Goal: Task Accomplishment & Management: Complete application form

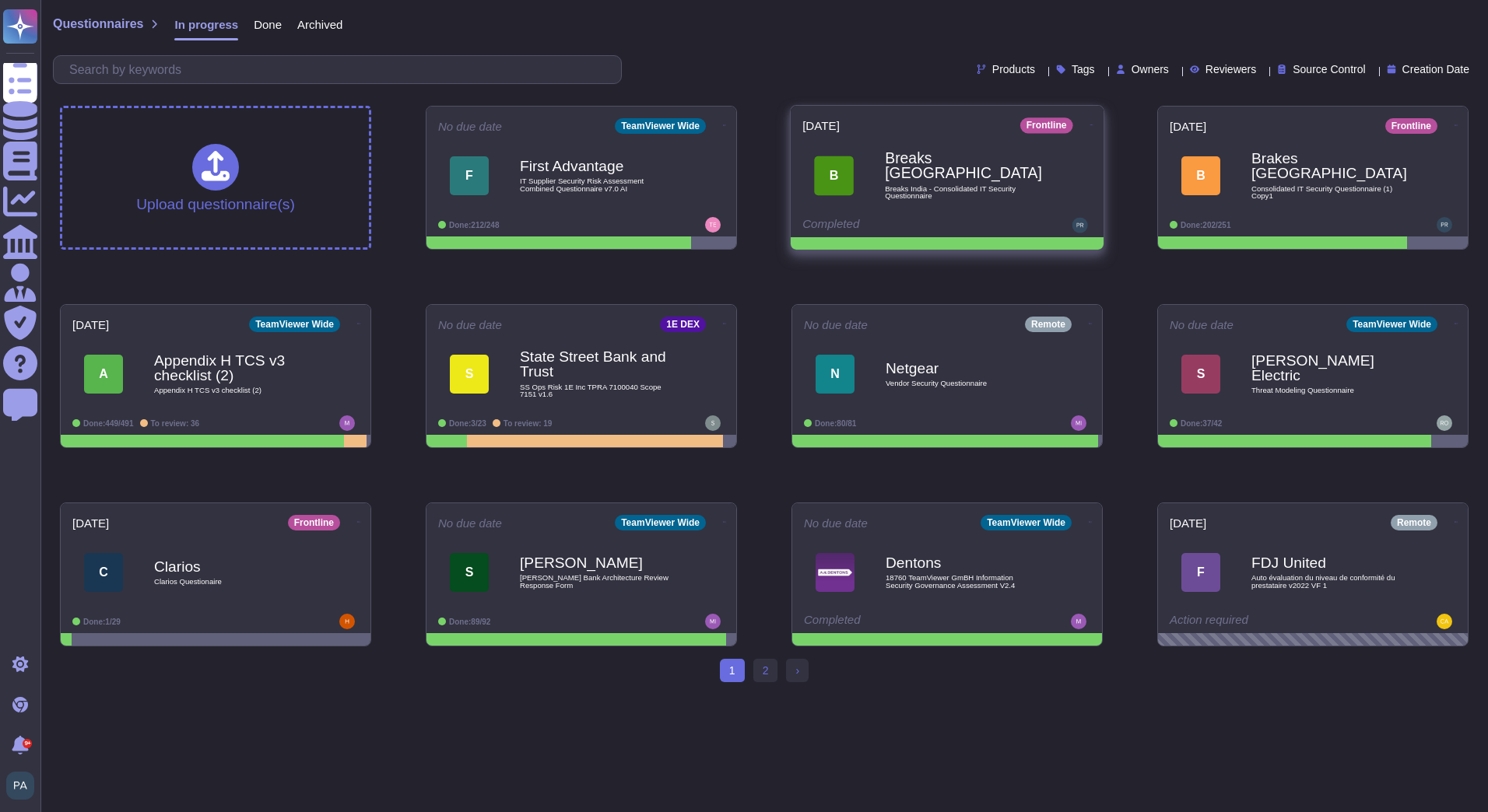
click at [878, 159] on span "B Breaks India Breaks India - Consolidated IT Security Questionnaire" at bounding box center [947, 175] width 290 height 63
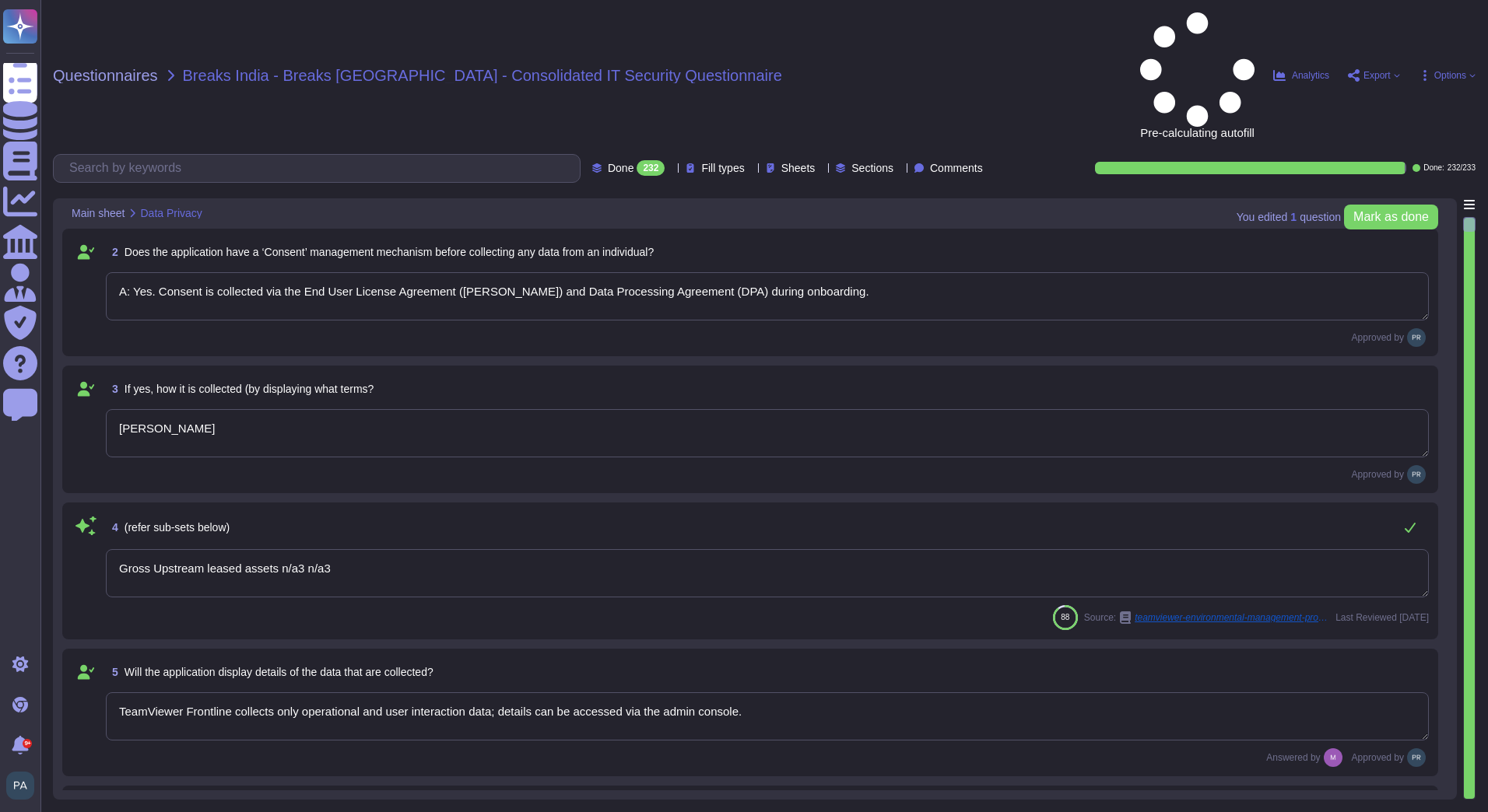
type textarea "A: Yes. Consent is collected via the End User License Agreement ([PERSON_NAME])…"
type textarea "[PERSON_NAME]"
type textarea "Gross Upstream leased assets n/a3 n/a3"
type textarea "TeamViewer Frontline collects only operational and user interaction data; detai…"
type textarea "Yes, the purpose is clearly outlined in the consent and privacy notices."
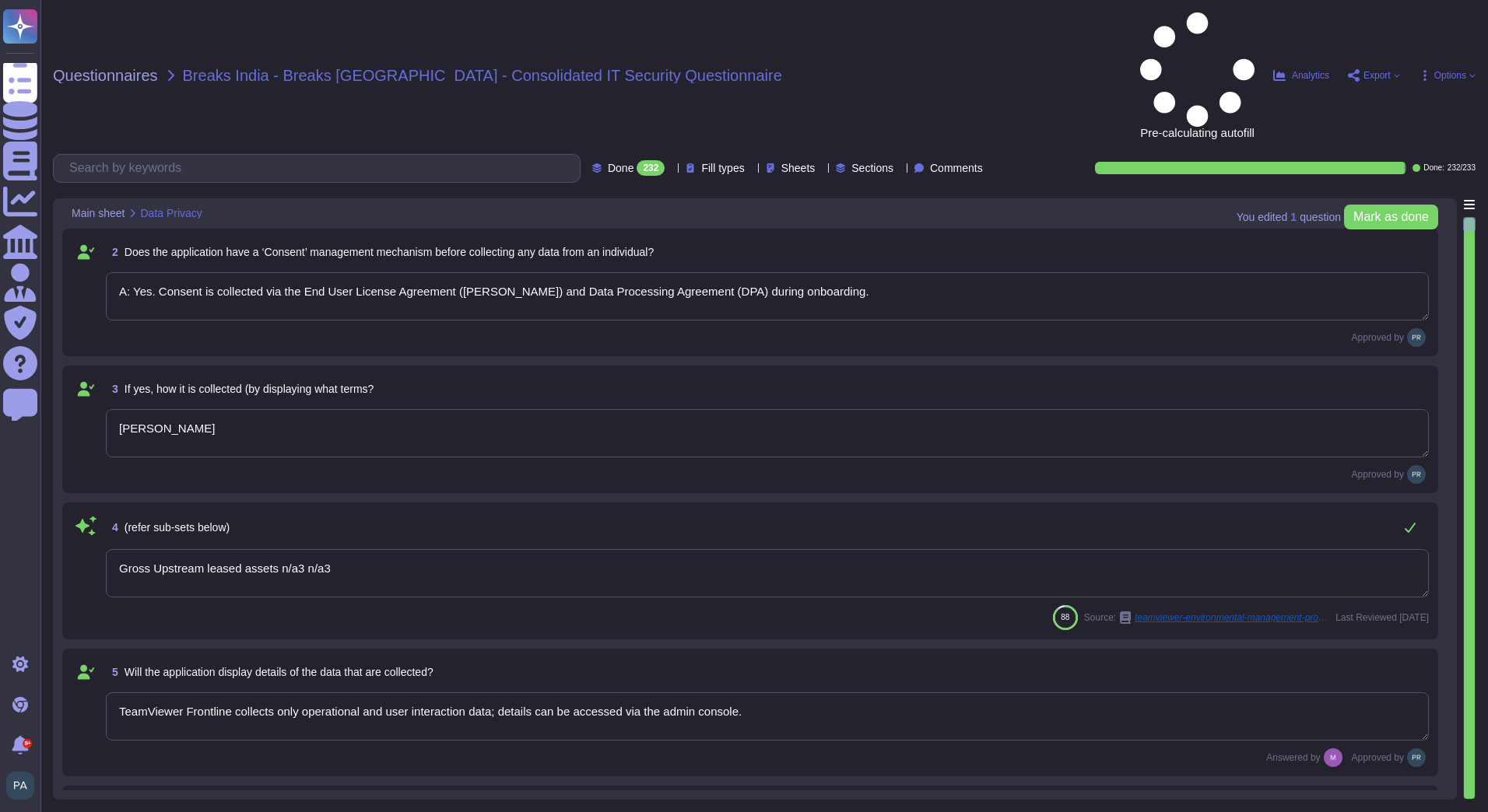
type textarea "Data is stored in TeamViewer-managed cloud servers; location depends on the reg…"
type textarea "Yes, cross-border transfers are compliant with applicable laws and documented i…"
type textarea "Yes, customers can exercise rights including access, rectification, and withdra…"
click at [637, 160] on div "232" at bounding box center [650, 168] width 28 height 16
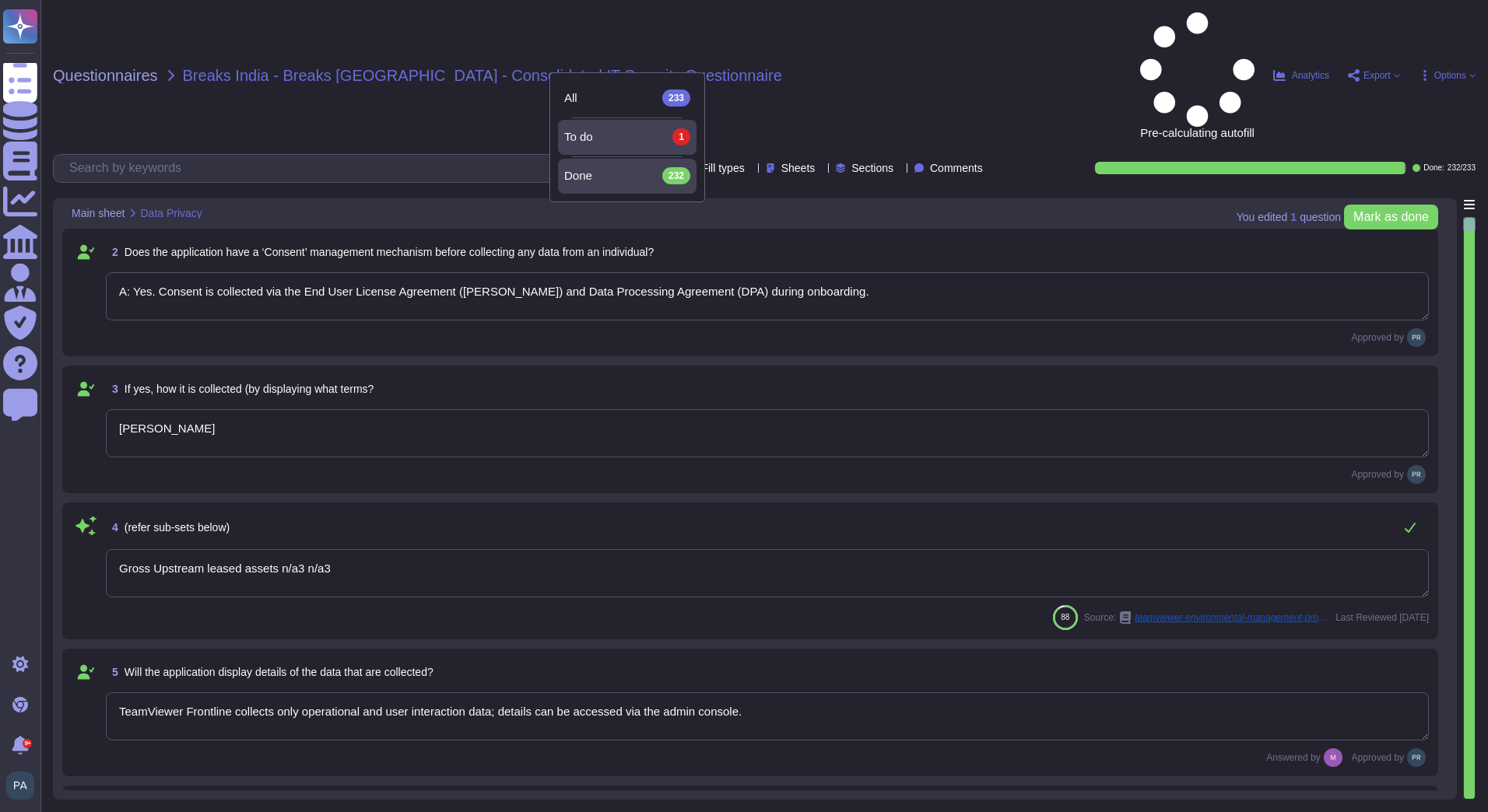
click at [625, 128] on div "To do 1" at bounding box center [627, 137] width 126 height 17
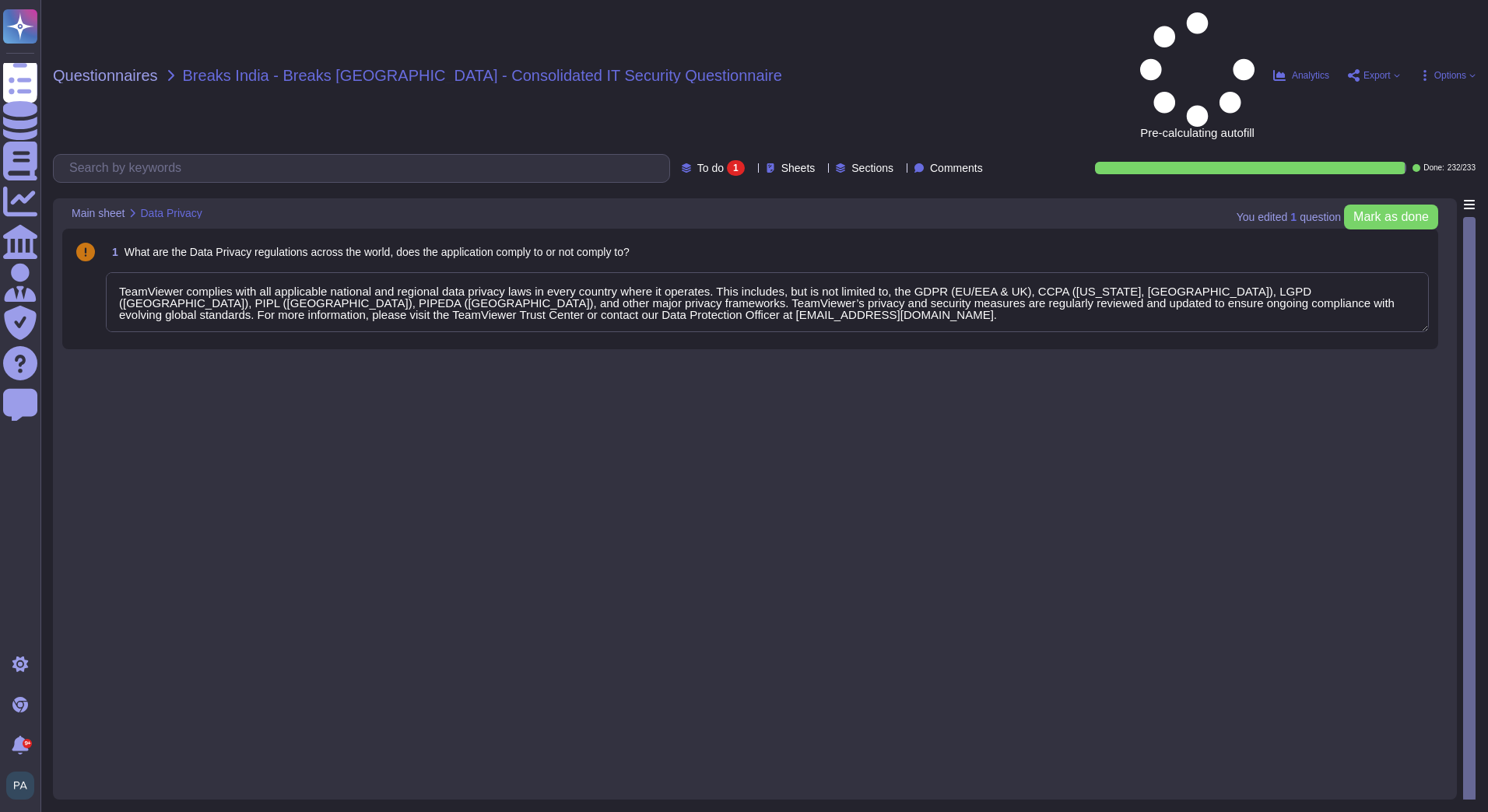
type textarea "TeamViewer complies with all applicable national and regional data privacy laws…"
click at [697, 162] on span "To do" at bounding box center [710, 168] width 26 height 11
click at [673, 96] on span "All" at bounding box center [669, 98] width 14 height 14
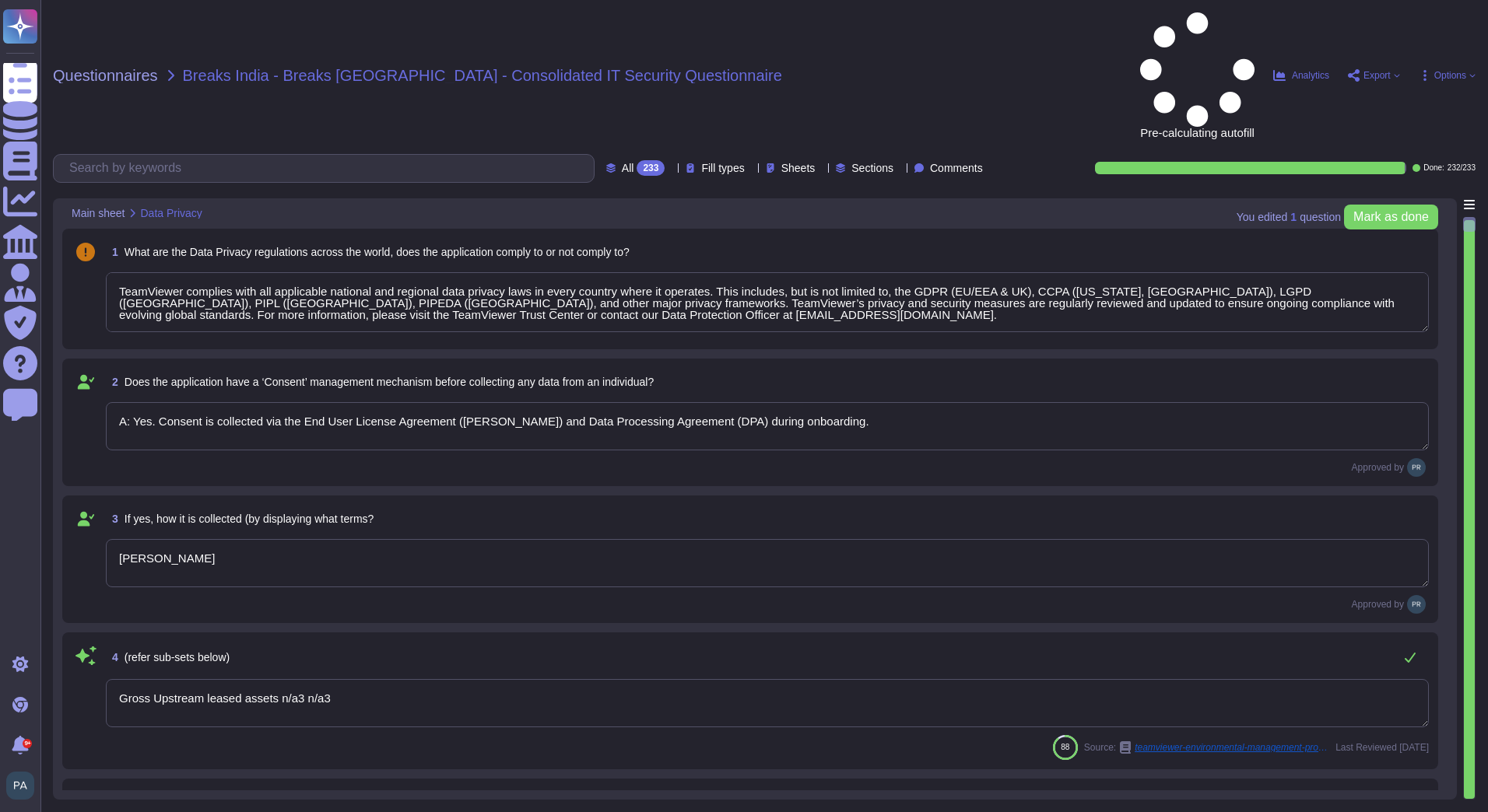
type textarea "A: Yes. Consent is collected via the End User License Agreement ([PERSON_NAME])…"
type textarea "[PERSON_NAME]"
type textarea "Gross Upstream leased assets n/a3 n/a3"
type textarea "TeamViewer Frontline collects only operational and user interaction data; detai…"
type textarea "Yes, the purpose is clearly outlined in the consent and privacy notices."
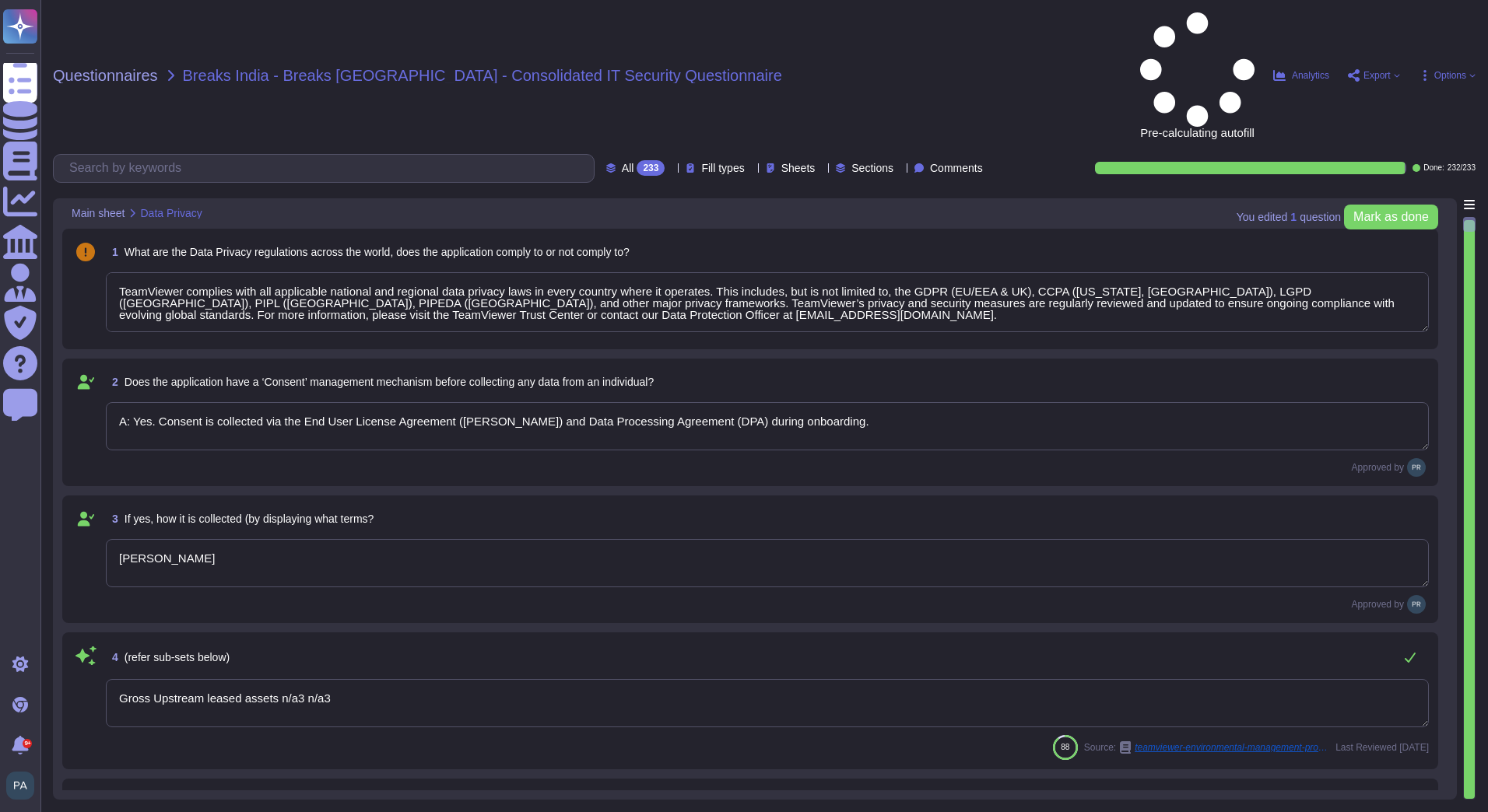
type textarea "Data is stored in TeamViewer-managed cloud servers; location depends on the reg…"
type textarea "Yes, cross-border transfers are compliant with applicable laws and documented i…"
click at [1347, 272] on textarea "TeamViewer complies with all applicable national and regional data privacy laws…" at bounding box center [767, 301] width 1322 height 60
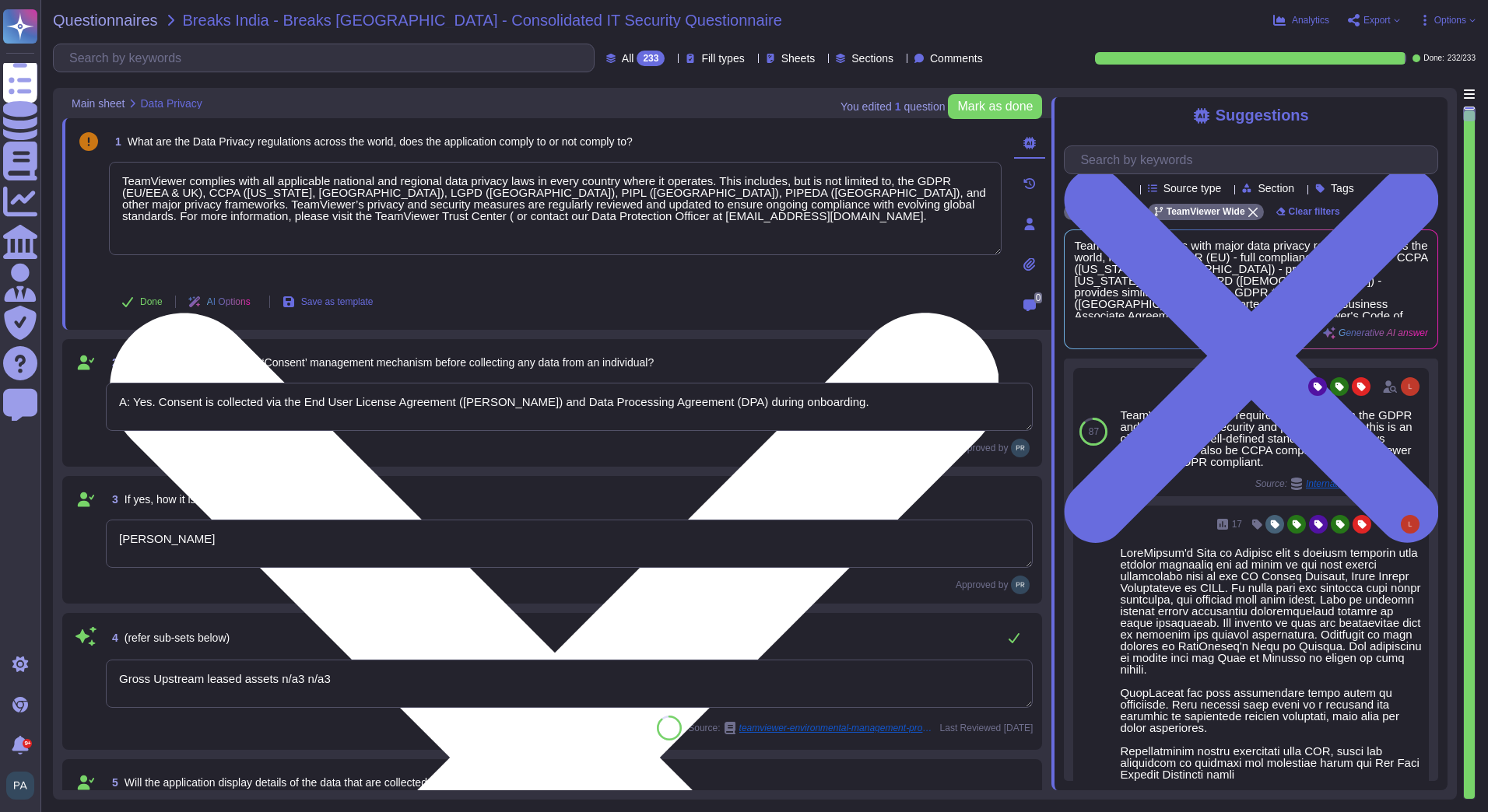
paste textarea "https://www.teamviewer.com/en/resources/trust-center/"
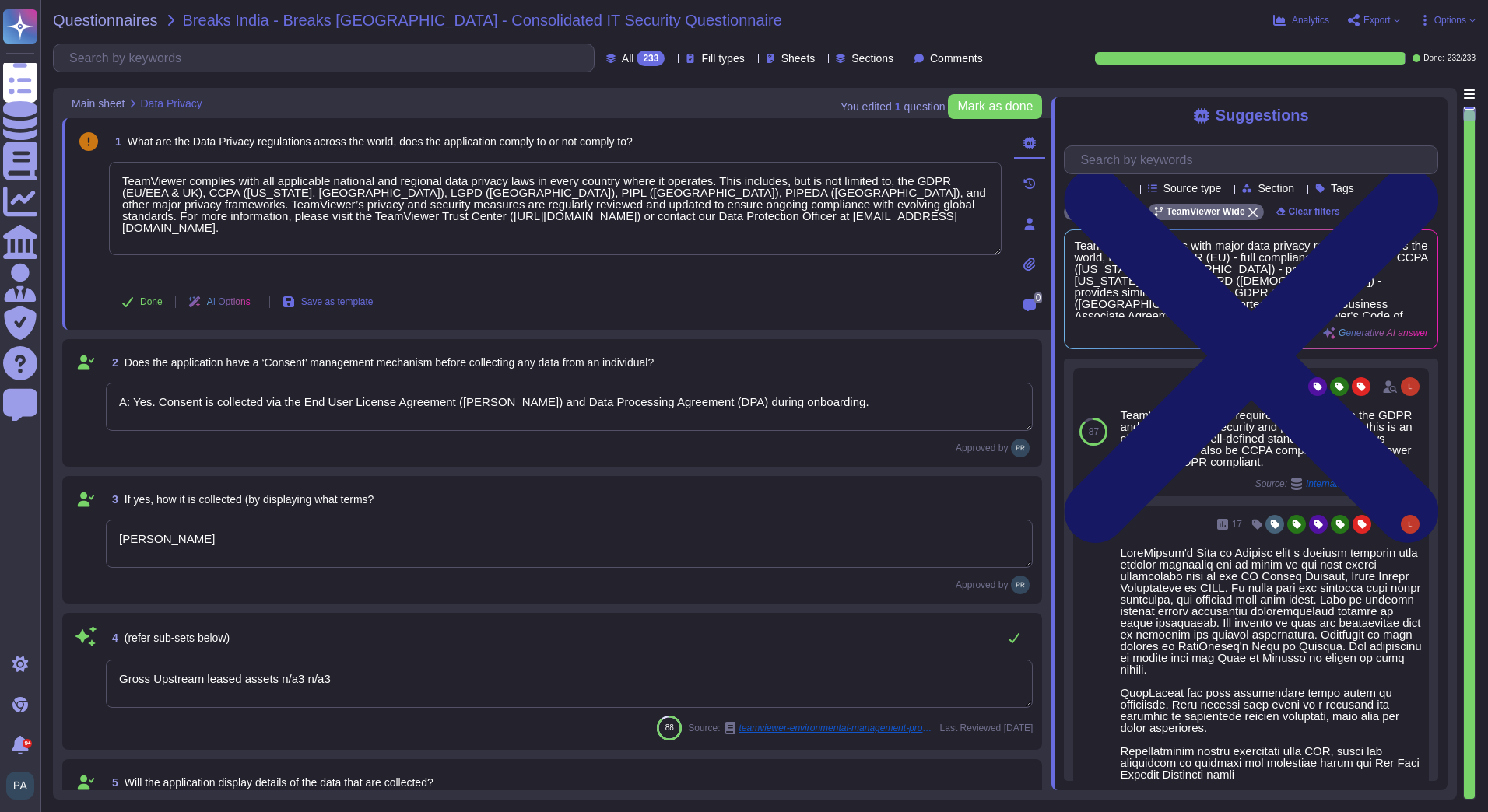
type textarea "TeamViewer complies with all applicable national and regional data privacy laws…"
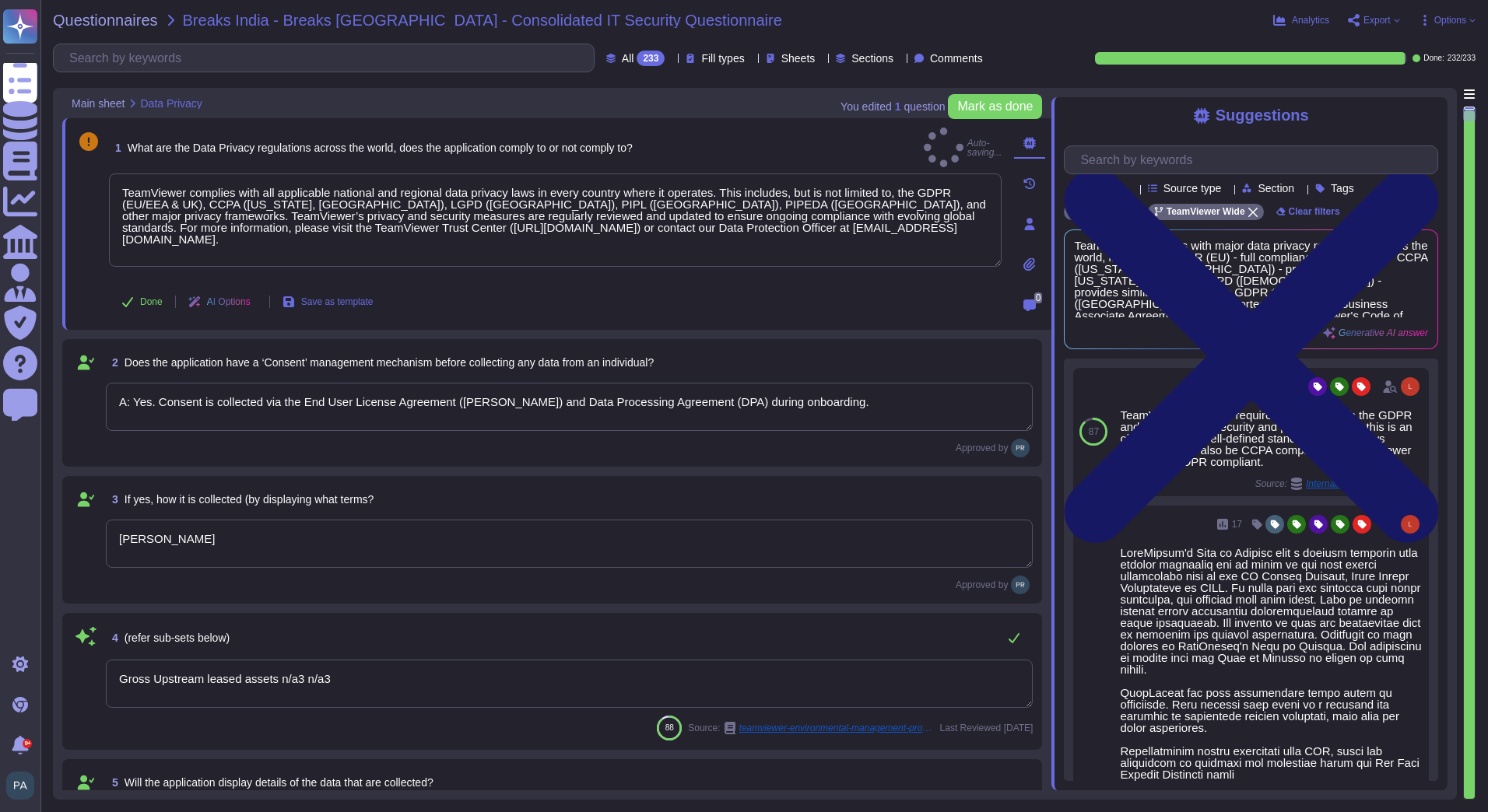
click at [1427, 169] on icon at bounding box center [1252, 355] width 374 height 374
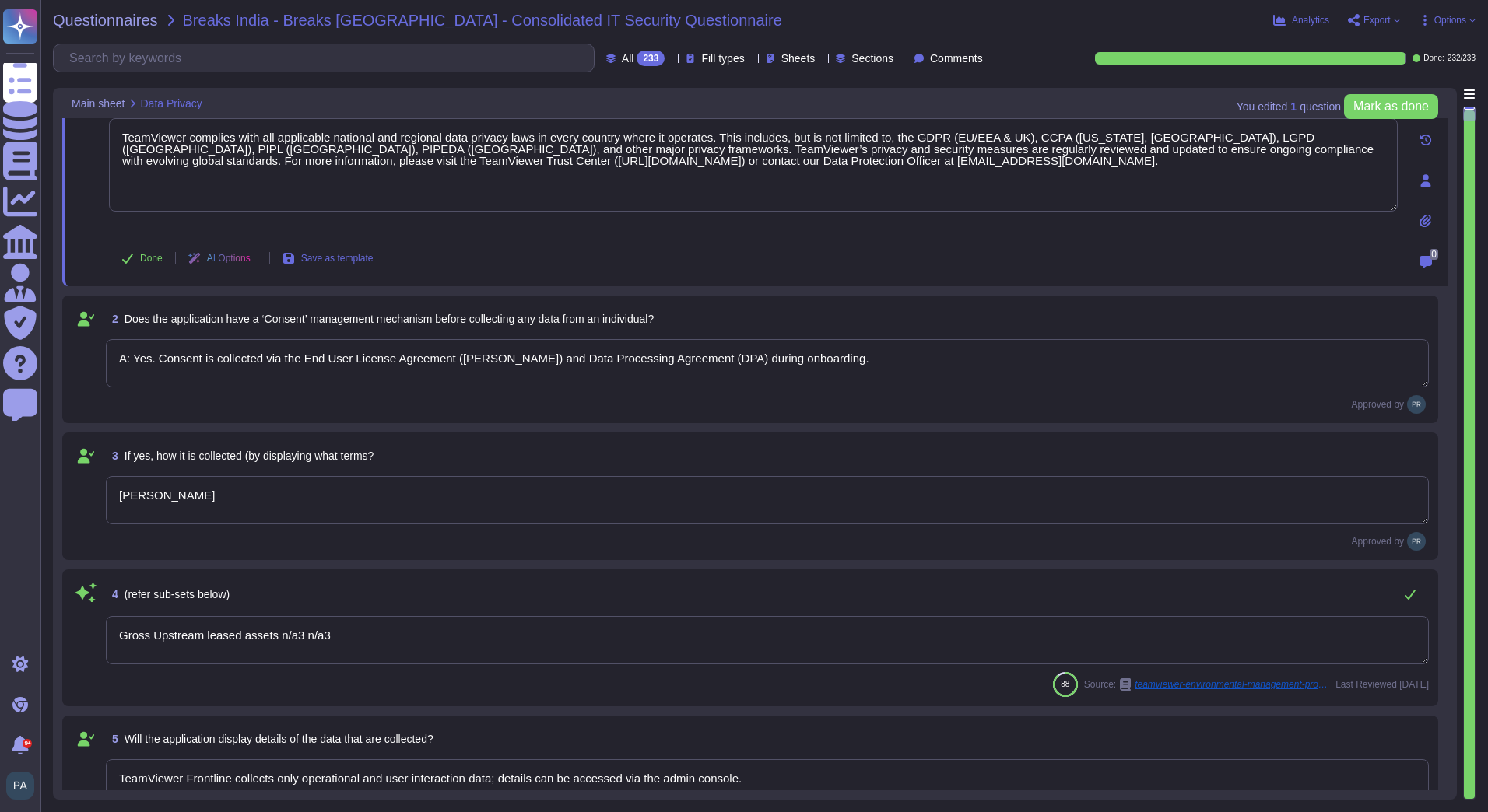
type textarea "Yes, cross-border transfers are compliant with applicable laws and documented i…"
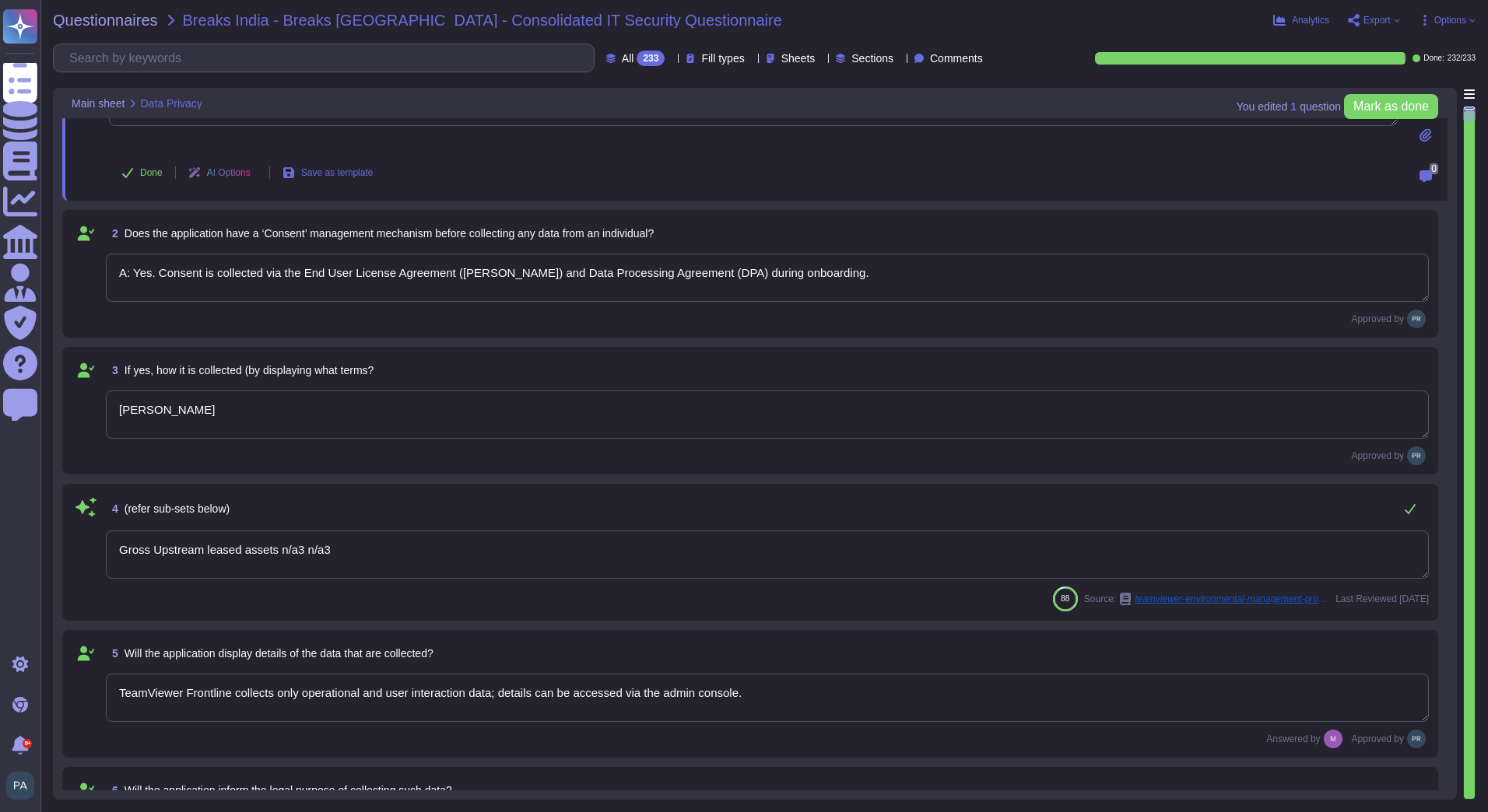
scroll to position [156, 0]
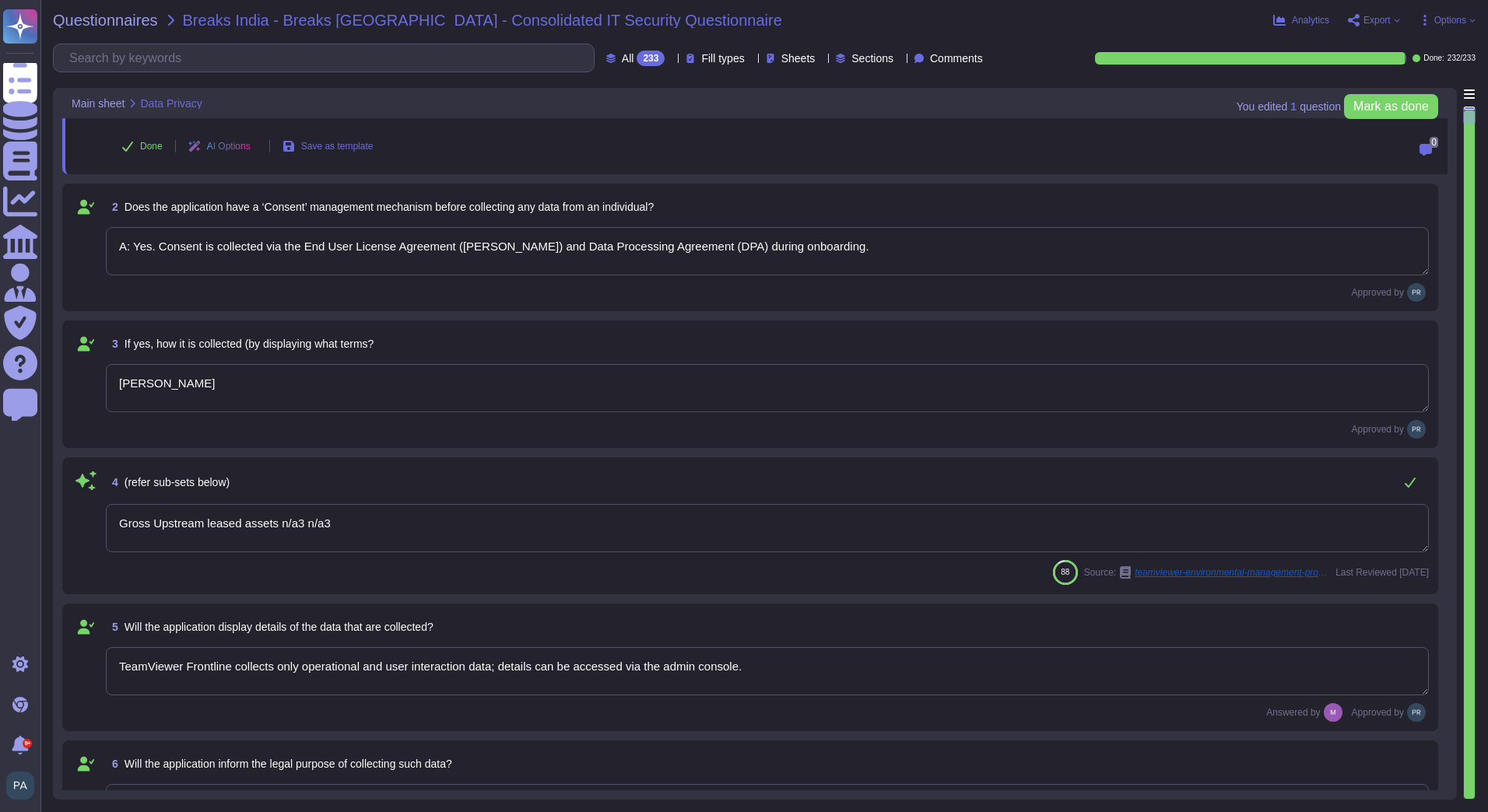
type textarea "Yes, customers can exercise rights including access, rectification, and withdra…"
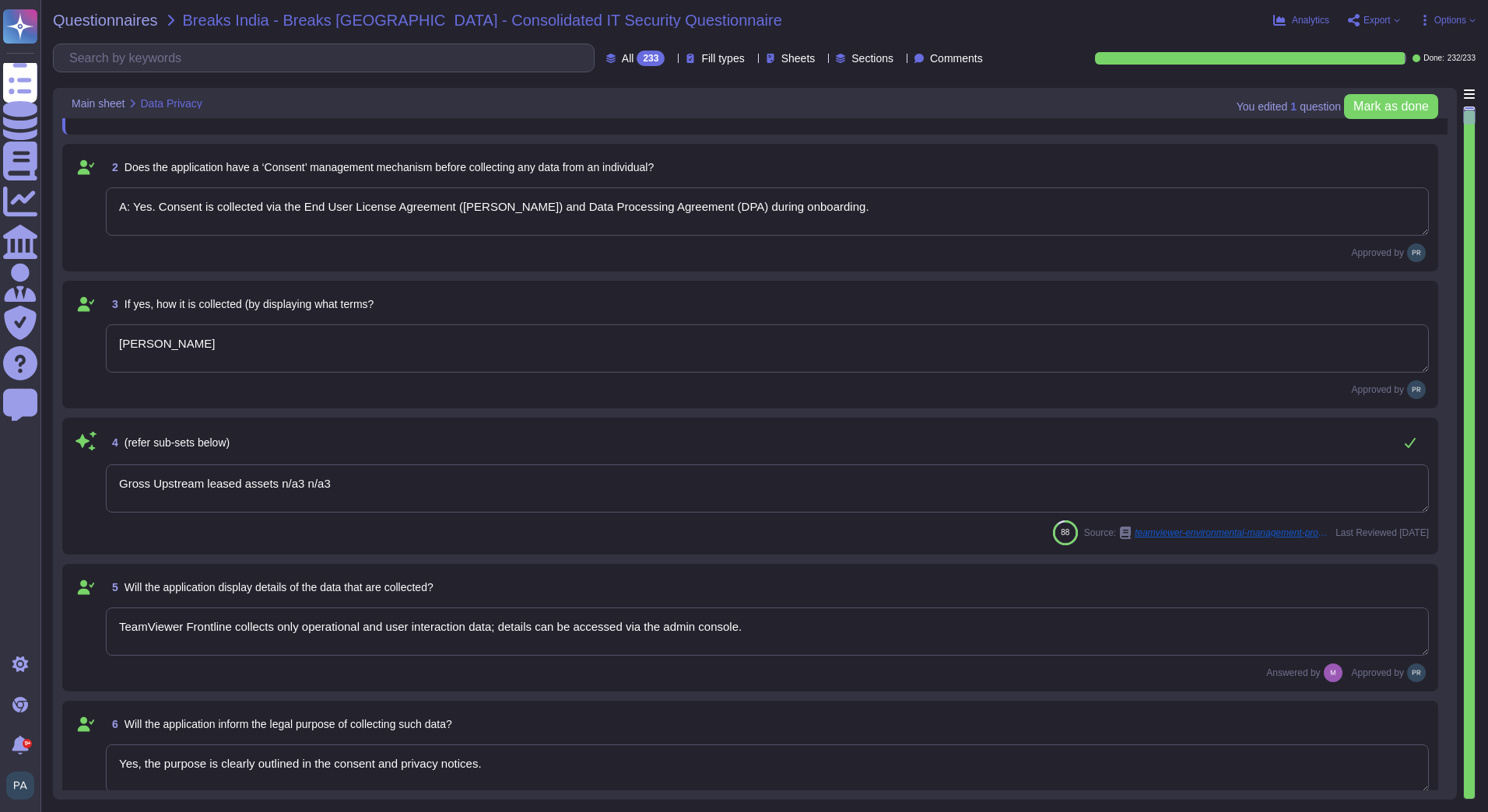
scroll to position [233, 0]
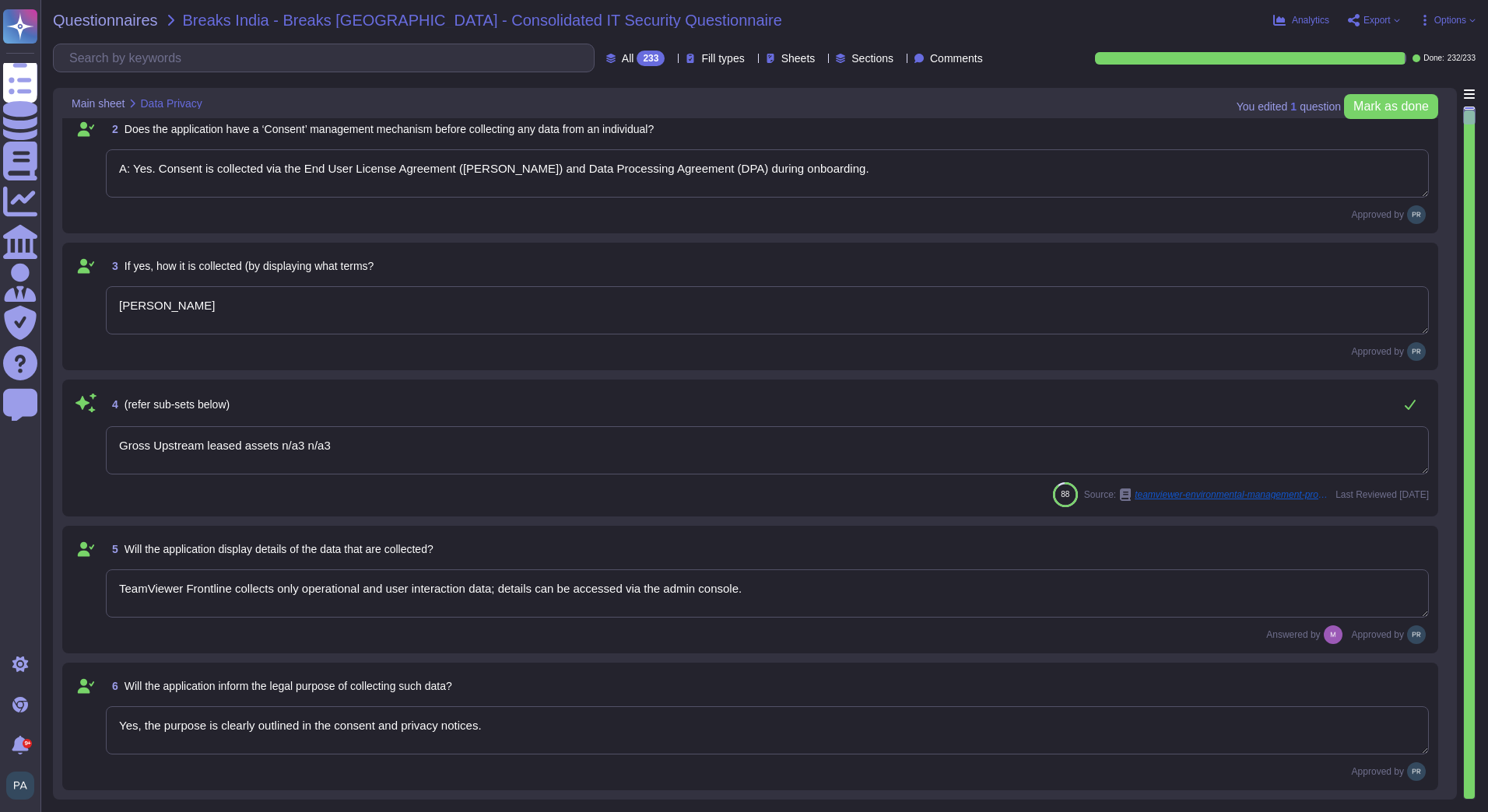
drag, startPoint x: 346, startPoint y: 441, endPoint x: 99, endPoint y: 457, distance: 247.5
click at [99, 457] on div "4 (refer sub-sets below) Gross Upstream leased assets n/a3 n/a3 88 Source: team…" at bounding box center [750, 448] width 1357 height 118
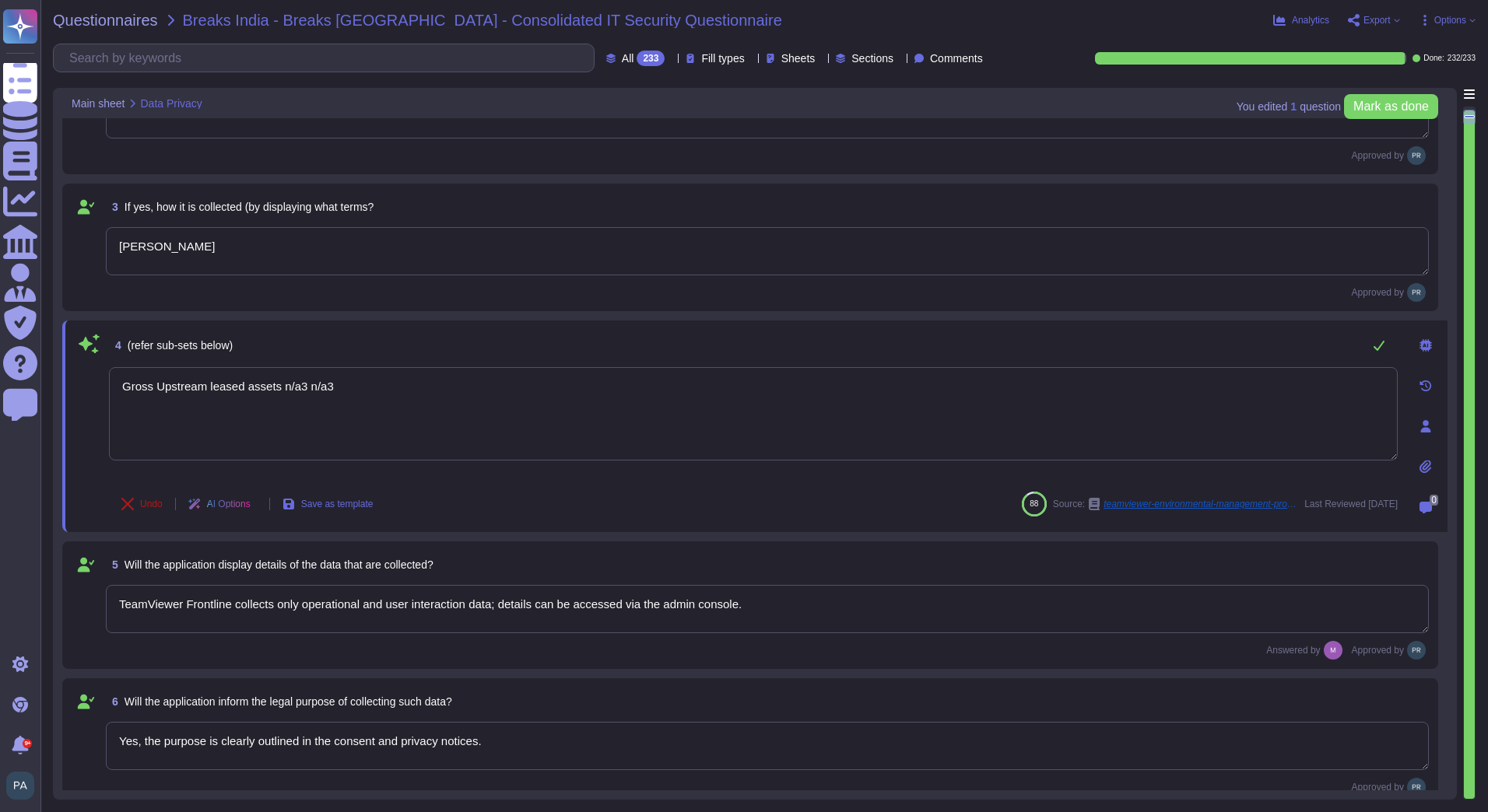
click at [135, 501] on button "Undo" at bounding box center [142, 503] width 66 height 31
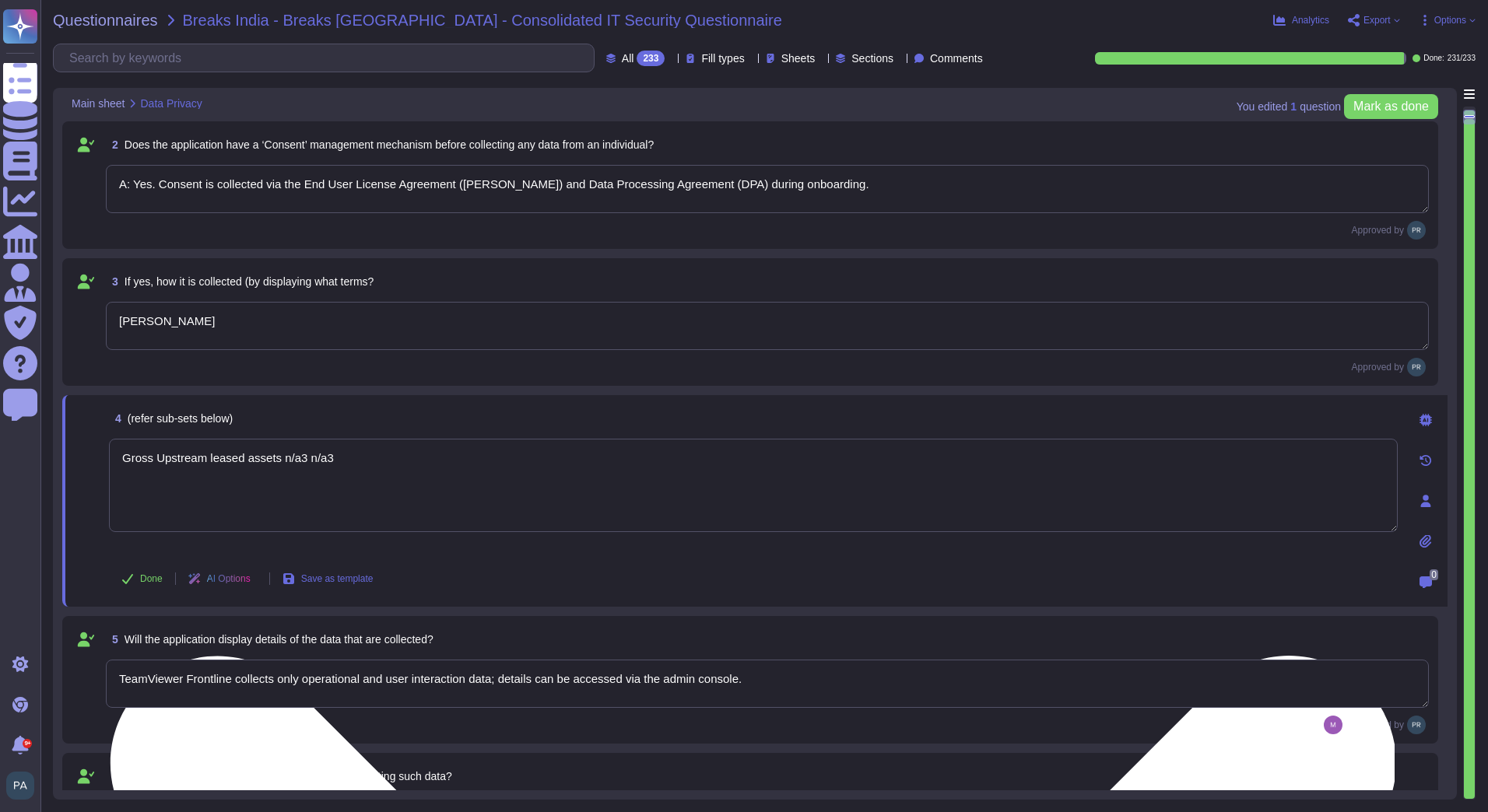
scroll to position [0, 0]
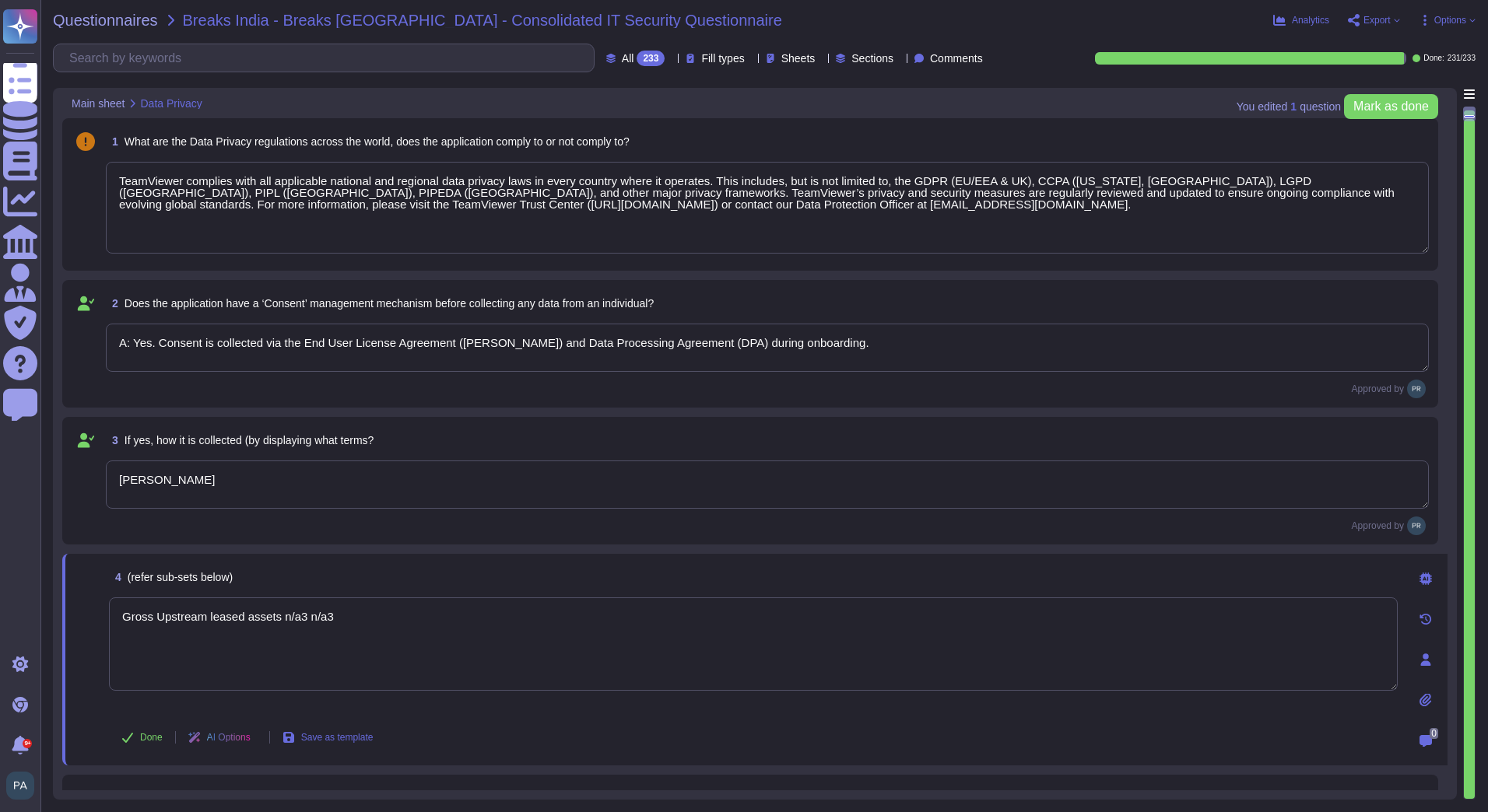
click at [278, 212] on textarea "TeamViewer complies with all applicable national and regional data privacy laws…" at bounding box center [767, 207] width 1322 height 91
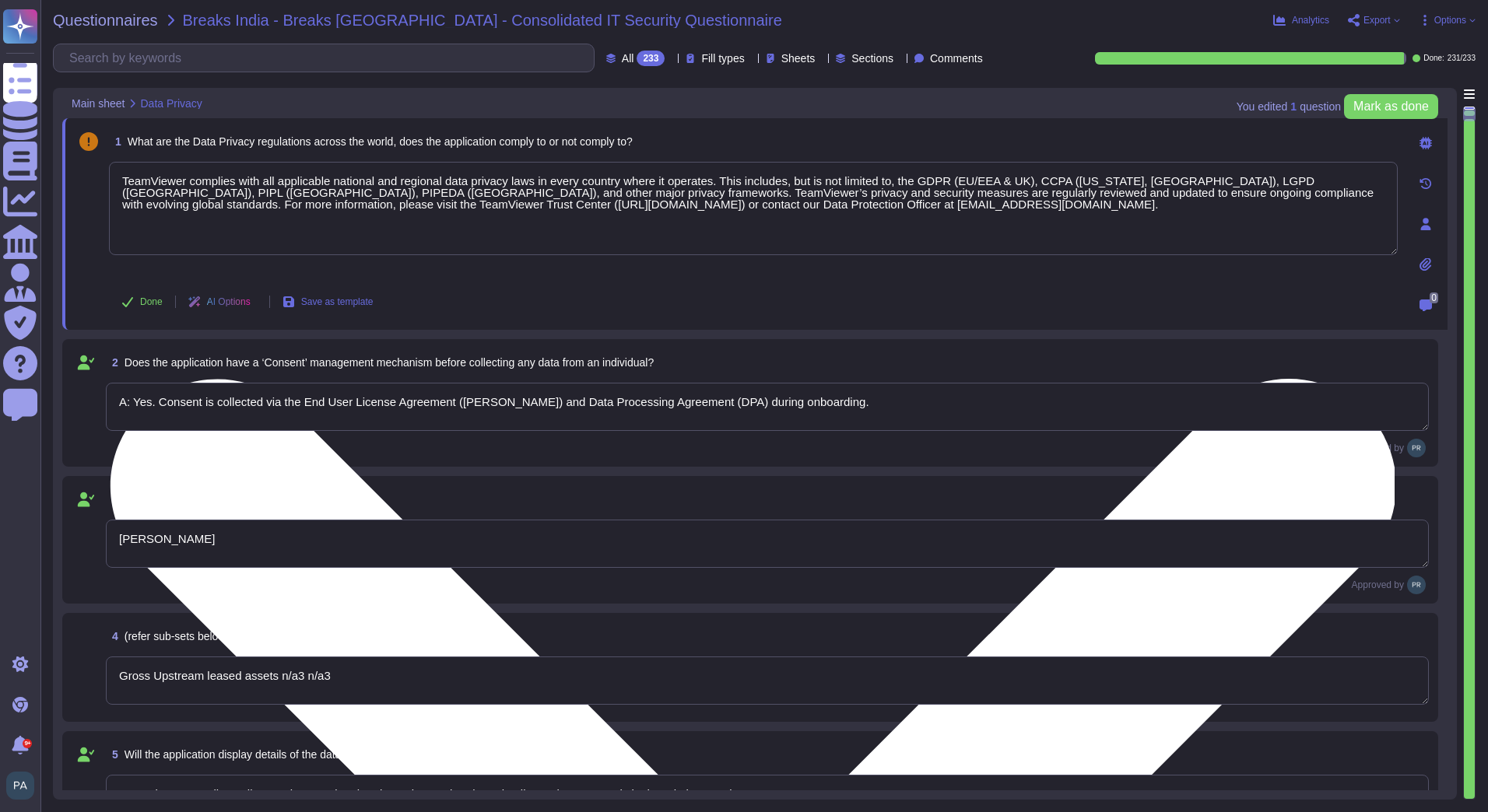
type textarea "Yes, cross-border transfers are compliant with applicable laws and documented i…"
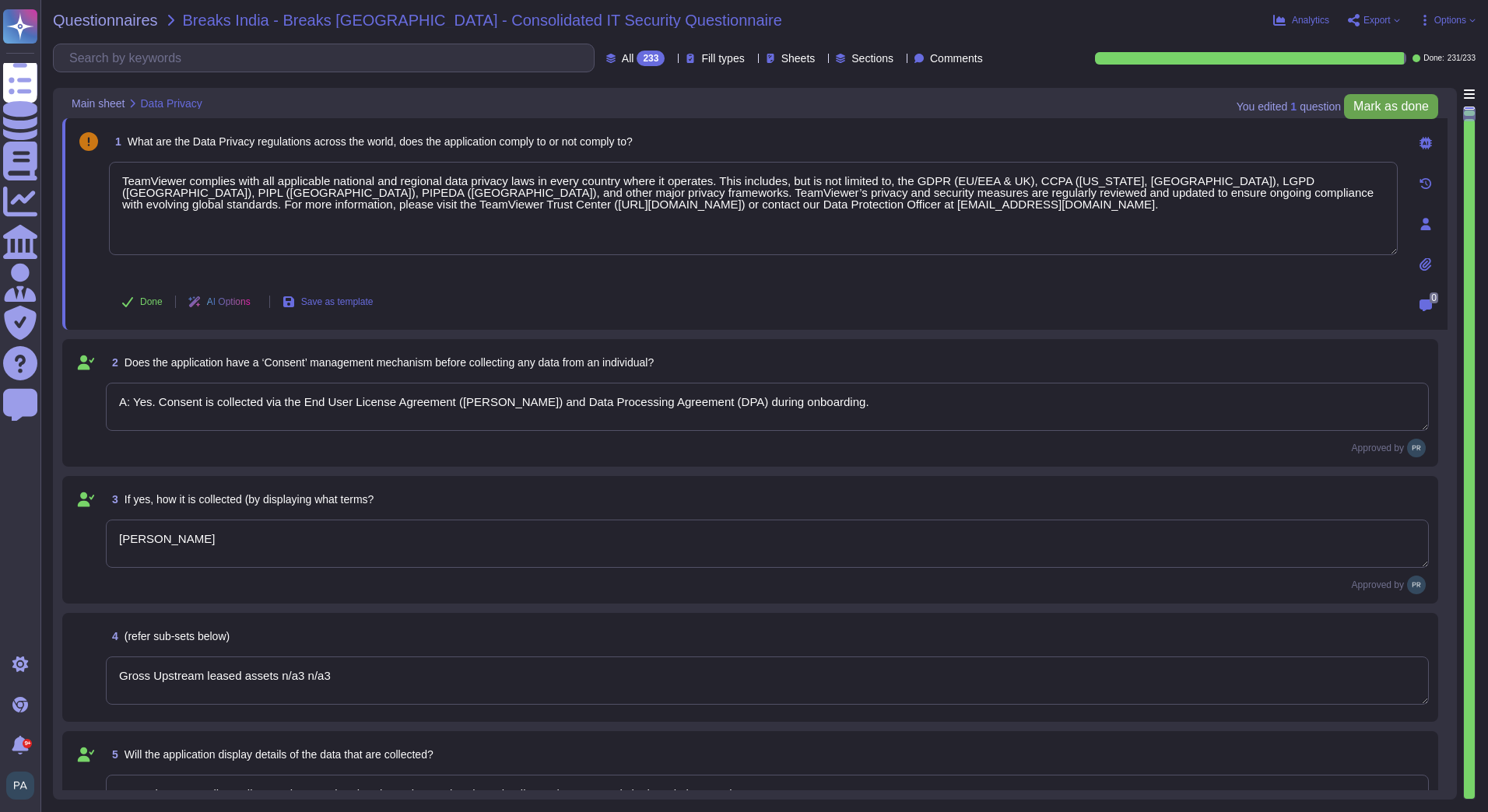
click at [1372, 108] on span "Mark as done" at bounding box center [1390, 107] width 76 height 13
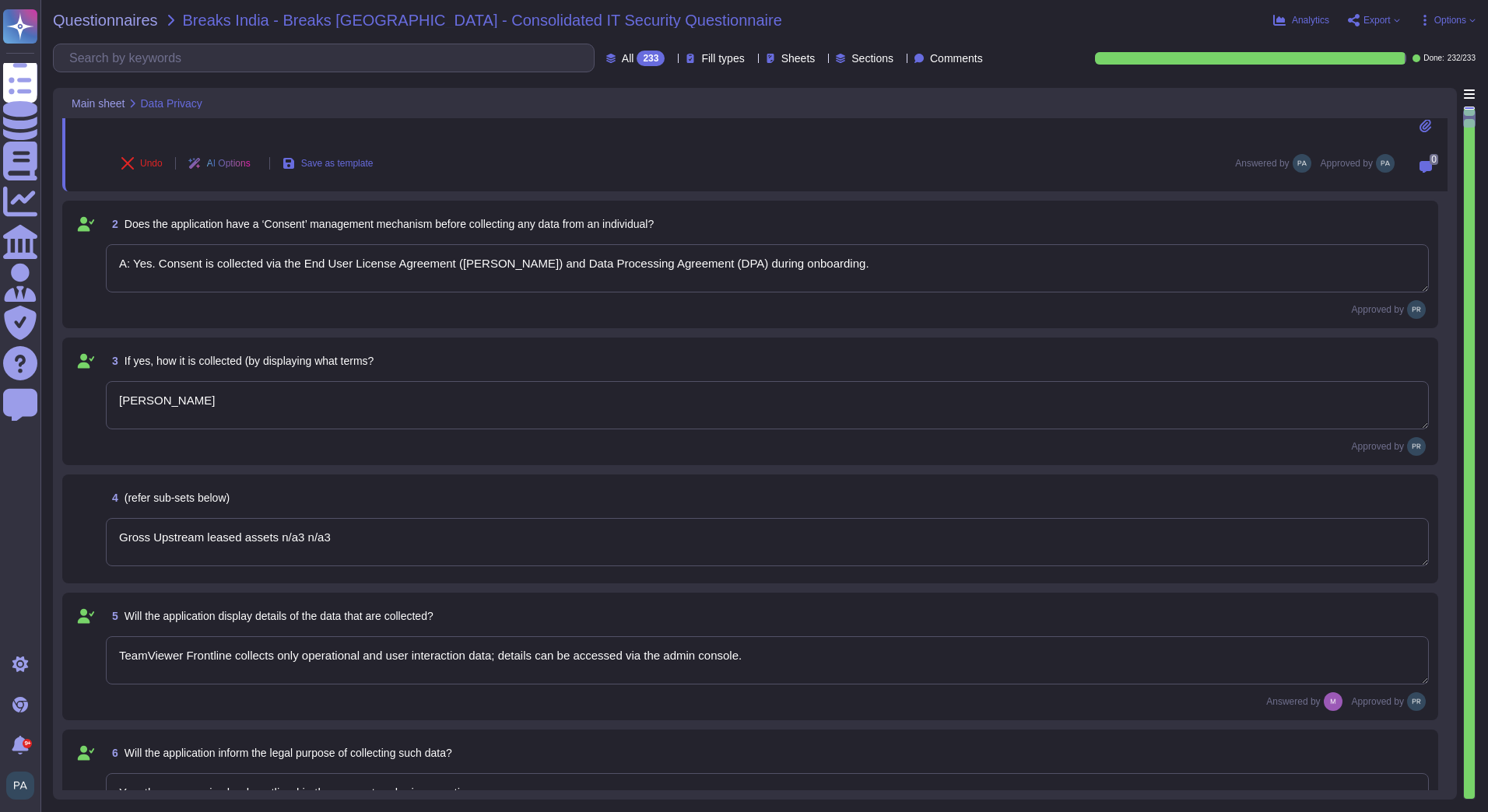
type textarea "Yes, customers can exercise rights including access, rectification, and withdra…"
type textarea "Stored securely on TeamViewer cloud or approved hosting, compliant with regulat…"
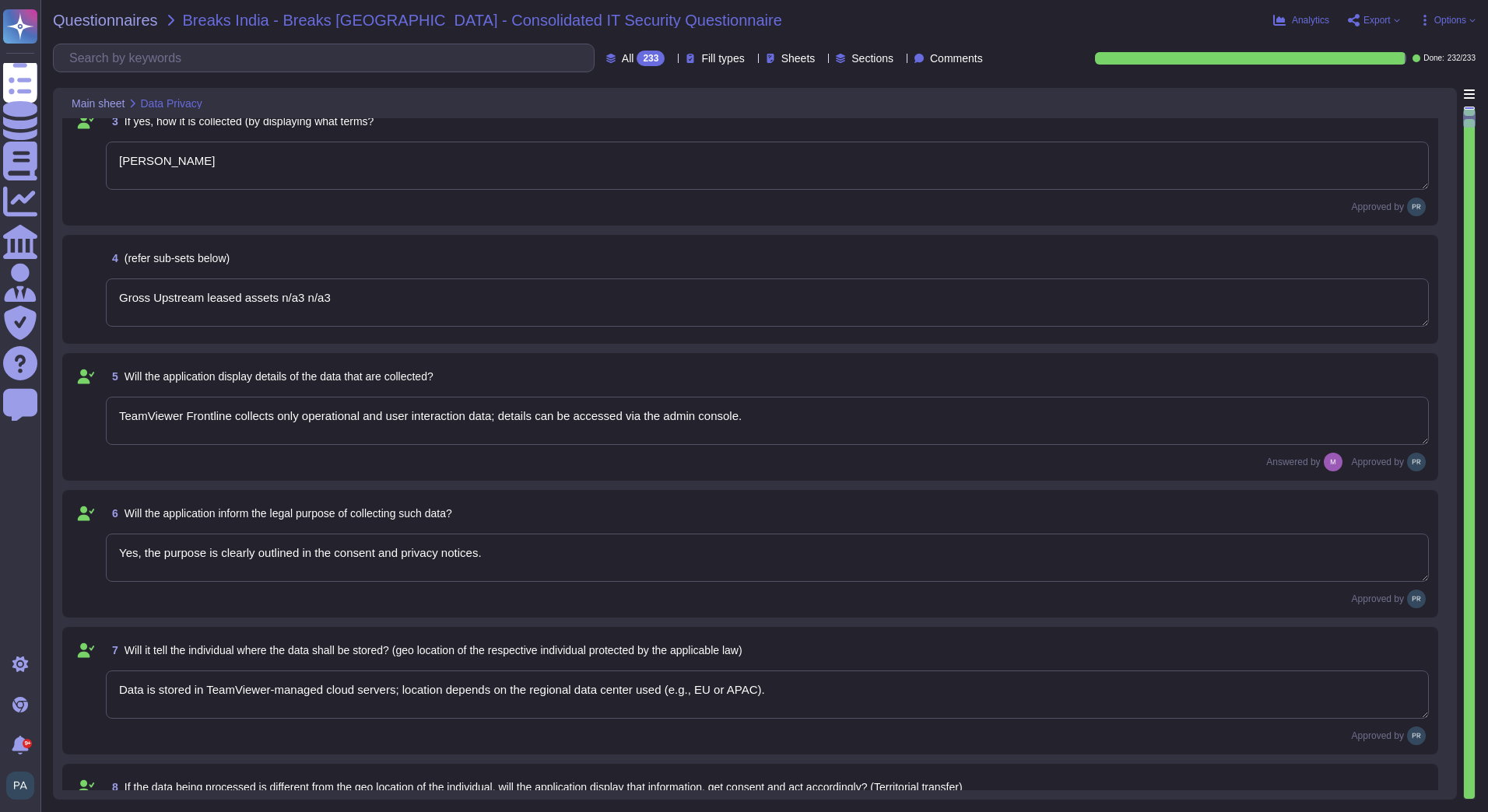
scroll to position [389, 0]
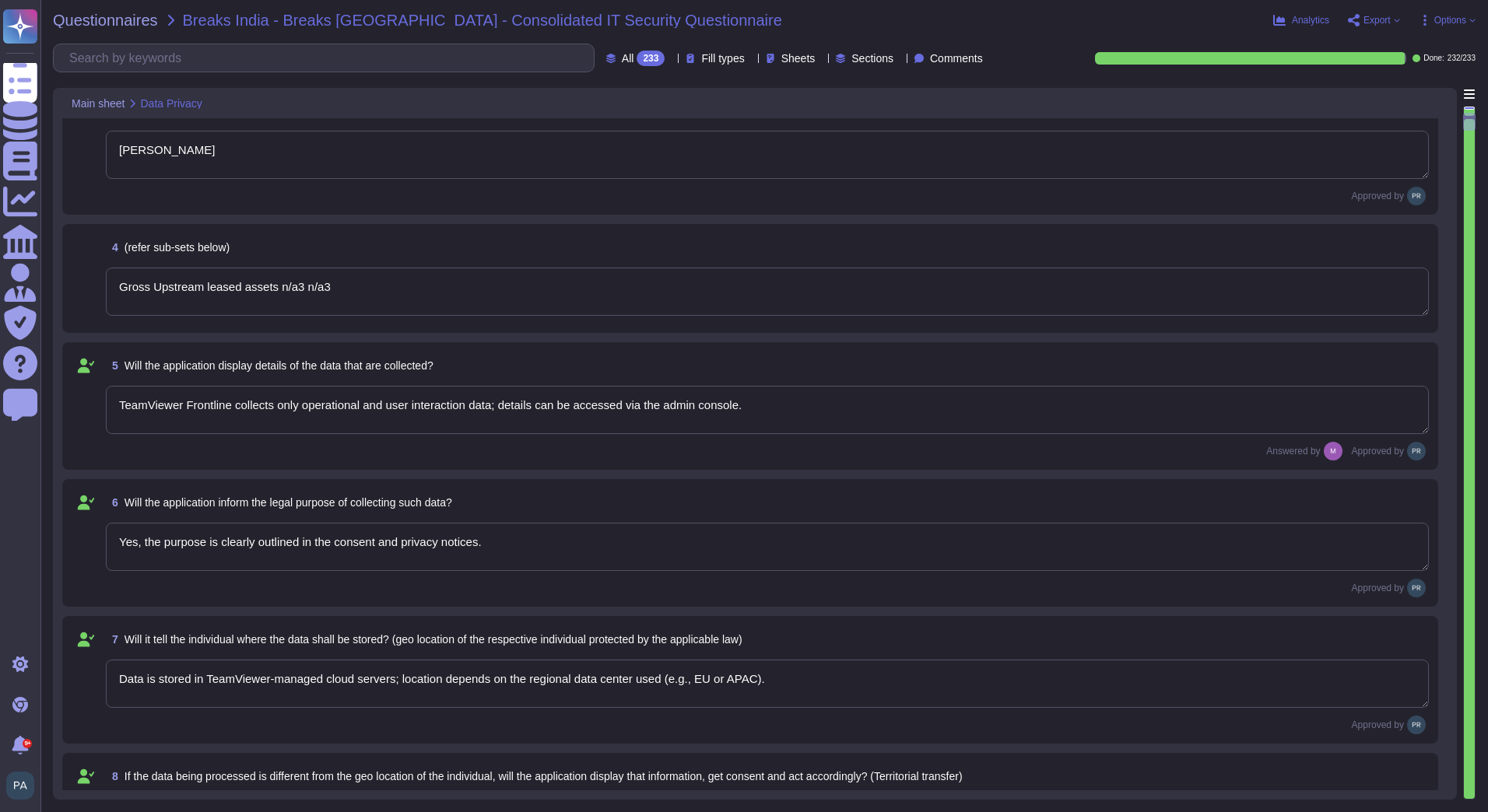
type textarea "Retention periods are defined in the DPA and based on contract and legal obliga…"
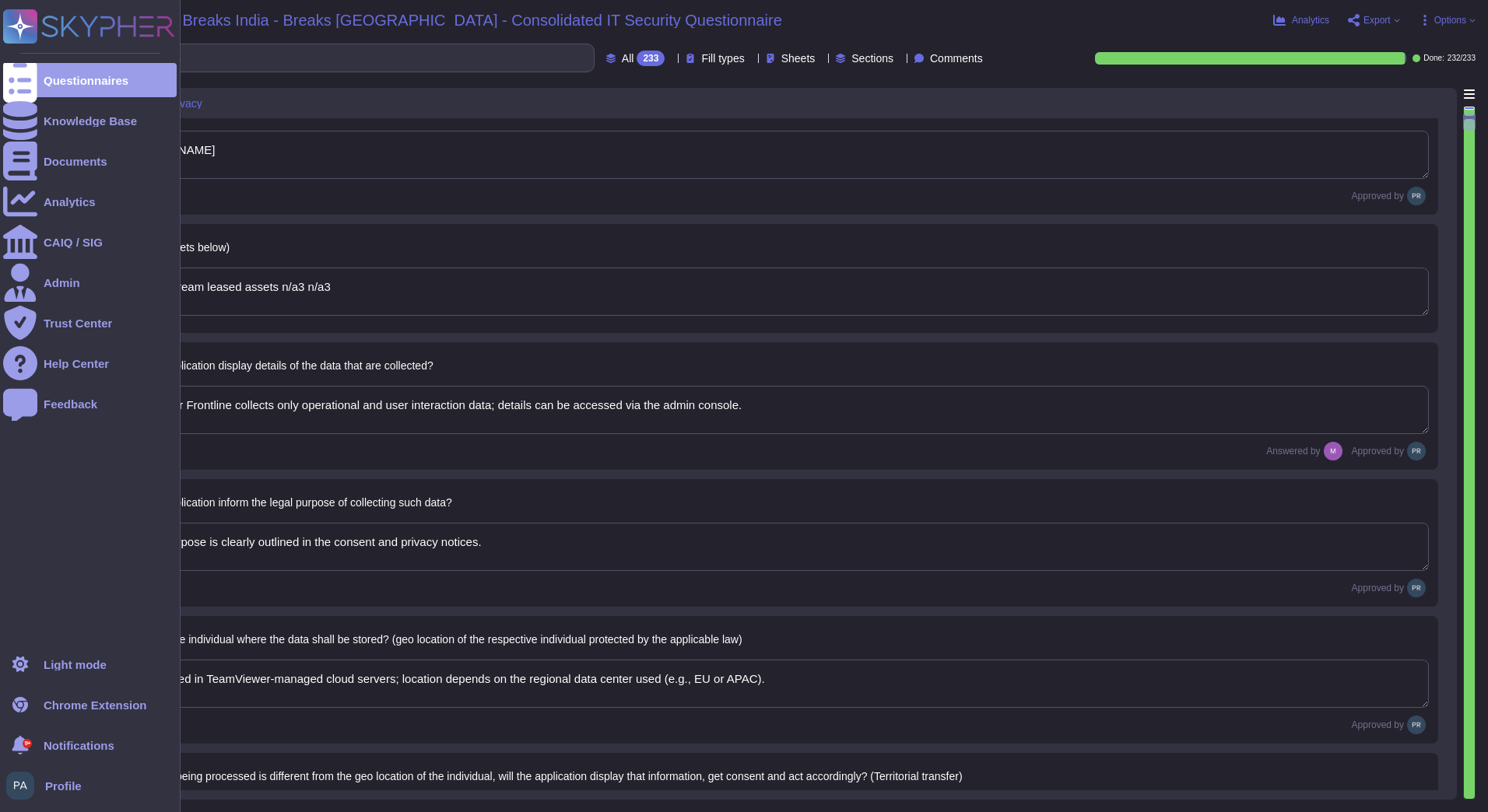
drag, startPoint x: 773, startPoint y: 398, endPoint x: 24, endPoint y: 425, distance: 749.5
click at [24, 425] on div "Questionnaires Knowledge Base Documents Analytics CAIQ / SIG Admin Trust Center…" at bounding box center [744, 406] width 1488 height 812
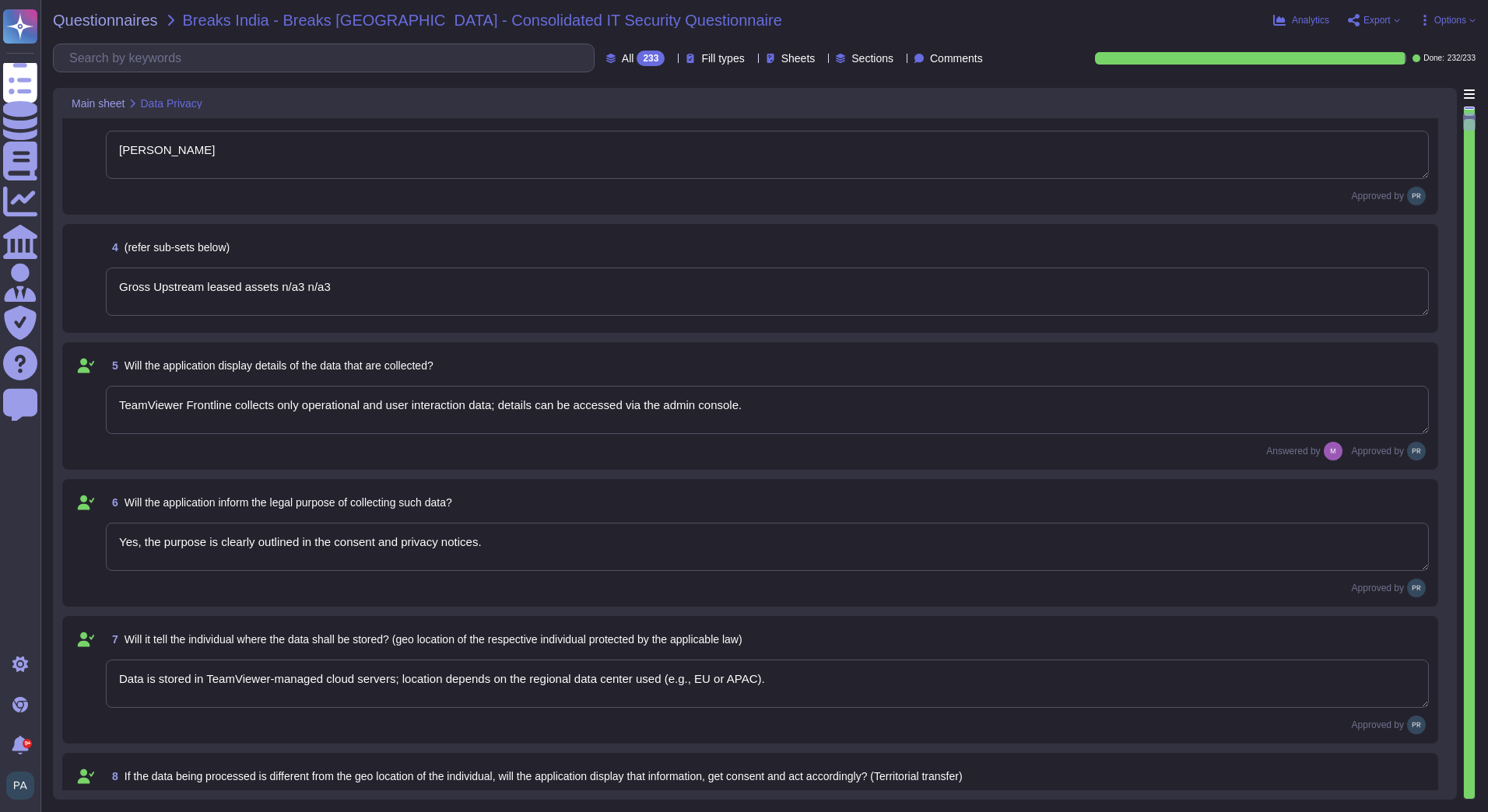
click at [192, 427] on textarea "TeamViewer Frontline collects only operational and user interaction data; detai…" at bounding box center [767, 410] width 1322 height 49
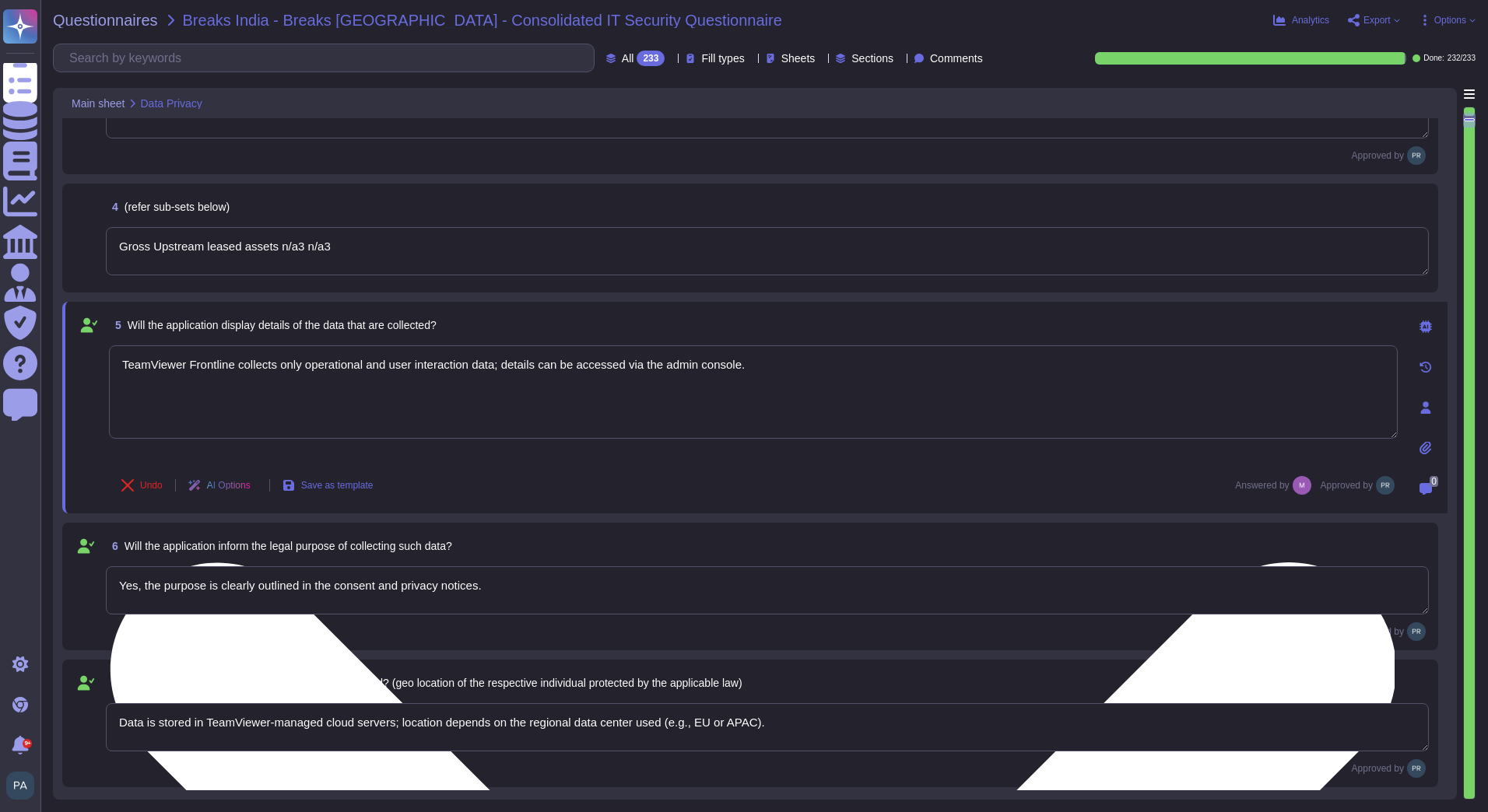
type textarea "https://media.teamviewer.com/is/content/teamviewergmbh/teamviewer/central-image…"
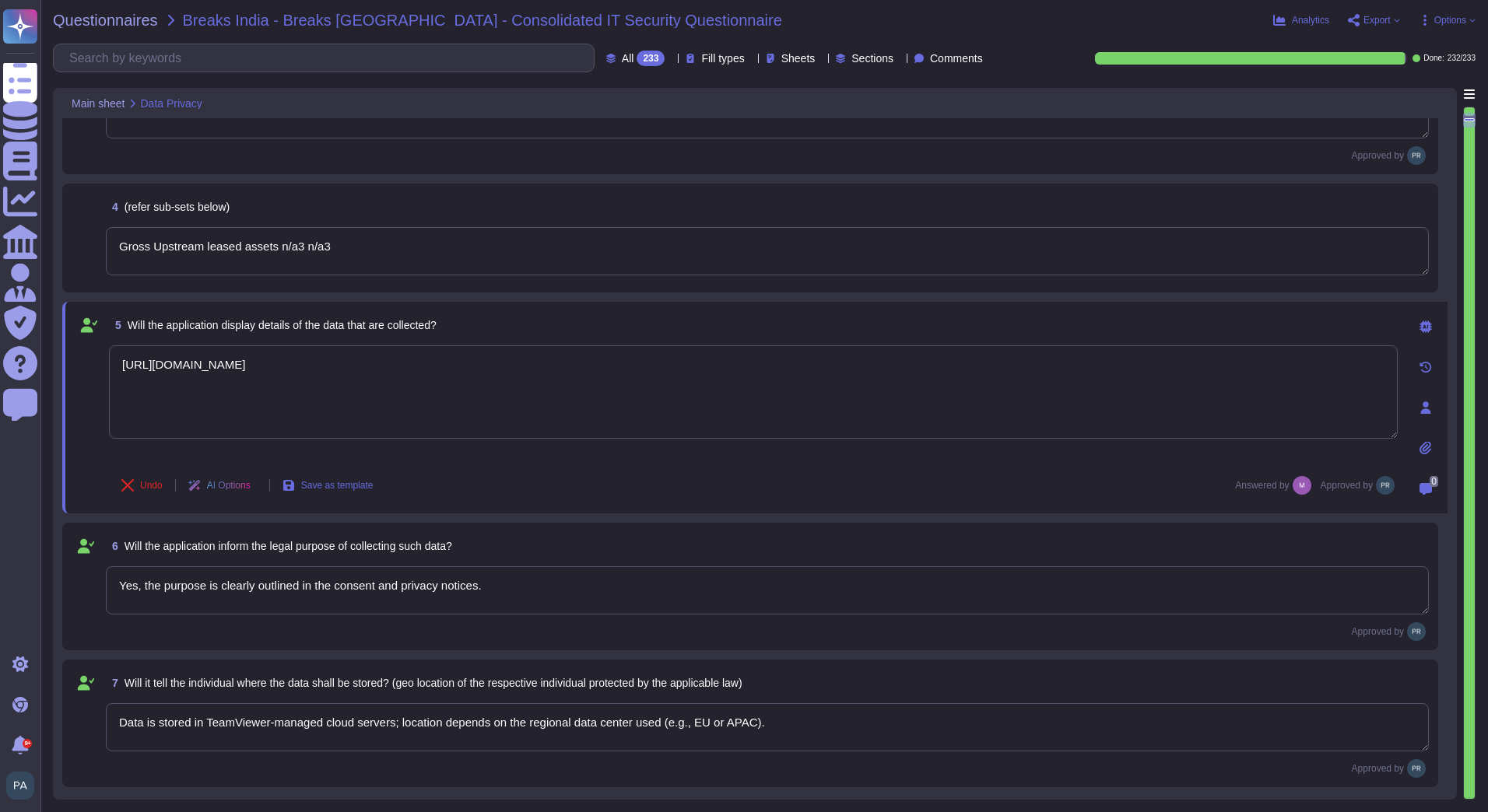
drag, startPoint x: 844, startPoint y: 362, endPoint x: 53, endPoint y: 402, distance: 792.0
click at [53, 402] on div "Questionnaires Breaks India - Breaks India - Consolidated IT Security Questionn…" at bounding box center [764, 406] width 1447 height 812
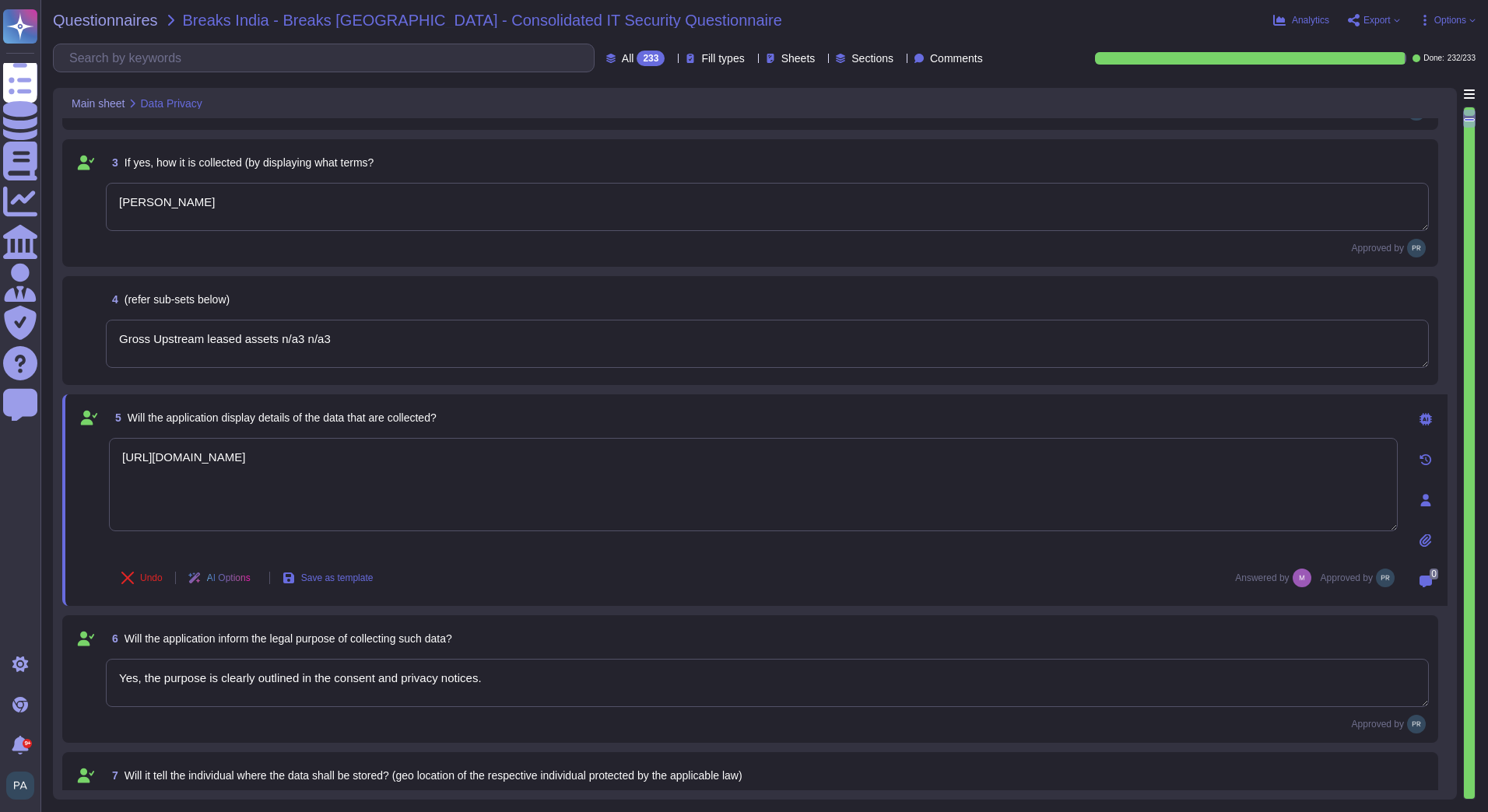
scroll to position [311, 0]
type textarea "Yes, customers can exercise rights including access, rectification, and withdra…"
type textarea "Stored securely on TeamViewer cloud or approved hosting, compliant with regulat…"
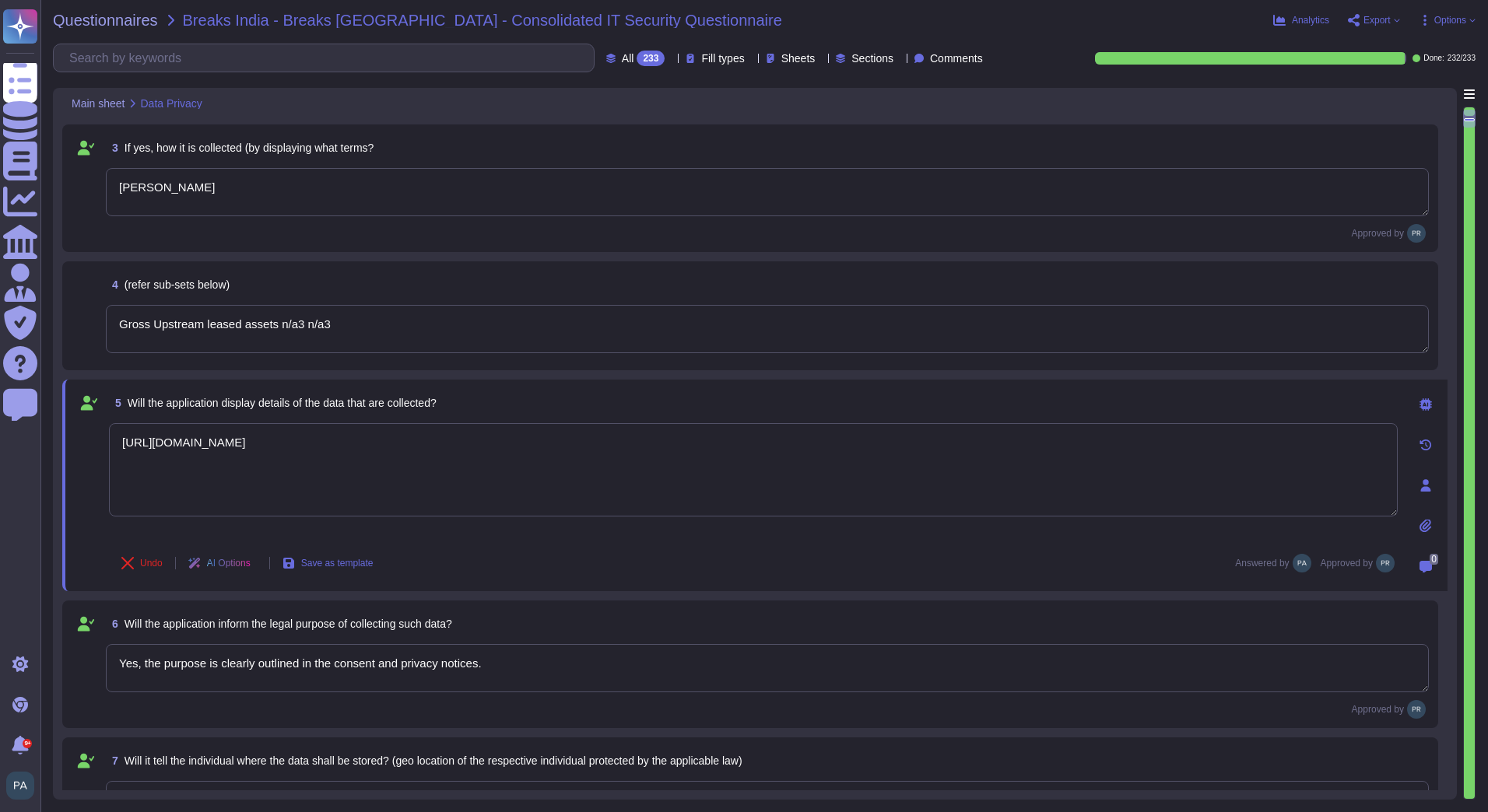
type textarea "https://media.teamviewer.com/is/content/teamviewergmbh/teamviewer/central-image…"
click at [485, 667] on textarea "Yes, the purpose is clearly outlined in the consent and privacy notices." at bounding box center [767, 668] width 1322 height 49
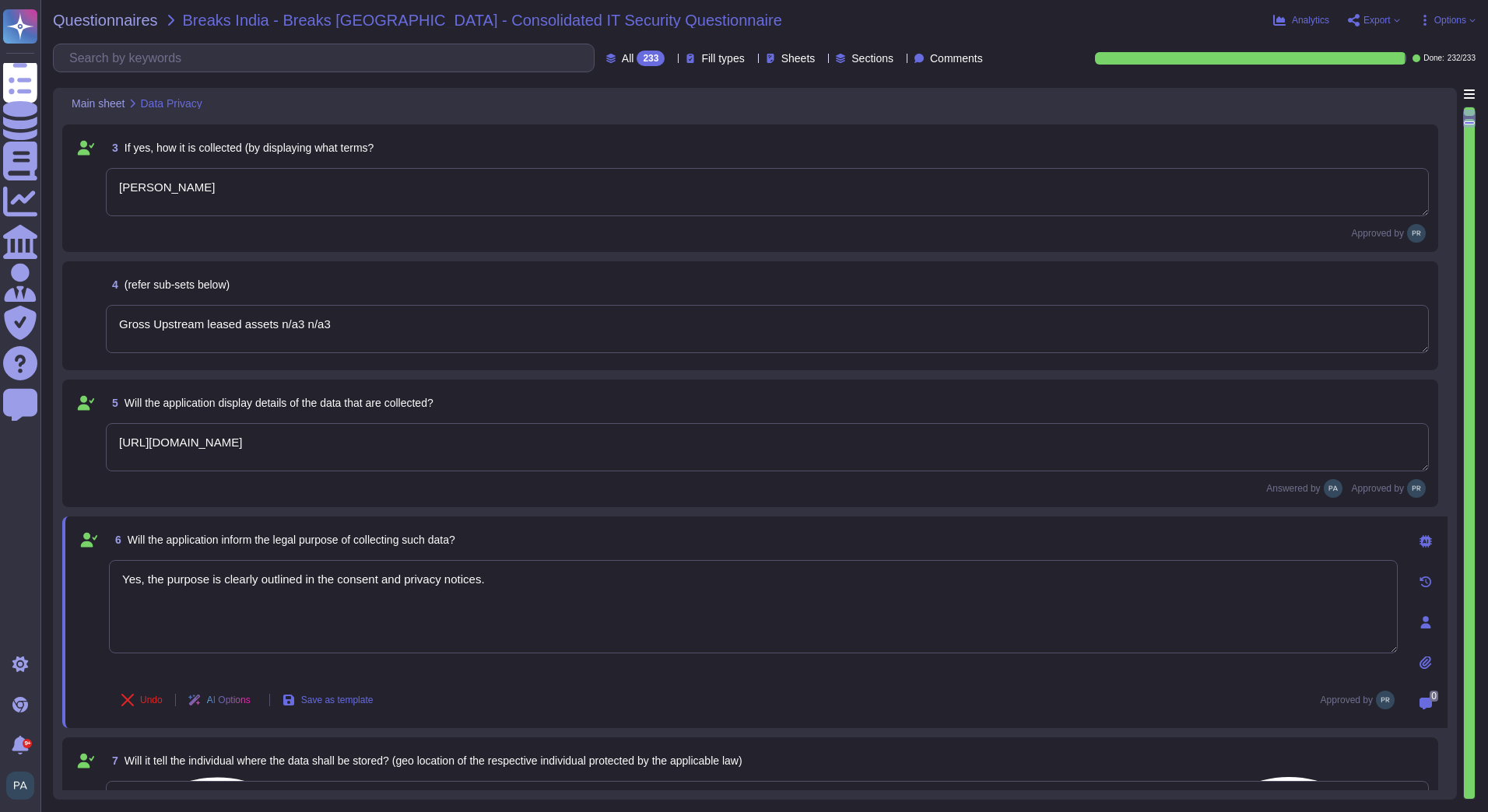
drag, startPoint x: 540, startPoint y: 595, endPoint x: 315, endPoint y: 588, distance: 225.1
click at [315, 588] on textarea "Yes, the purpose is clearly outlined in the consent and privacy notices." at bounding box center [753, 606] width 1288 height 93
paste textarea "https://www.teamviewer.com/en/legal/eula/?tab=dpa"
type textarea "Yes, the purpose is clearly outlined in https://www.teamviewer.com/en/legal/eul…"
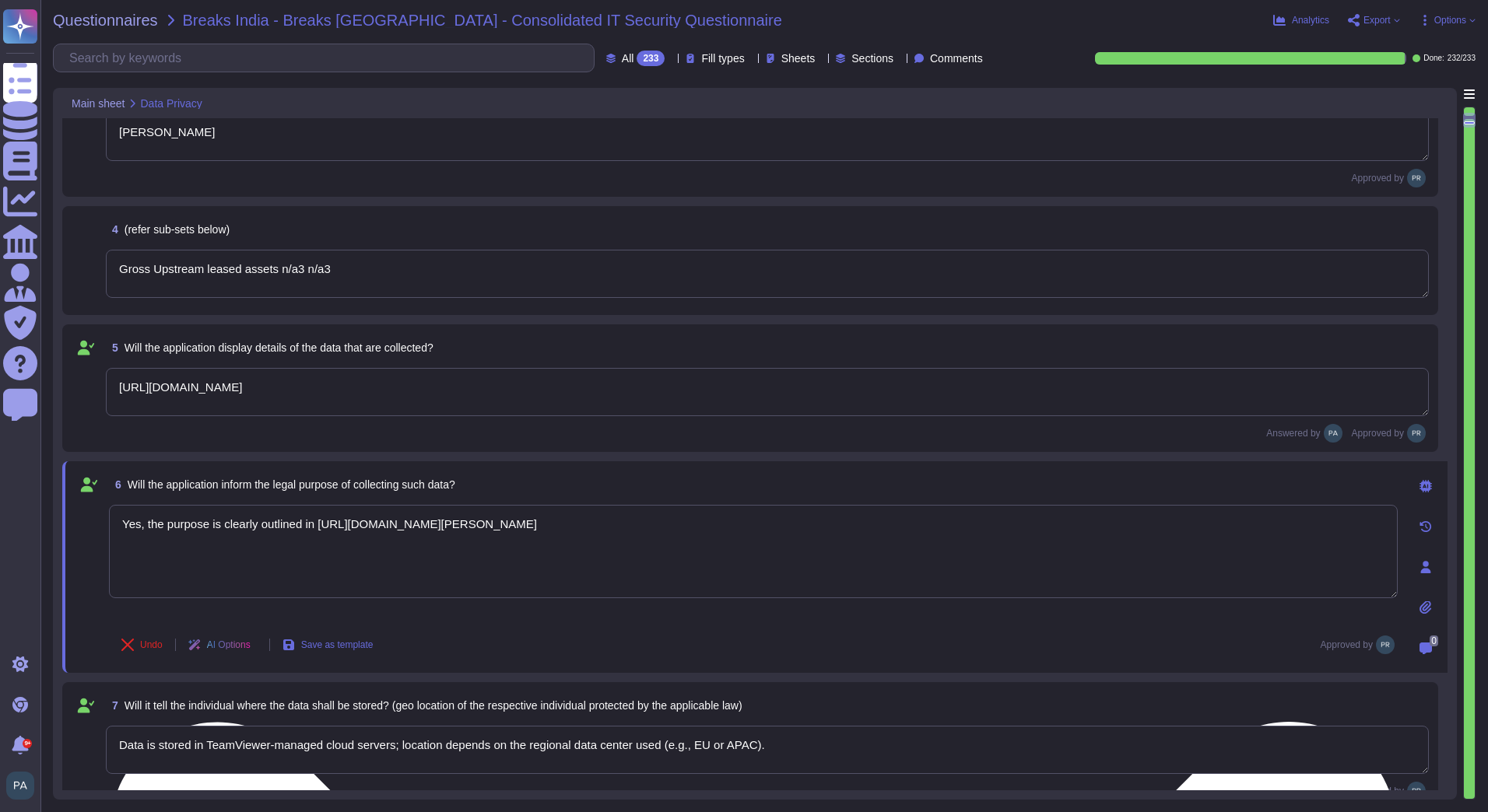
scroll to position [467, 0]
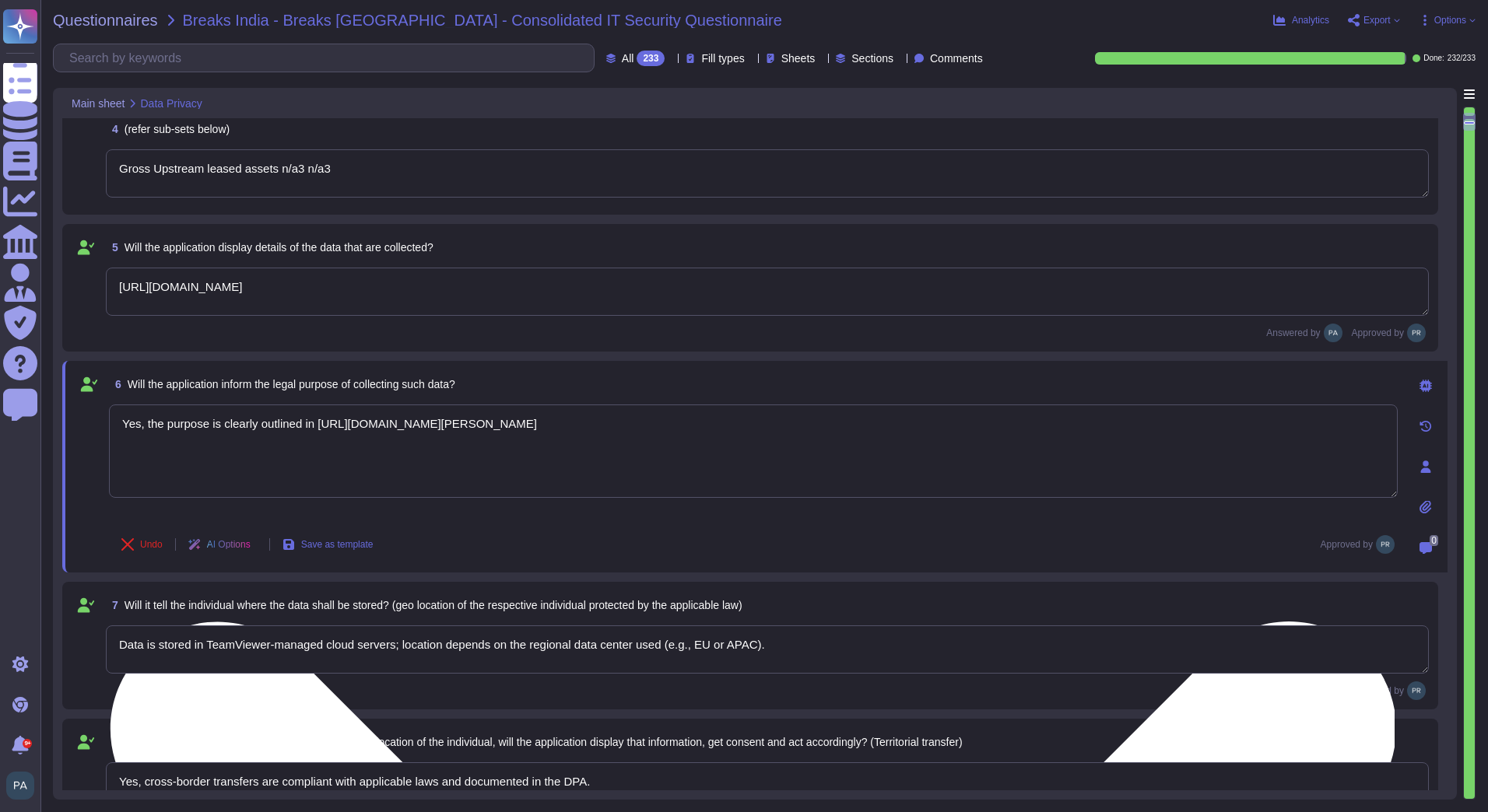
type textarea "Retention periods are defined in the DPA and based on contract and legal obliga…"
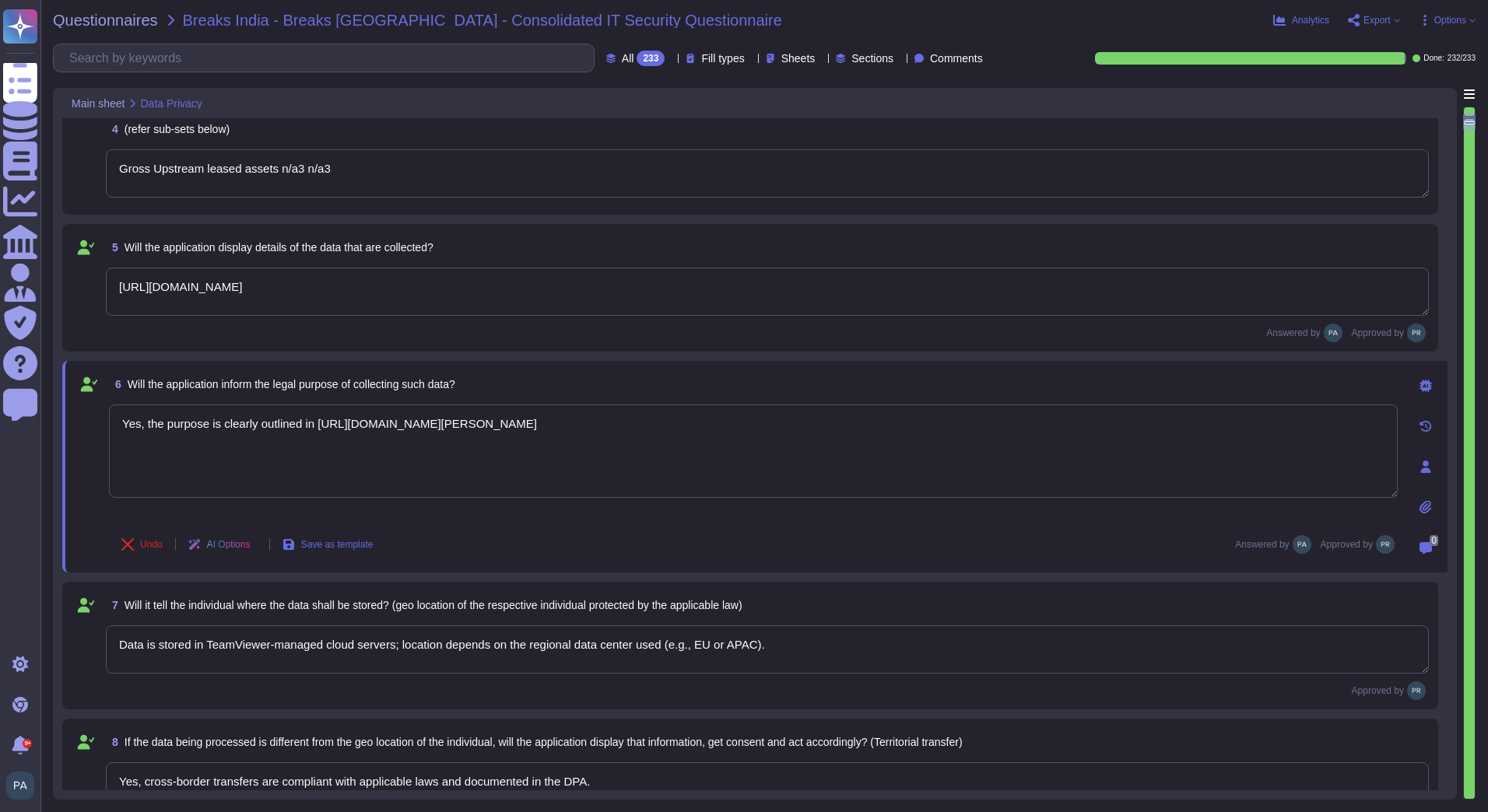
type textarea "Yes, the purpose is clearly outlined in https://www.teamviewer.com/en/legal/eul…"
click at [797, 649] on textarea "Data is stored in TeamViewer-managed cloud servers; location depends on the reg…" at bounding box center [767, 649] width 1322 height 49
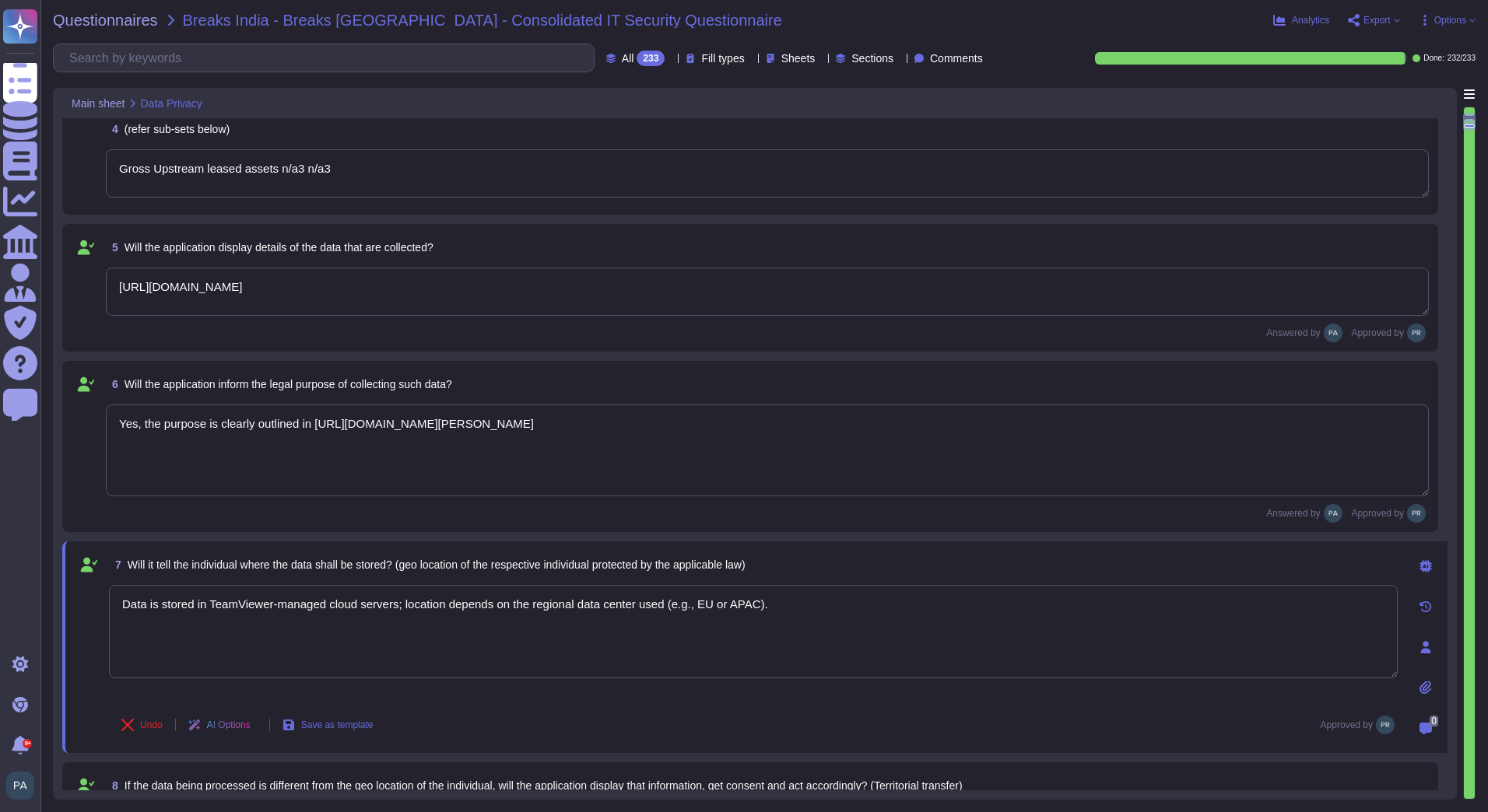
type textarea "Retention periods are defined in the DPA and based on contract and legal obliga…"
paste textarea "https://media.teamviewer.com/is/content/teamviewergmbh/teamviewer/central-image…"
type textarea "Data is stored in TeamViewer-managed cloud servers; location depends on the reg…"
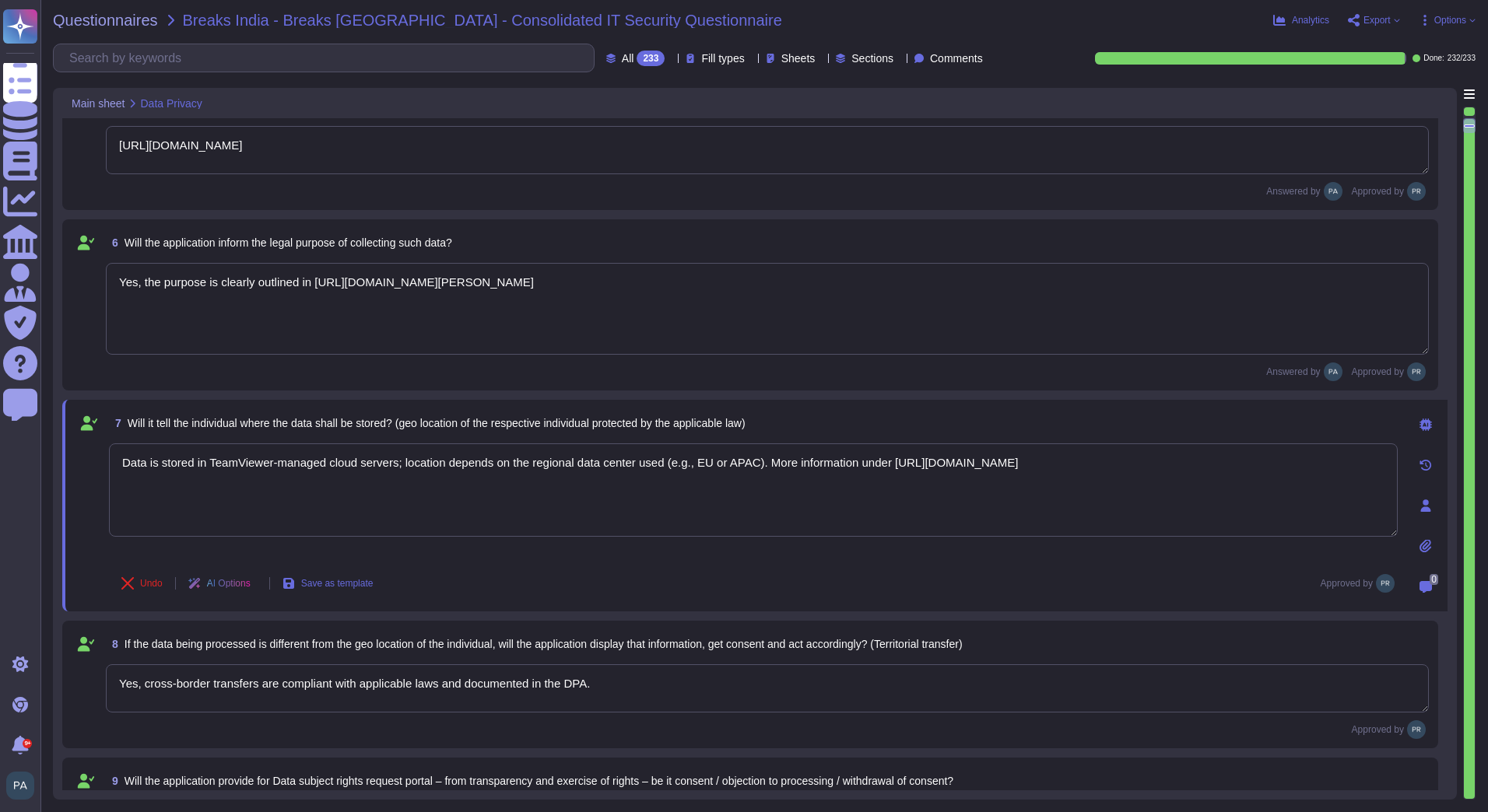
type textarea "Only authorized personnel based on role."
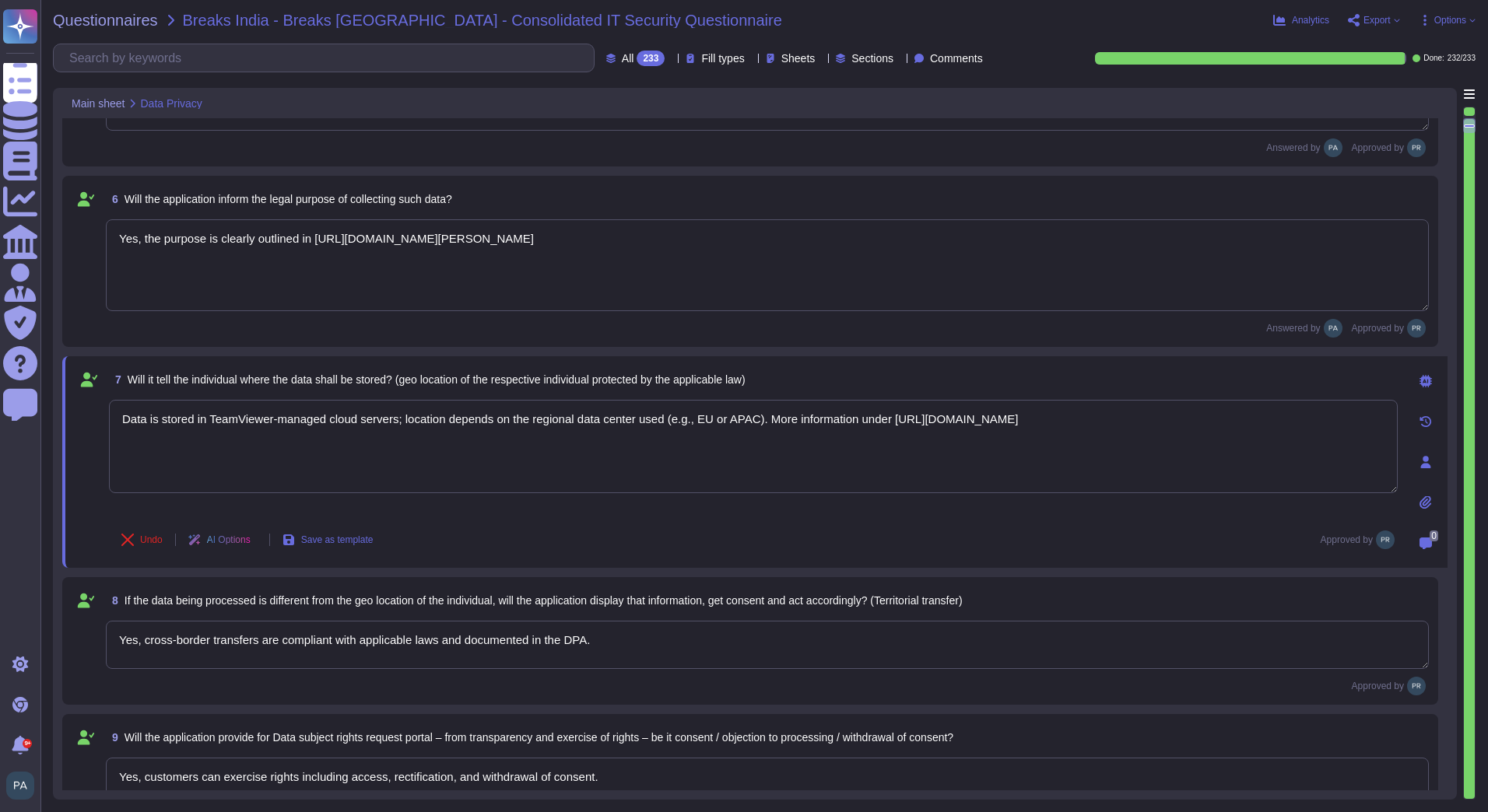
scroll to position [700, 0]
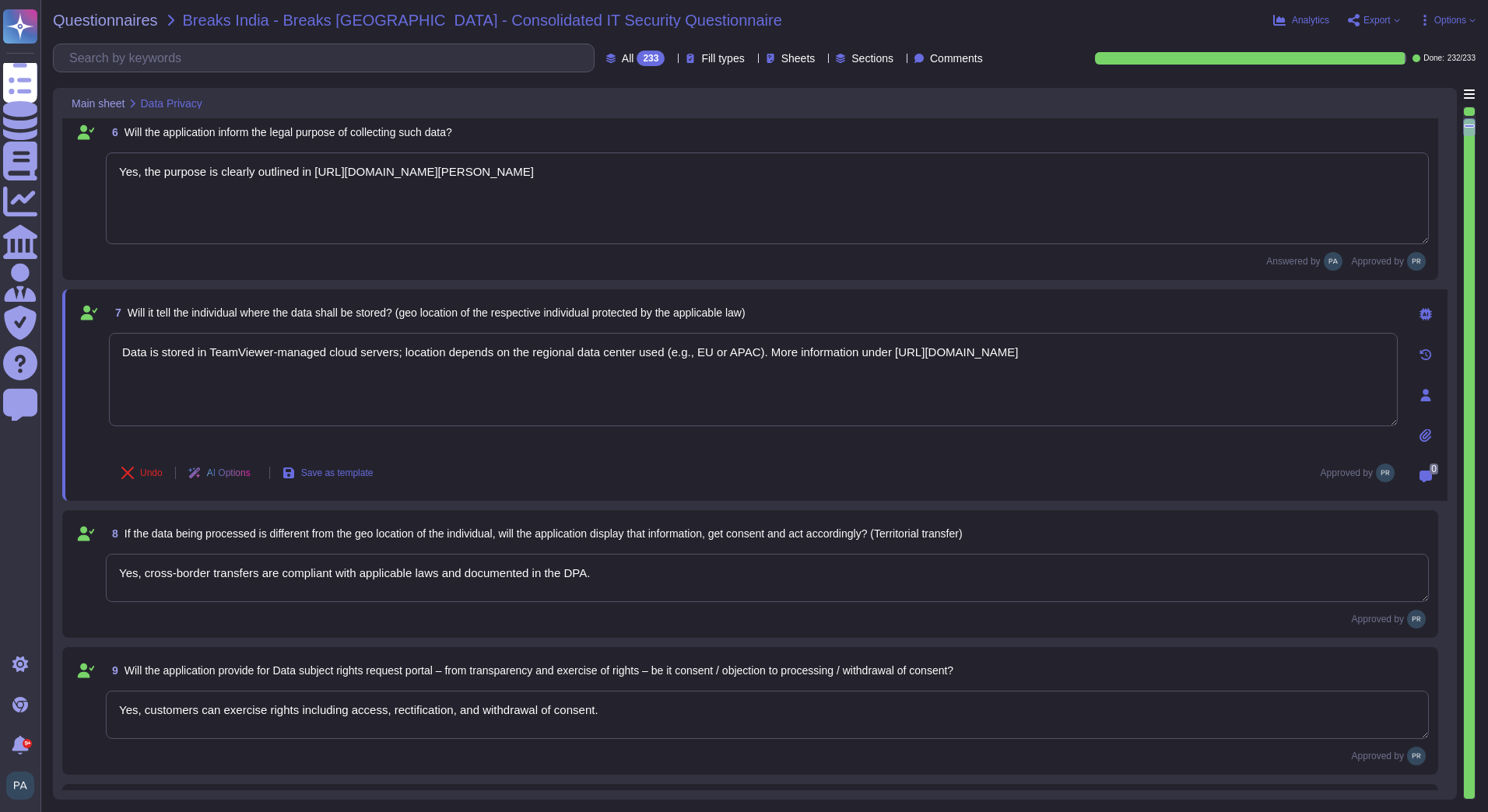
type textarea "No"
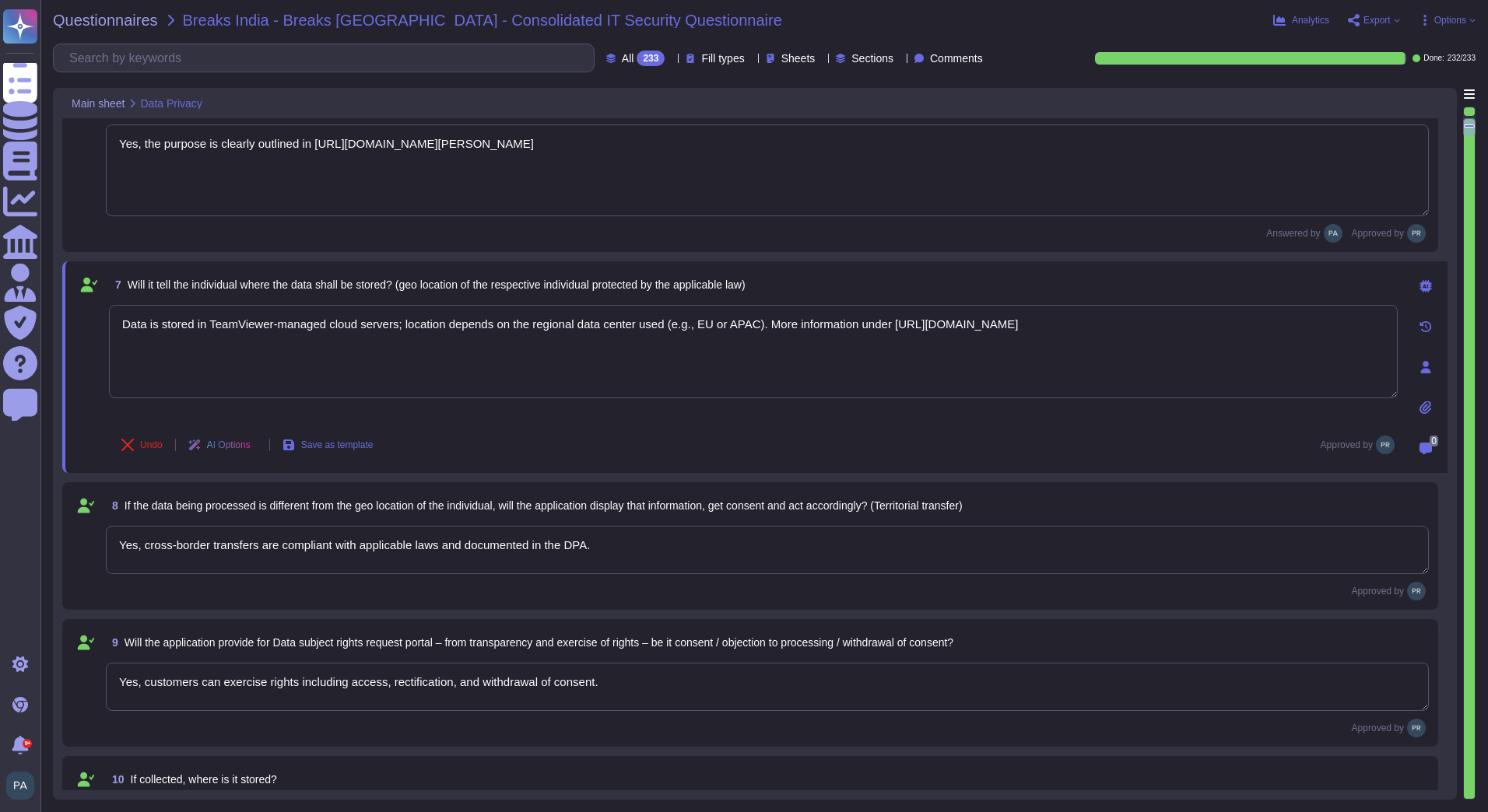
scroll to position [778, 0]
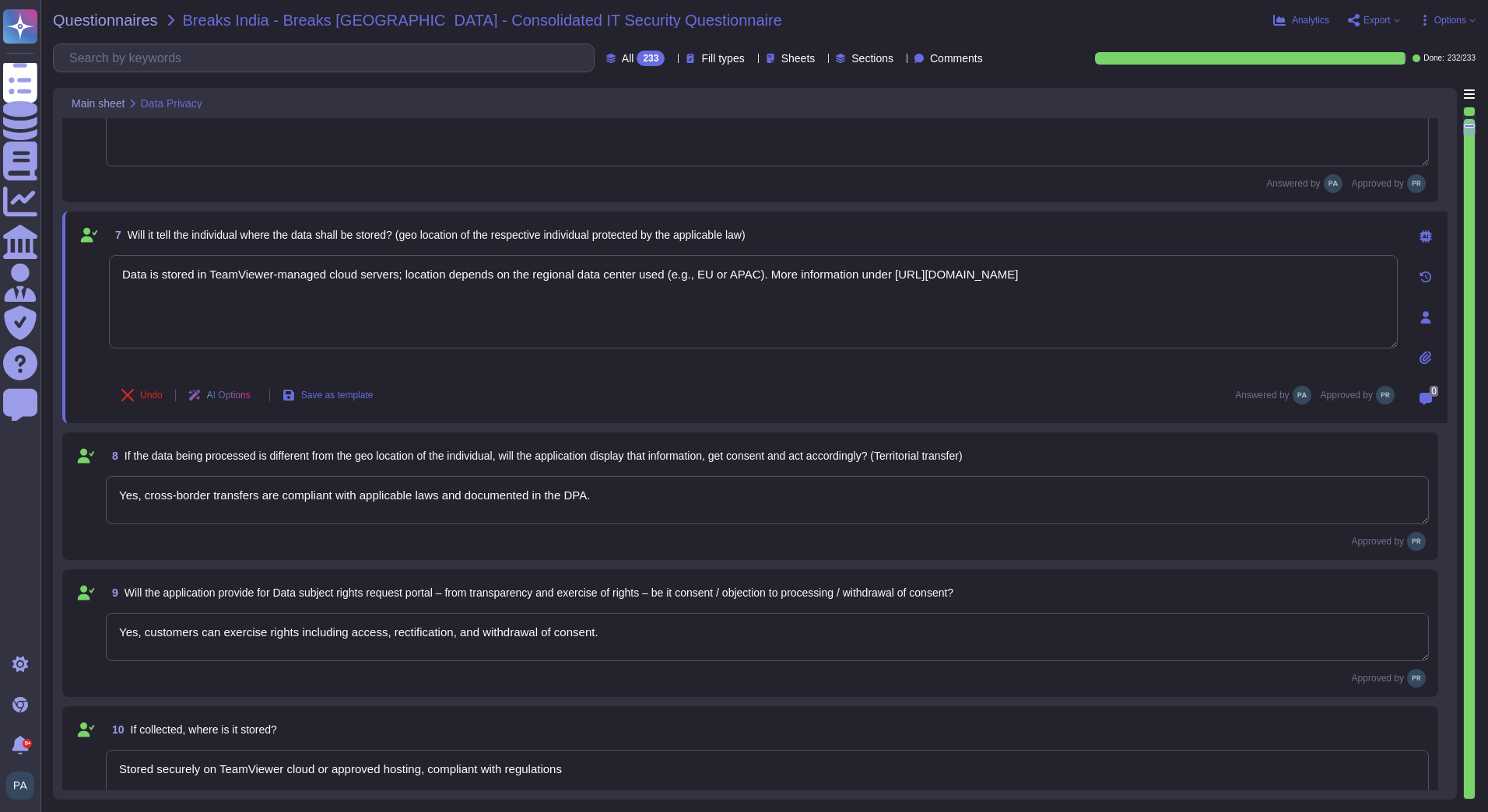
type textarea "Data is stored in TeamViewer-managed cloud servers; location depends on the reg…"
click at [627, 648] on textarea "Yes, customers can exercise rights including access, rectification, and withdra…" at bounding box center [767, 637] width 1322 height 49
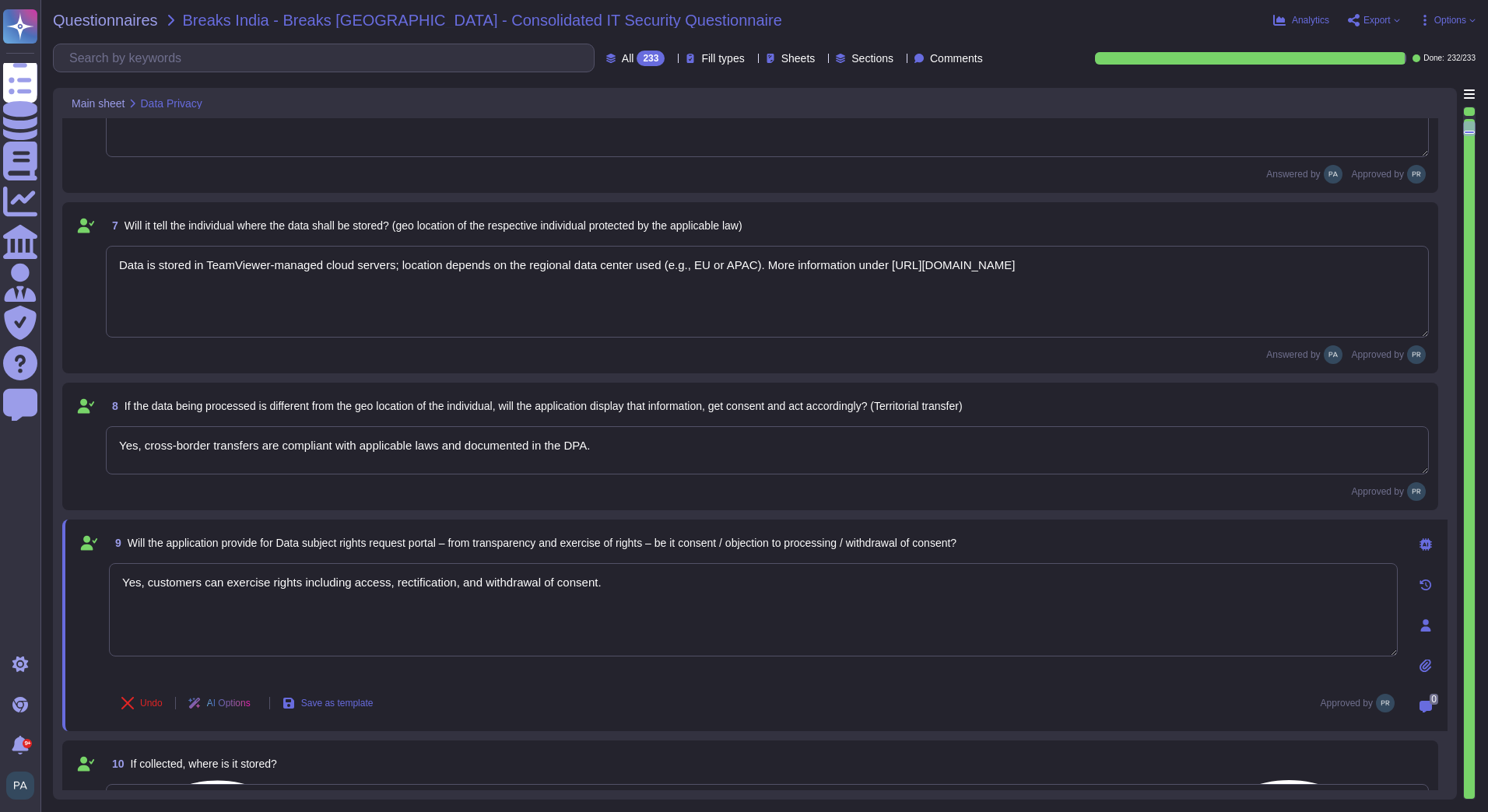
type textarea "No"
paste textarea "To fulfil the requirements of Art. 15-21 GDPR, TeamViewer determined the depart…"
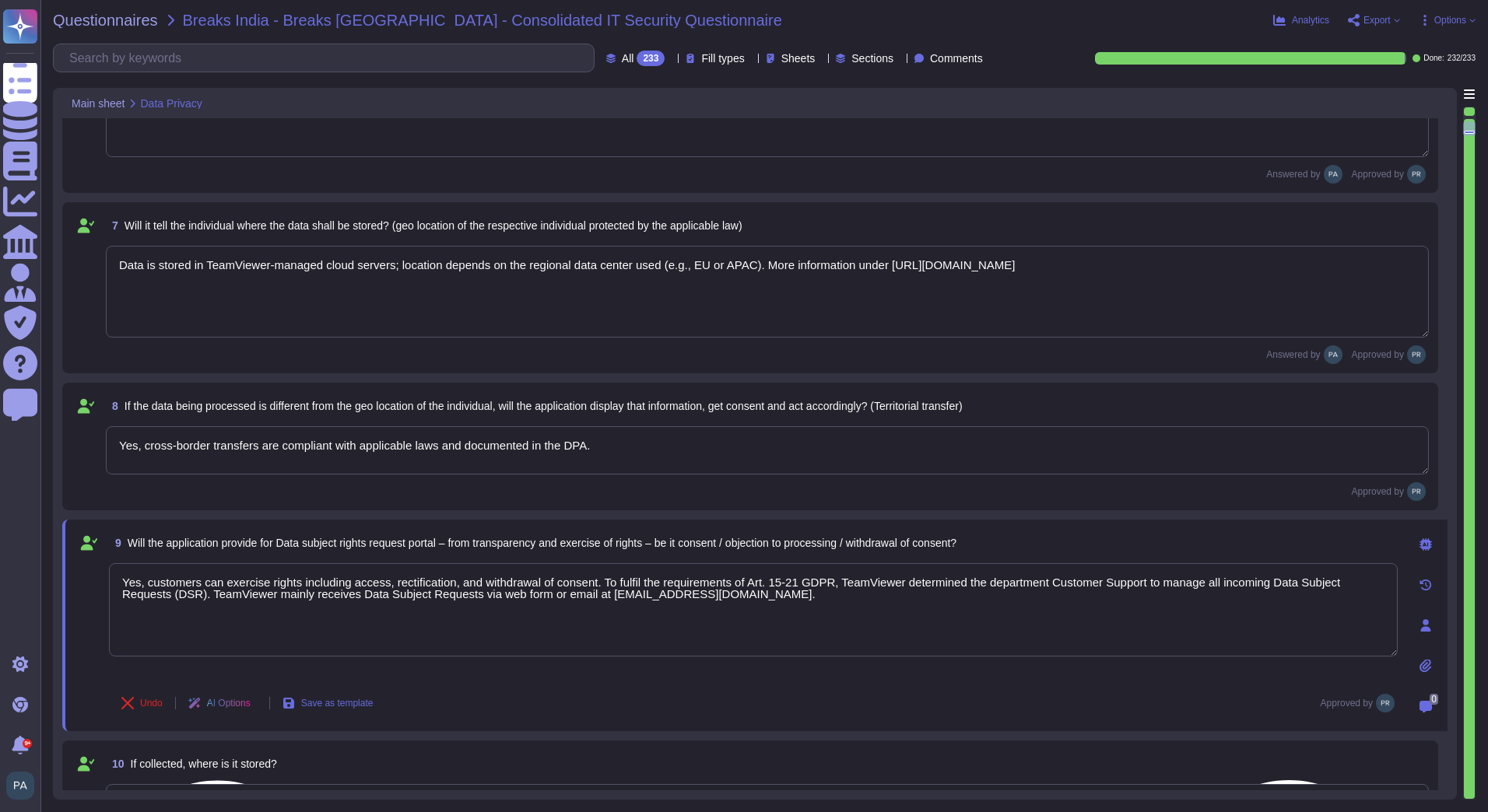
click at [488, 593] on textarea "Yes, customers can exercise rights including access, rectification, and withdra…" at bounding box center [753, 609] width 1288 height 93
click at [493, 600] on textarea "Yes, customers can exercise rights including access, rectification, and withdra…" at bounding box center [753, 609] width 1288 height 93
paste textarea "https://tickets.teamviewer.com/en/support/tickets/new?ticket_form=data_subject_…"
type textarea "Yes, customers can exercise rights including access, rectification, and withdra…"
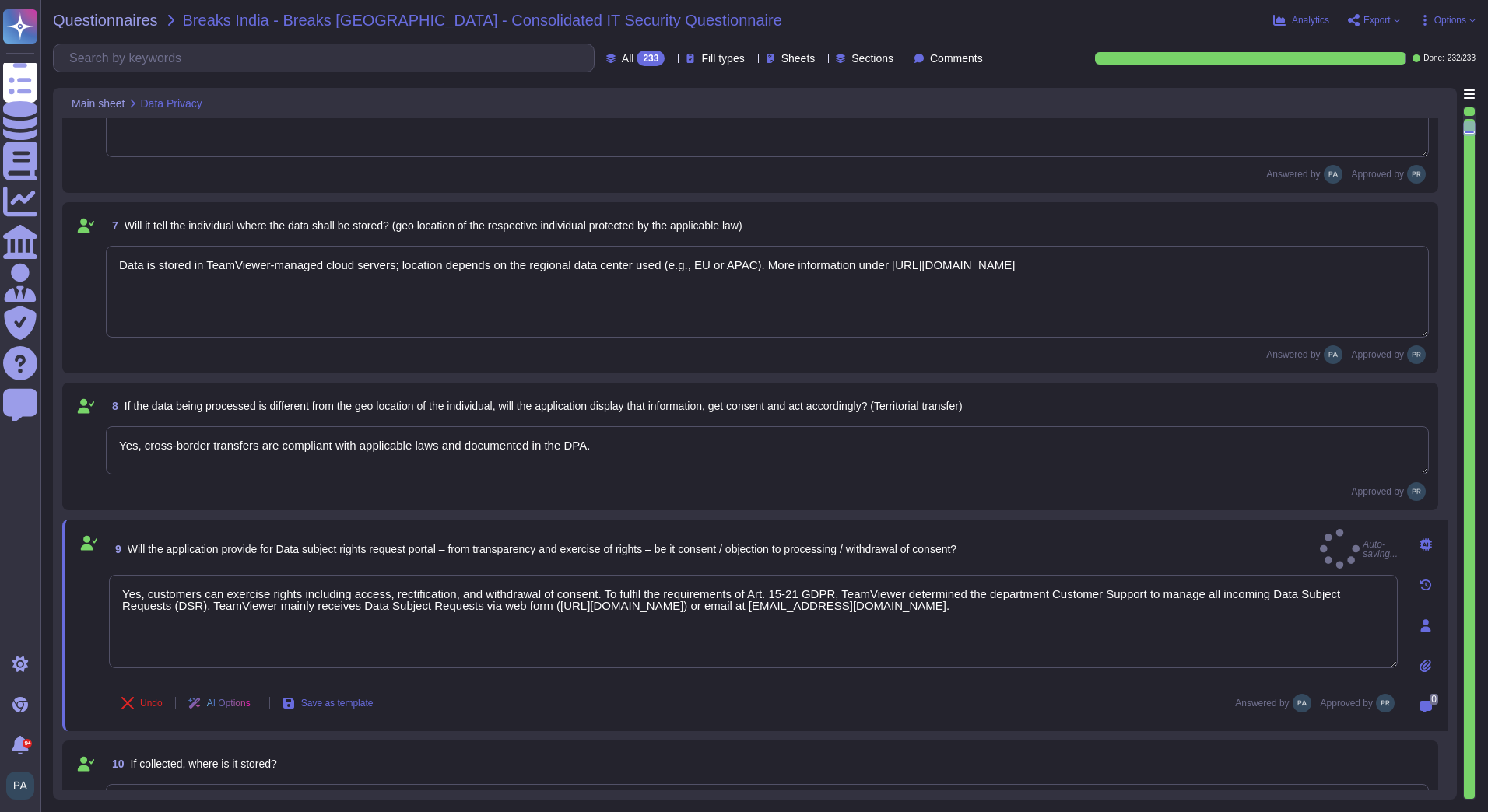
click at [483, 728] on div "9 Will the application provide for Data subject rights request portal – from tr…" at bounding box center [754, 625] width 1385 height 212
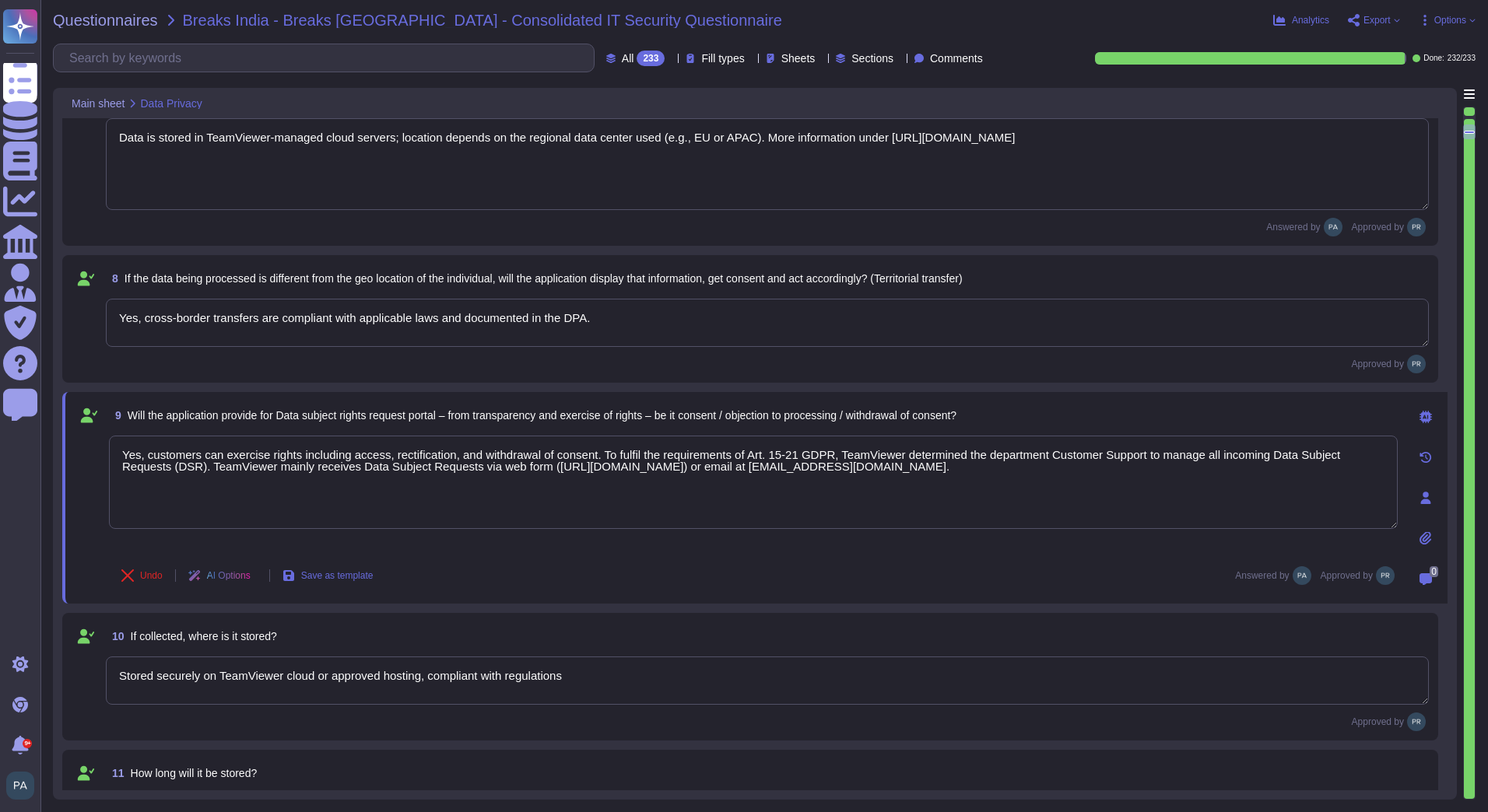
scroll to position [933, 0]
type textarea "NA"
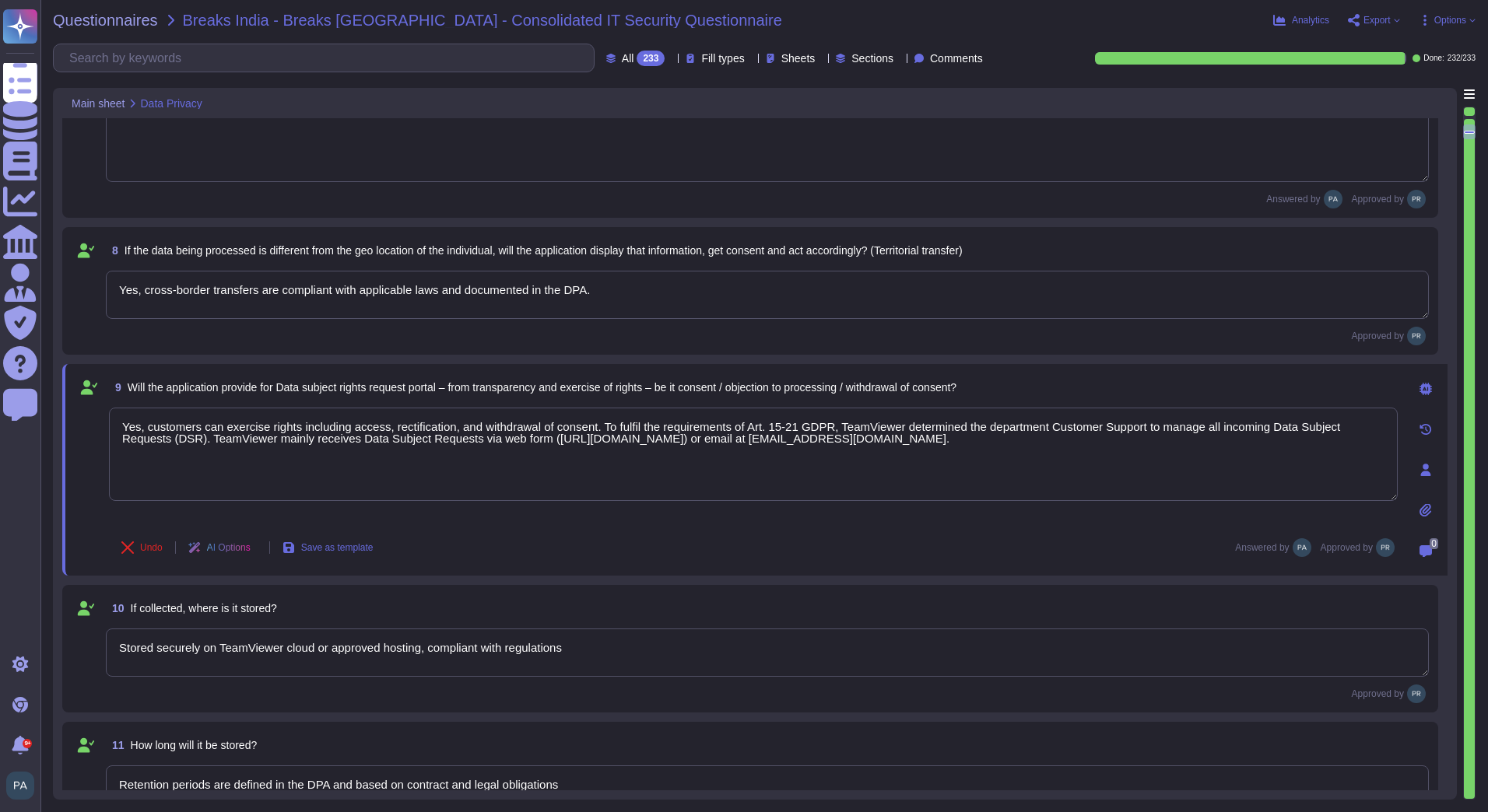
drag, startPoint x: 608, startPoint y: 653, endPoint x: 95, endPoint y: 645, distance: 513.1
click at [95, 645] on div "10 If collected, where is it stored? Stored securely on TeamViewer cloud or app…" at bounding box center [750, 648] width 1357 height 109
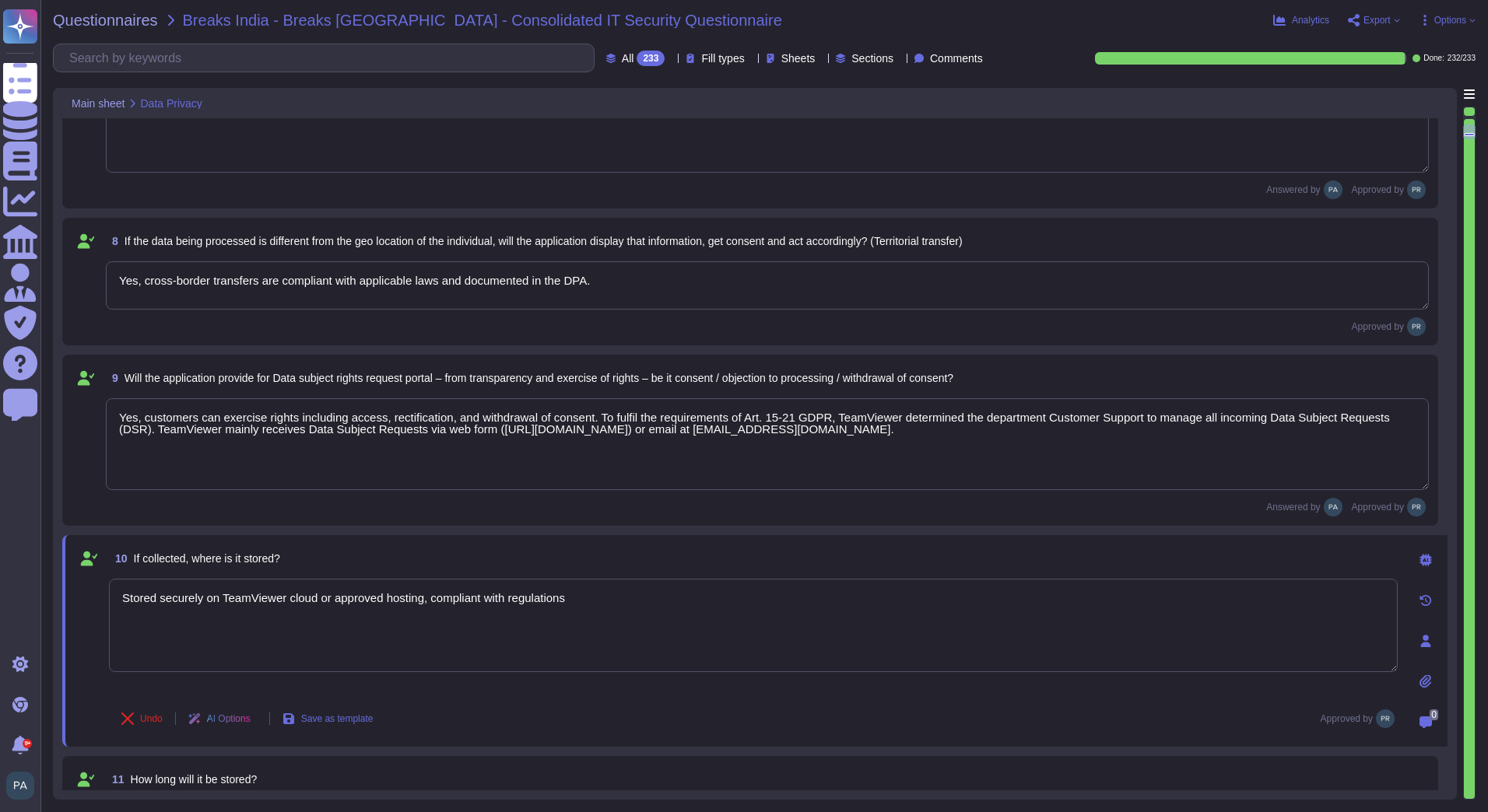
type textarea "NA"
click at [271, 604] on textarea "see sub processor list:" at bounding box center [753, 625] width 1288 height 93
paste textarea "https://media.teamviewer.com/is/content/teamviewergmbh/teamviewer/central-image…"
type textarea "see sub processor list: https://media.teamviewer.com/is/content/teamviewergmbh/…"
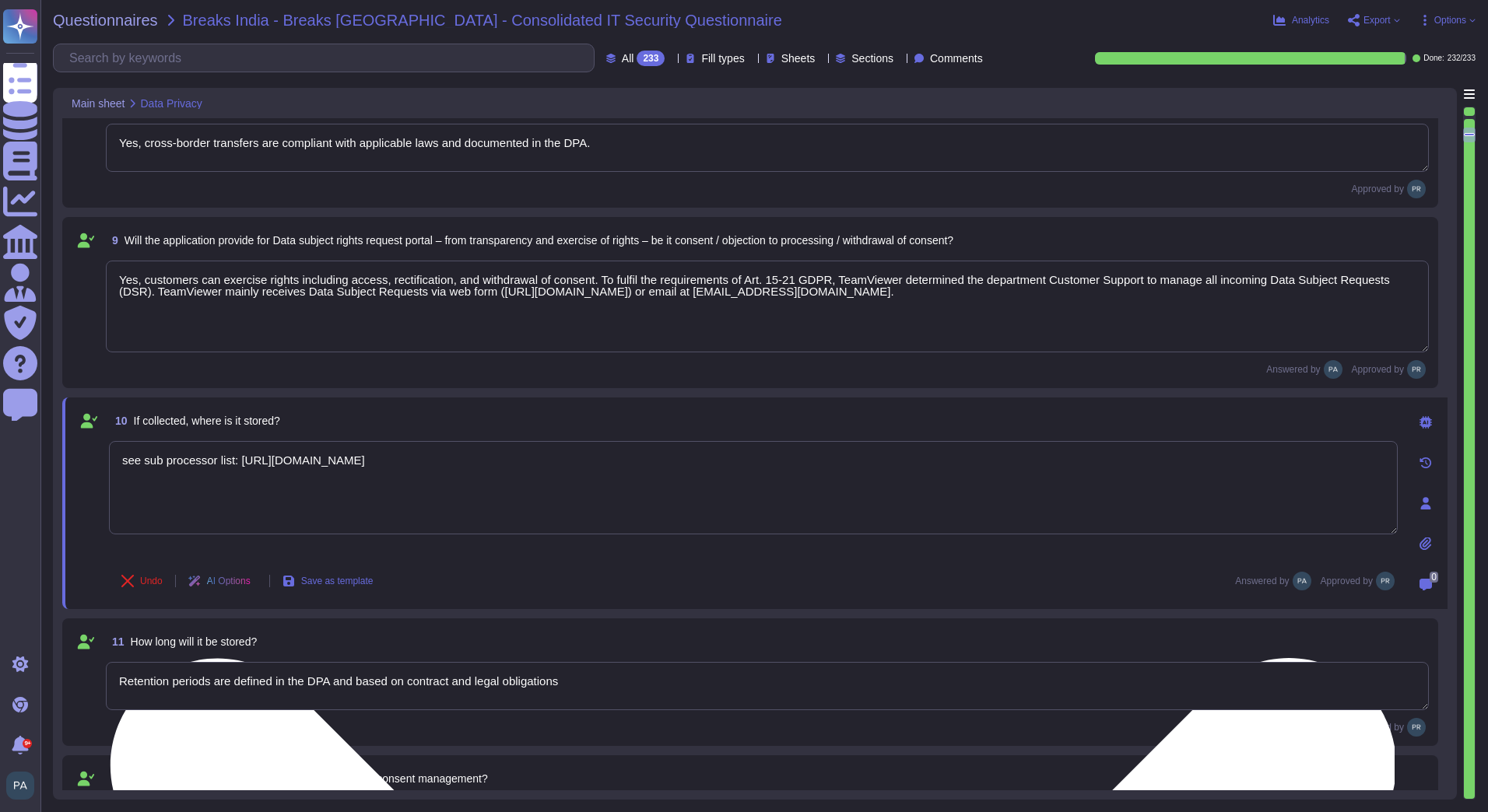
scroll to position [1089, 0]
type textarea "NA"
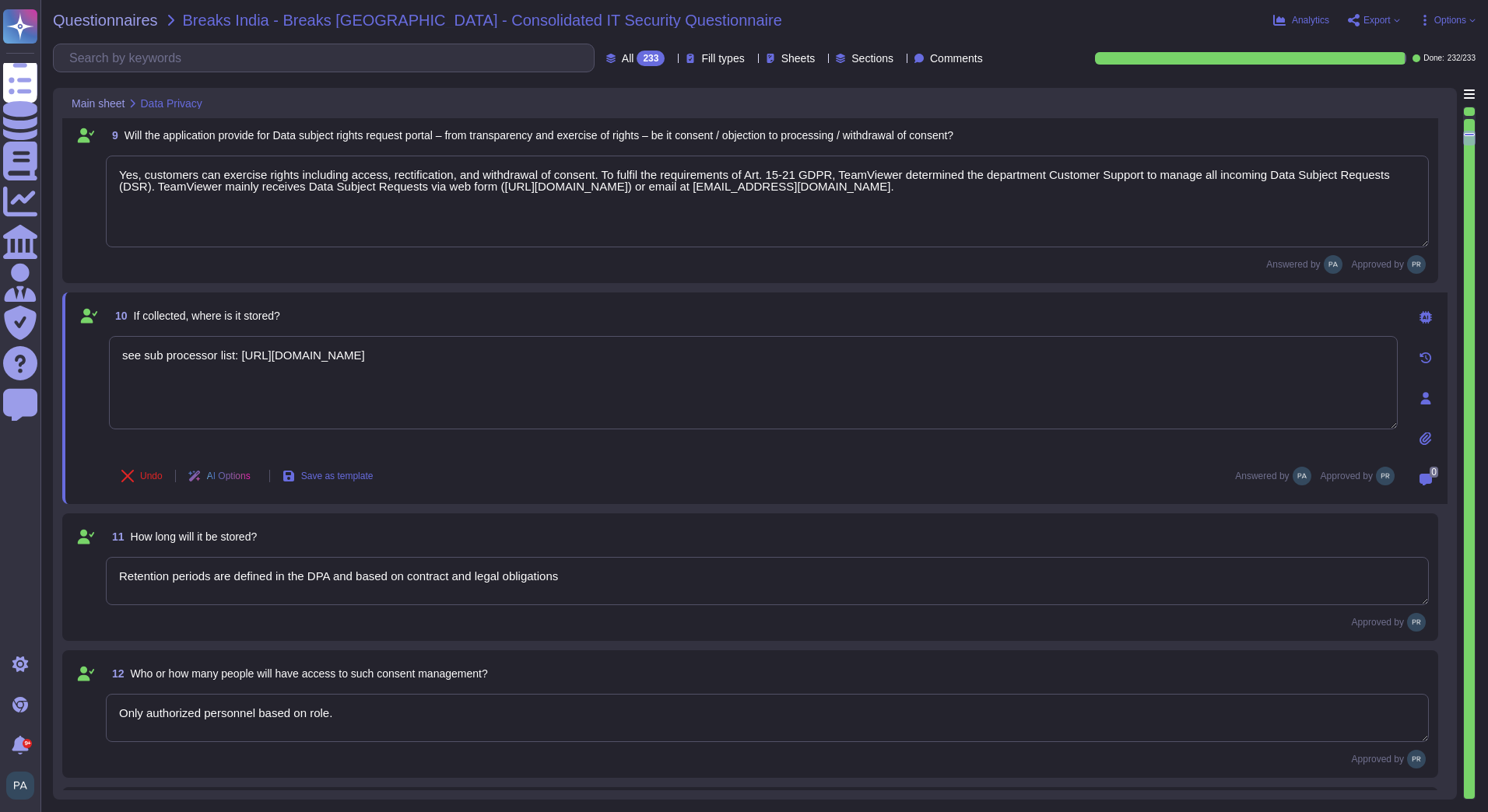
type textarea "NA"
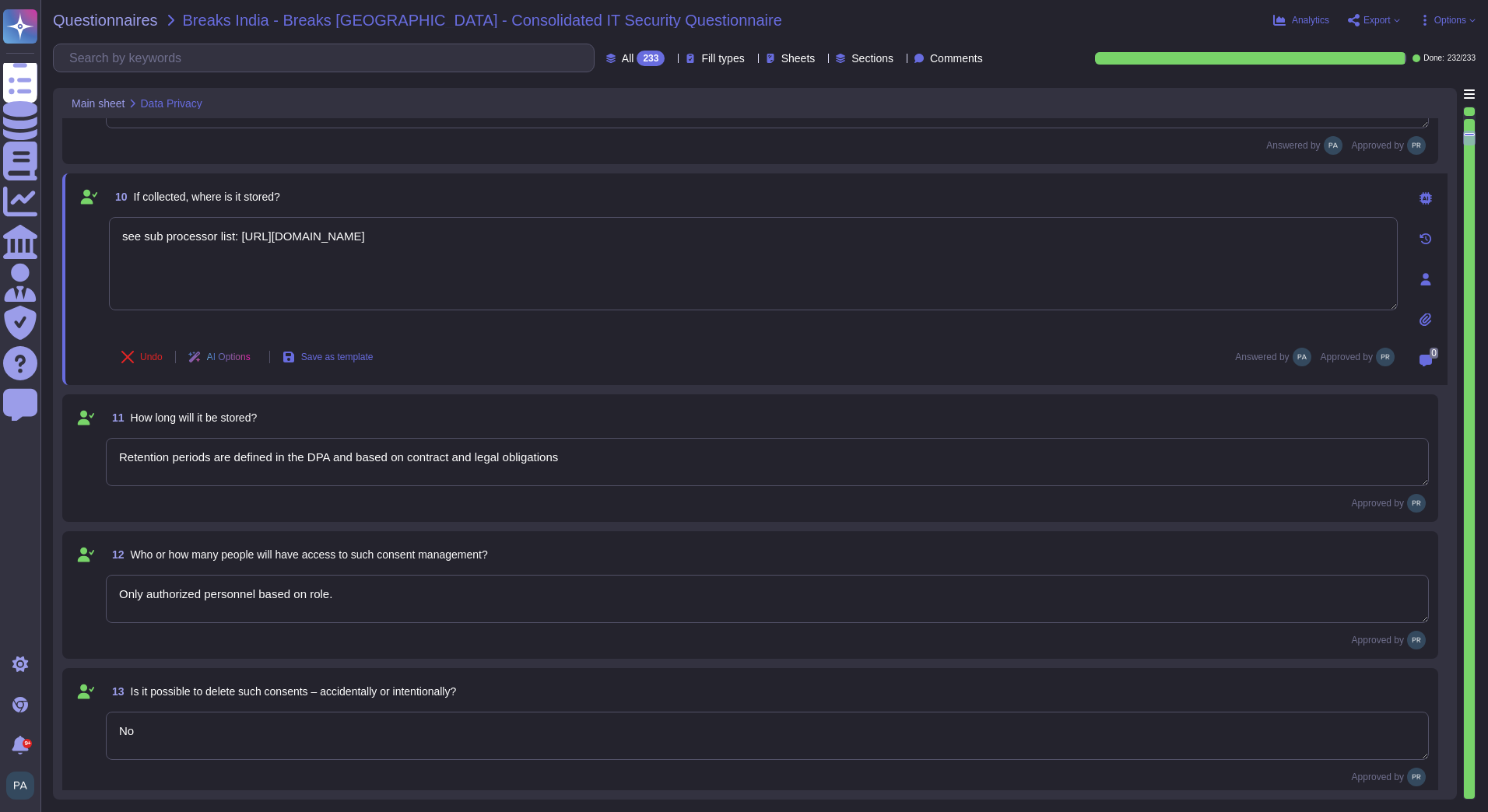
scroll to position [1322, 0]
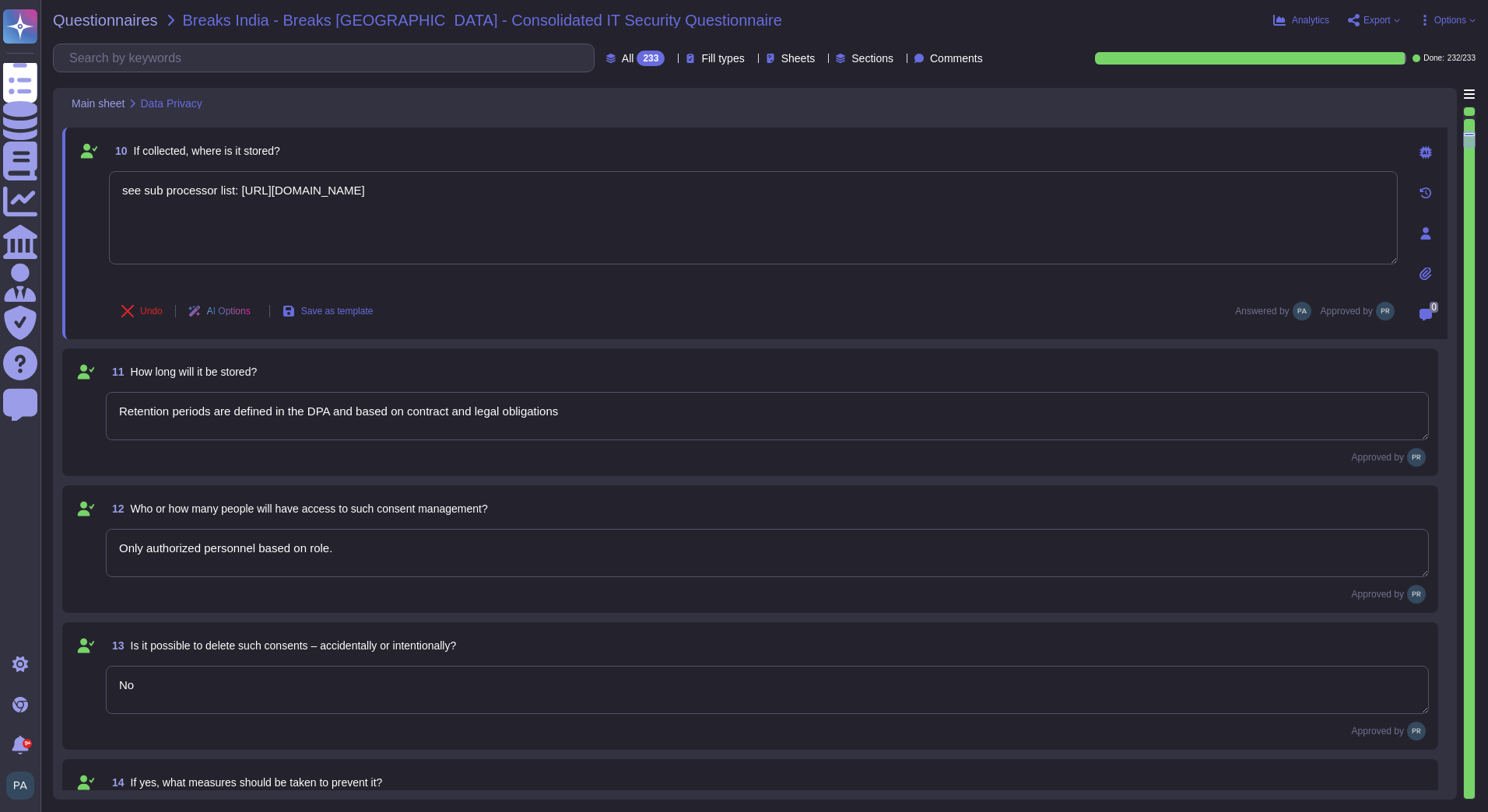
type textarea "NA"
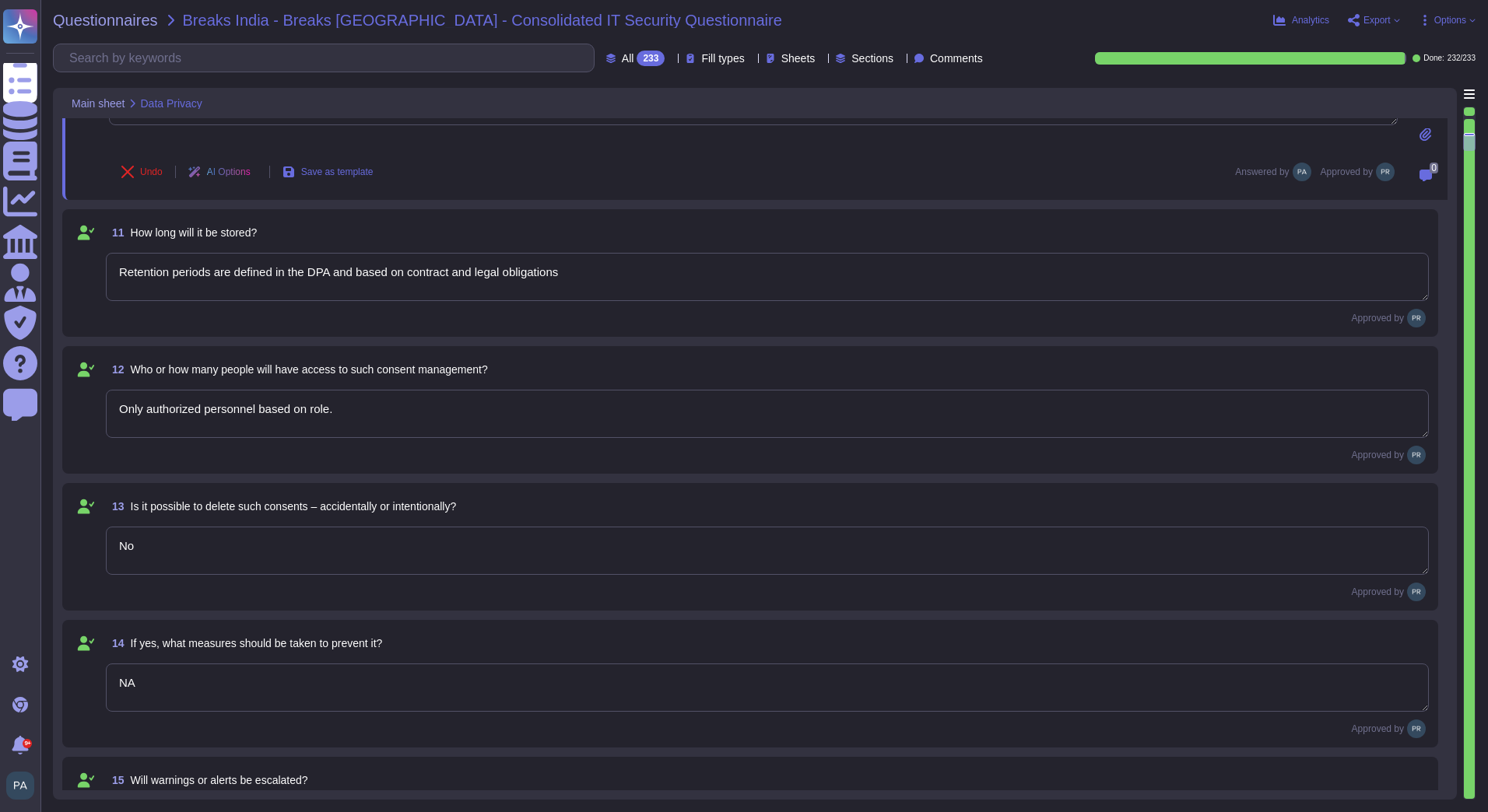
scroll to position [1478, 0]
type textarea "Frontline does not have a specific DPO role; admins can be assigned access leve…"
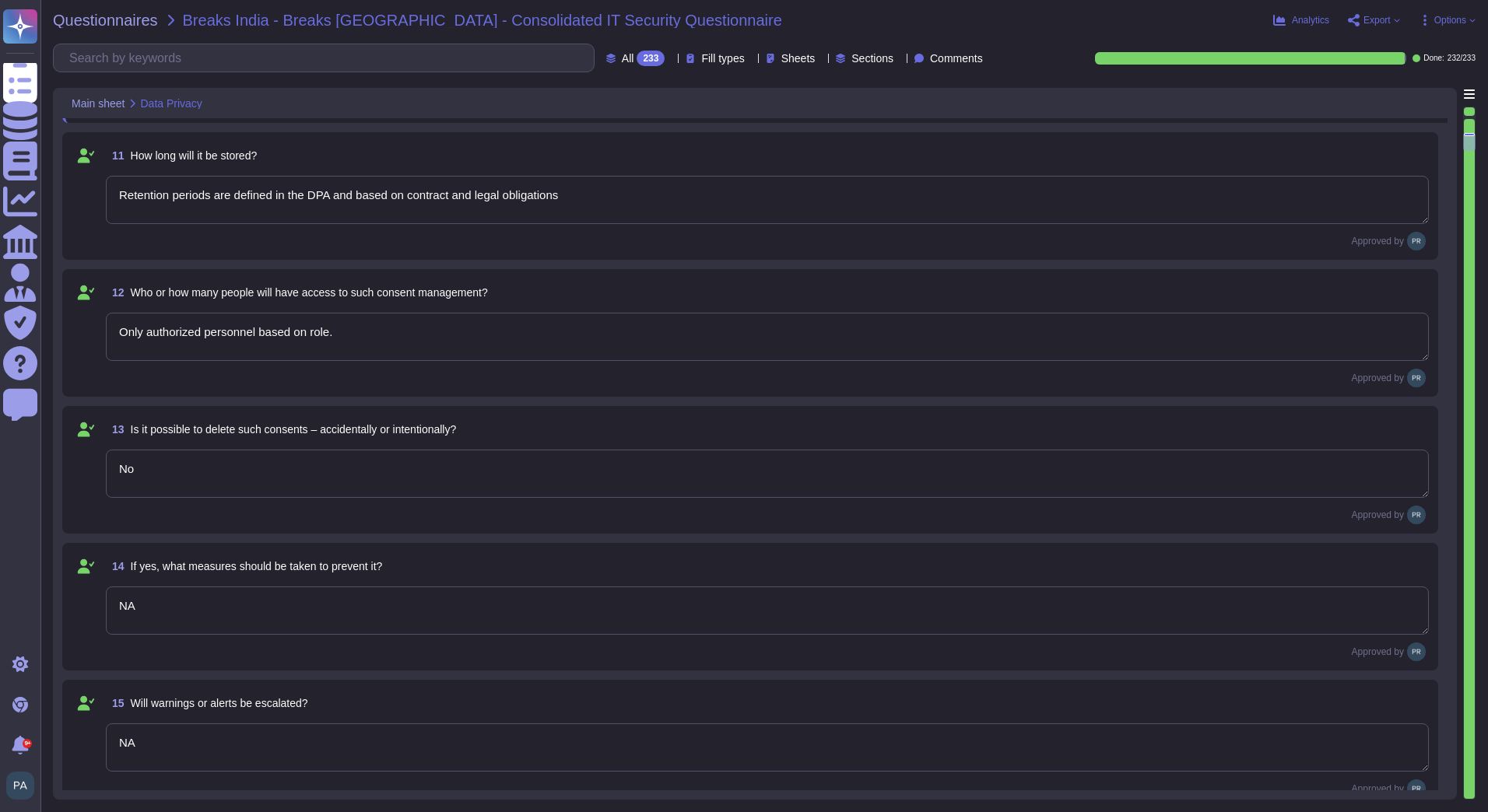
type textarea "see sub processor list: https://media.teamviewer.com/is/content/teamviewergmbh/…"
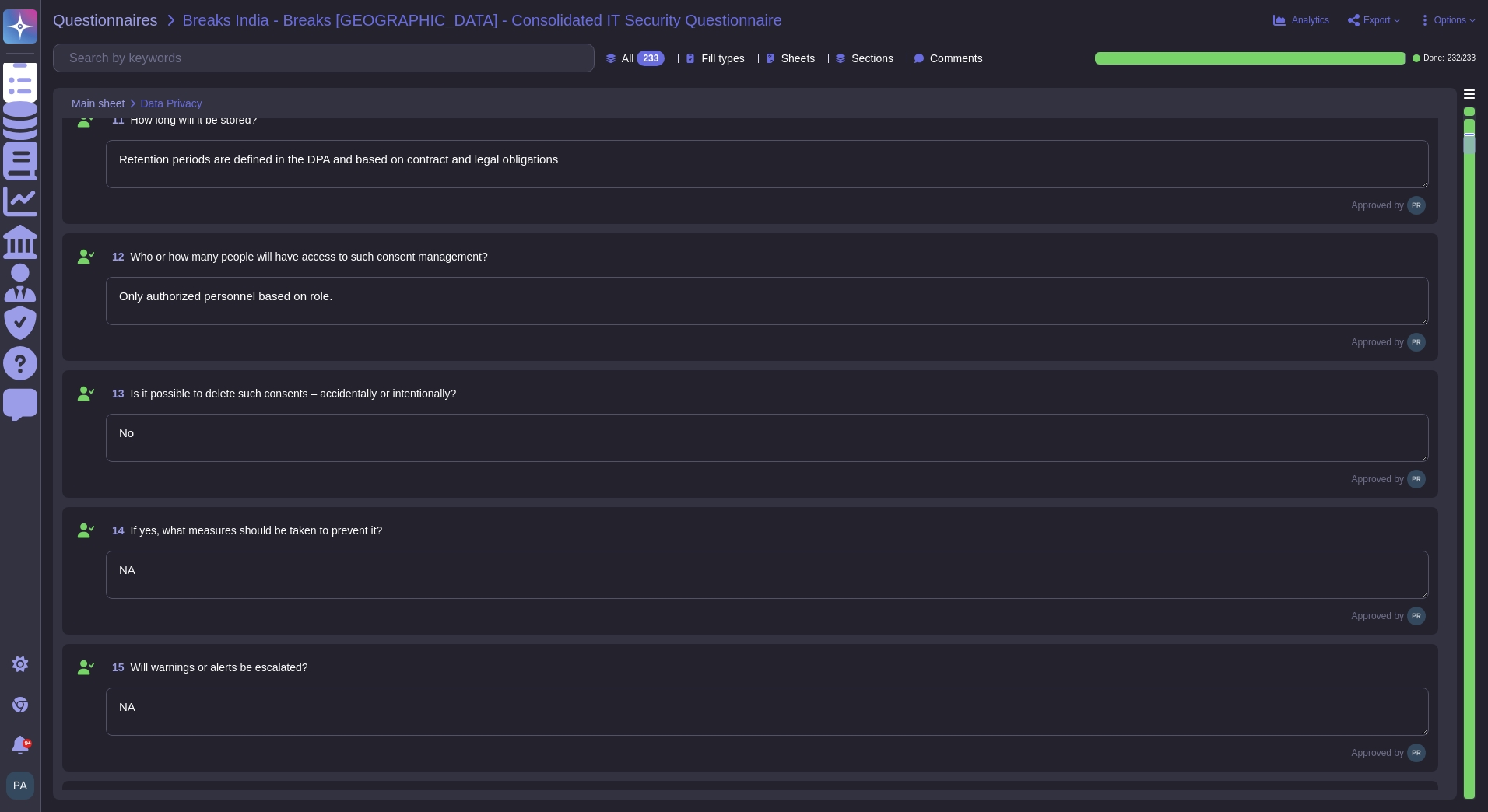
type textarea "Role based"
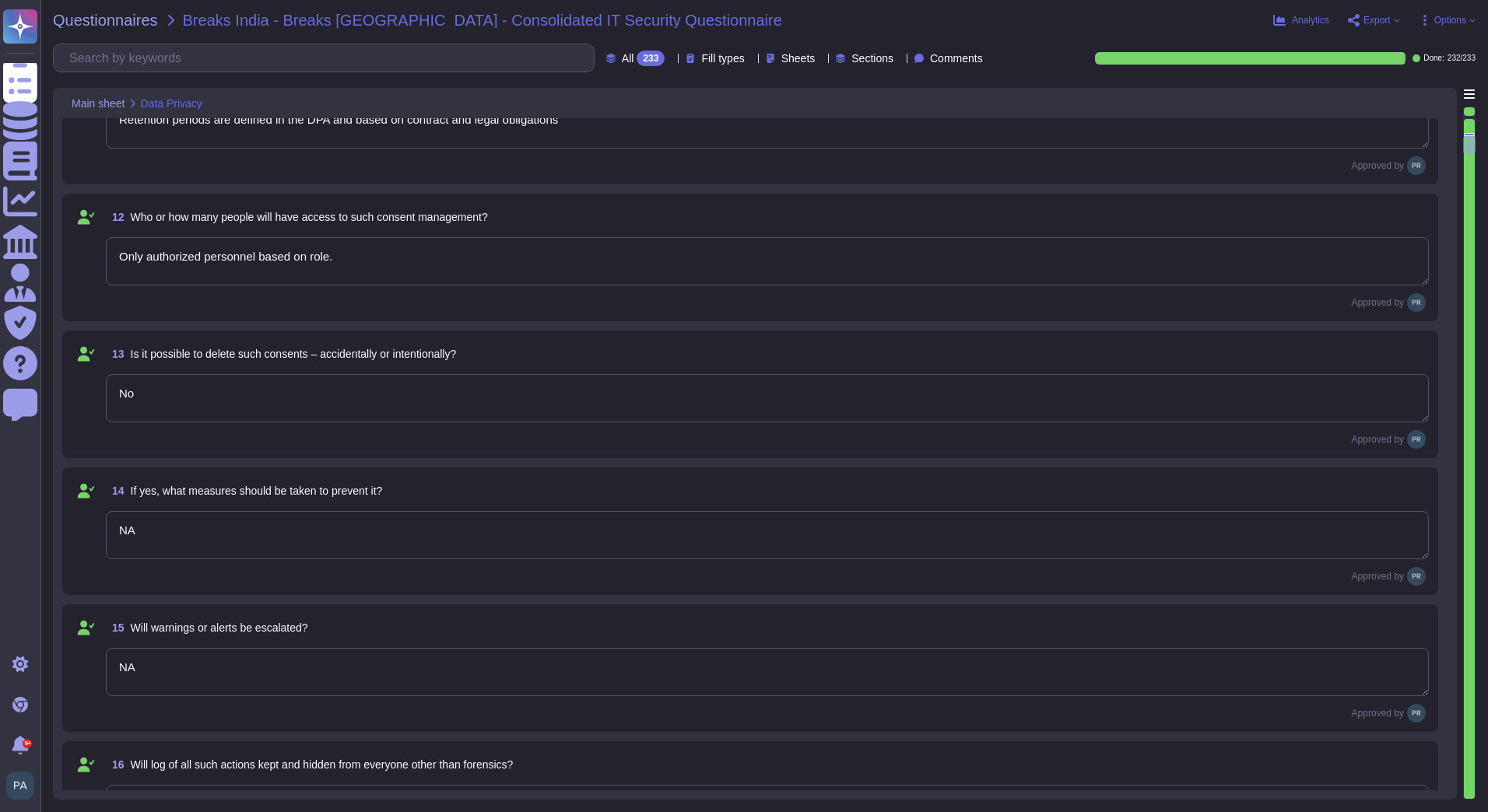
scroll to position [1633, 0]
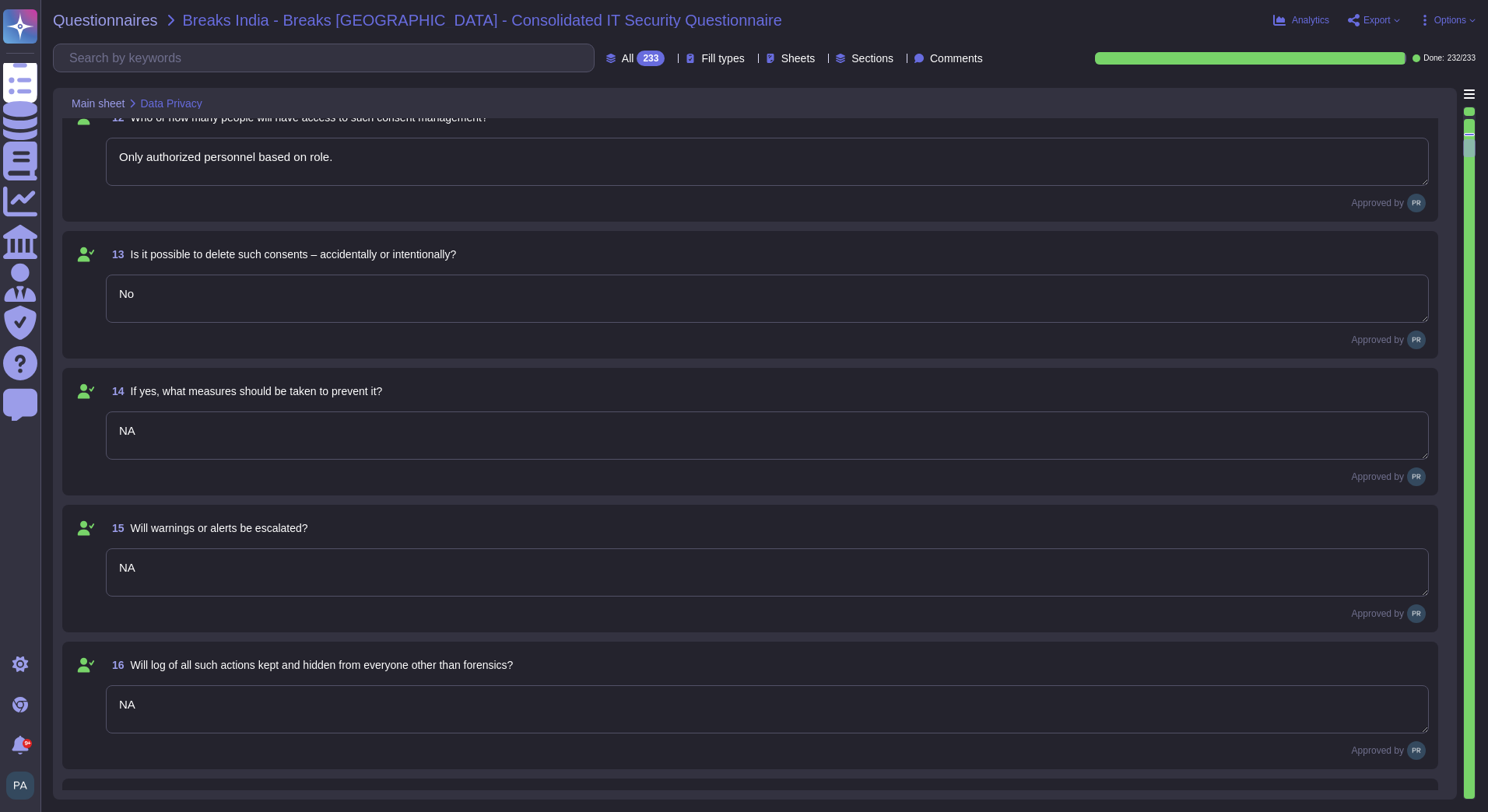
type textarea "Role permissions include basic functions (view, update, manage assets); field-l…"
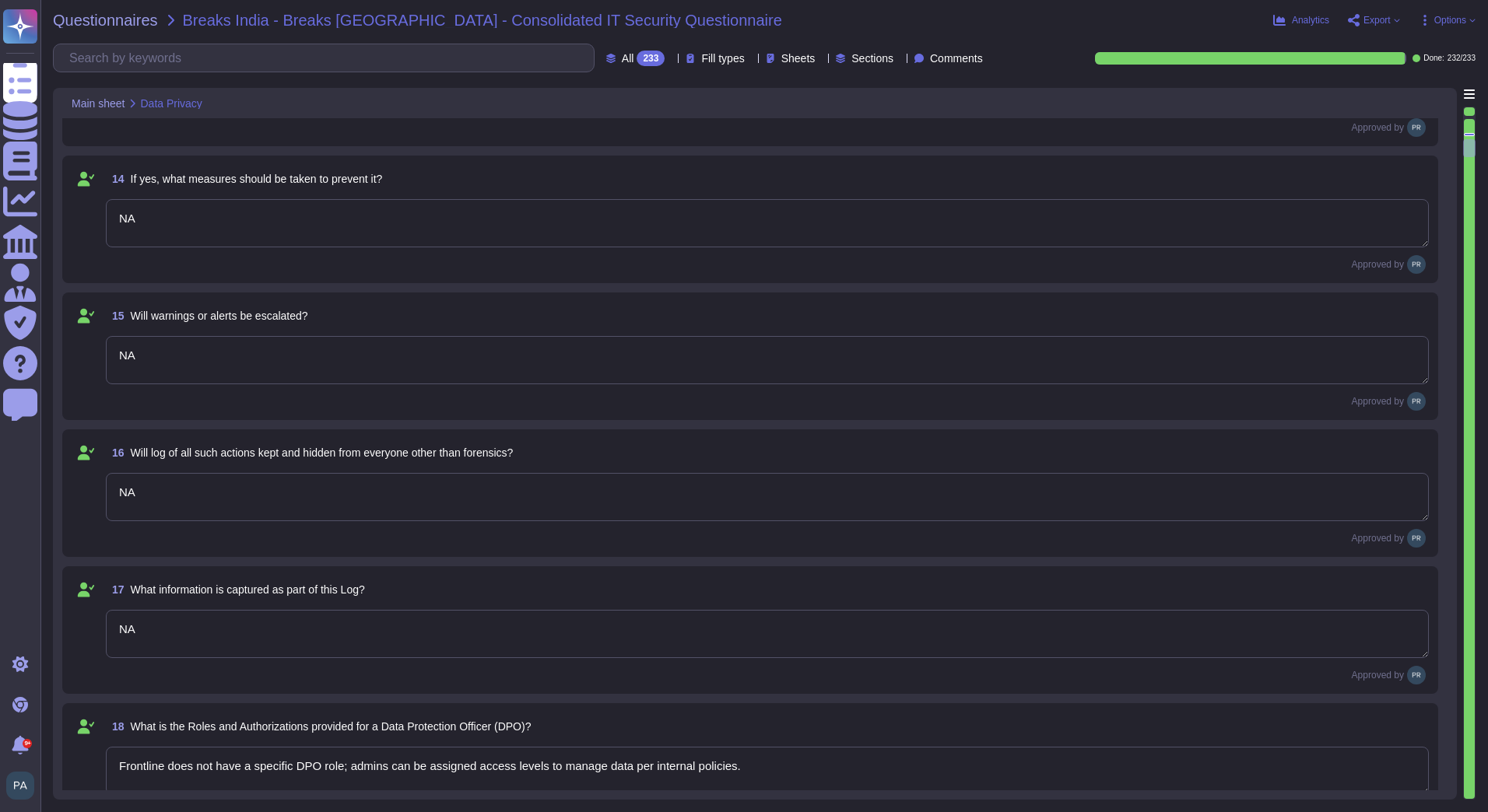
scroll to position [2100, 0]
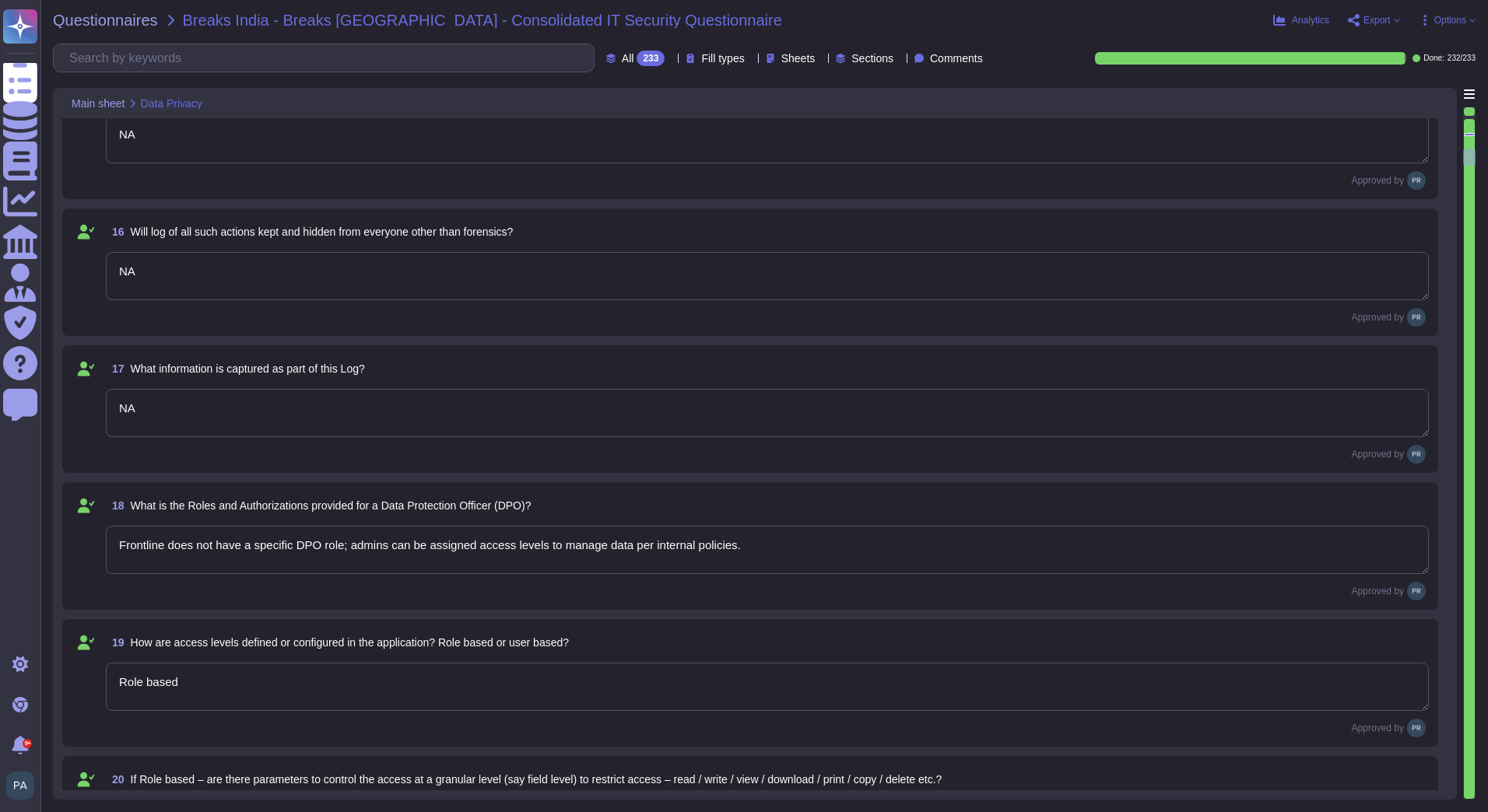
type textarea "Admin roles have highest operational access; no dedicated DPO role exists."
type textarea "Multi-factor authentication (MFA) and secure login tokens enforce identity veri…"
type textarea "Admin console can generate alerts for unusual login. This can be configured"
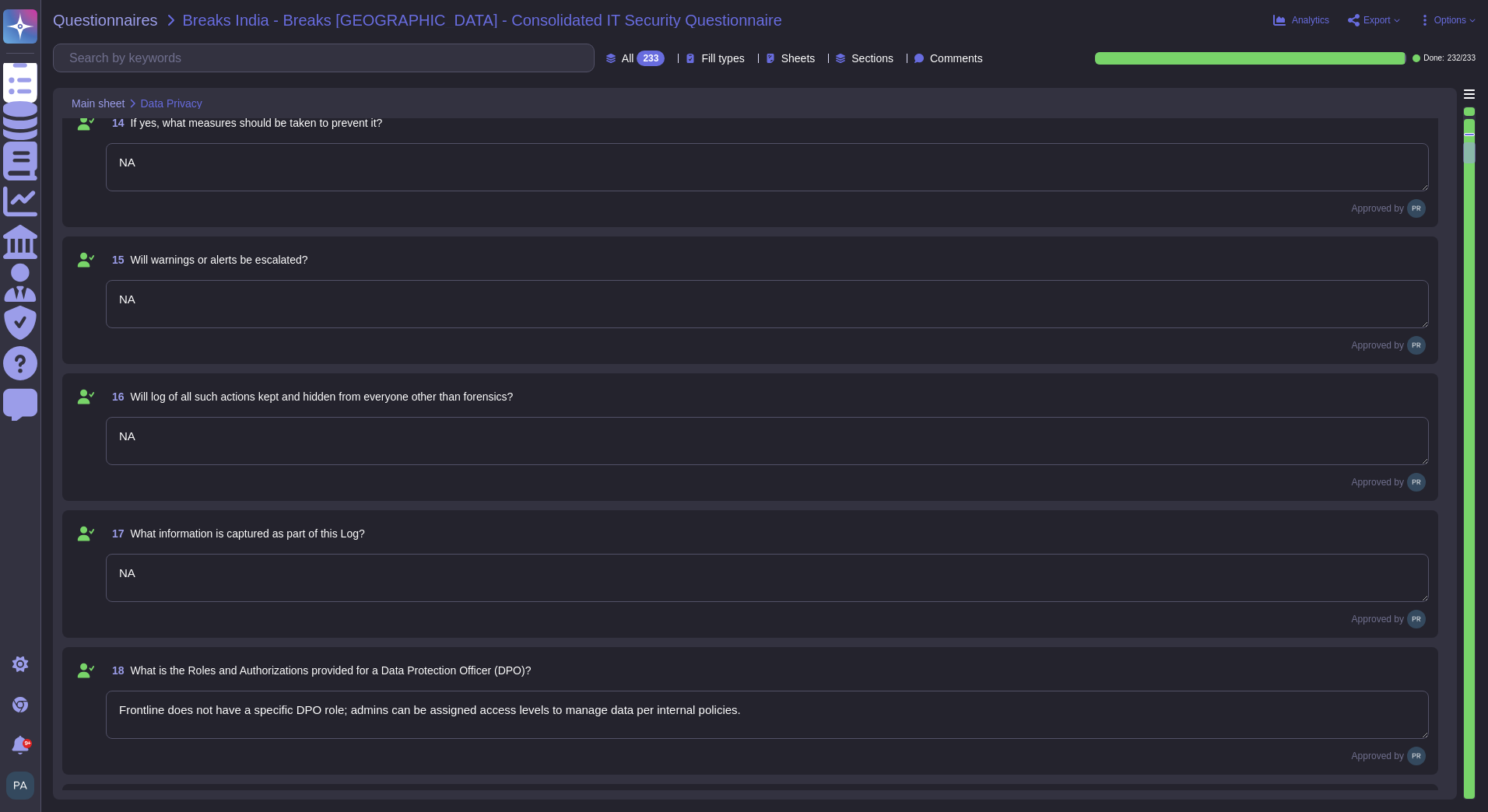
type textarea "Retention periods are defined in the DPA and based on contract and legal obliga…"
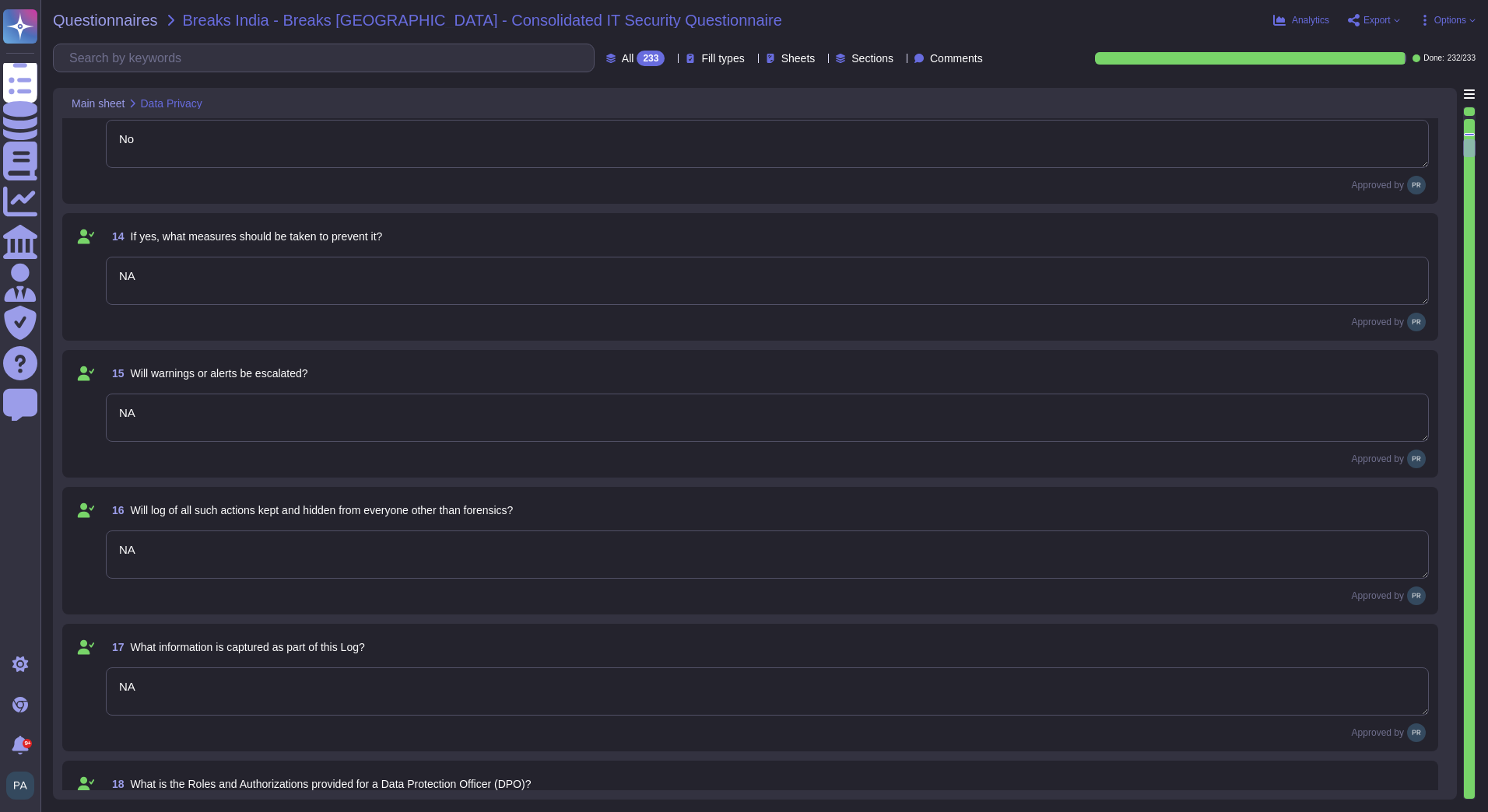
type textarea "see sub processor list: https://media.teamviewer.com/is/content/teamviewergmbh/…"
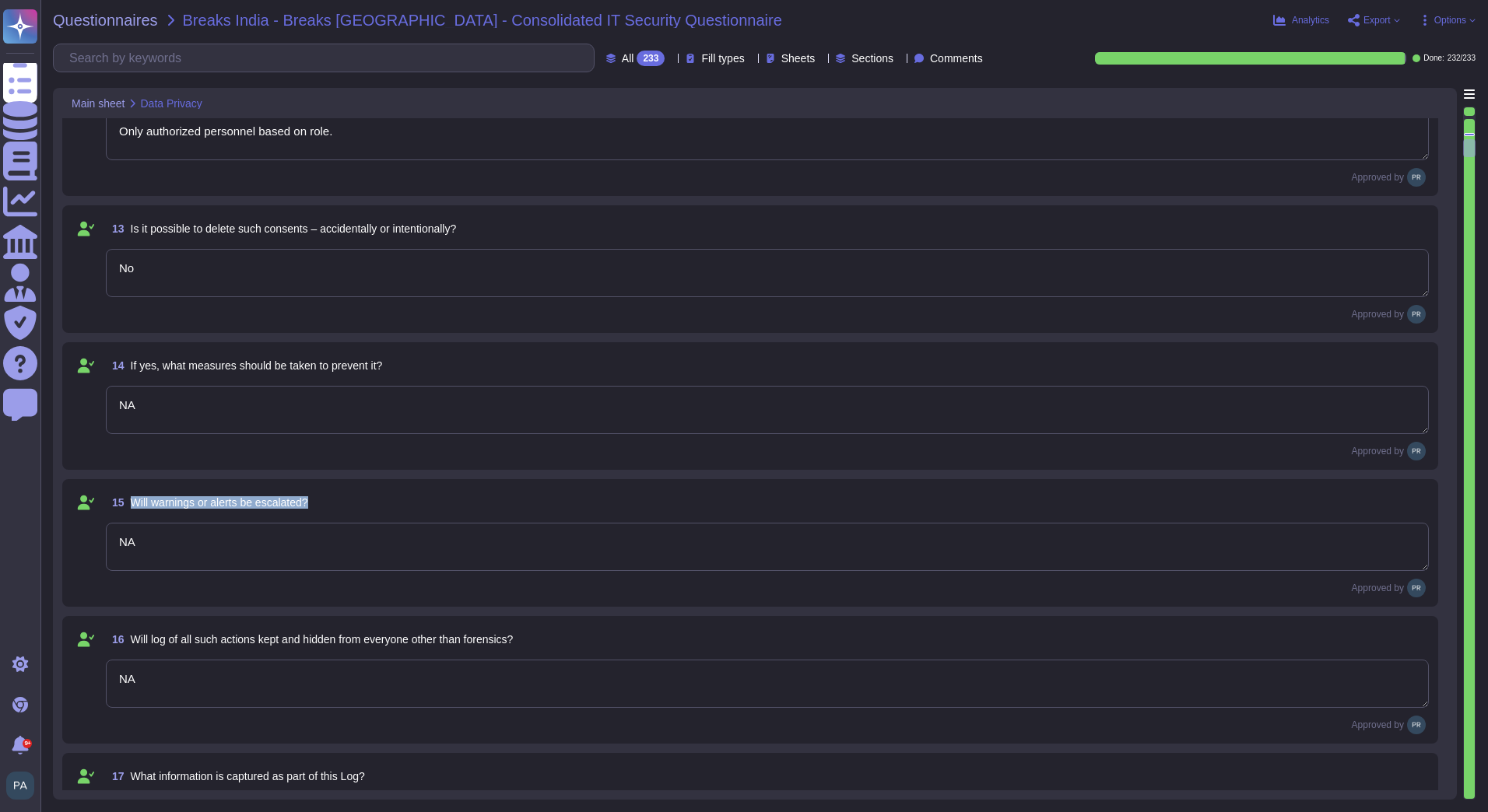
drag, startPoint x: 326, startPoint y: 503, endPoint x: 128, endPoint y: 504, distance: 198.0
click at [128, 504] on div "15 Will warnings or alerts be escalated?" at bounding box center [767, 502] width 1322 height 28
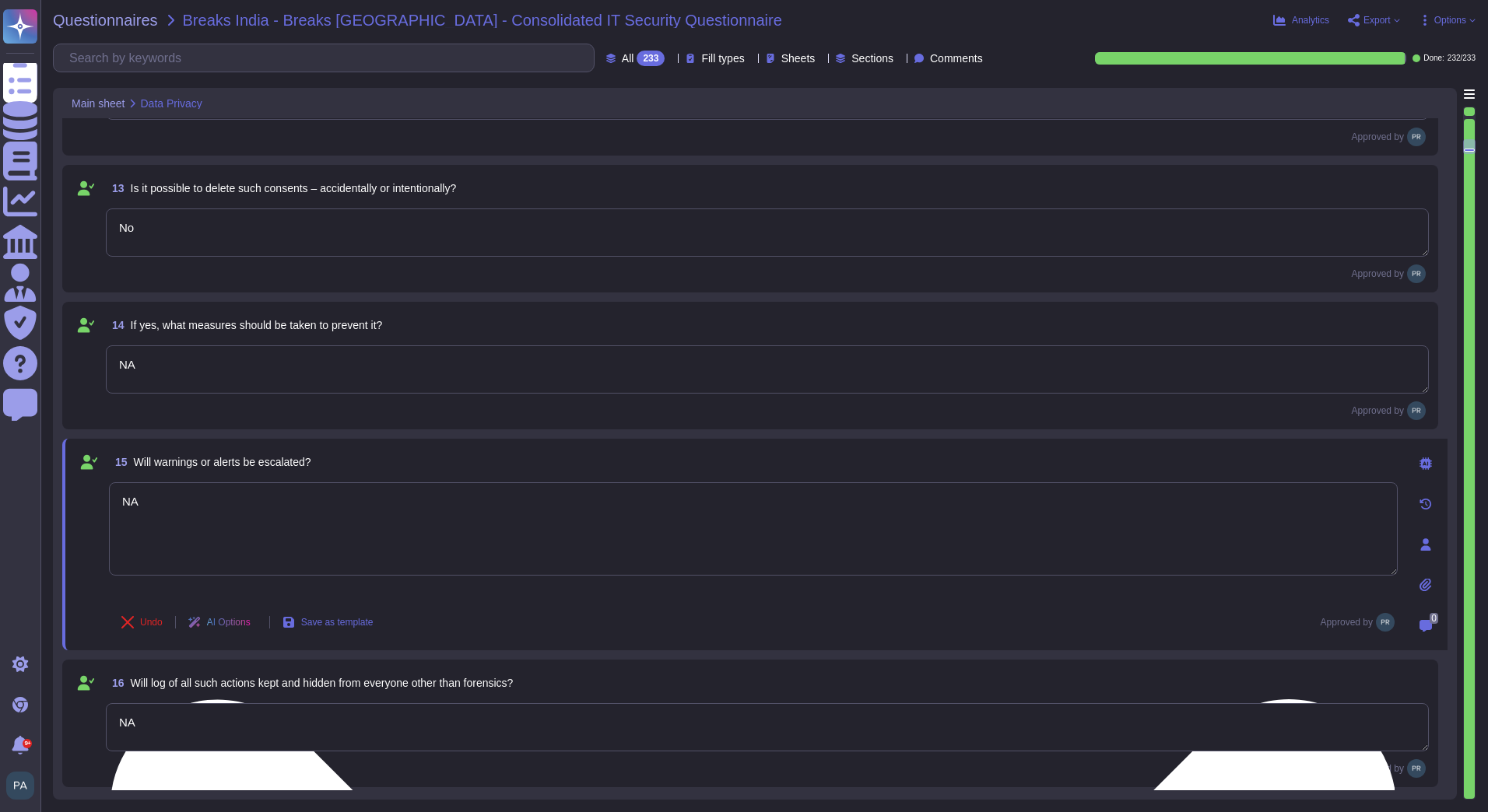
click at [330, 515] on textarea "NA" at bounding box center [753, 528] width 1288 height 93
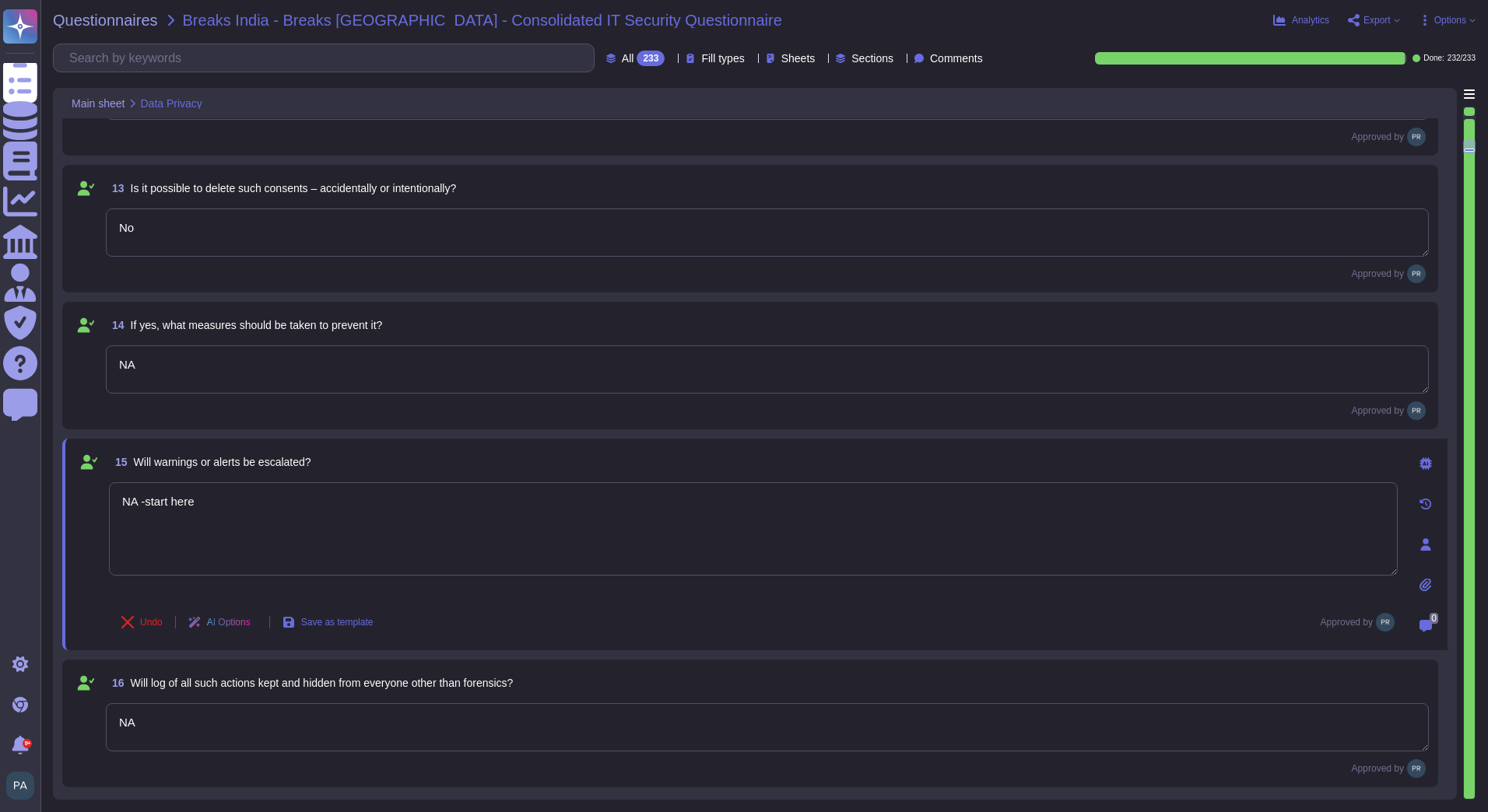
type textarea "NA -start here"
click at [913, 628] on div "Undo AI Options Save as template Answered by Approved by" at bounding box center [753, 623] width 1288 height 37
click at [1455, 17] on span "Options" at bounding box center [1450, 21] width 32 height 10
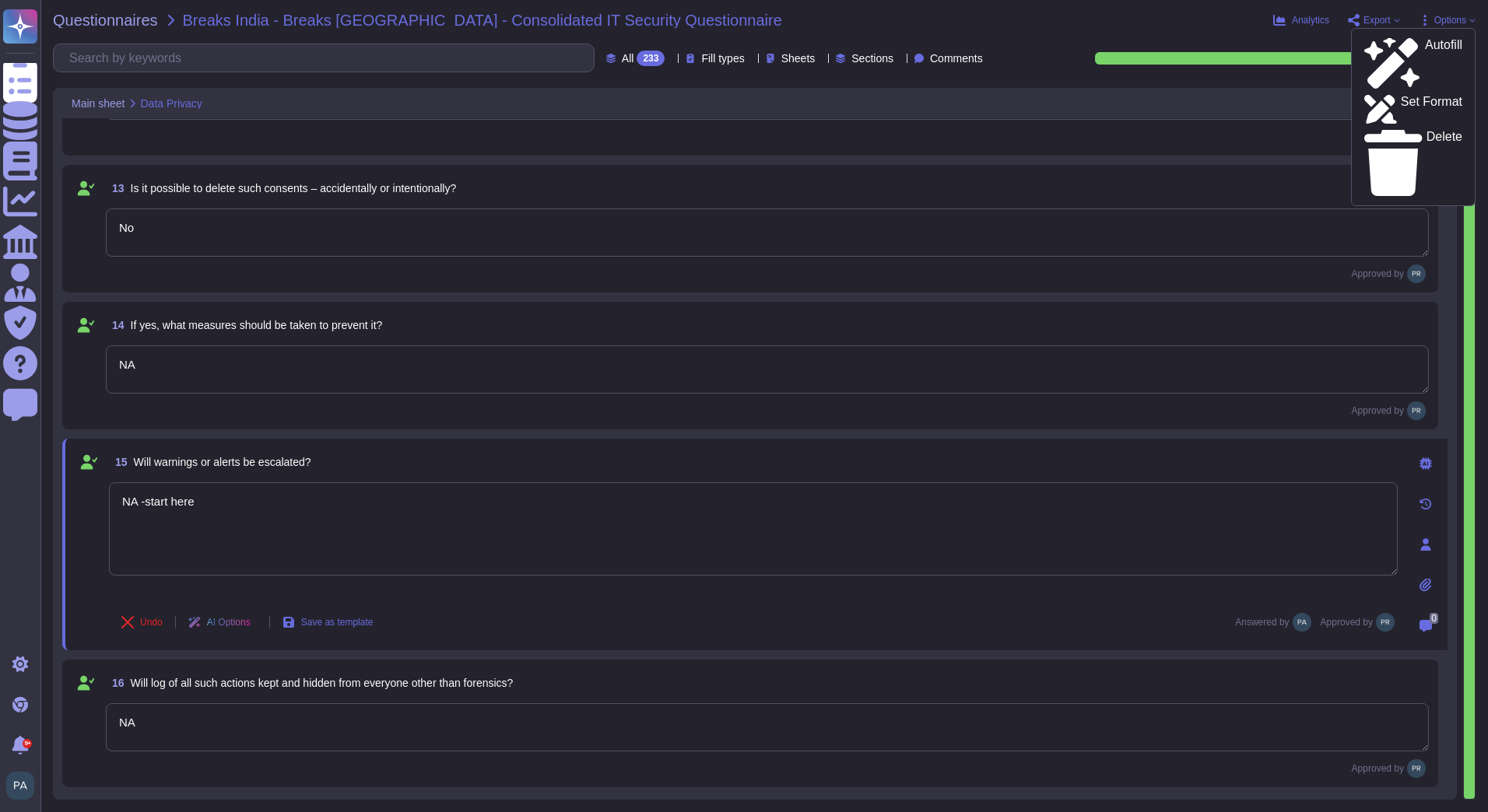
click at [637, 56] on div "233" at bounding box center [650, 59] width 28 height 16
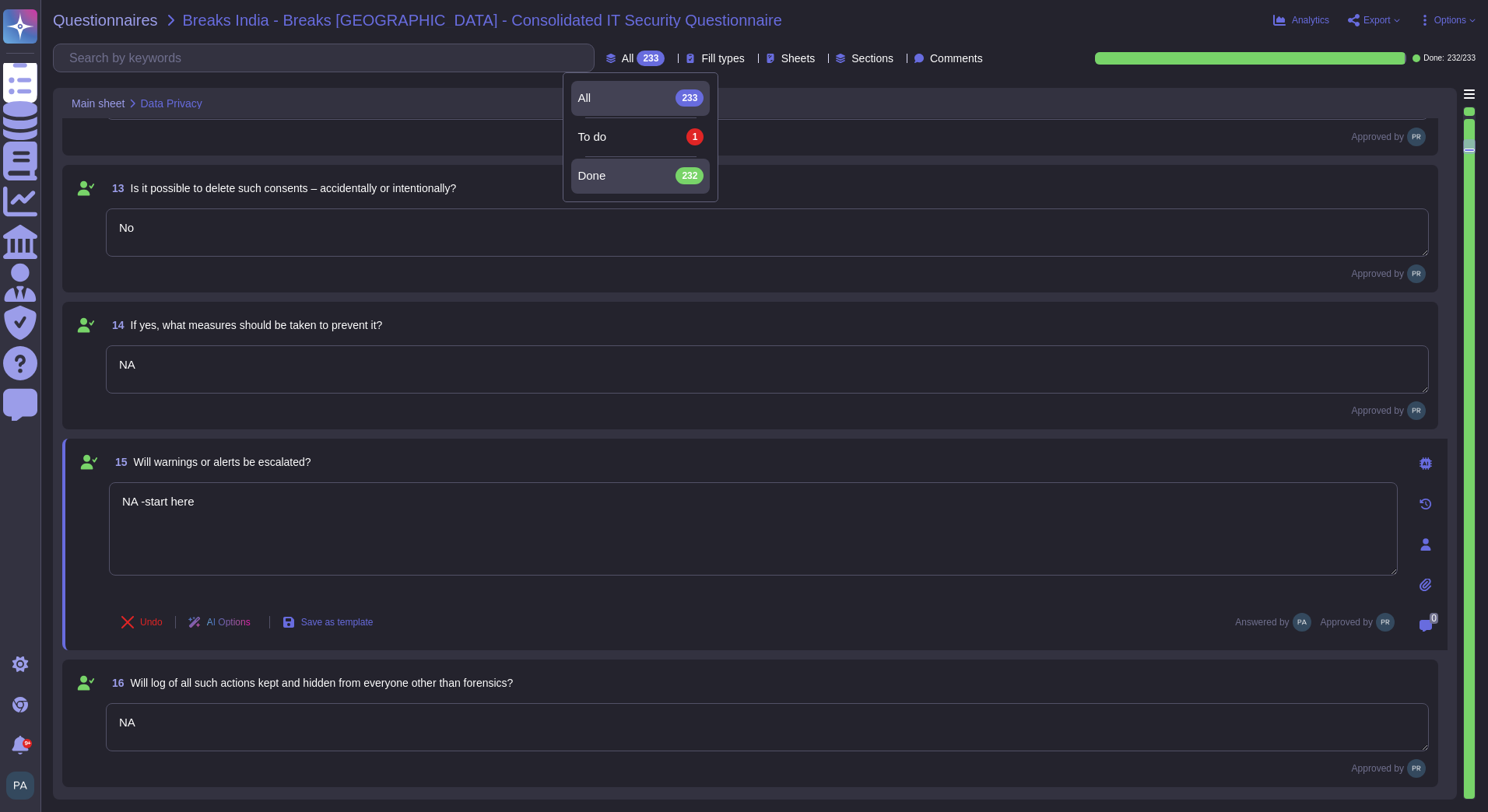
click at [658, 168] on div "Done 232" at bounding box center [641, 176] width 126 height 17
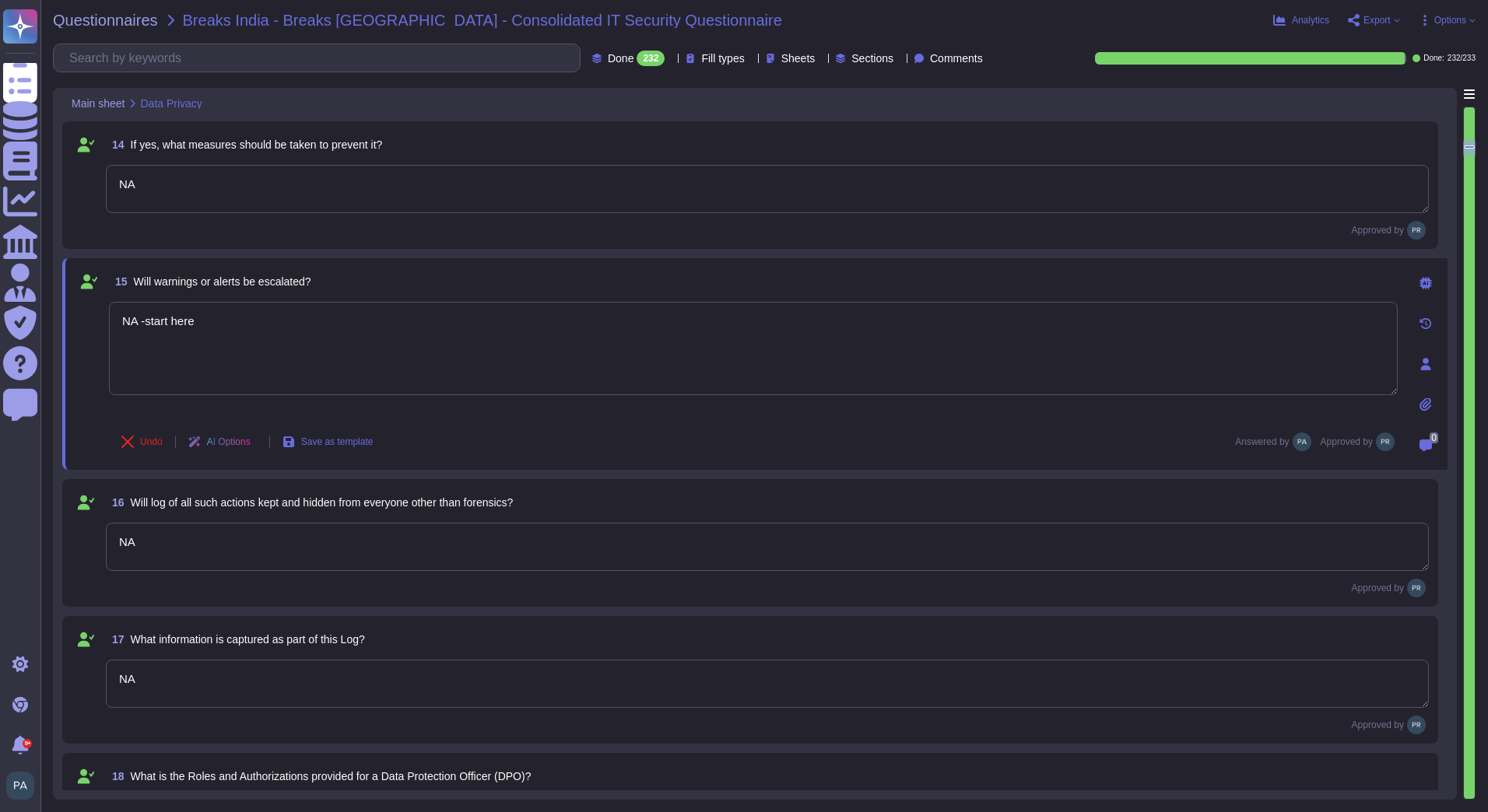
type textarea "Retention periods are defined in the DPA and based on contract and legal obliga…"
type textarea "No"
type textarea "NA"
type textarea "NA -start here"
type textarea "NA"
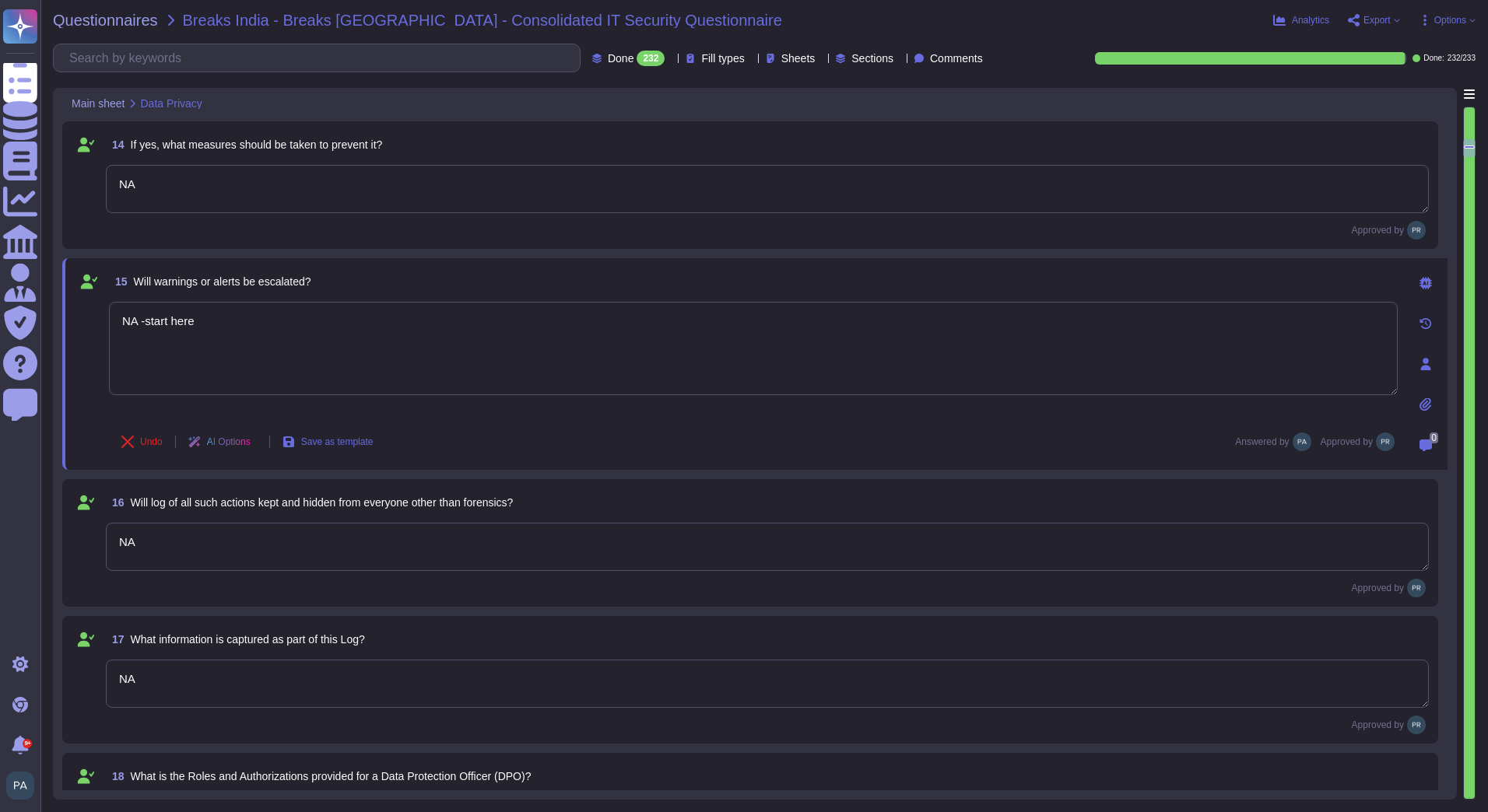
type textarea "NA"
type textarea "Frontline does not have a specific DPO role; admins can be assigned access leve…"
type textarea "Role based"
type textarea "Role permissions include basic functions (view, update, manage assets); field-l…"
type textarea "Admin roles have highest operational access; no dedicated DPO role exists."
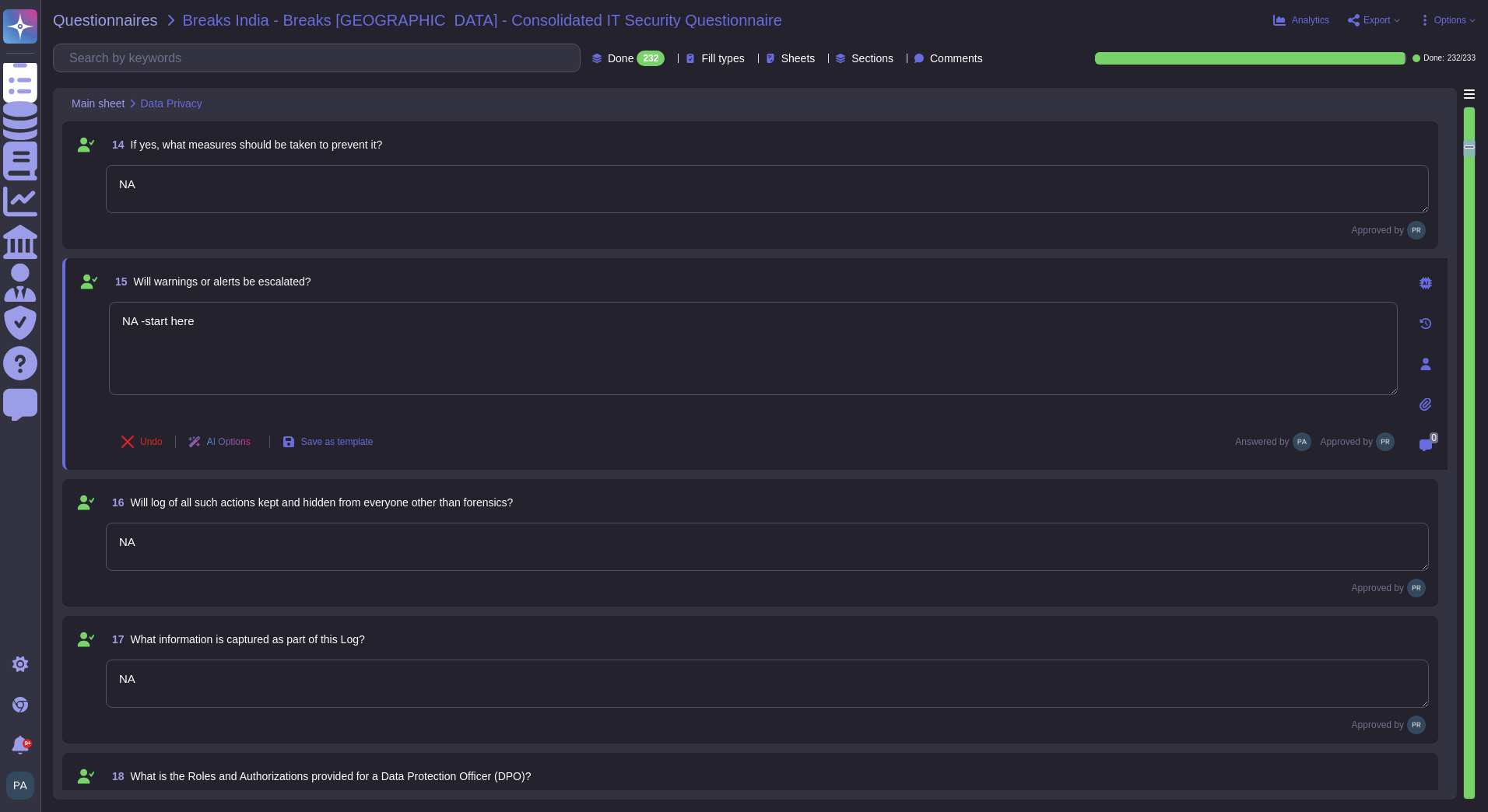
type textarea "Only authorized personnel based on role."
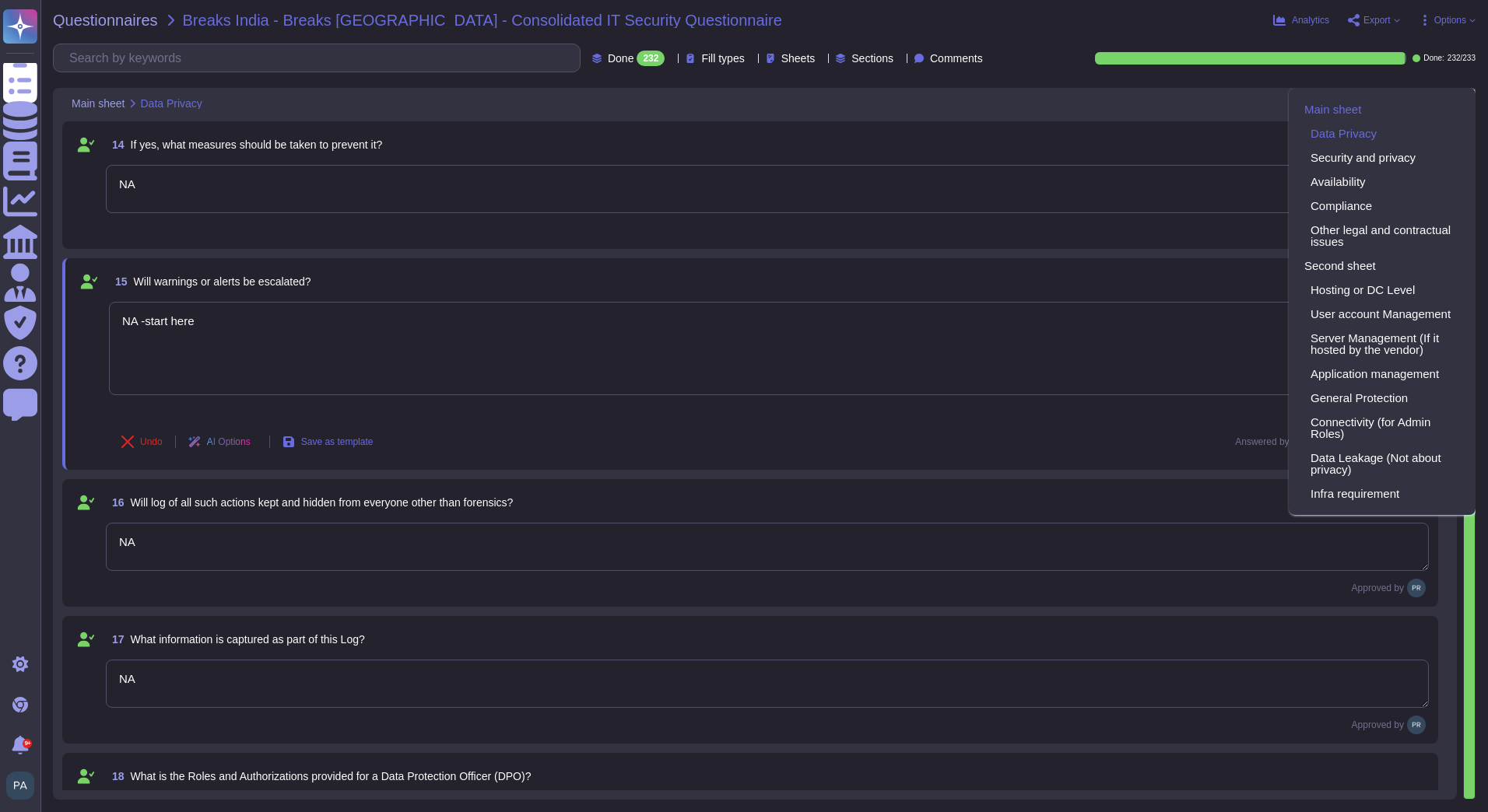
click at [1463, 95] on div "Main sheet Data Privacy Security and privacy Availability Compliance Other lega…" at bounding box center [1381, 301] width 187 height 427
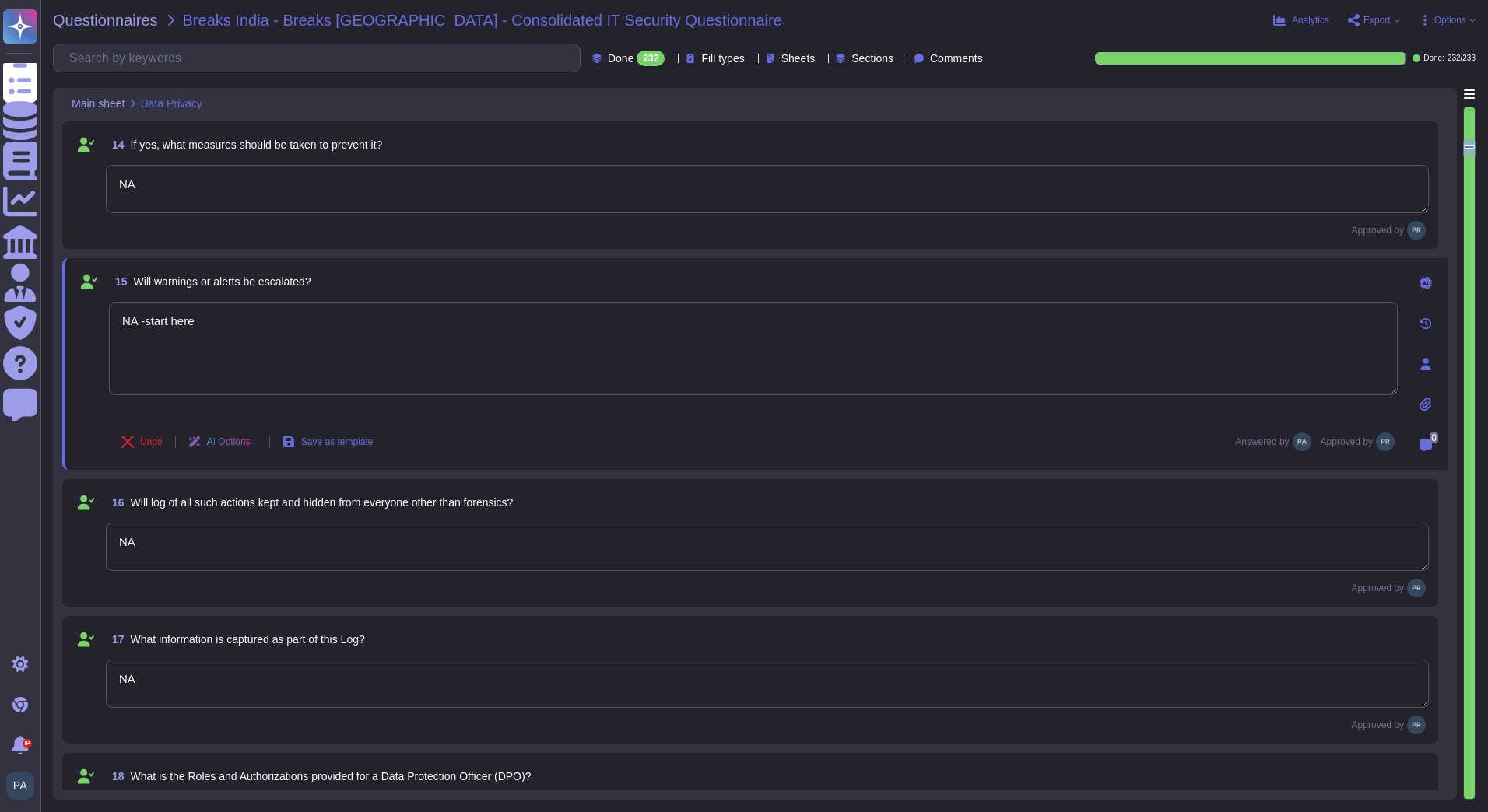
click at [1435, 55] on span "Done:" at bounding box center [1433, 58] width 21 height 8
click at [870, 56] on span "Sections" at bounding box center [872, 58] width 42 height 11
click at [894, 127] on span "Data Privacy" at bounding box center [890, 133] width 66 height 14
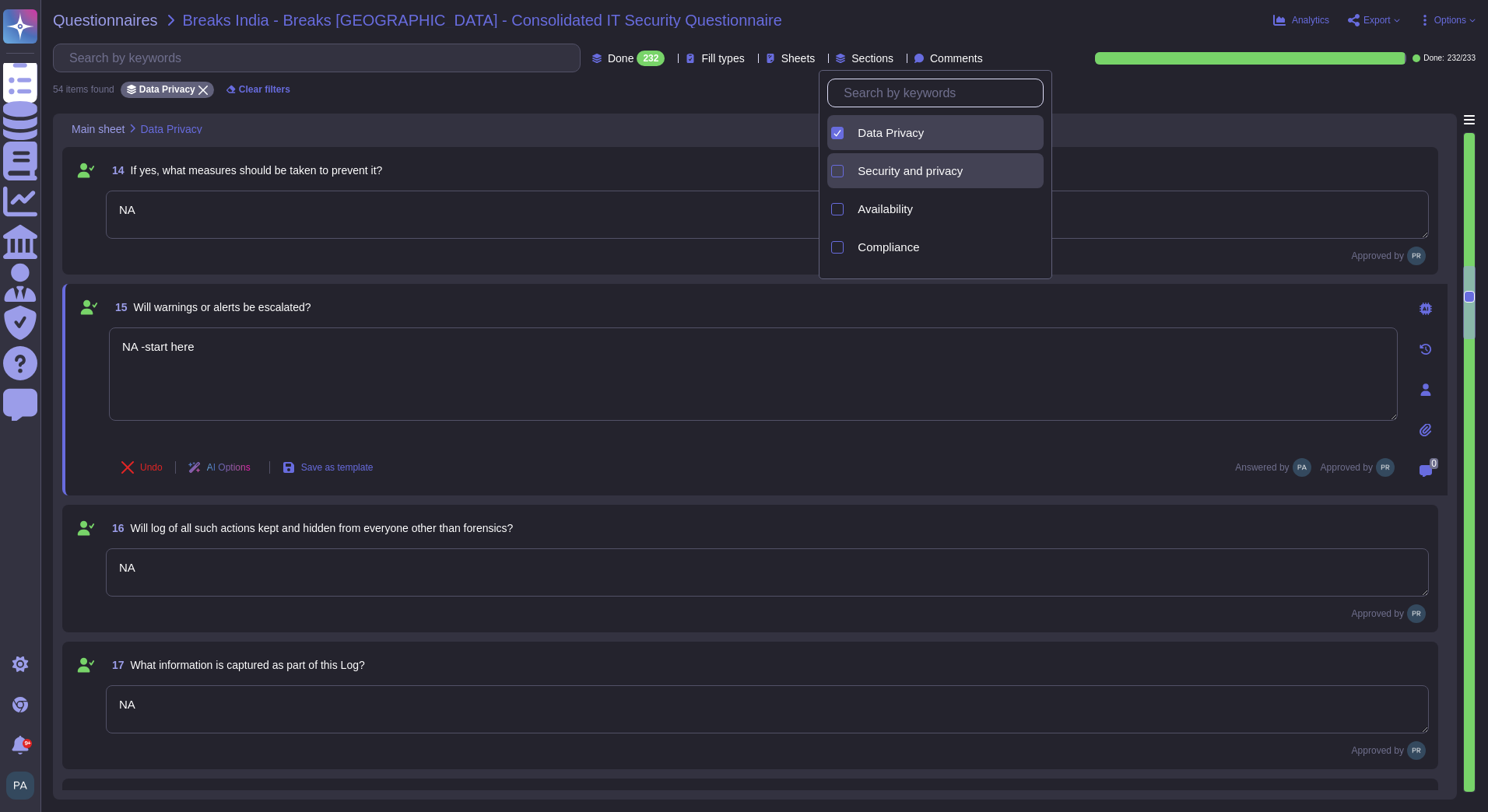
click at [891, 157] on div "Security and privacy" at bounding box center [948, 171] width 193 height 35
click at [878, 171] on span "Security and privacy" at bounding box center [910, 171] width 105 height 14
click at [878, 140] on div "Data Privacy" at bounding box center [948, 133] width 193 height 35
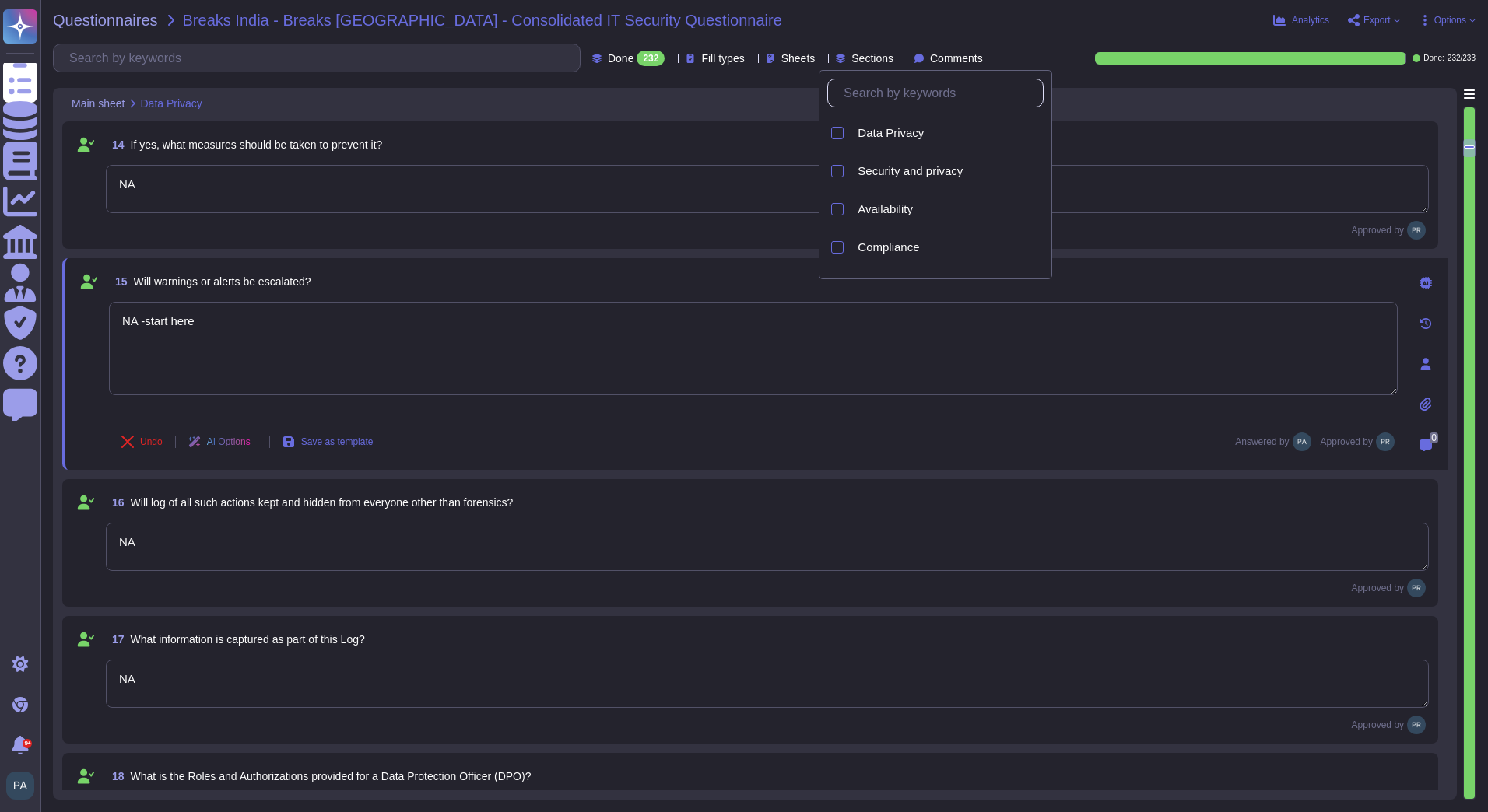
click at [785, 64] on span "Sheets" at bounding box center [798, 58] width 34 height 11
click at [671, 59] on icon at bounding box center [671, 59] width 0 height 0
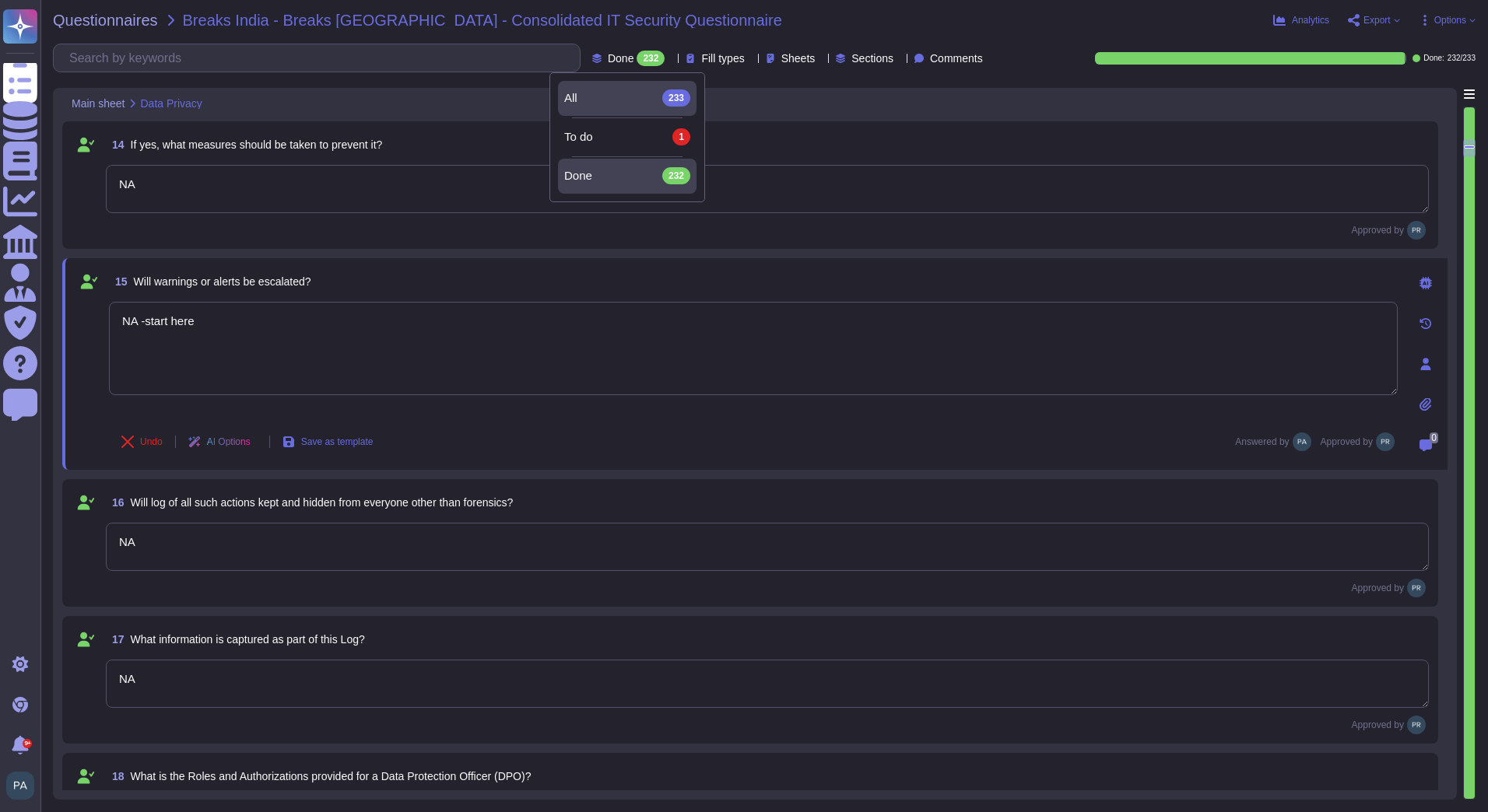
click at [693, 90] on div "All 233" at bounding box center [627, 98] width 138 height 17
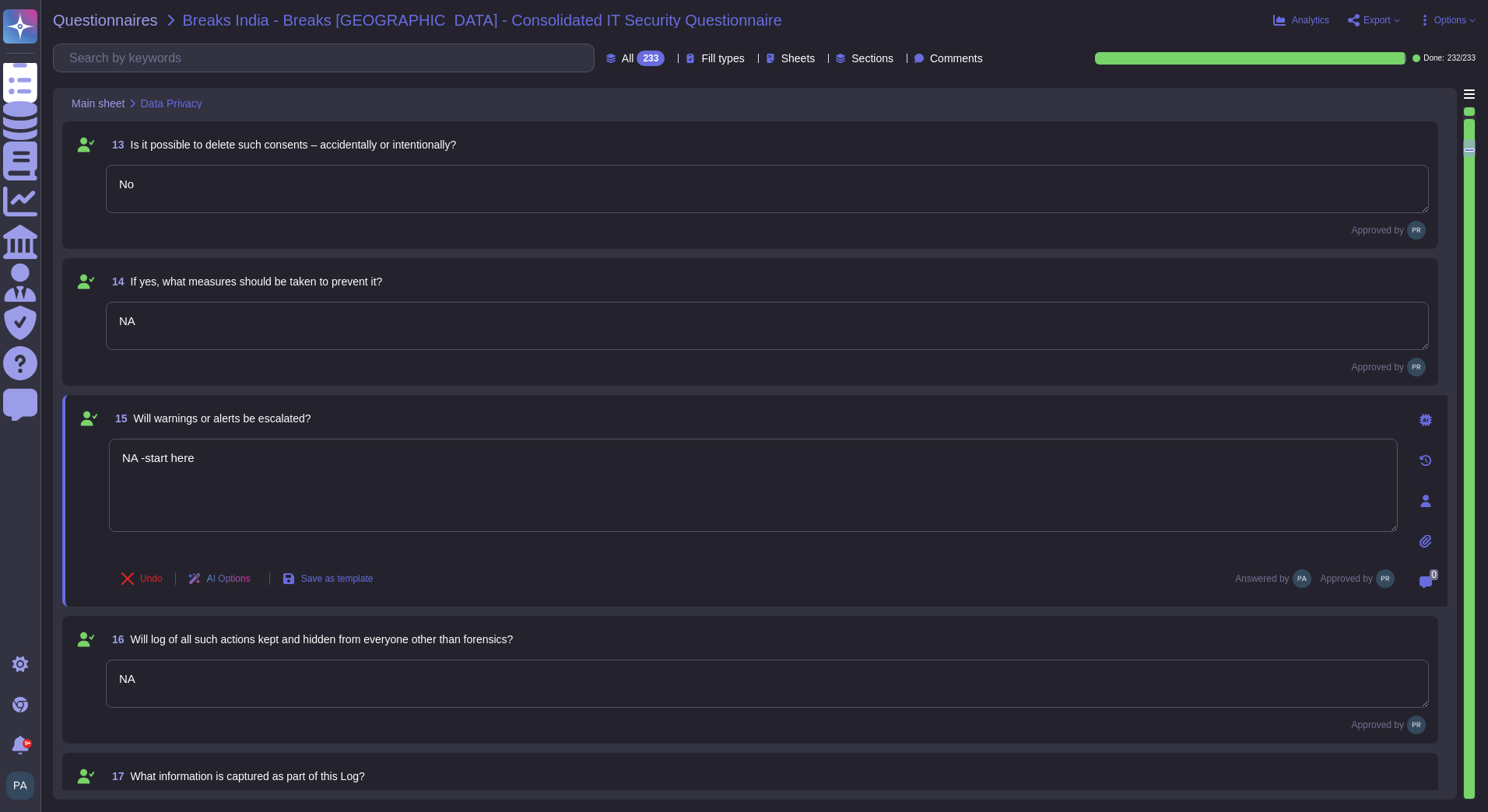
type textarea "Only authorized personnel based on role."
type textarea "No"
type textarea "NA"
type textarea "NA -start here"
type textarea "NA"
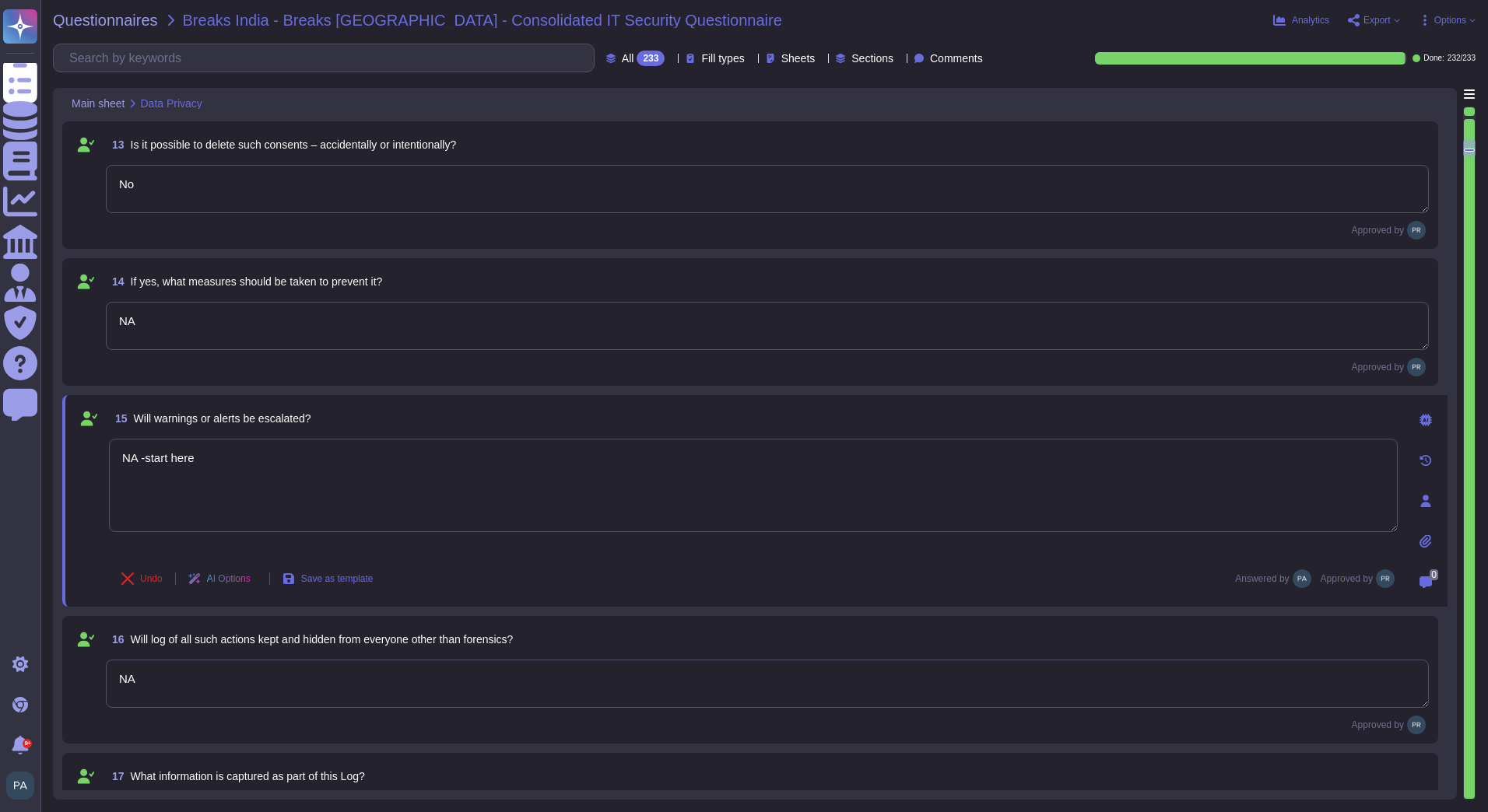
type textarea "NA"
type textarea "Frontline does not have a specific DPO role; admins can be assigned access leve…"
type textarea "Role based"
type textarea "Role permissions include basic functions (view, update, manage assets); field-l…"
type textarea "Retention periods are defined in the DPA and based on contract and legal obliga…"
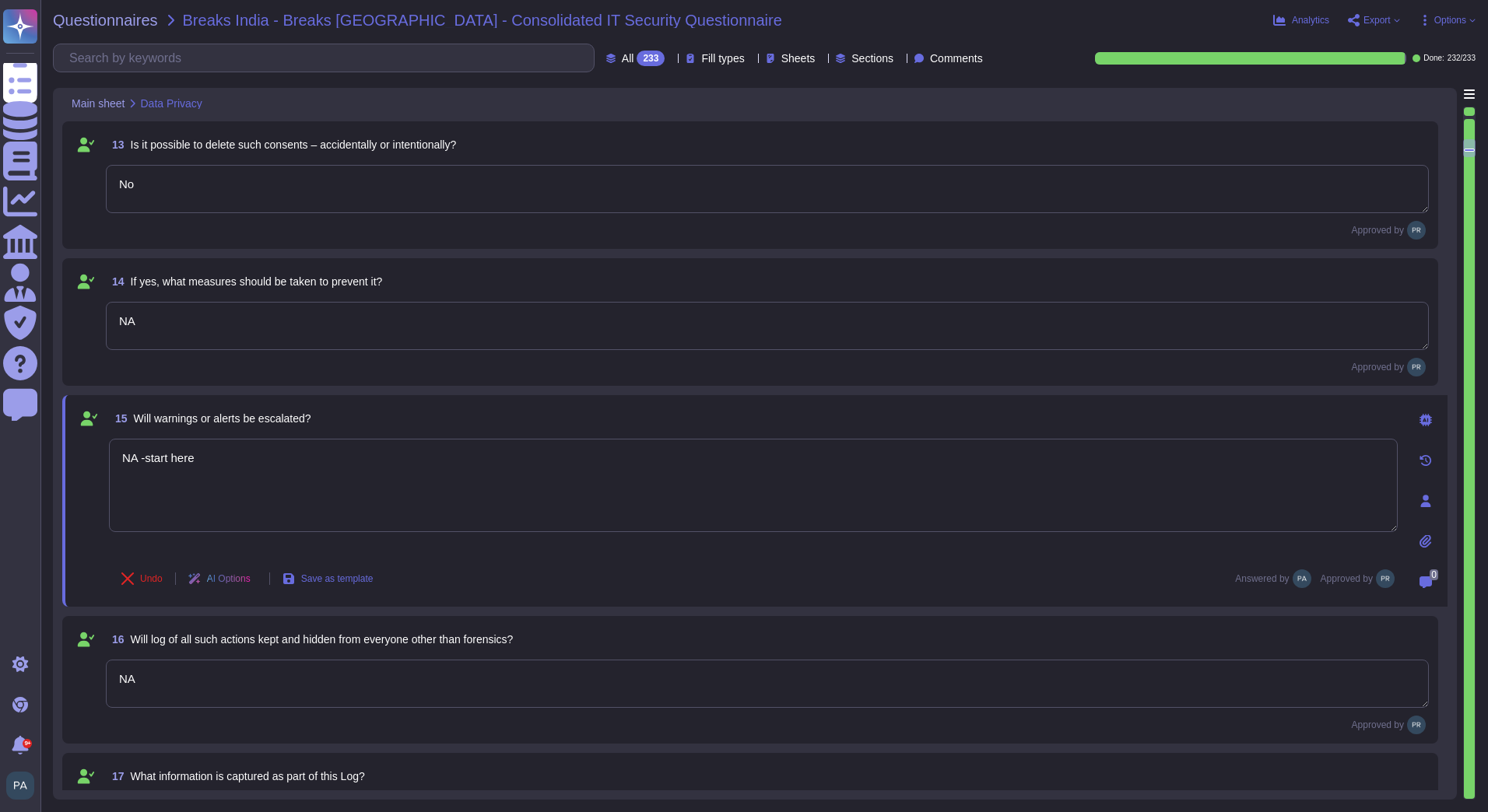
type textarea "see sub processor list: https://media.teamviewer.com/is/content/teamviewergmbh/…"
click at [87, 413] on icon at bounding box center [89, 418] width 17 height 15
click at [132, 563] on button "Undo" at bounding box center [142, 578] width 66 height 31
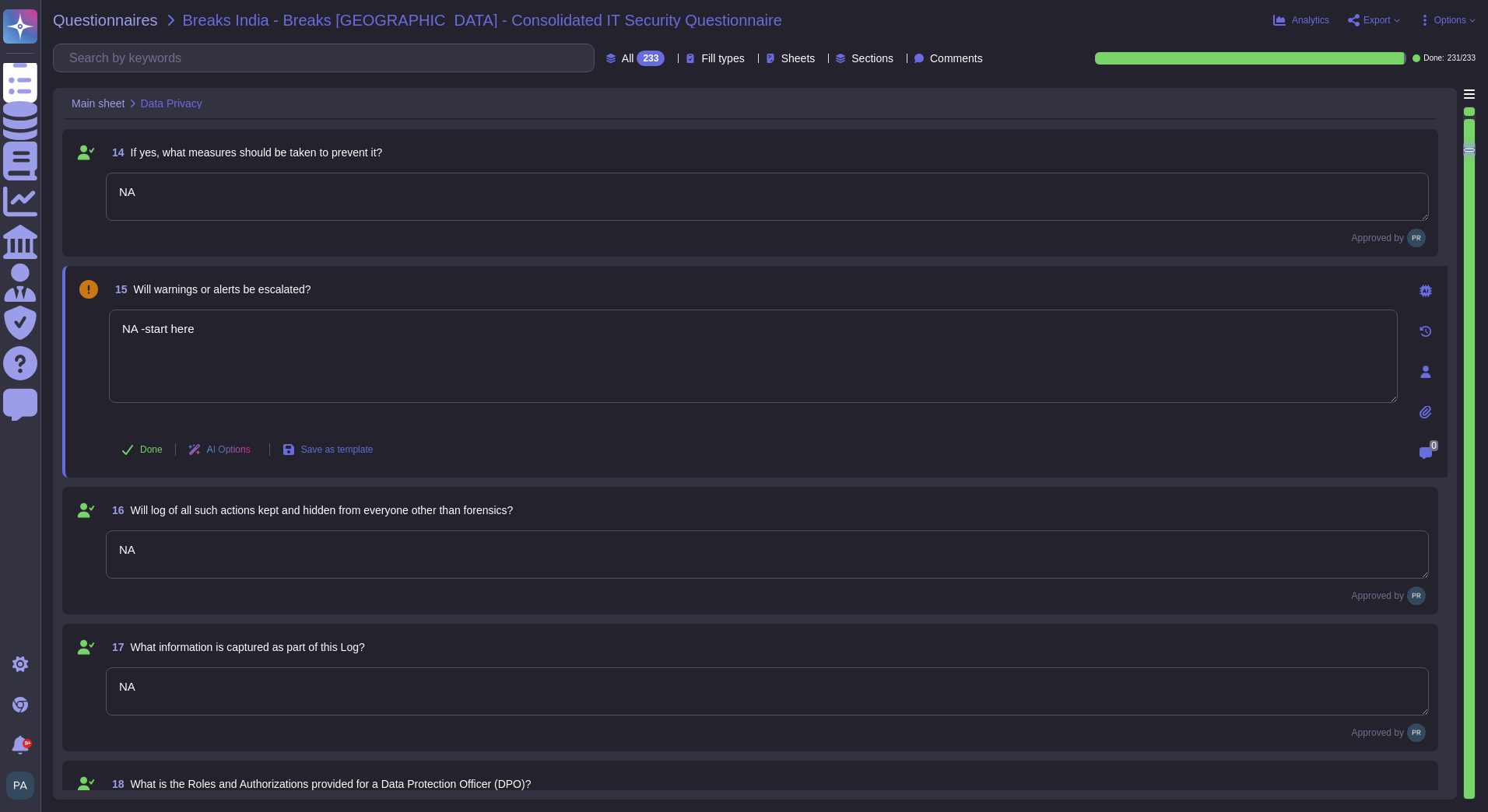
scroll to position [1867, 0]
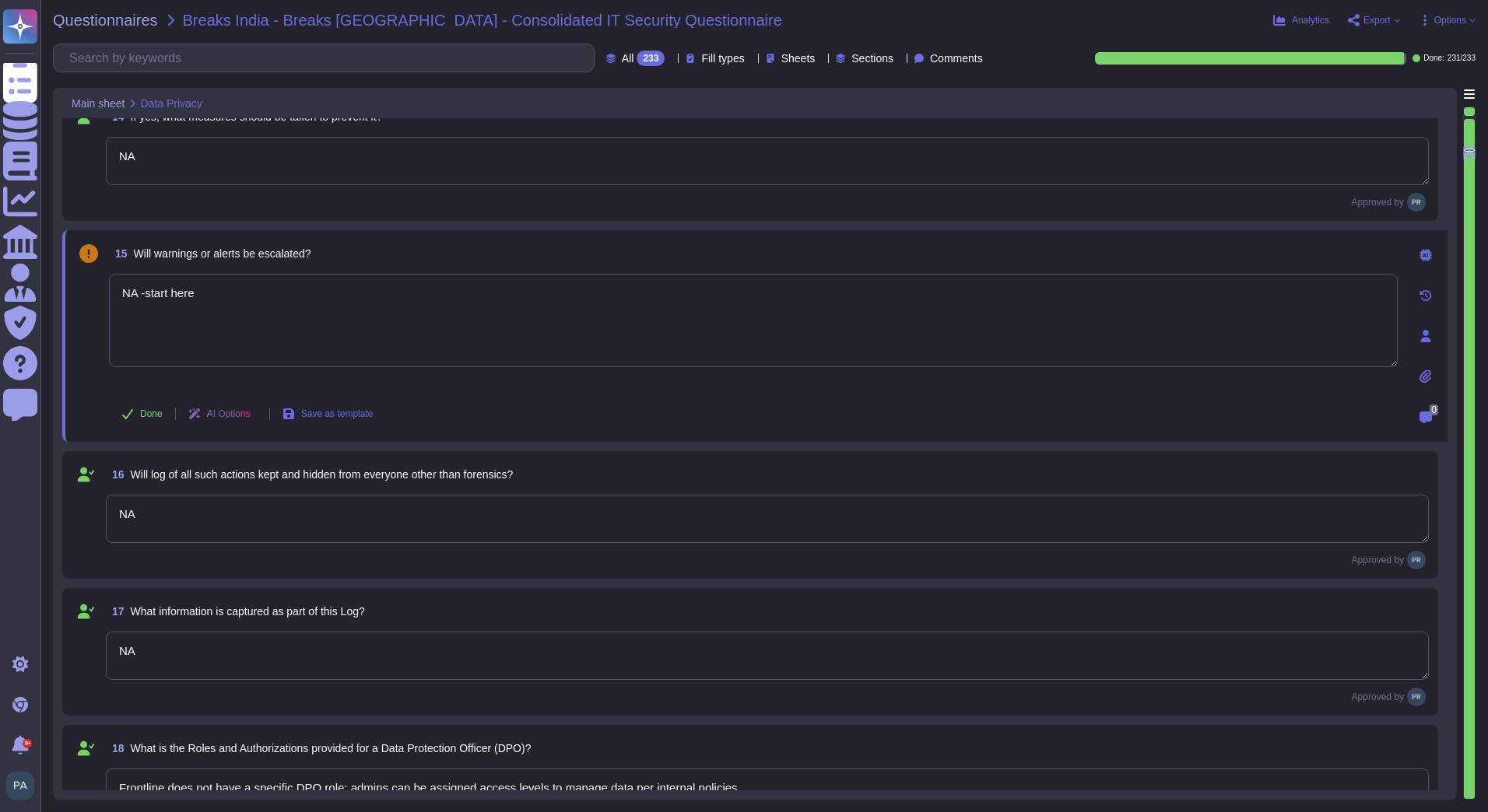
type textarea "Admin roles have highest operational access; no dedicated DPO role exists."
click at [163, 511] on textarea "NA" at bounding box center [767, 519] width 1322 height 49
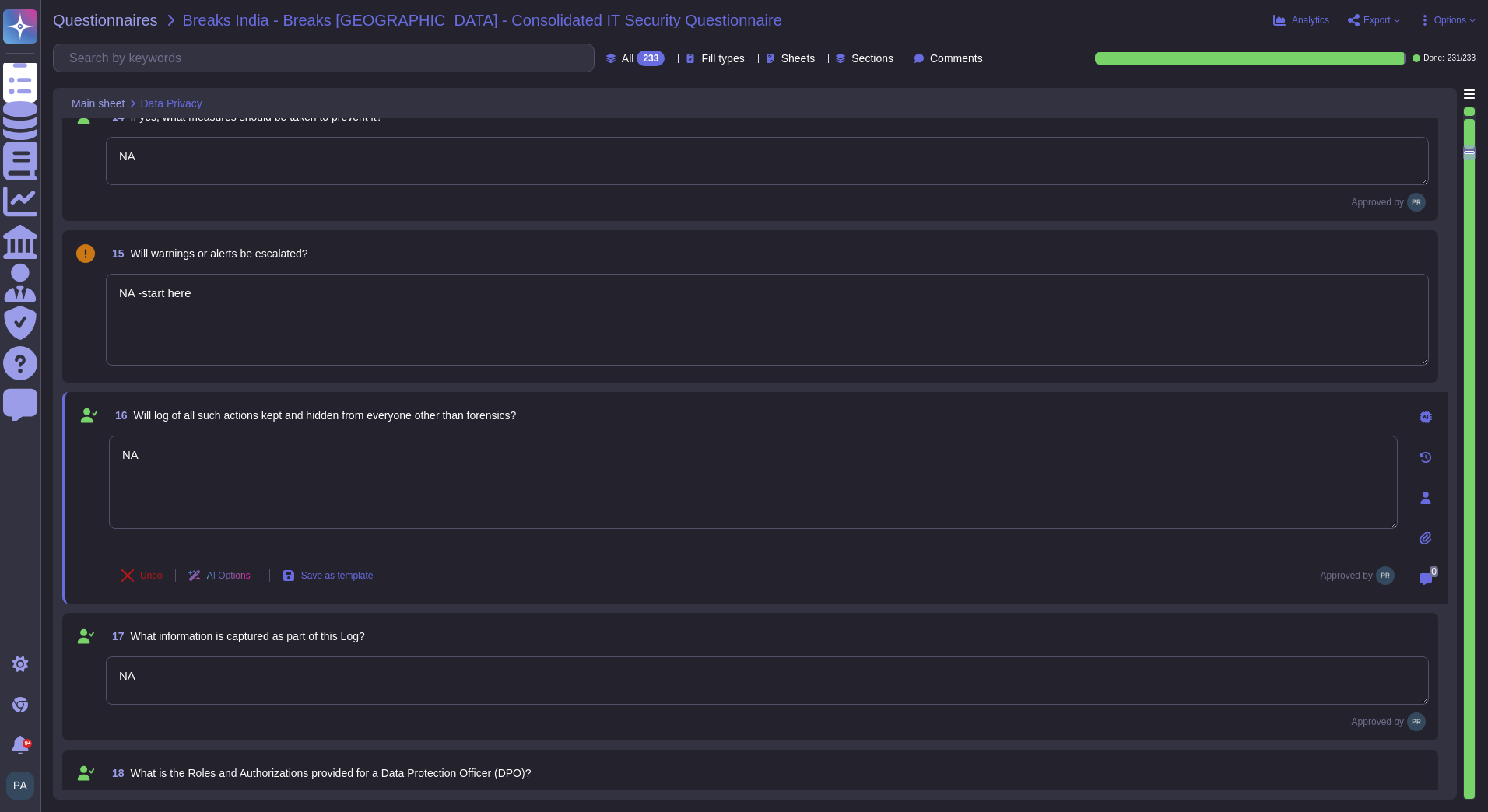
type textarea "Admin roles have highest operational access; no dedicated DPO role exists."
click at [145, 571] on span "Undo" at bounding box center [151, 576] width 22 height 10
click at [142, 694] on textarea "NA" at bounding box center [767, 680] width 1322 height 49
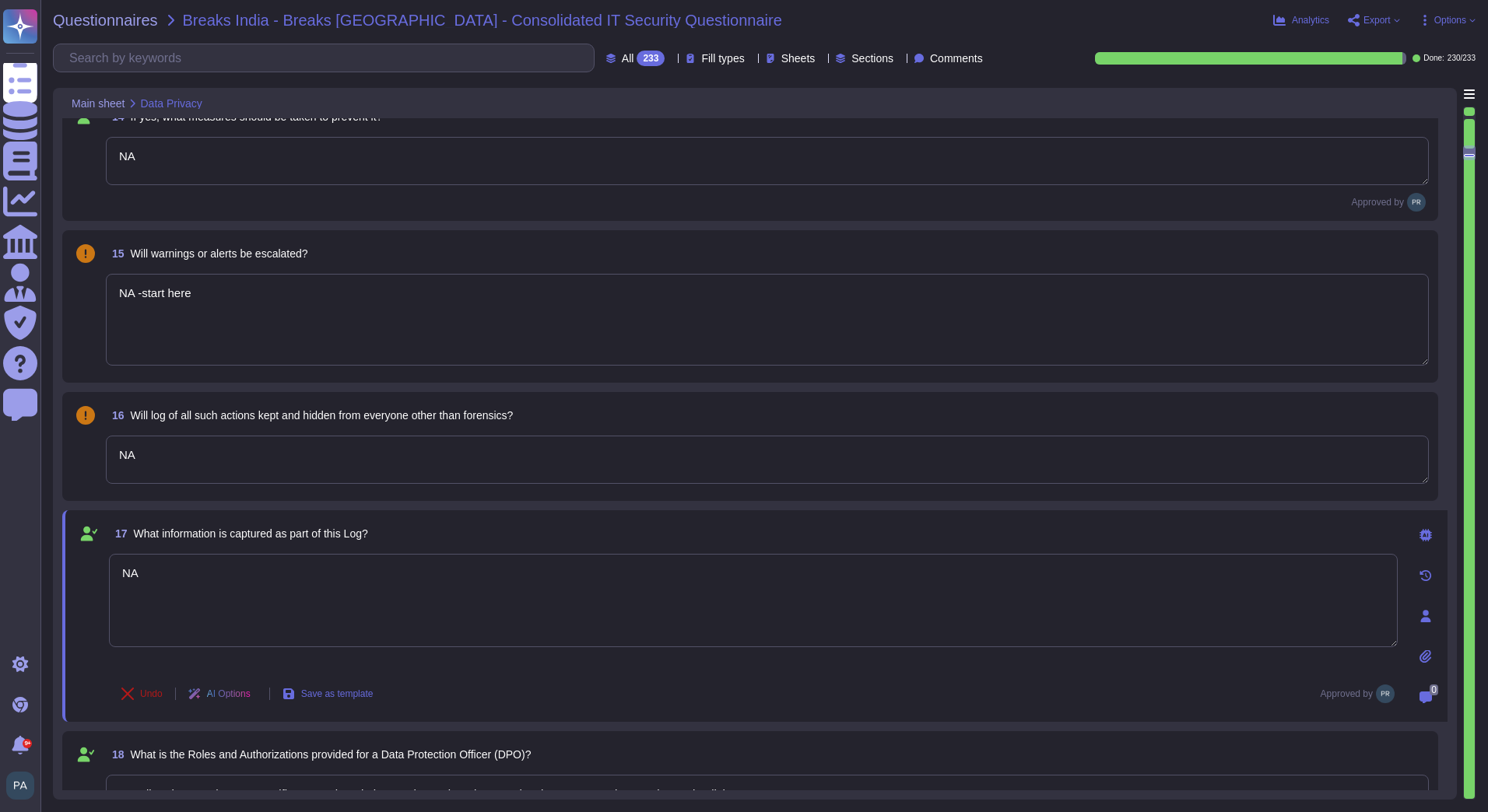
click at [140, 695] on span "Undo" at bounding box center [151, 694] width 22 height 10
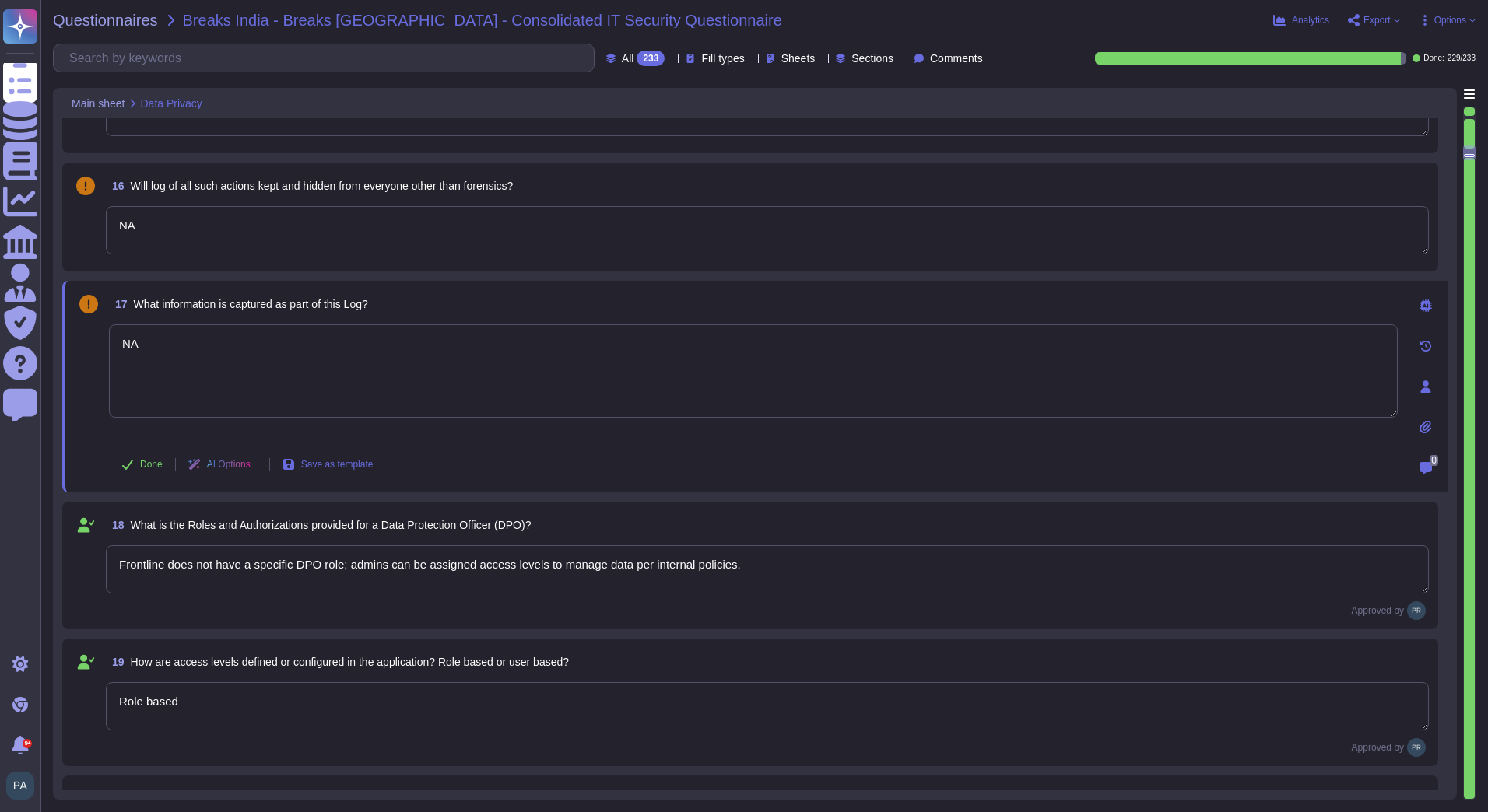
scroll to position [2100, 0]
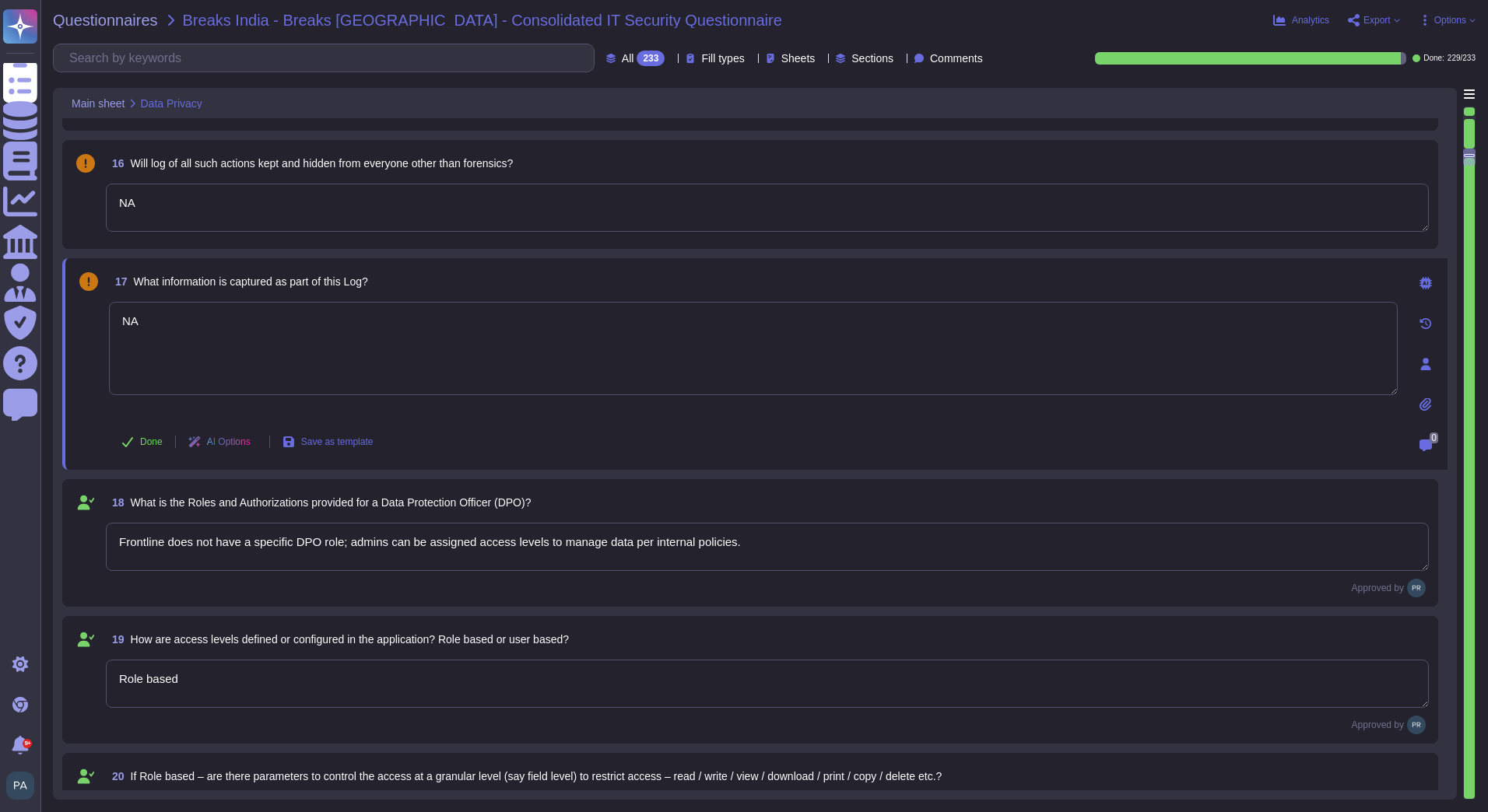
type textarea "Multi-factor authentication (MFA) and secure login tokens enforce identity veri…"
type textarea "Admin console can generate alerts for unusual login. This can be configured"
click at [179, 543] on textarea "Frontline does not have a specific DPO role; admins can be assigned access leve…" at bounding box center [767, 546] width 1322 height 49
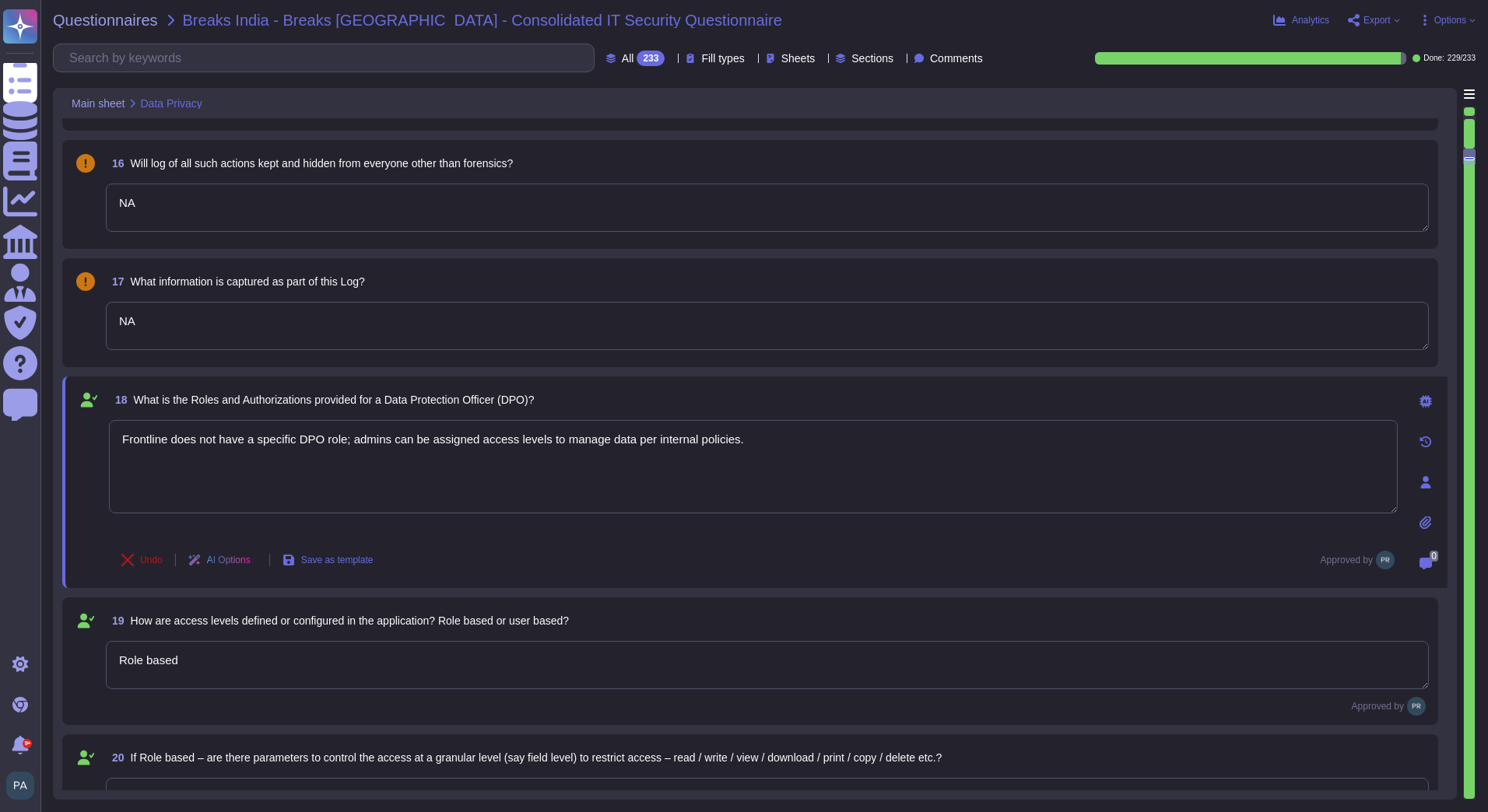
click at [143, 563] on span "Undo" at bounding box center [151, 560] width 22 height 10
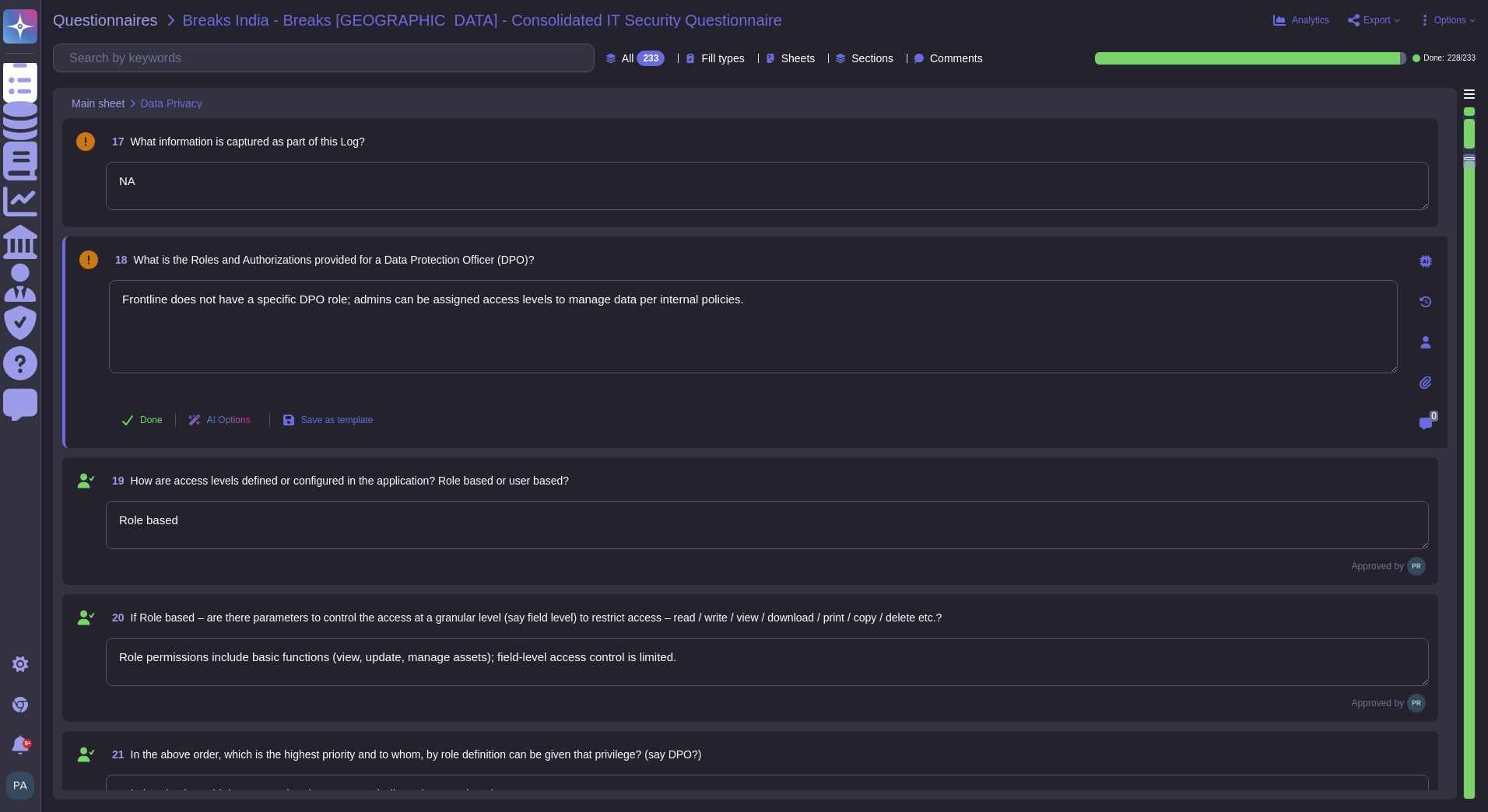
type textarea "API access is secured with authentication tokens; roles and permissions are enf…"
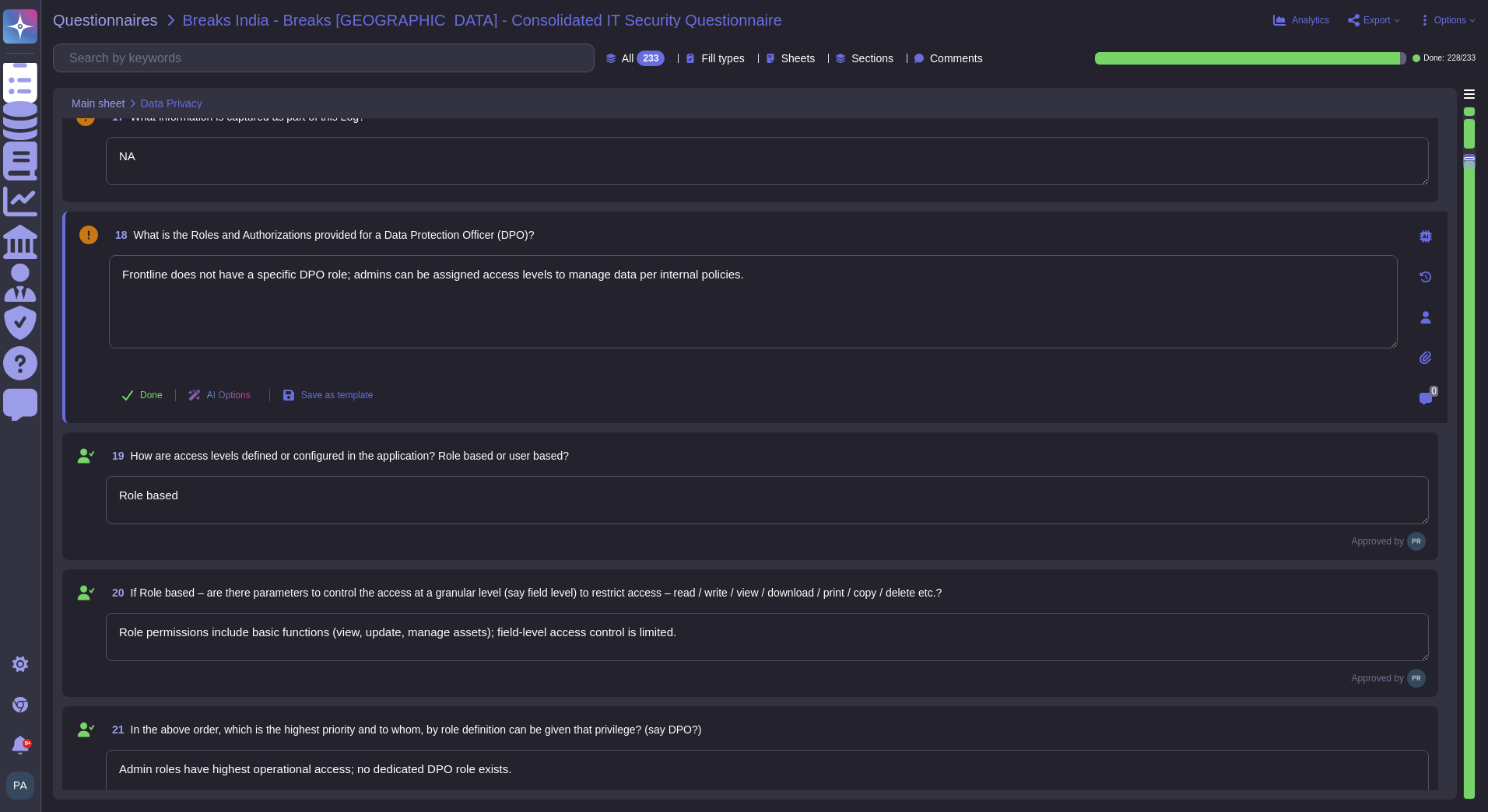
click at [320, 643] on textarea "Role permissions include basic functions (view, update, manage assets); field-l…" at bounding box center [767, 637] width 1322 height 49
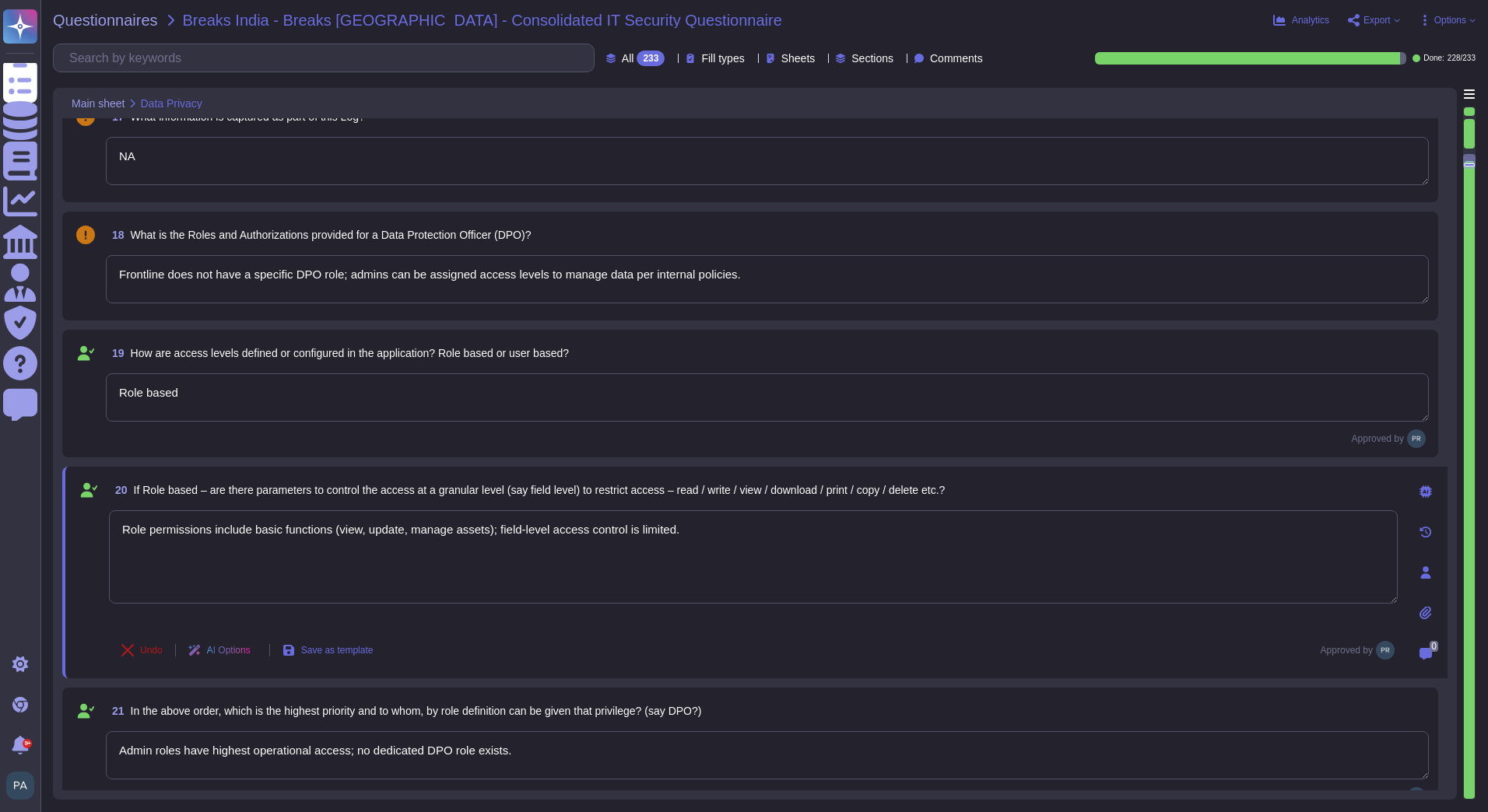
click at [151, 650] on span "Undo" at bounding box center [151, 651] width 22 height 10
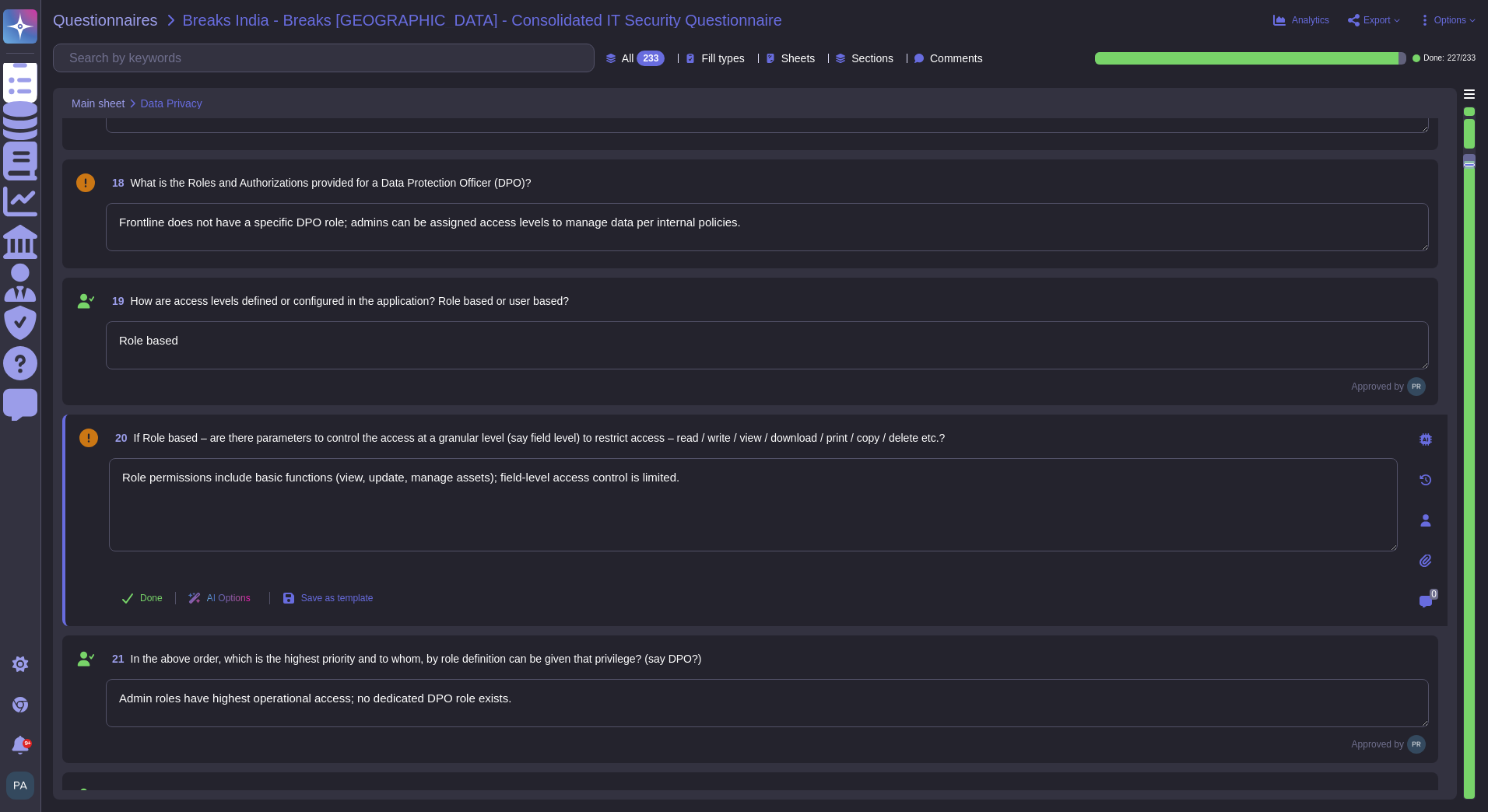
type textarea "No, direct database access is not provided; all interactions occur through Fron…"
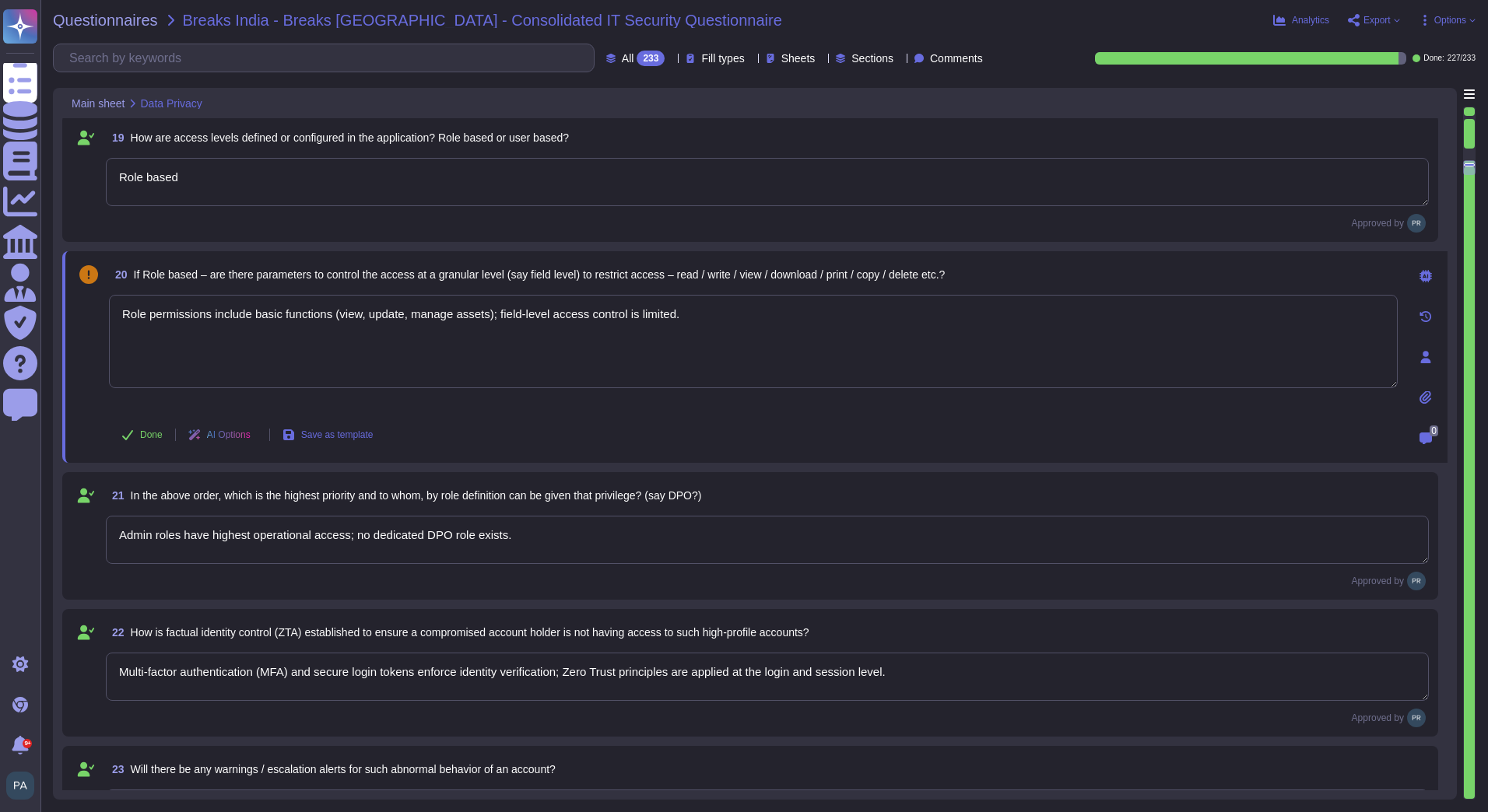
scroll to position [2488, 0]
type textarea "Not applicable; DB access is internal only."
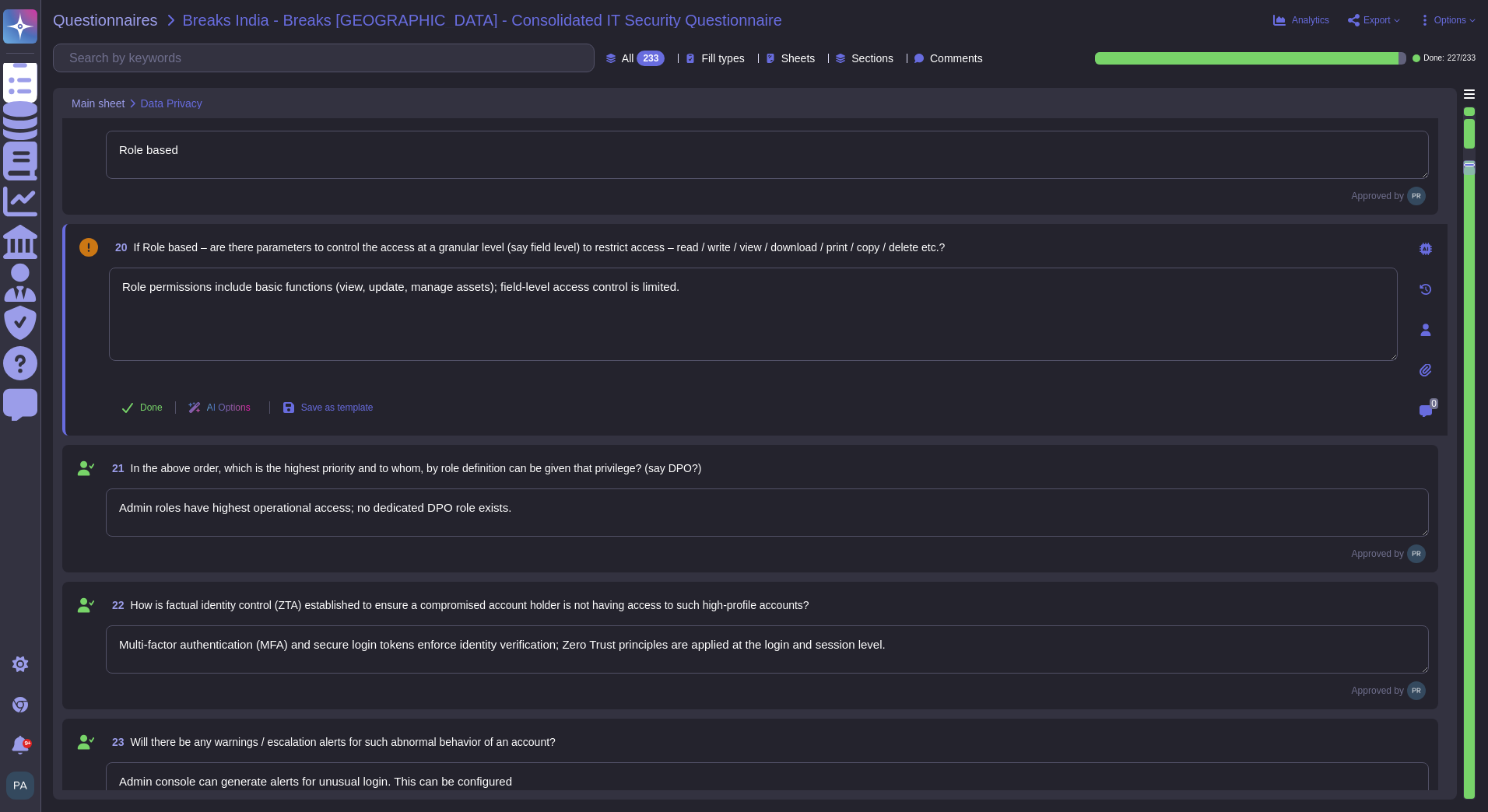
click at [570, 519] on textarea "Admin roles have highest operational access; no dedicated DPO role exists." at bounding box center [767, 512] width 1322 height 49
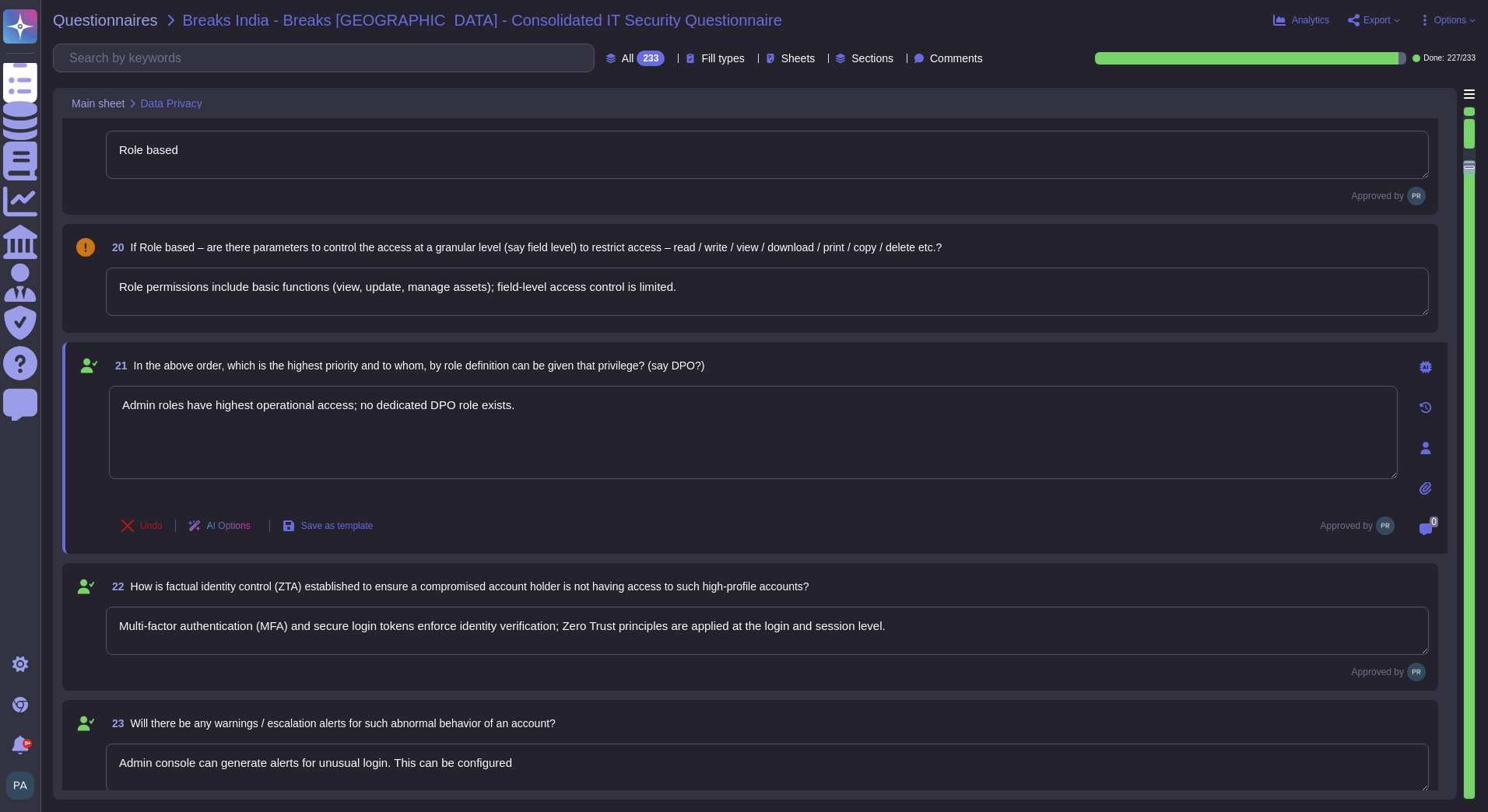
click at [152, 530] on span "Undo" at bounding box center [151, 526] width 22 height 10
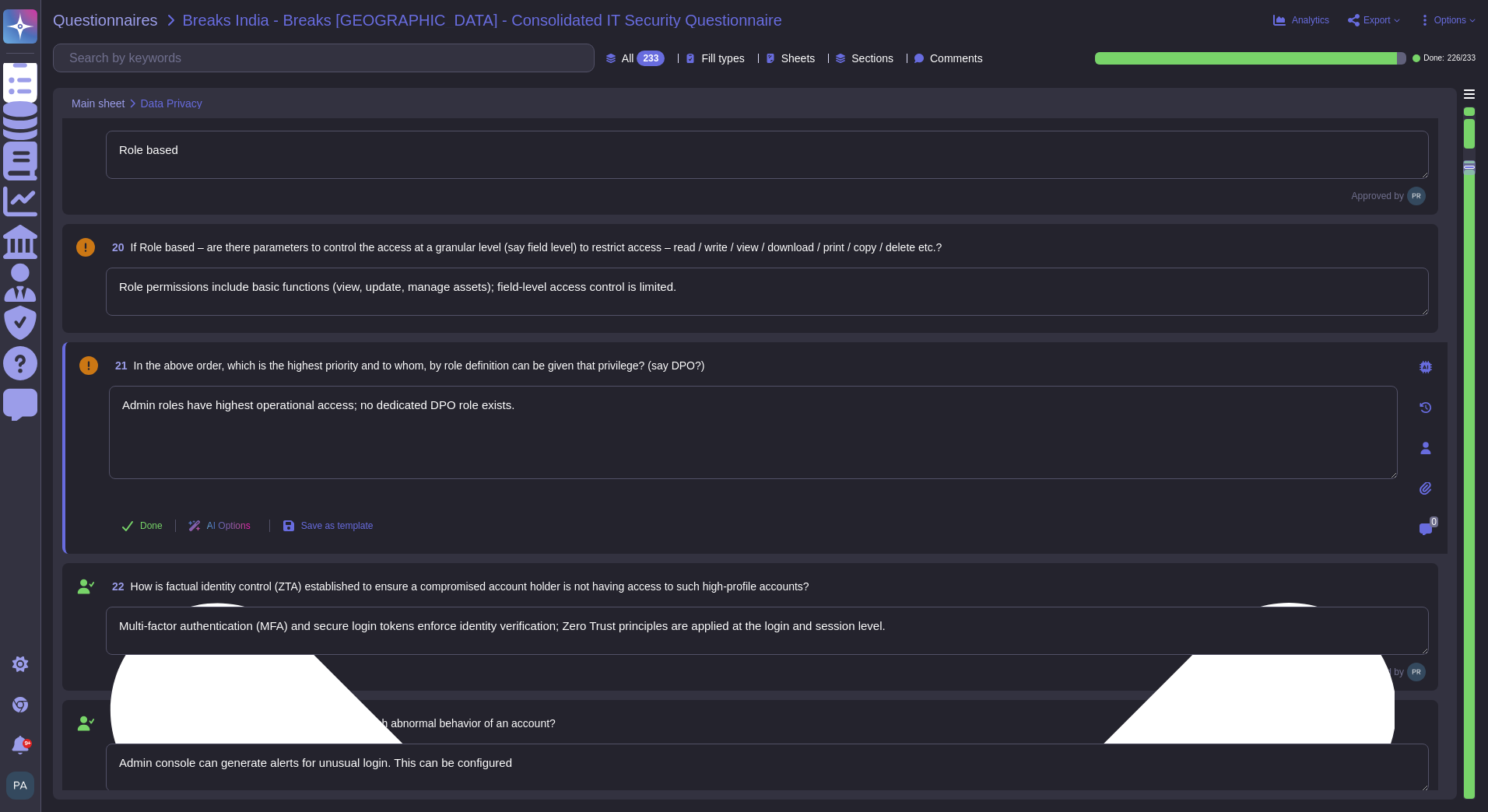
drag, startPoint x: 537, startPoint y: 412, endPoint x: 360, endPoint y: 418, distance: 177.1
click at [360, 418] on textarea "Admin roles have highest operational access; no dedicated DPO role exists." at bounding box center [753, 432] width 1288 height 93
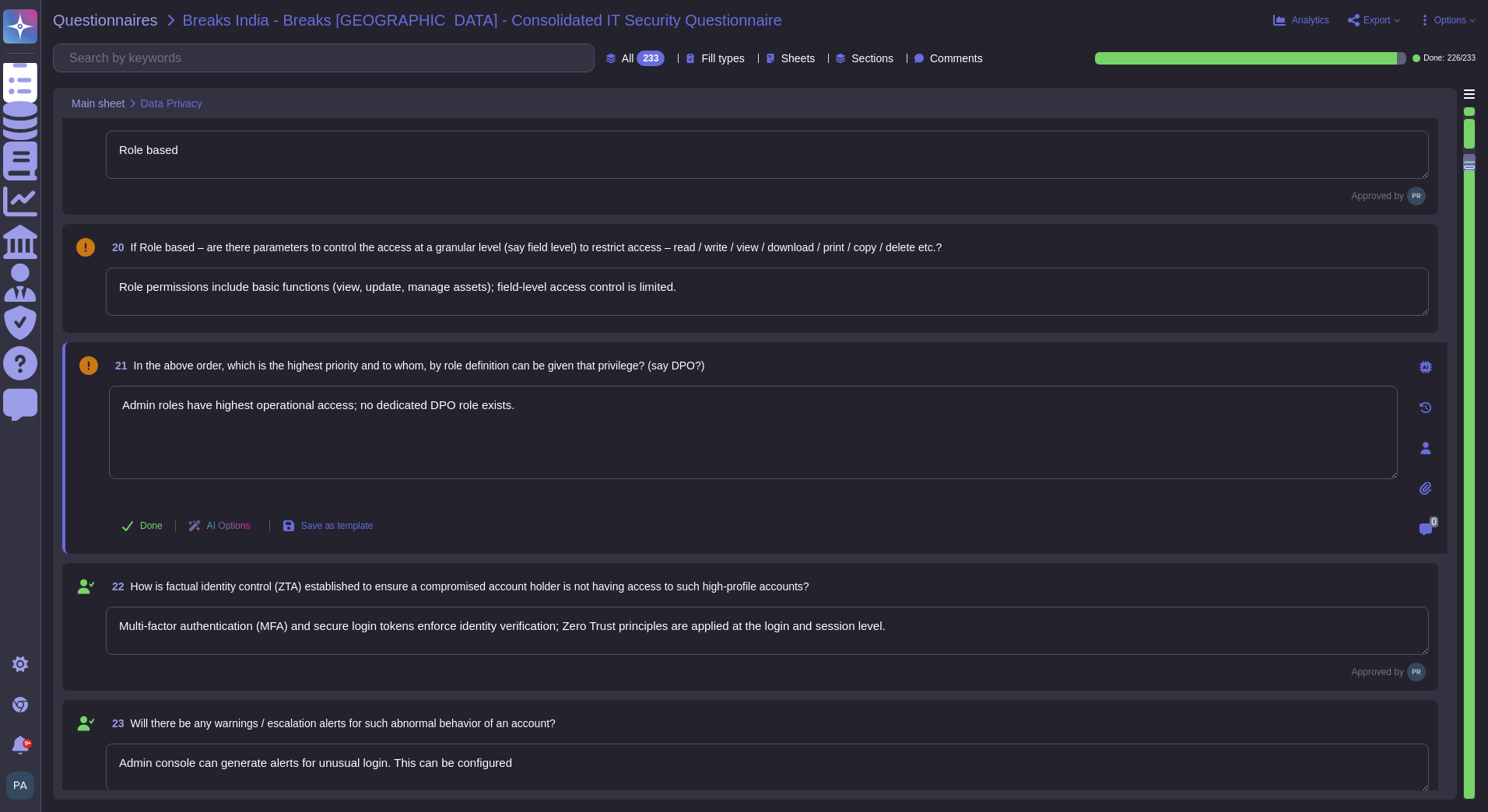
scroll to position [2100, 0]
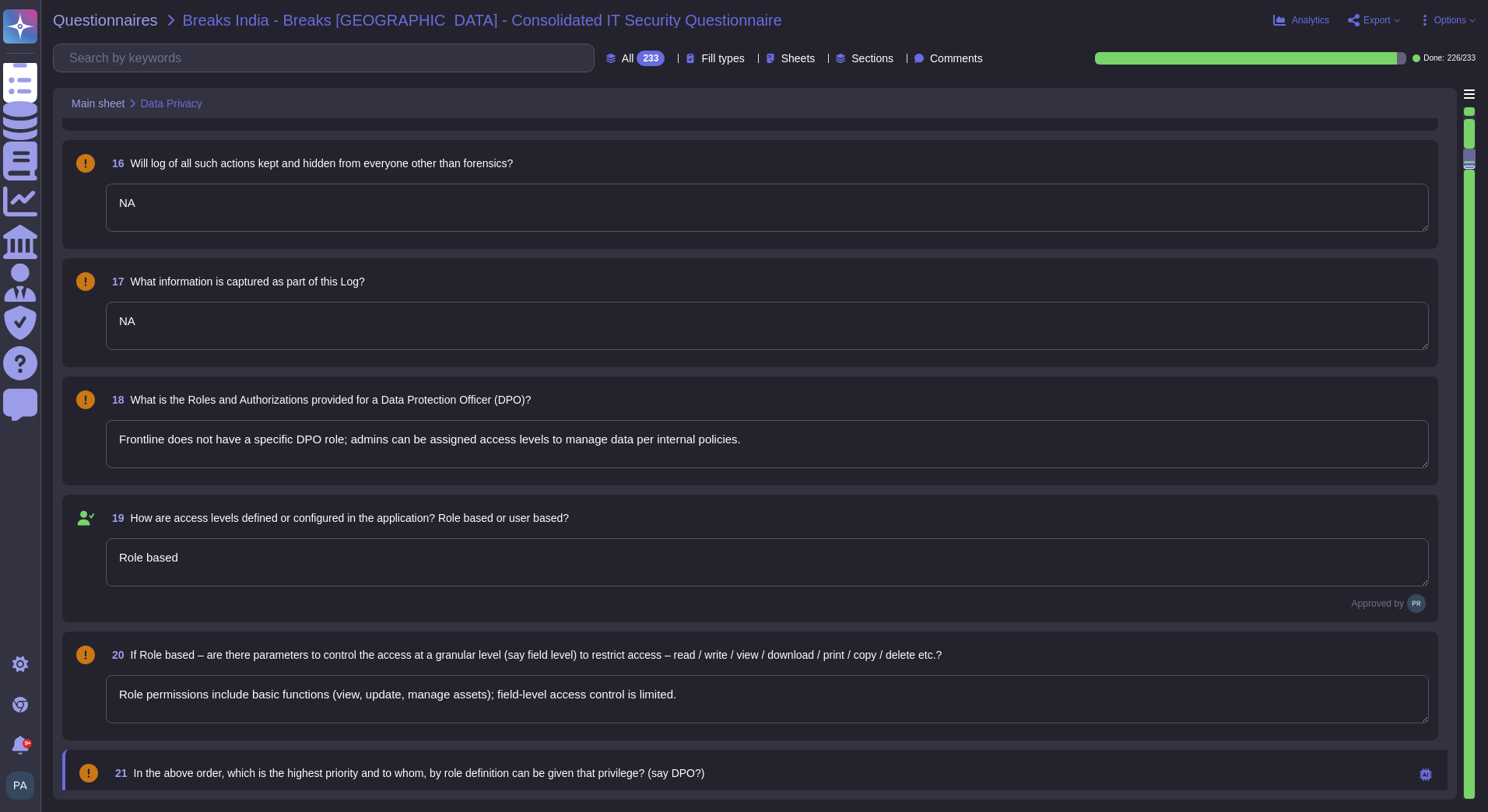
type textarea "No"
type textarea "NA"
drag, startPoint x: 122, startPoint y: 438, endPoint x: 767, endPoint y: 440, distance: 645.0
click at [767, 440] on textarea "Frontline does not have a specific DPO role; admins can be assigned access leve…" at bounding box center [767, 444] width 1322 height 49
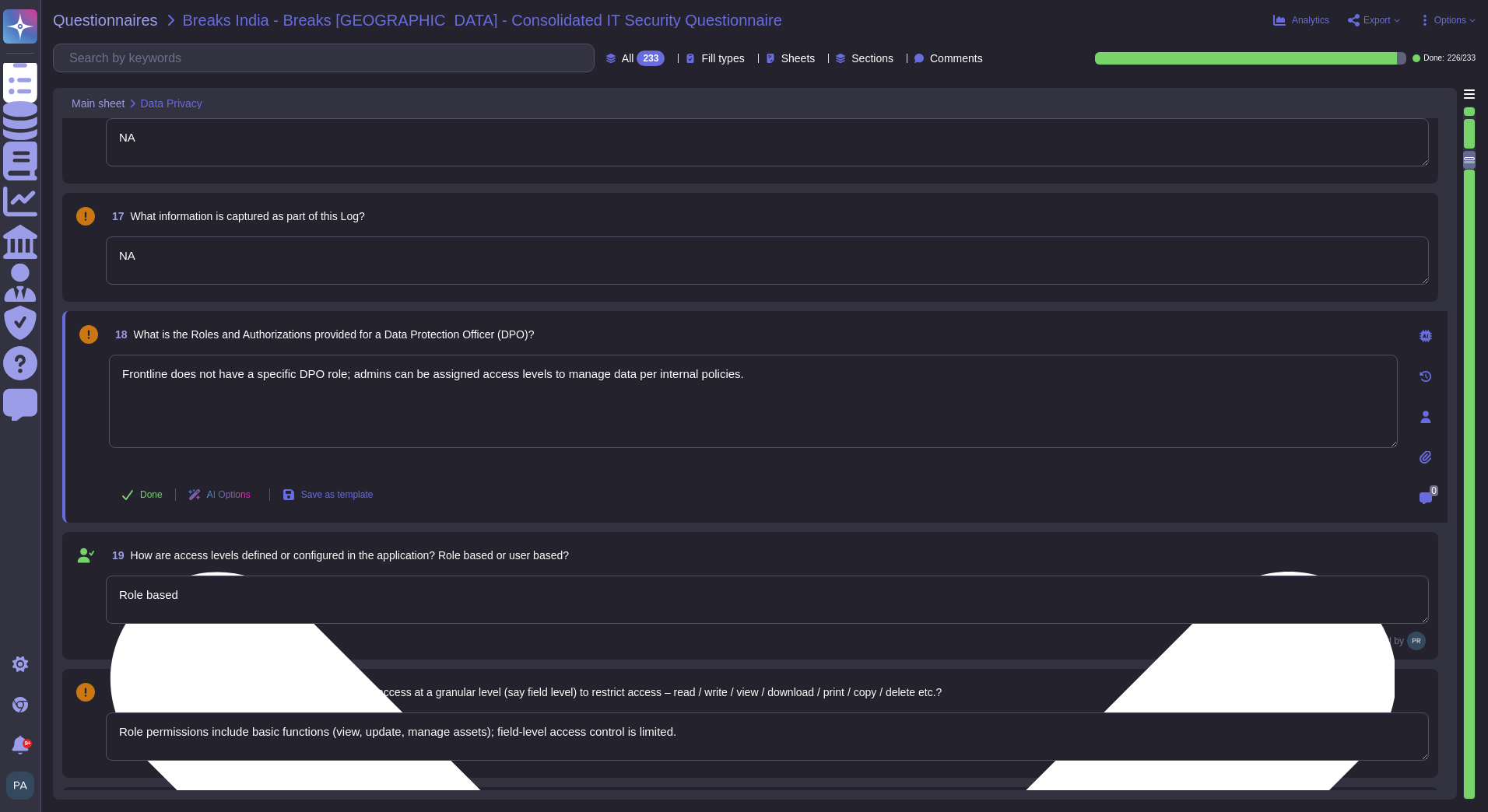
scroll to position [2255, 0]
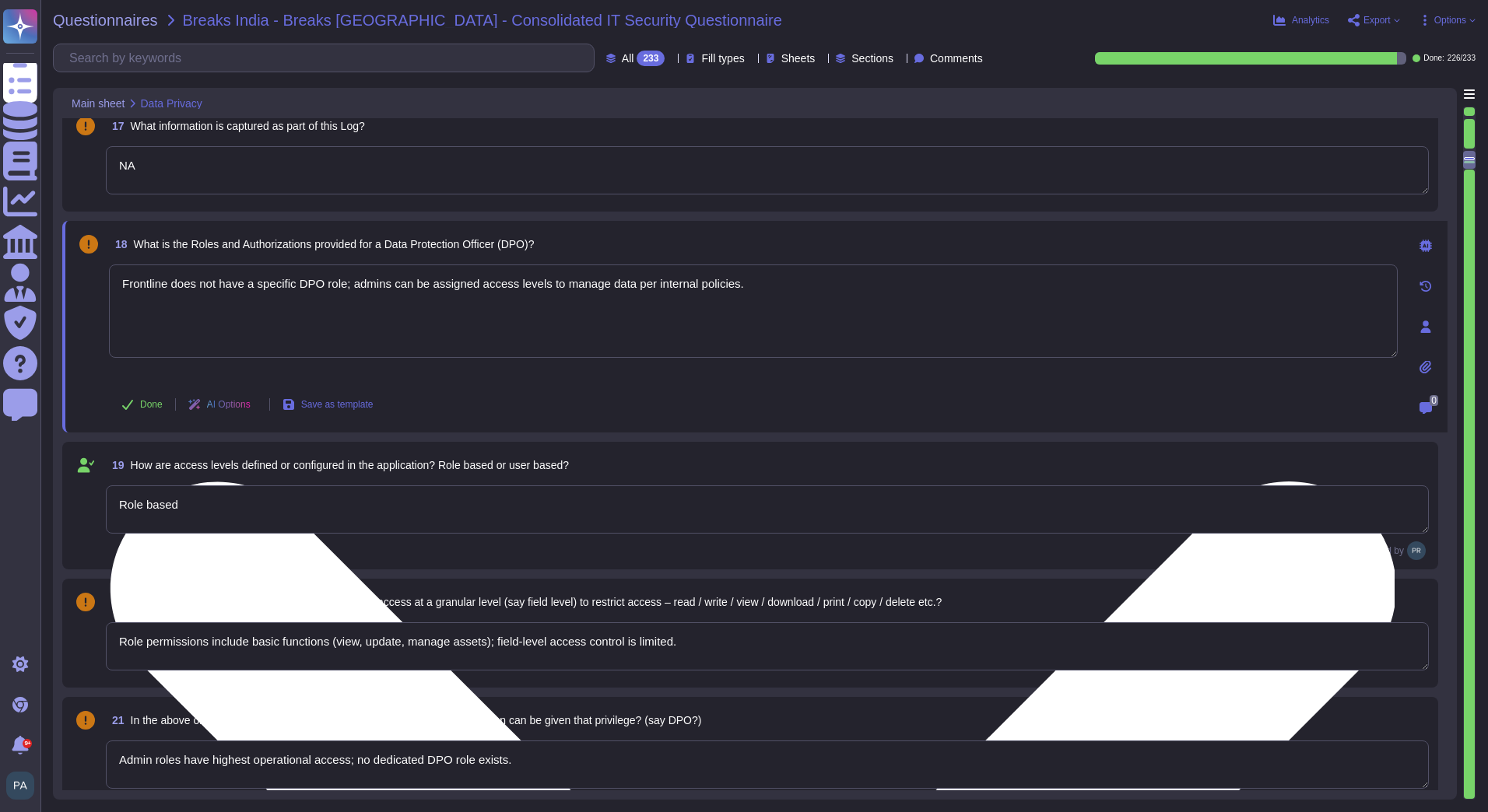
type textarea "API access is secured with authentication tokens; roles and permissions are enf…"
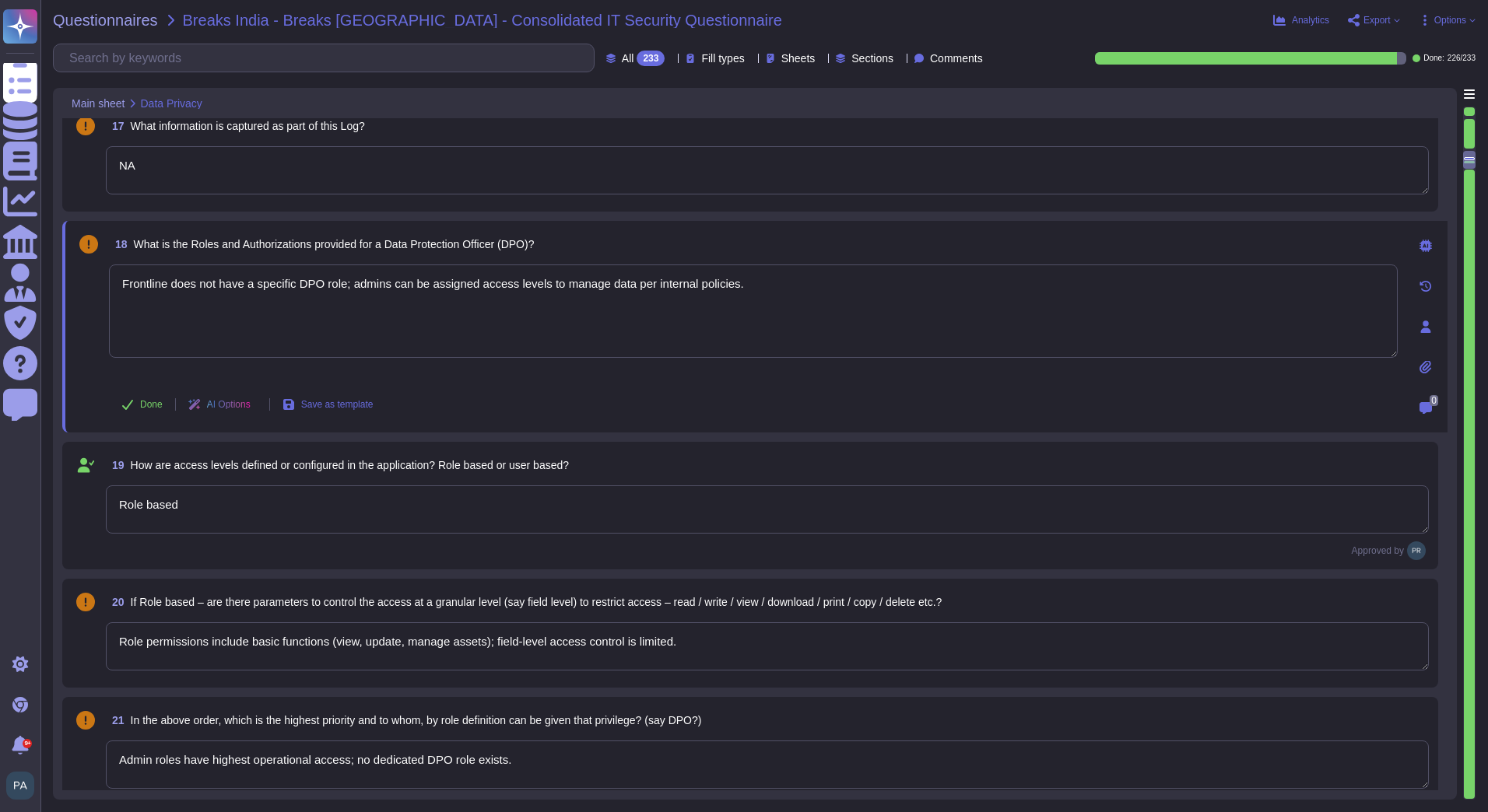
click at [370, 645] on textarea "Role permissions include basic functions (view, update, manage assets); field-l…" at bounding box center [767, 646] width 1322 height 49
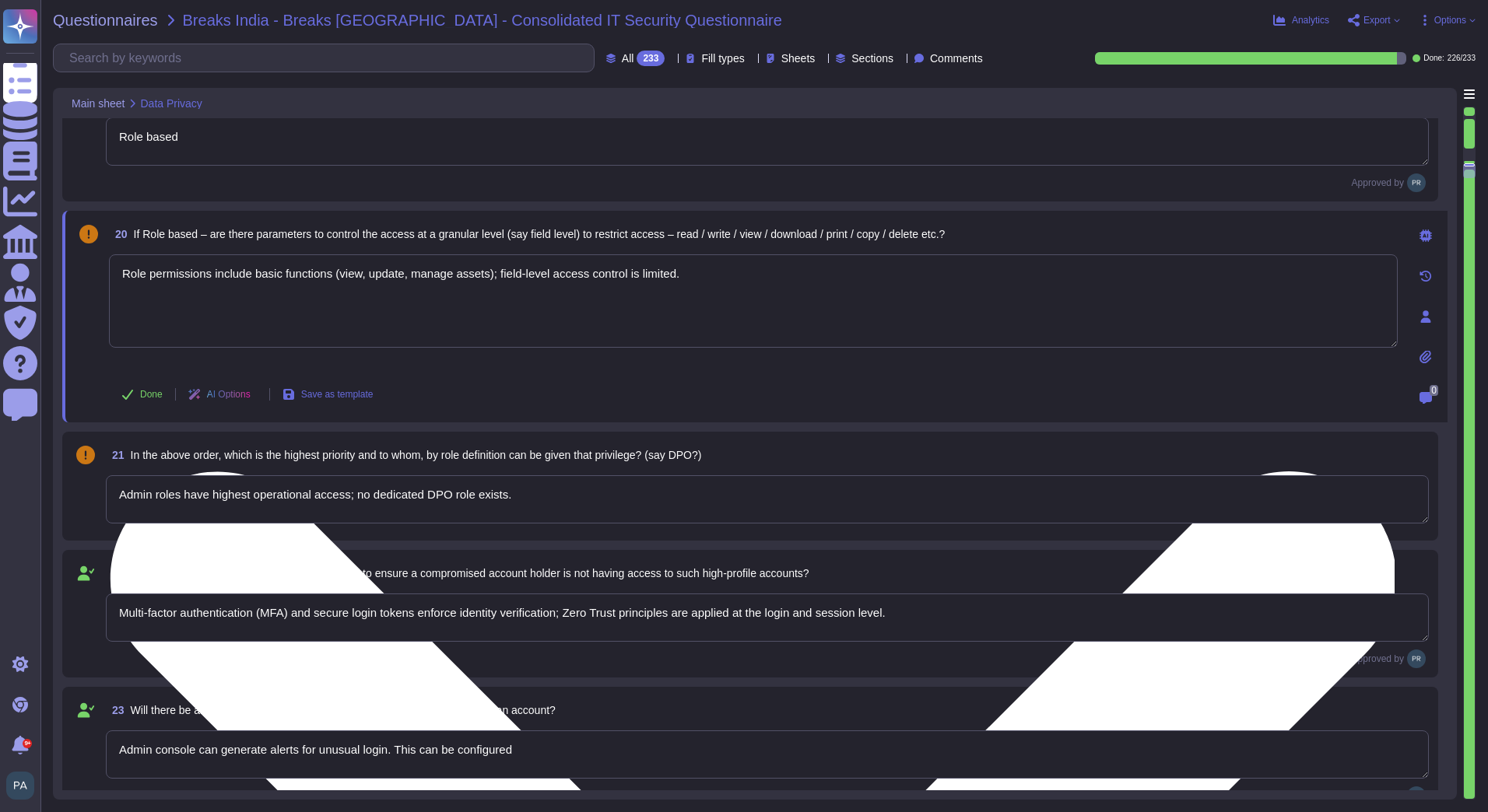
scroll to position [2644, 0]
type textarea "No, direct database access is not provided; all interactions occur through Fron…"
type textarea "Not applicable; DB access is internal only."
type textarea "DB access is restricted to internal processes; user requests go through applica…"
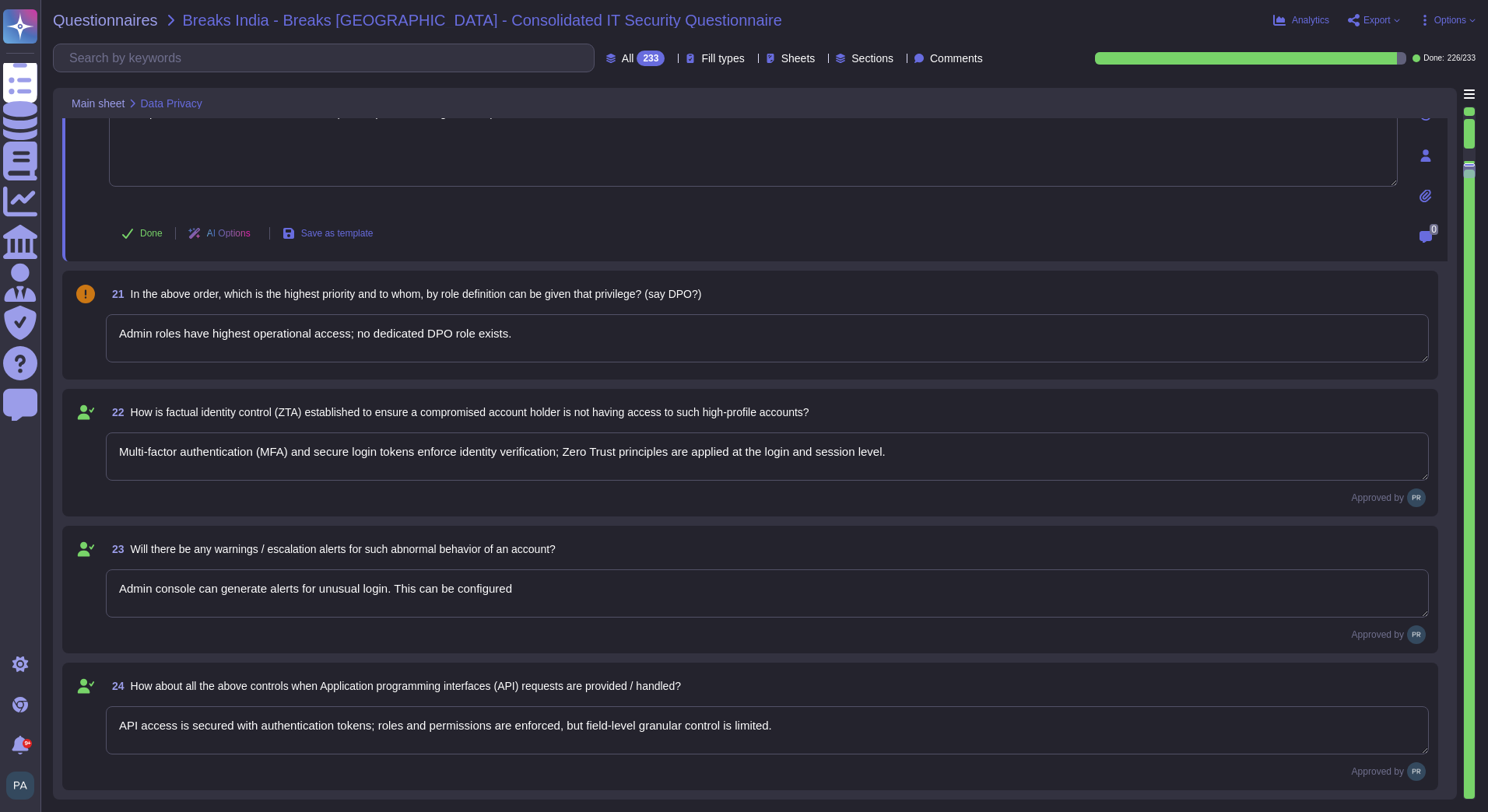
click at [321, 460] on textarea "Multi-factor authentication (MFA) and secure login tokens enforce identity veri…" at bounding box center [767, 457] width 1322 height 49
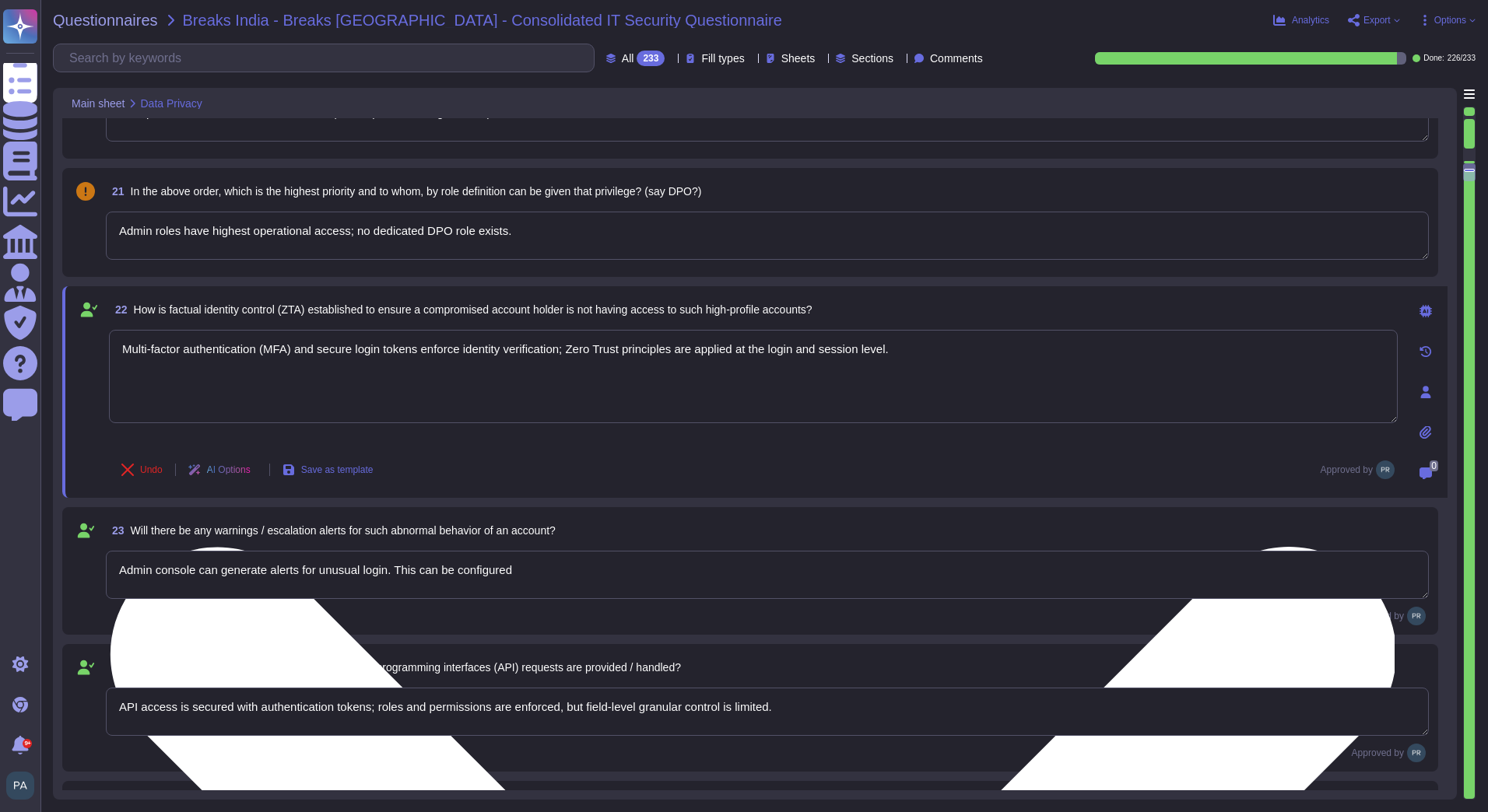
type textarea "Direct data copy is not possible; export actions are logged and monitored."
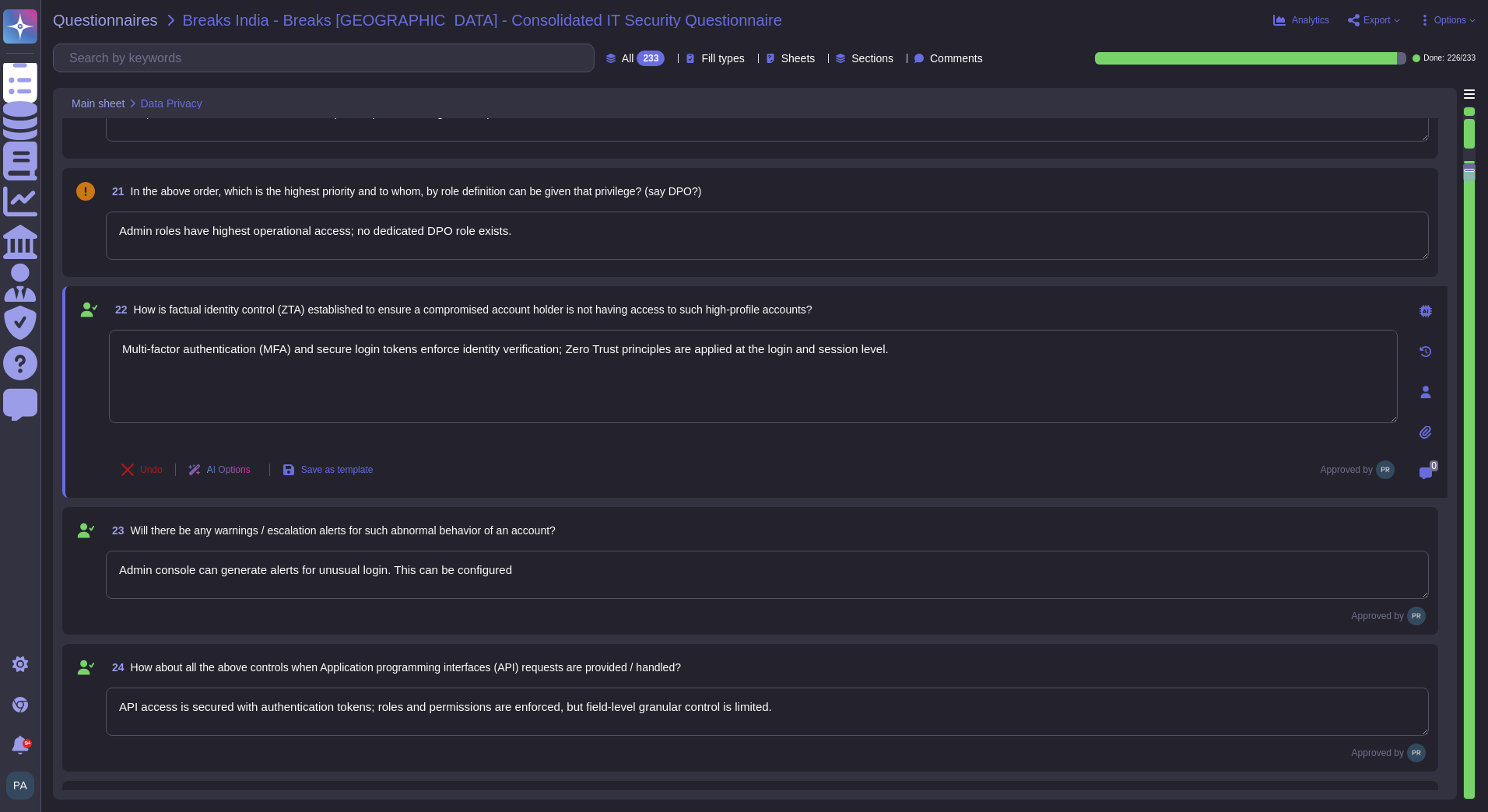
click at [155, 465] on span "Undo" at bounding box center [151, 470] width 22 height 10
click at [273, 572] on textarea "Admin console can generate alerts for unusual login. This can be configured" at bounding box center [767, 574] width 1322 height 49
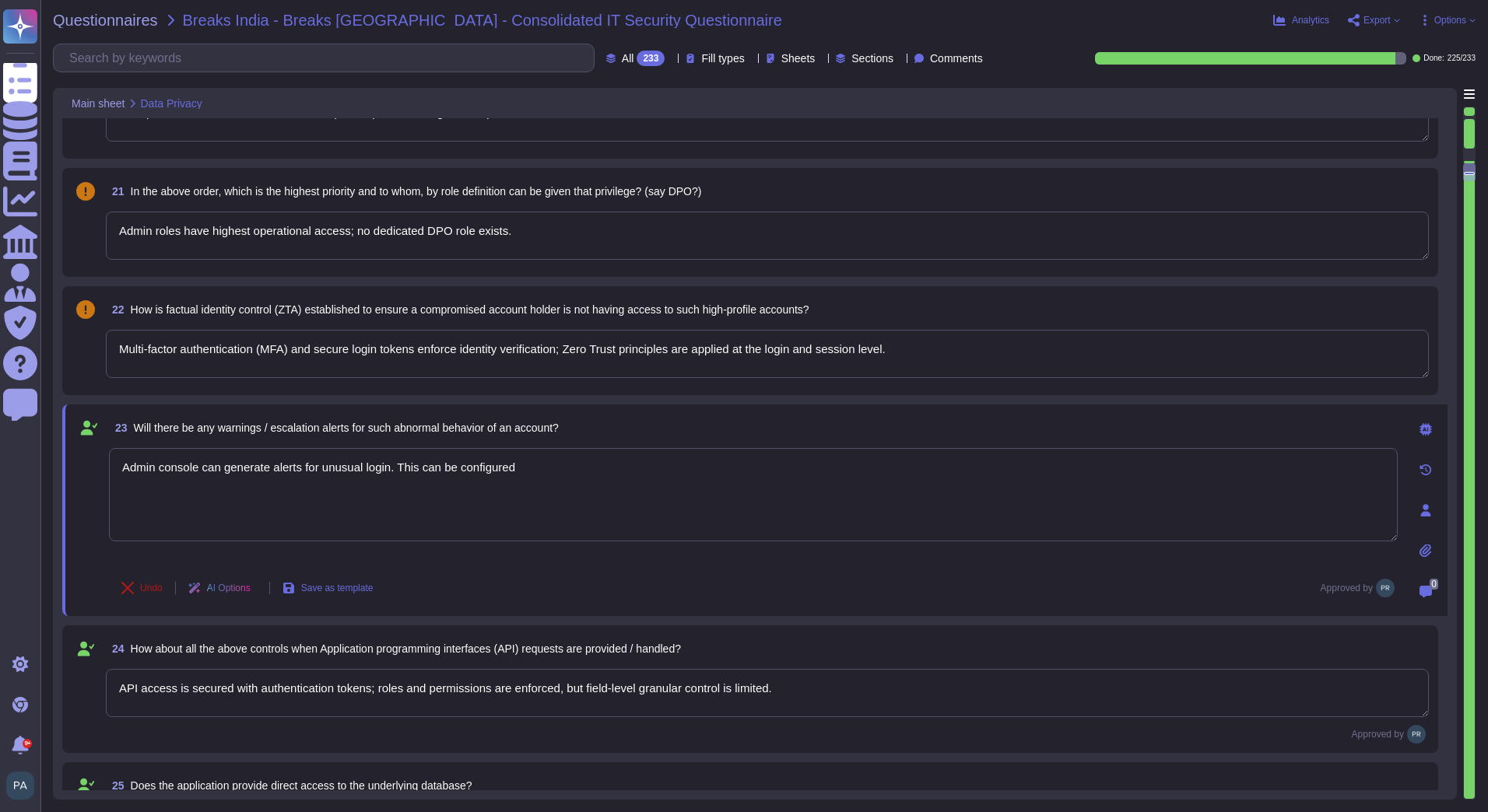
click at [153, 583] on span "Undo" at bounding box center [151, 588] width 22 height 10
click at [167, 699] on textarea "API access is secured with authentication tokens; roles and permissions are enf…" at bounding box center [767, 693] width 1322 height 49
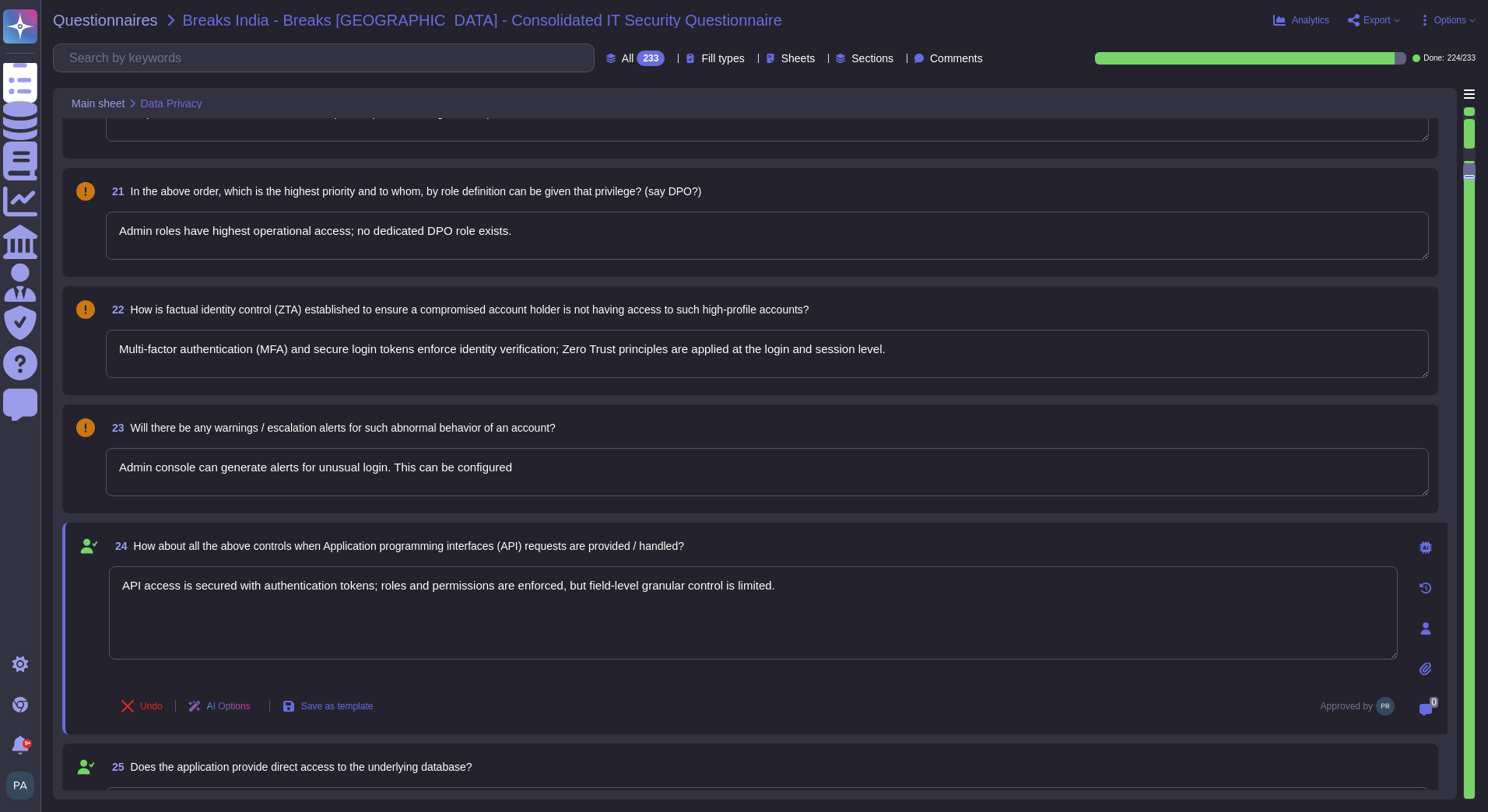
click at [684, 704] on div "Undo AI Options Save as template Approved by" at bounding box center [753, 705] width 1288 height 37
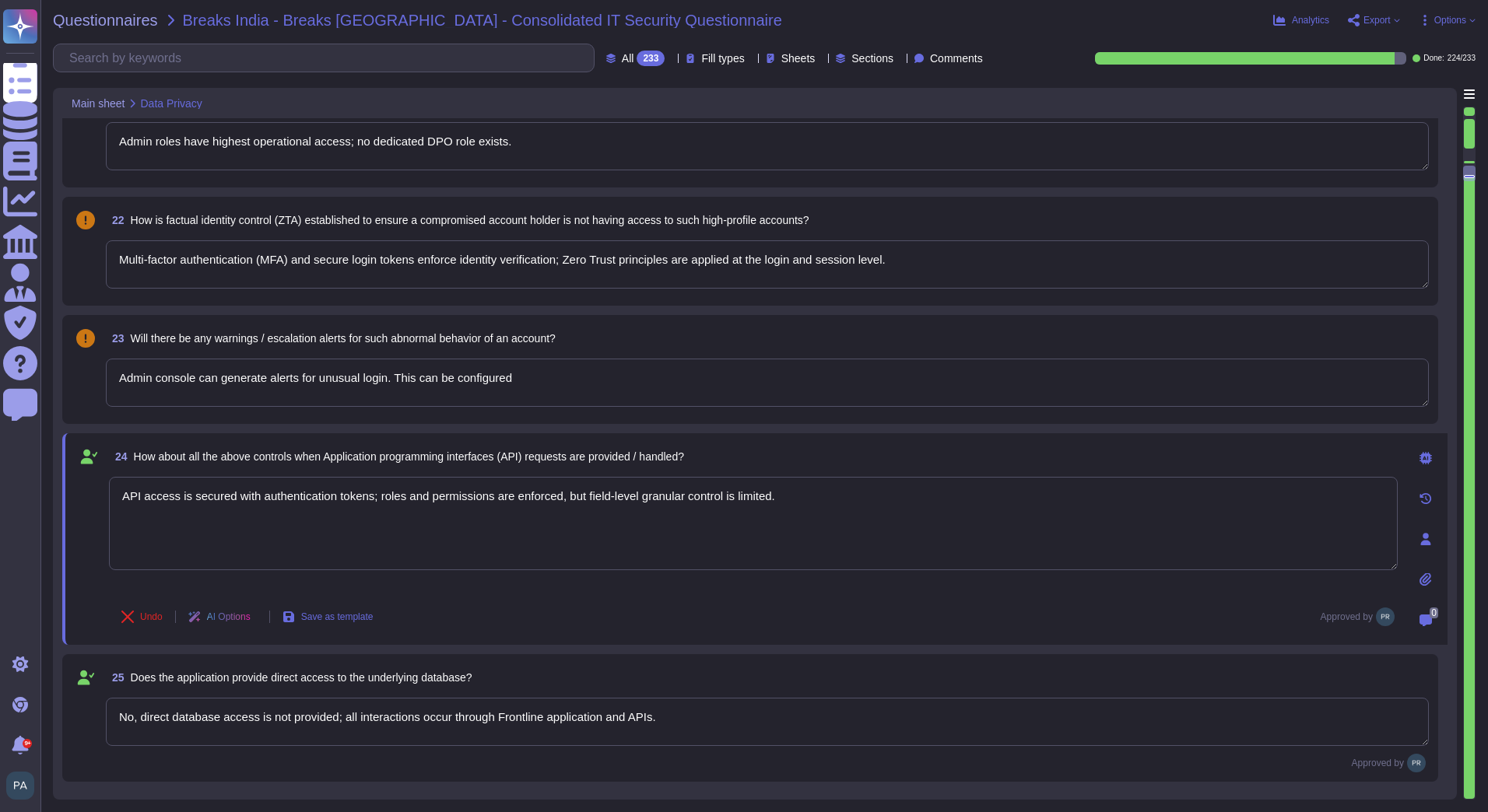
type textarea "Authorized admin actions are logged; automated backups are encrypted and stored…"
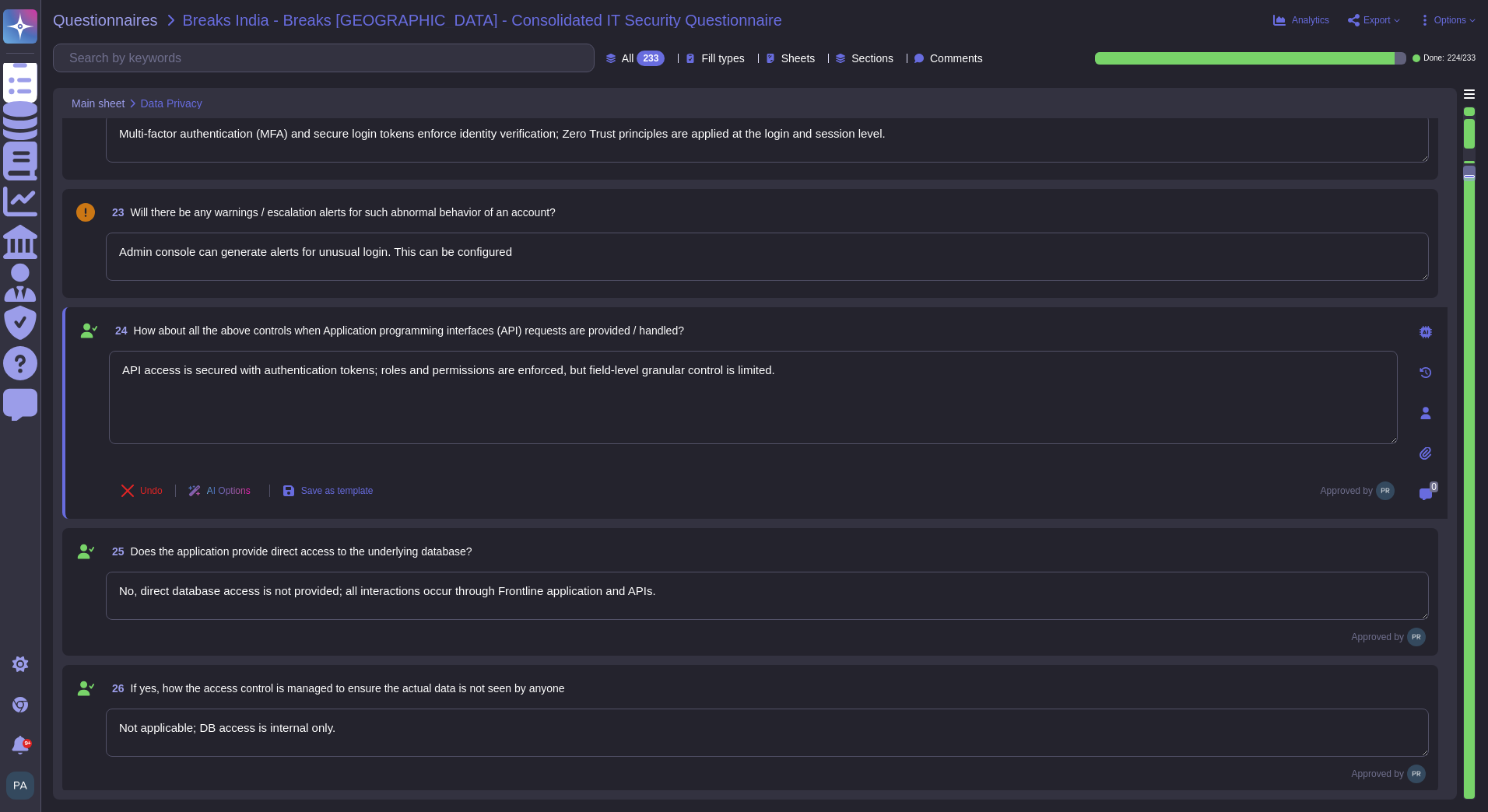
scroll to position [2877, 0]
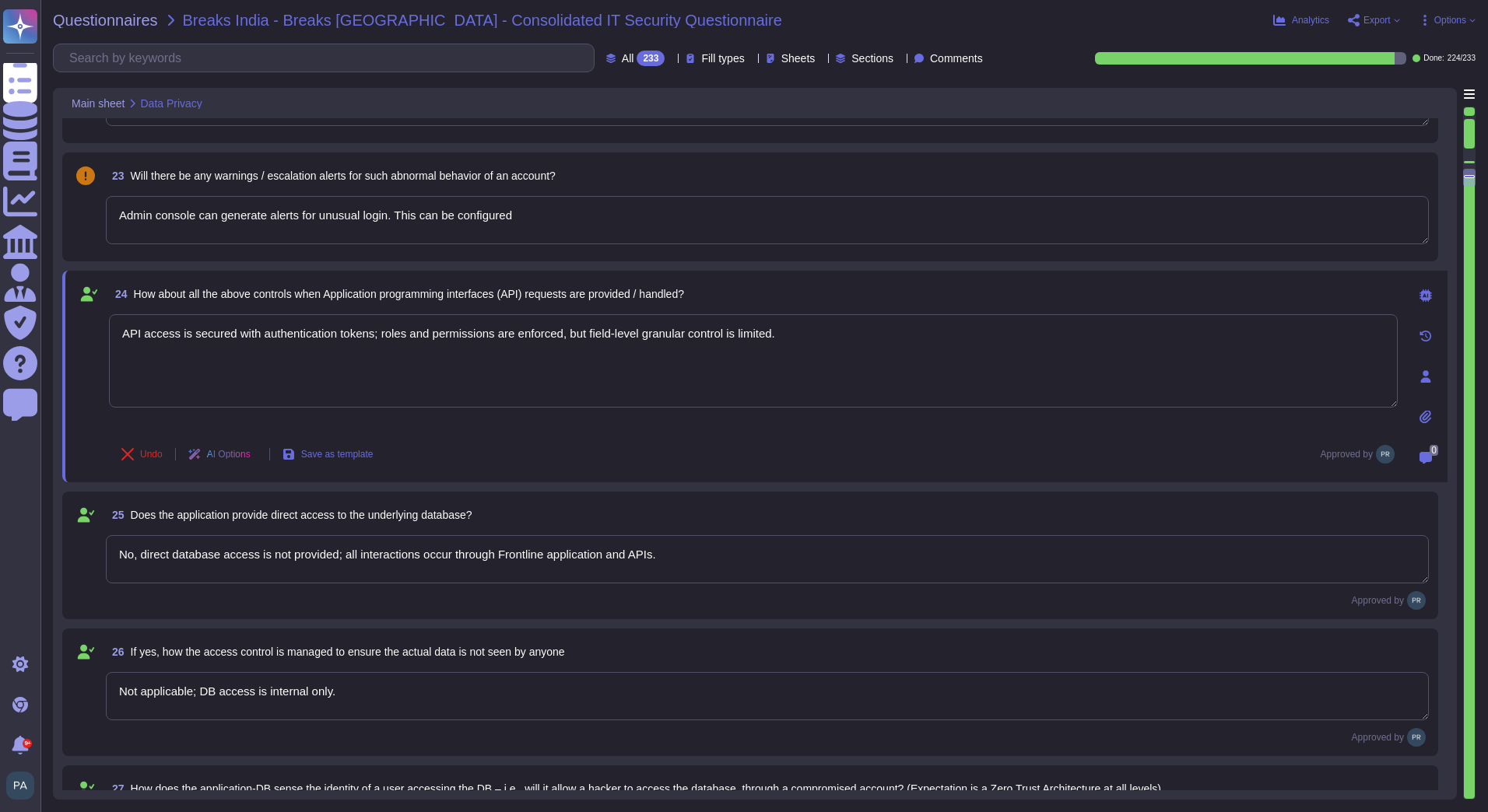
type textarea "NA"
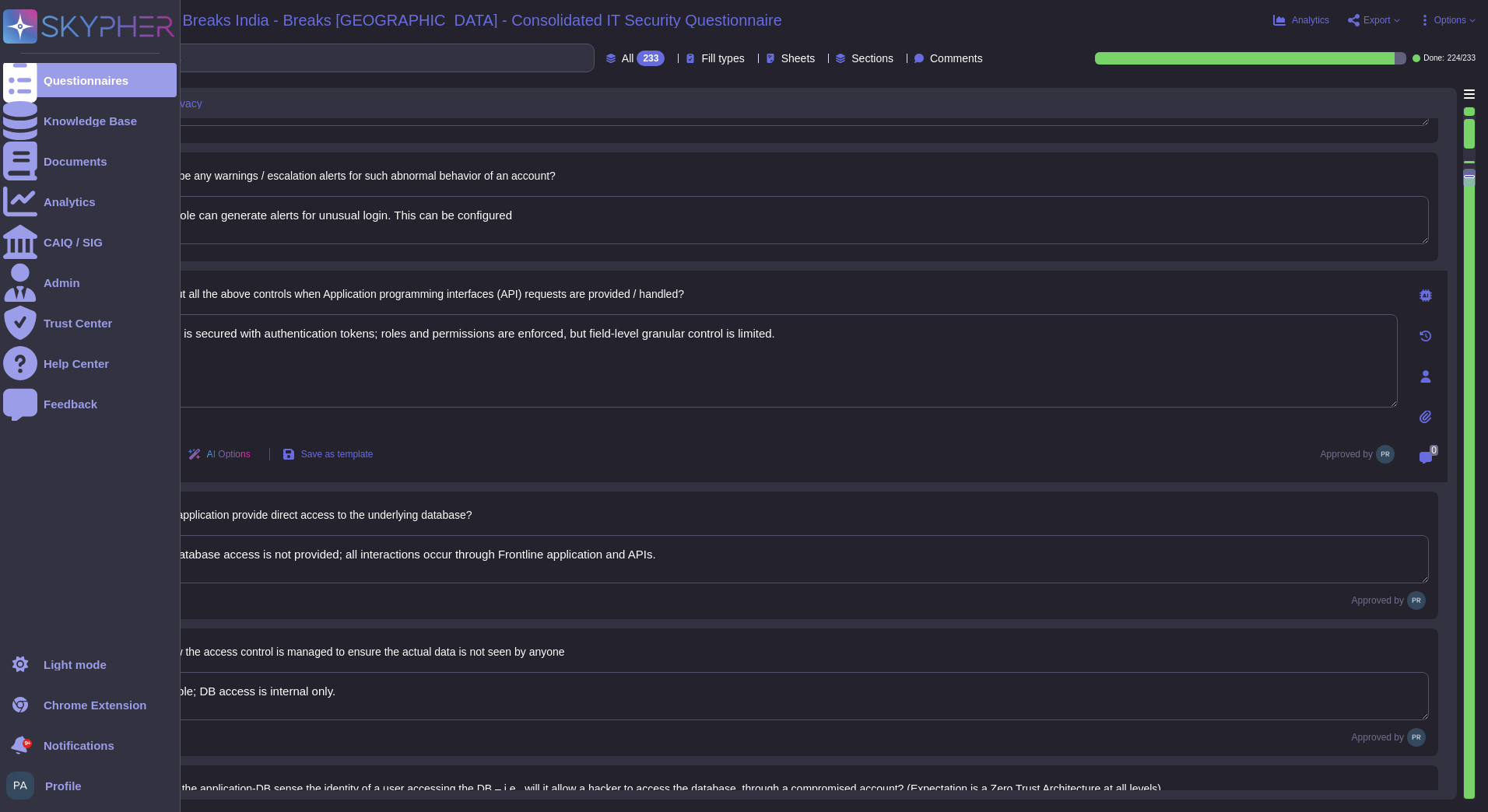
click at [22, 752] on icon at bounding box center [20, 745] width 20 height 22
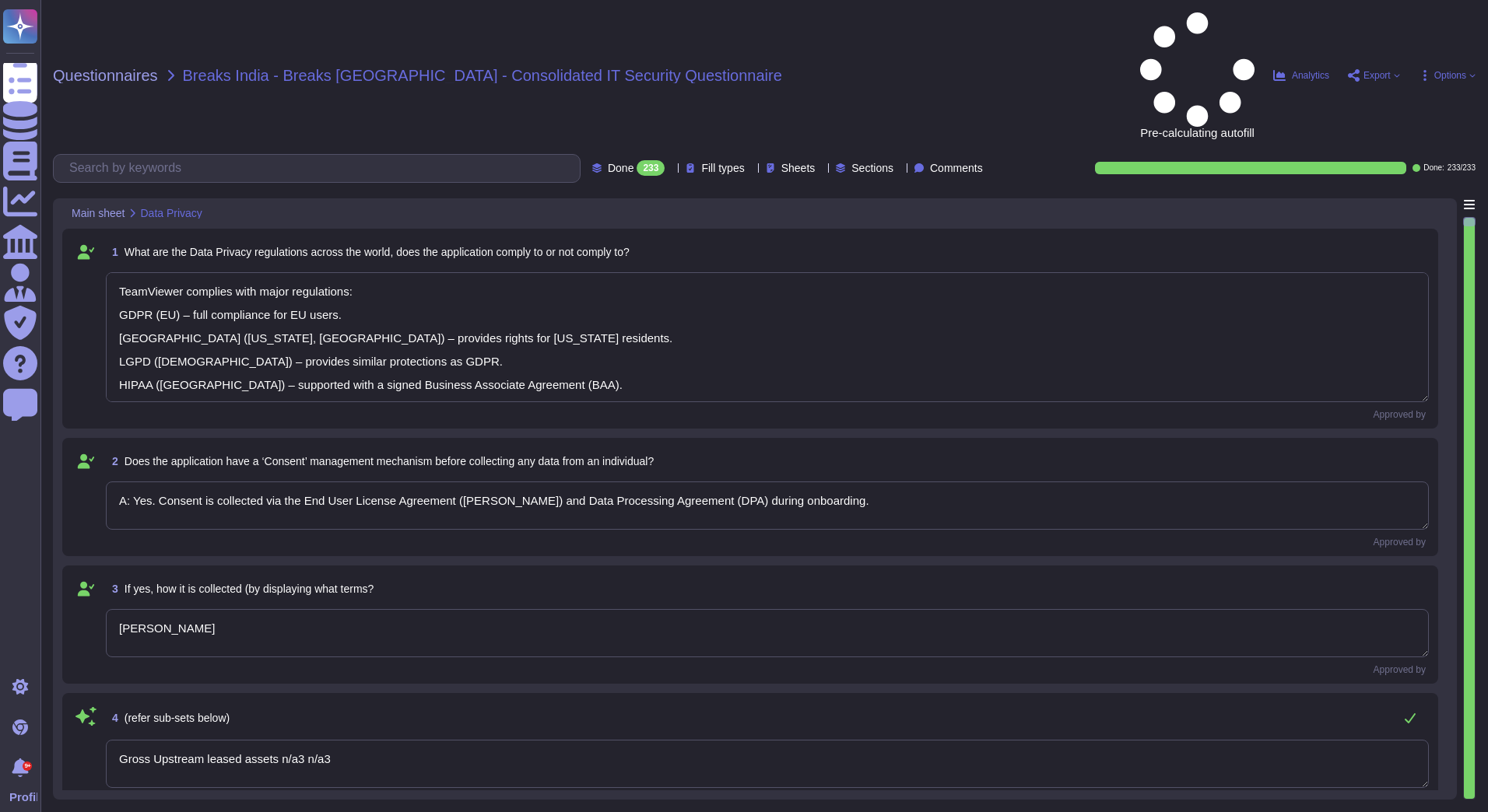
type textarea "TeamViewer complies with major regulations: GDPR (EU) – full compliance for EU …"
type textarea "A: Yes. Consent is collected via the End User License Agreement ([PERSON_NAME])…"
type textarea "[PERSON_NAME]"
type textarea "Gross Upstream leased assets n/a3 n/a3"
type textarea "TeamViewer Frontline collects only operational and user interaction data; detai…"
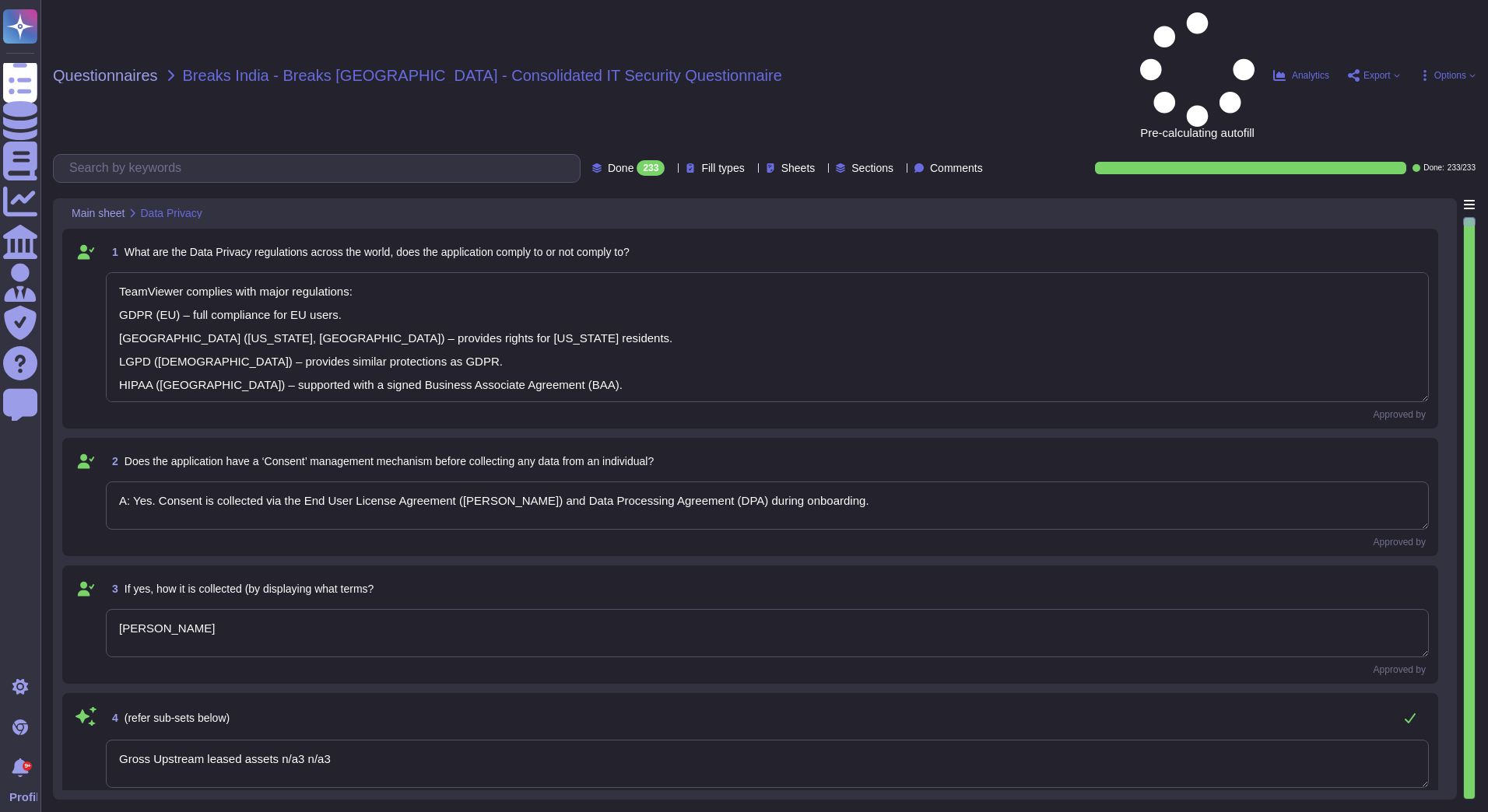
type textarea "Yes, the purpose is clearly outlined in the consent and privacy notices."
type textarea "Data is stored in TeamViewer-managed cloud servers; location depends on the reg…"
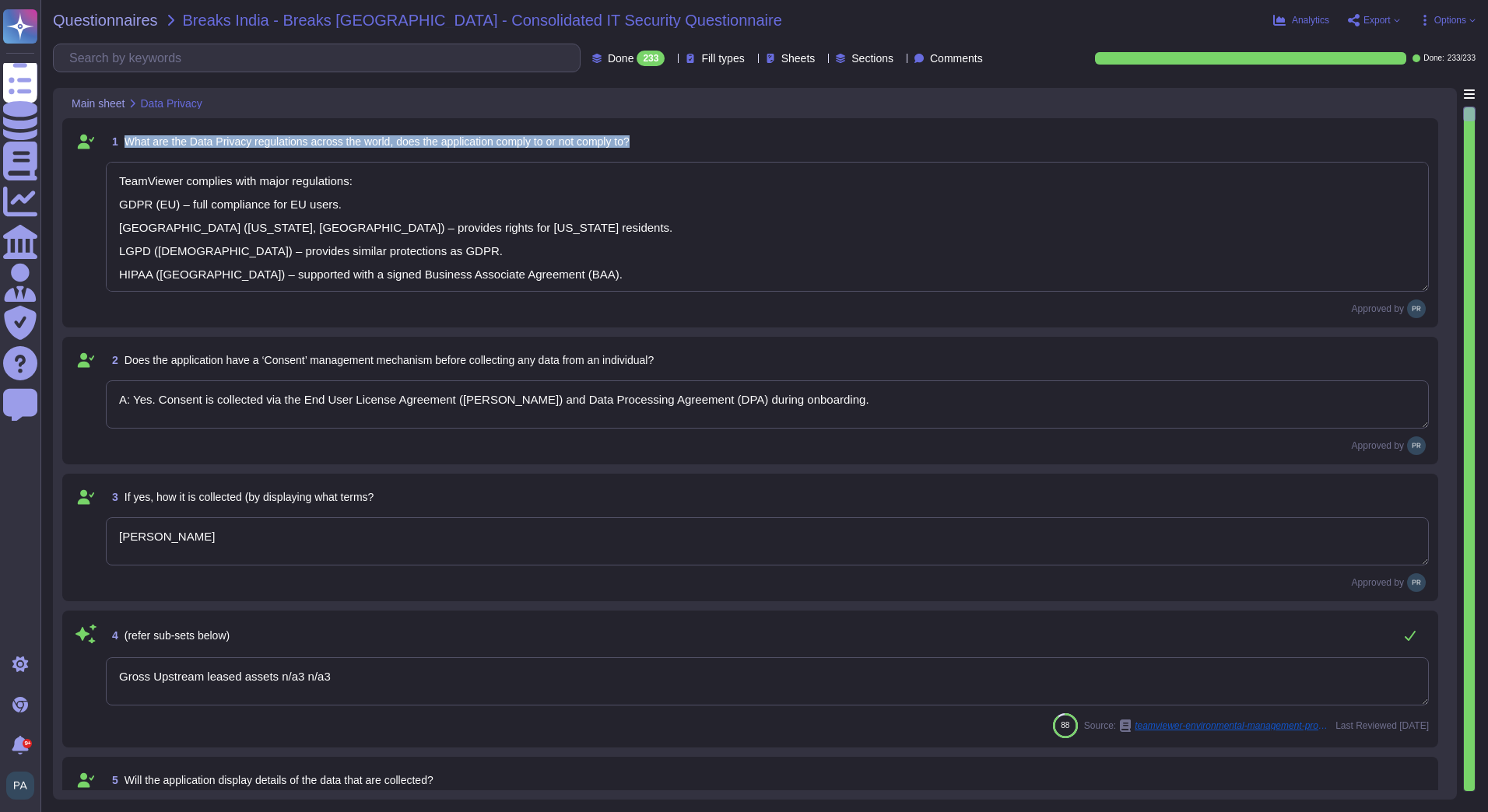
drag, startPoint x: 127, startPoint y: 138, endPoint x: 691, endPoint y: 140, distance: 564.0
click at [691, 140] on div "1 What are the Data Privacy regulations across the world, does the application …" at bounding box center [767, 141] width 1322 height 28
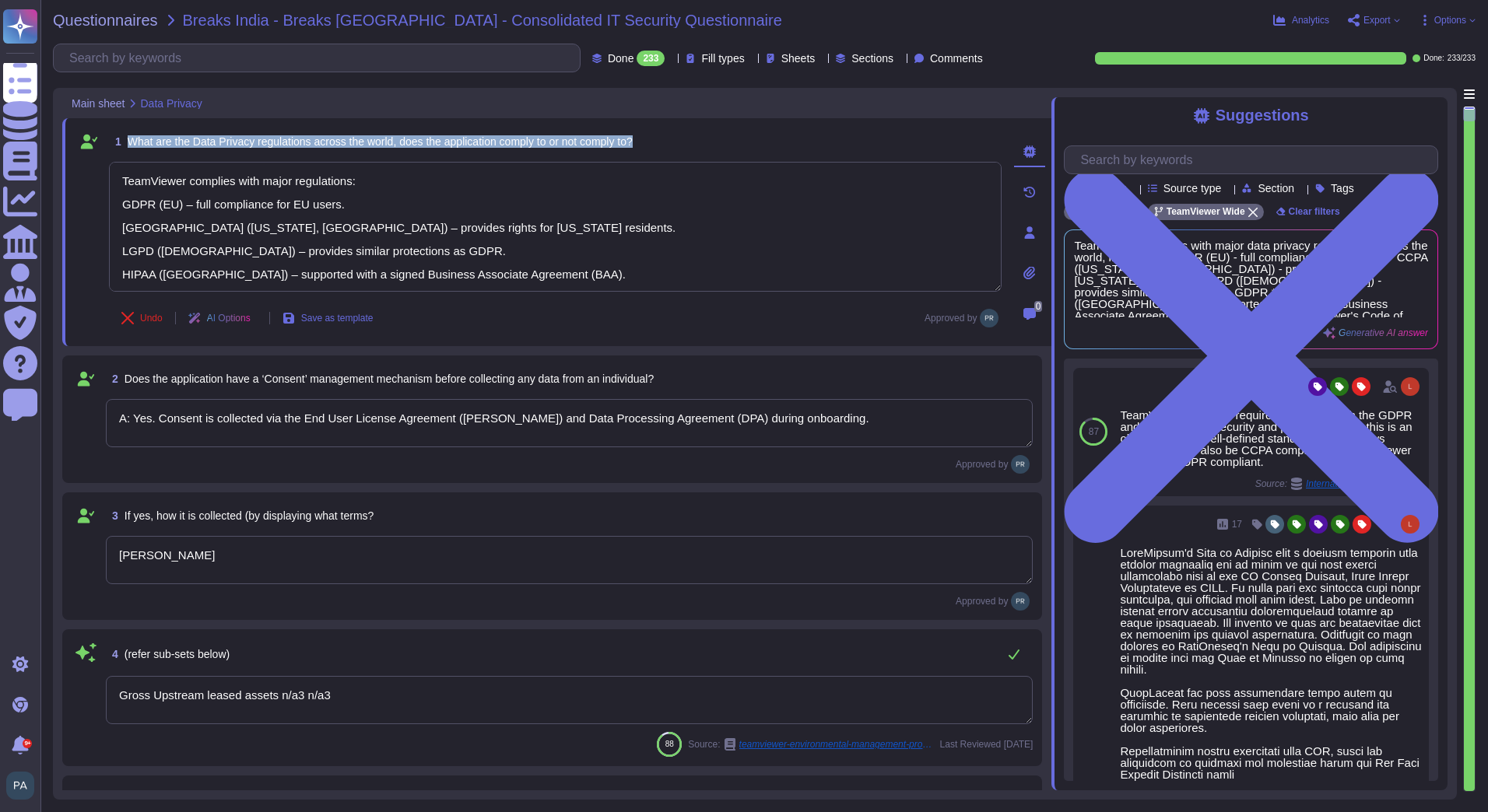
drag, startPoint x: 127, startPoint y: 138, endPoint x: 703, endPoint y: 144, distance: 576.0
click at [703, 144] on div "1 What are the Data Privacy regulations across the world, does the application …" at bounding box center [555, 141] width 893 height 28
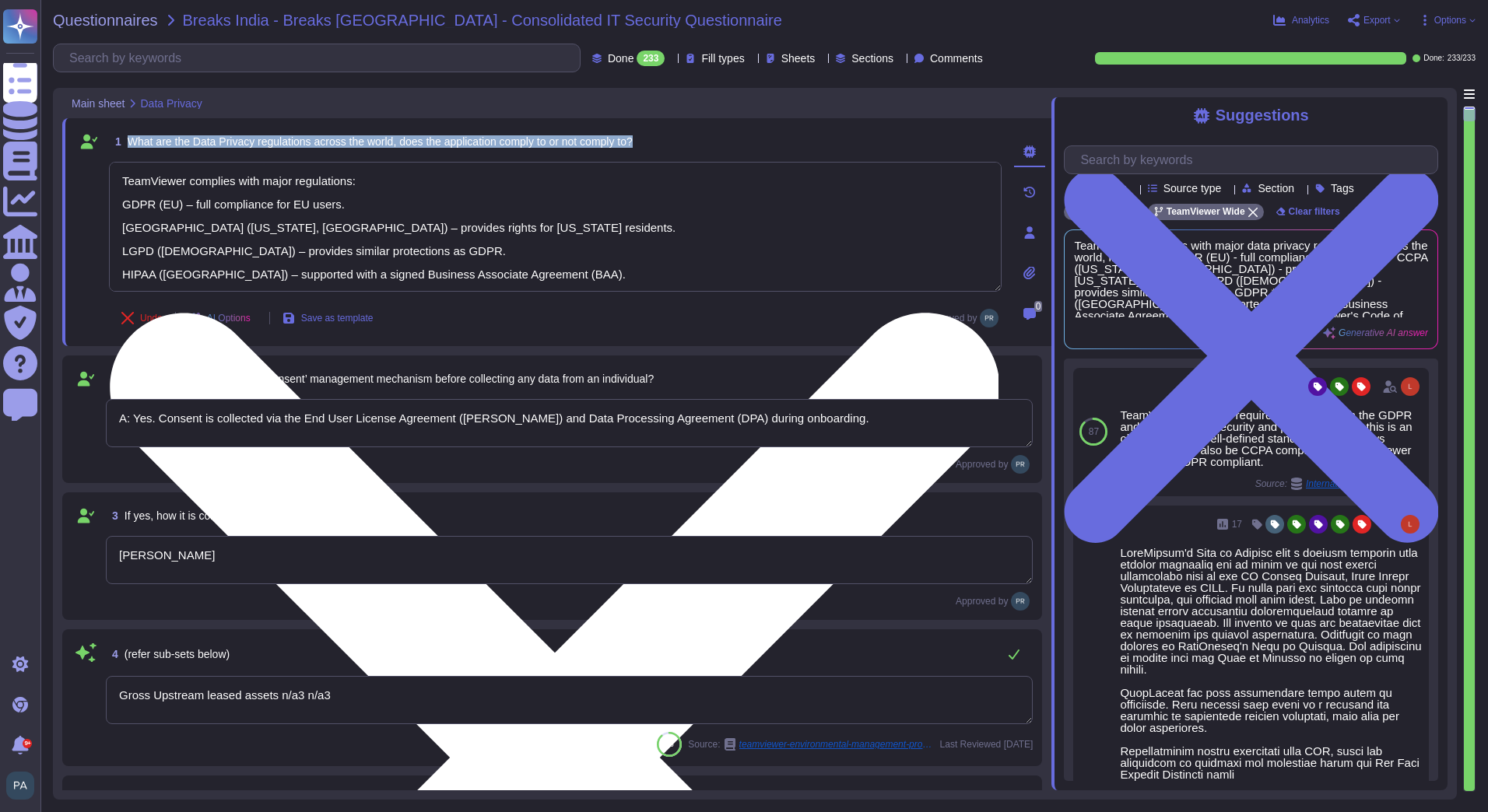
copy span "What are the Data Privacy regulations across the world, does the application co…"
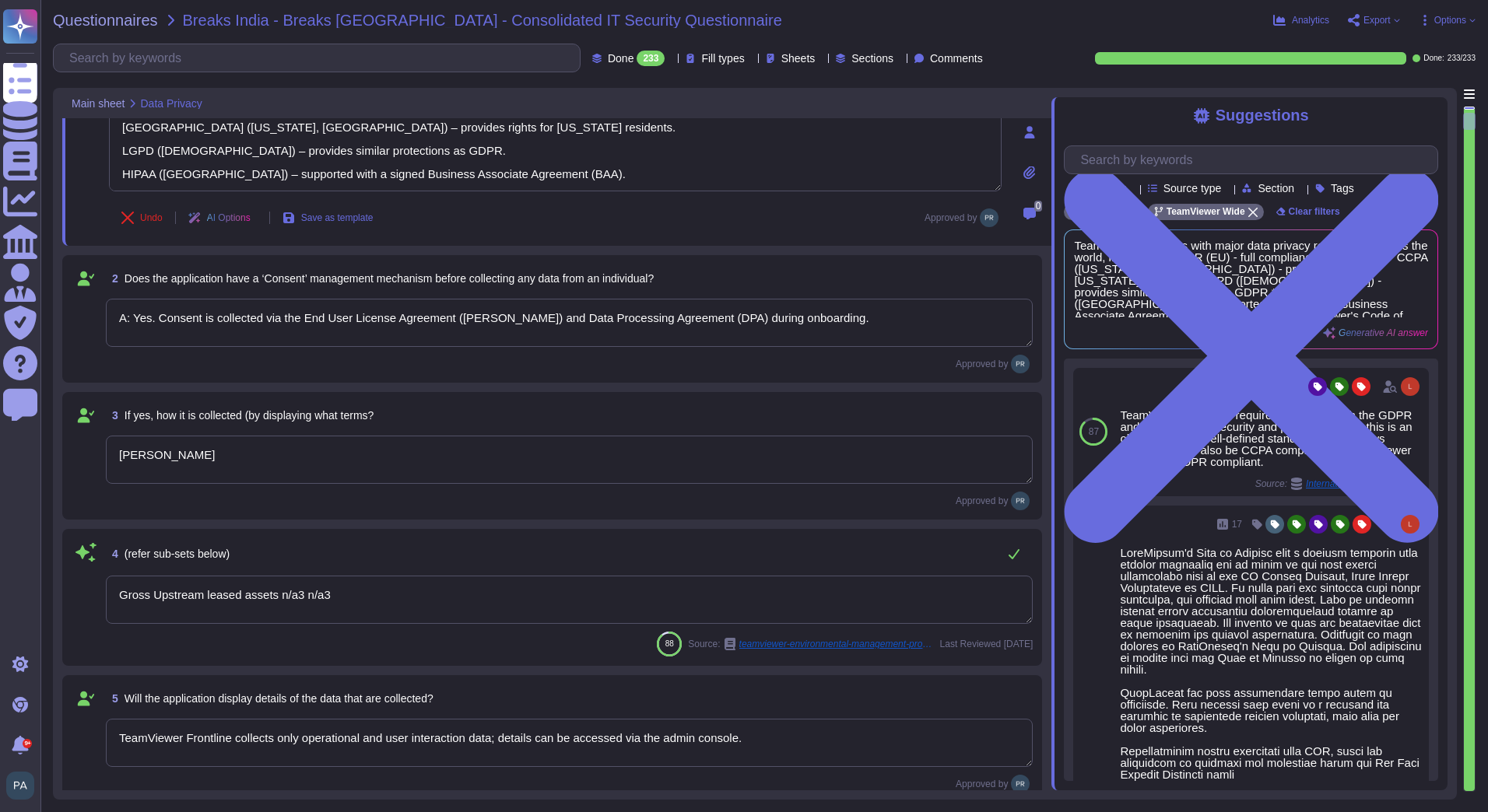
type textarea "TeamViewer complies with major regulations: GDPR (EU) – full compliance for EU …"
type textarea "Yes, cross-border transfers are compliant with applicable laws and documented i…"
type textarea "Yes, customers can exercise rights including access, rectification, and withdra…"
type textarea "Stored securely on TeamViewer cloud or approved hosting, compliant with regulat…"
type textarea "Retention periods are defined in the DPA and based on contract and legal obliga…"
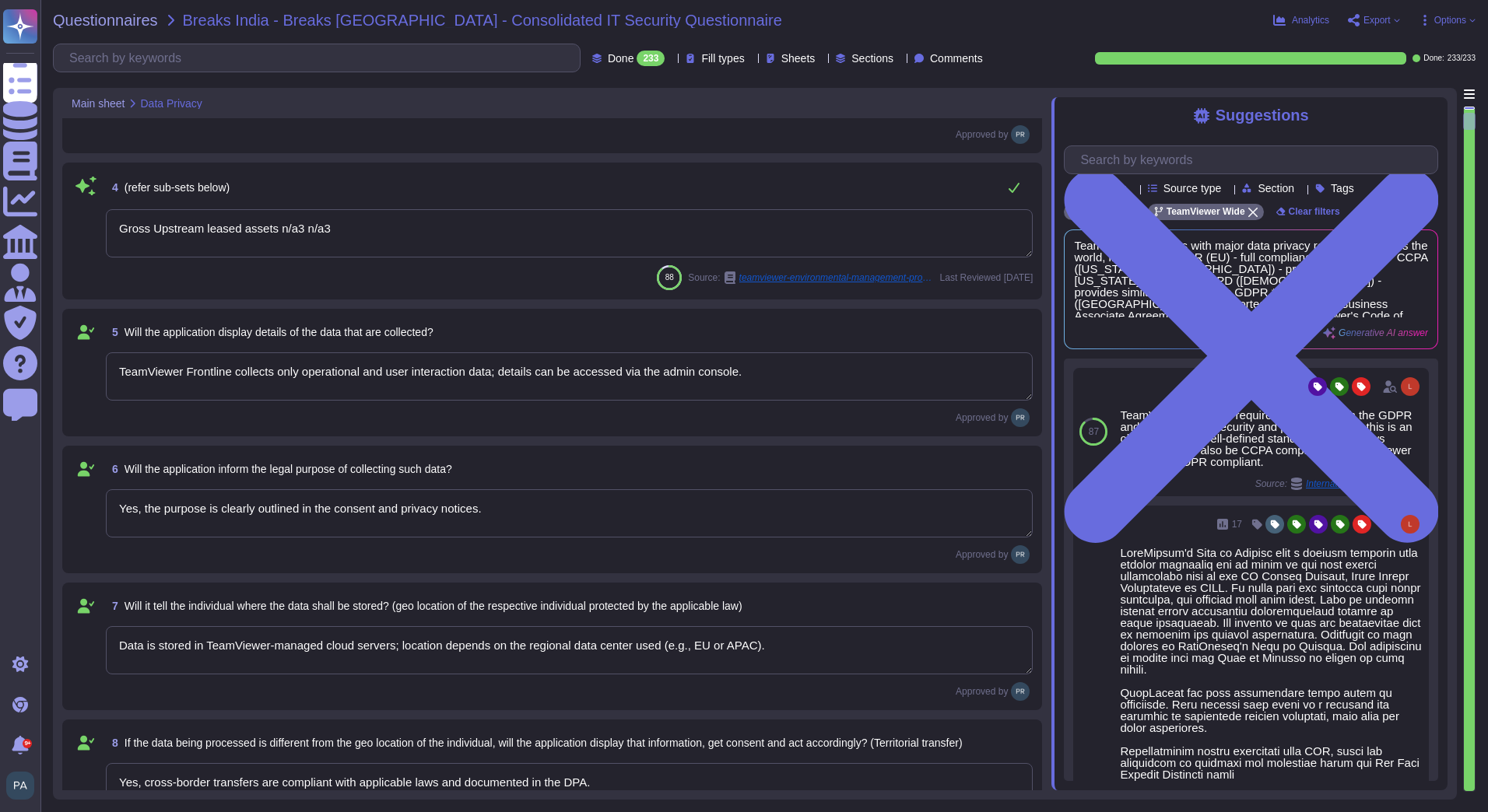
type textarea "TeamViewer complies with major regulations: GDPR (EU) – full compliance for EU …"
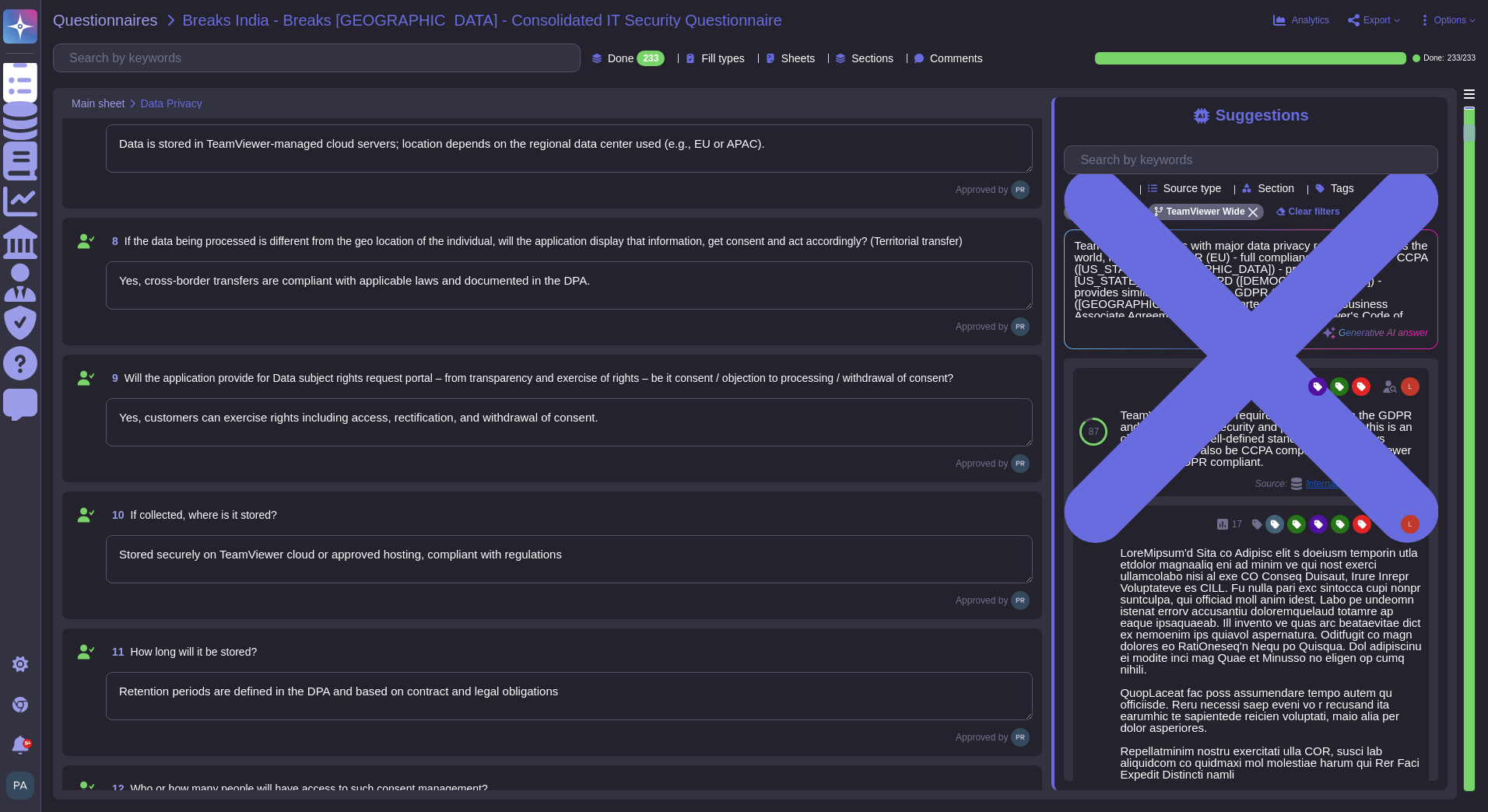
type textarea "Only authorized personnel based on role."
type textarea "No"
type textarea "NA"
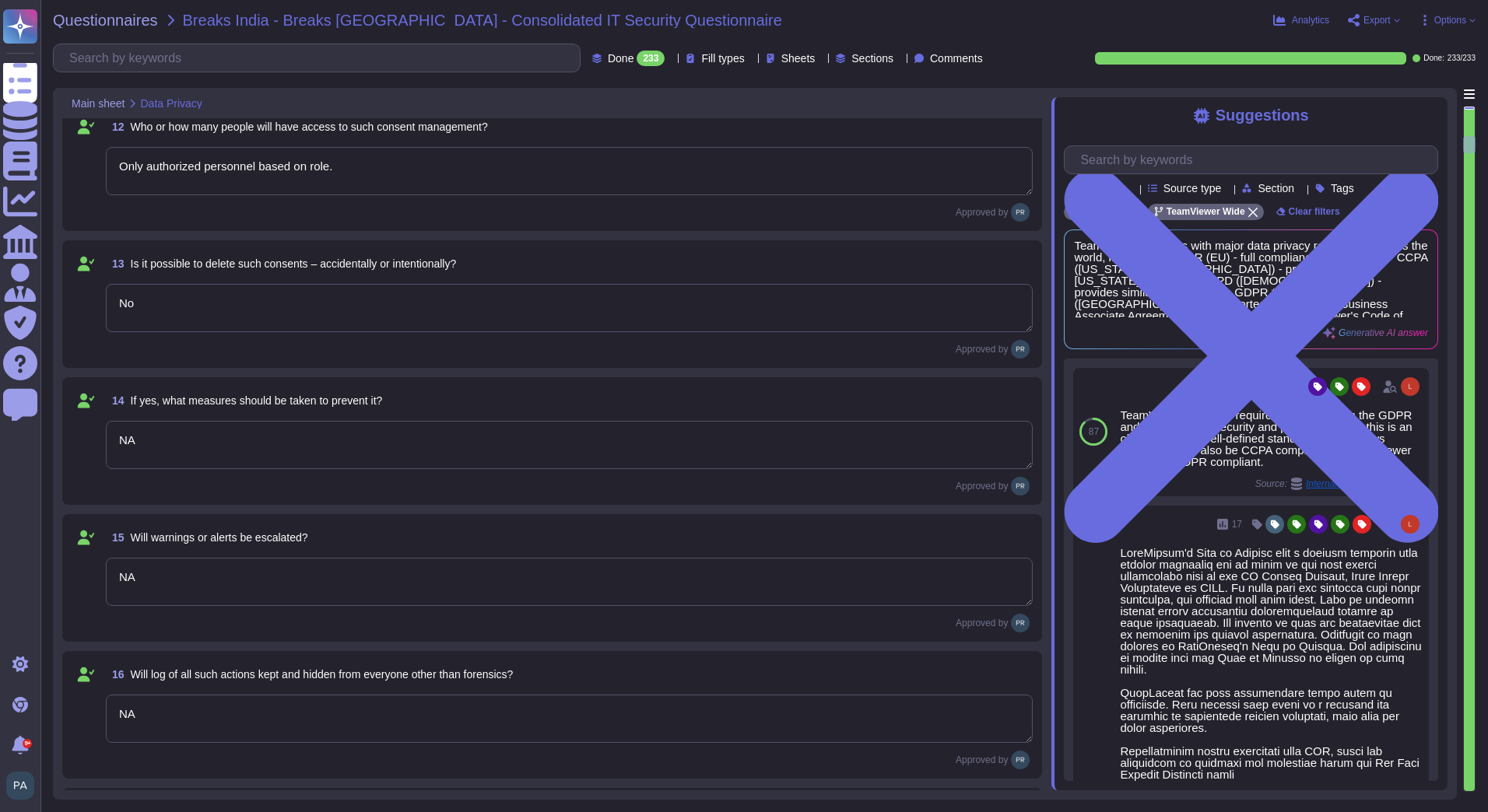
type textarea "NA"
type textarea "Frontline does not have a specific DPO role; admins can be assigned access leve…"
type textarea "Role based"
type textarea "Role permissions include basic functions (view, update, manage assets); field-l…"
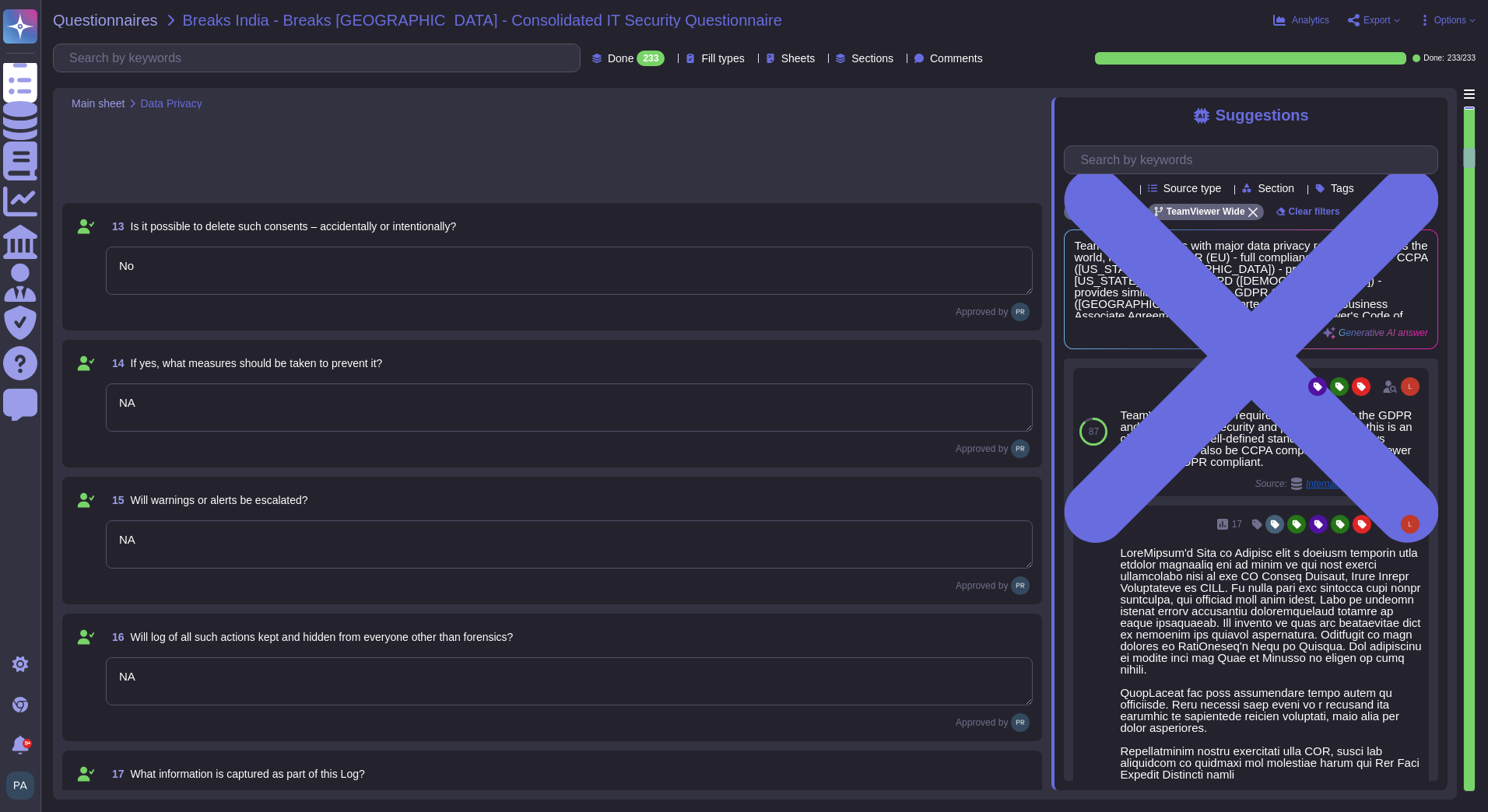
type textarea "Admin roles have highest operational access; no dedicated DPO role exists."
type textarea "Multi-factor authentication (MFA) and secure login tokens enforce identity veri…"
type textarea "Admin console can generate alerts for unusual login. This can be configured"
type textarea "API access is secured with authentication tokens; roles and permissions are enf…"
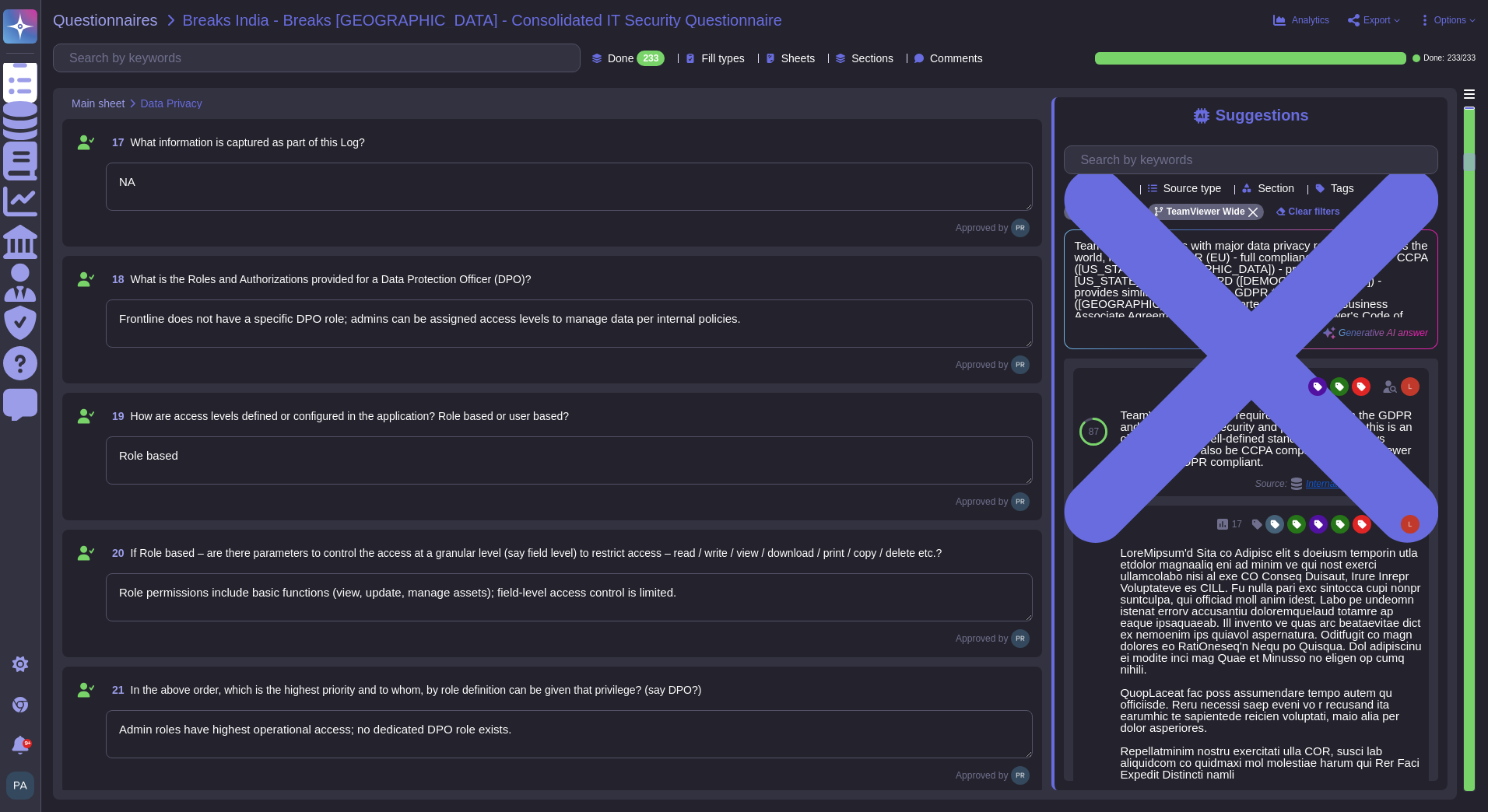
type textarea "No, direct database access is not provided; all interactions occur through Fron…"
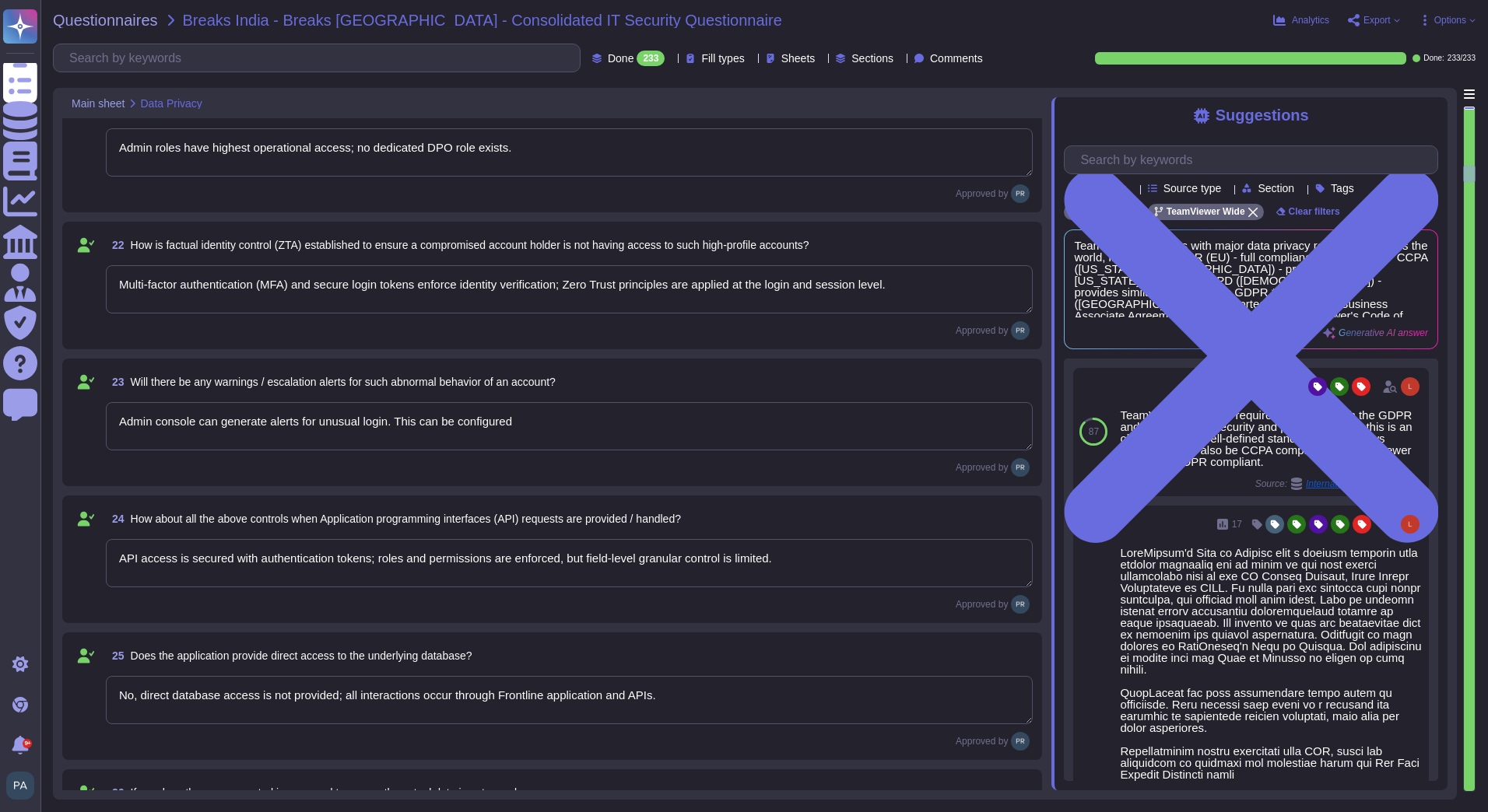
type textarea "Not applicable; DB access is internal only."
type textarea "DB access is restricted to internal processes; user requests go through applica…"
type textarea "Direct data copy is not possible; export actions are logged and monitored."
type textarea "Authorized admin actions are logged; automated backups are encrypted and stored…"
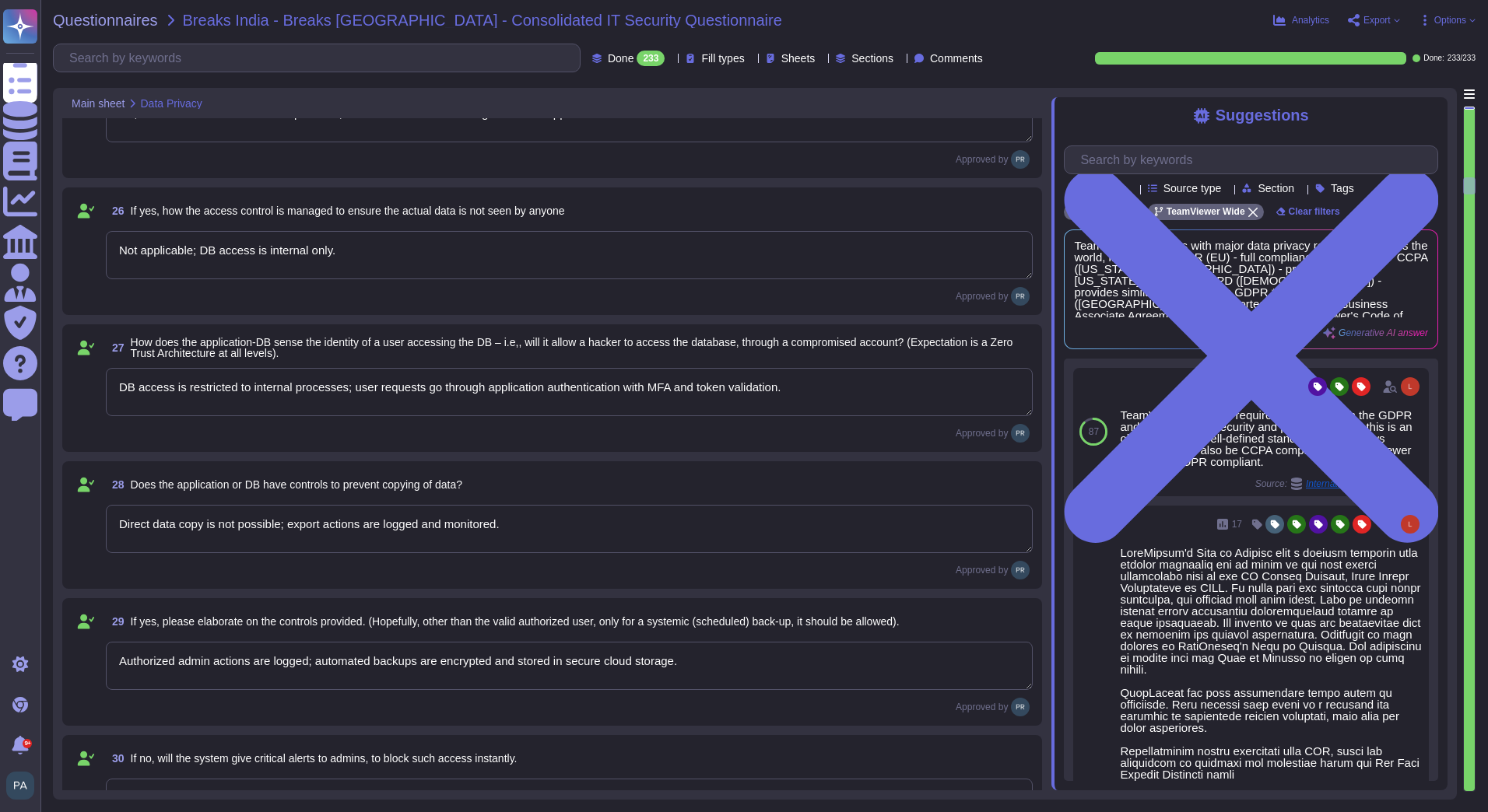
type textarea "NA"
type textarea "Security-related incidents are logged; reporting to statutory boards is custome…"
type textarea "Backups are encrypted; if moved outside the secure environment, data remains en…"
type textarea "Yes"
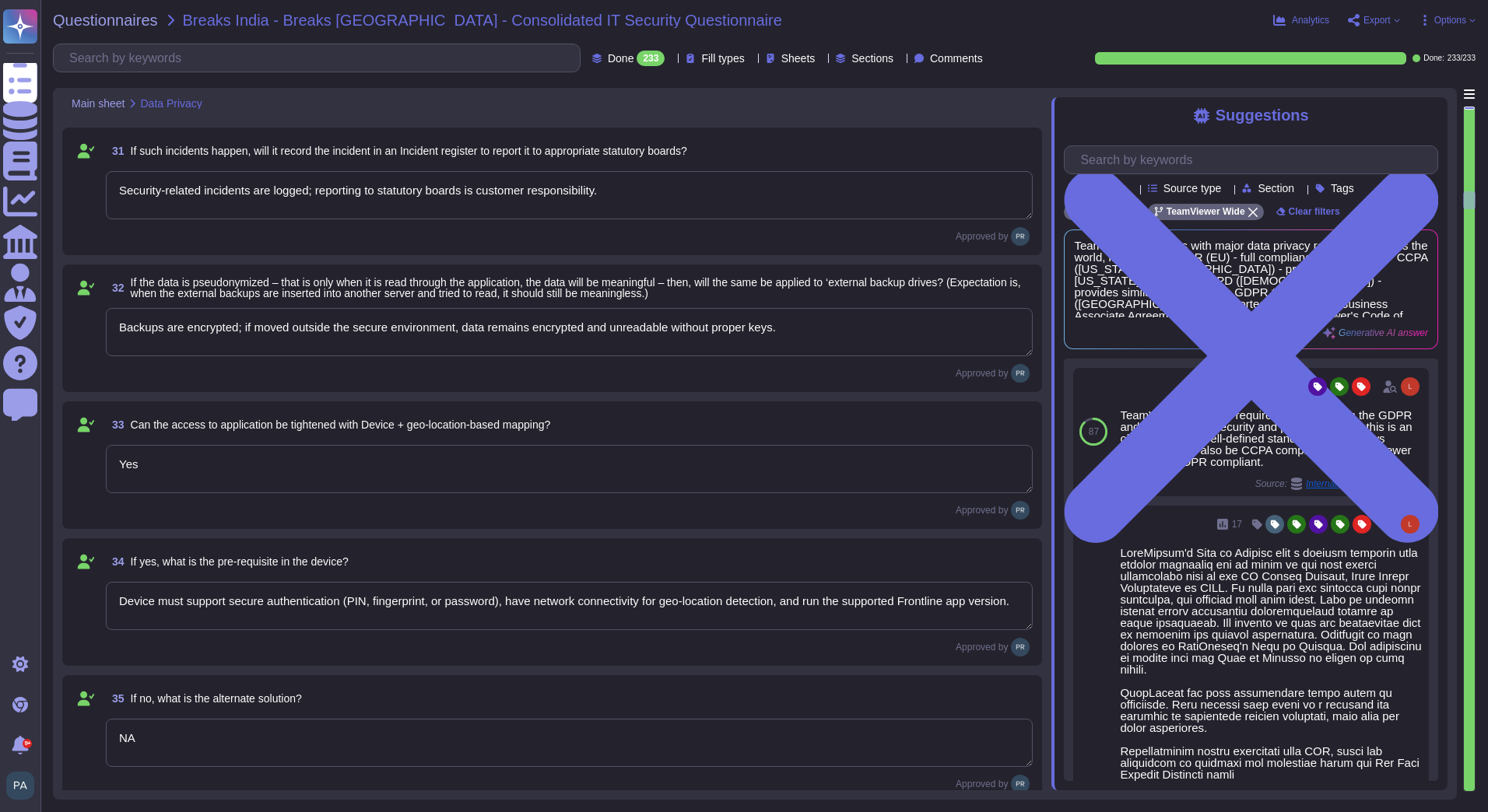
type textarea "Device must support secure authentication (PIN, fingerprint, or password), have…"
type textarea "NA"
type textarea "Device must support secure authentication (PIN, fingerprint, or password), have…"
type textarea "Yes"
type textarea "Yes, Frontline allows data residency control; customer data can be restricted t…"
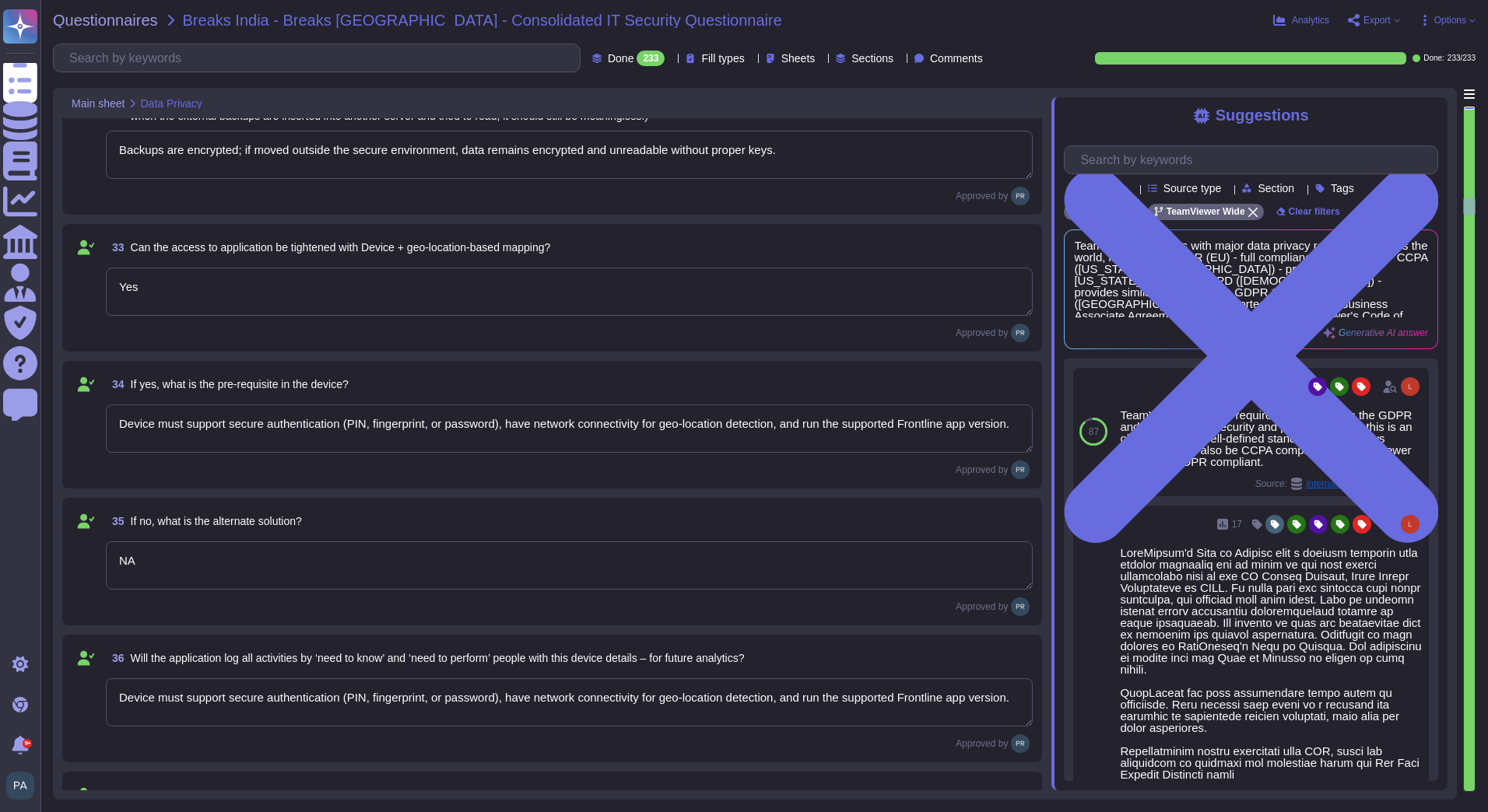
type textarea "Data is tagged with location metadata and stored in selected geo-located storag…"
type textarea "NA"
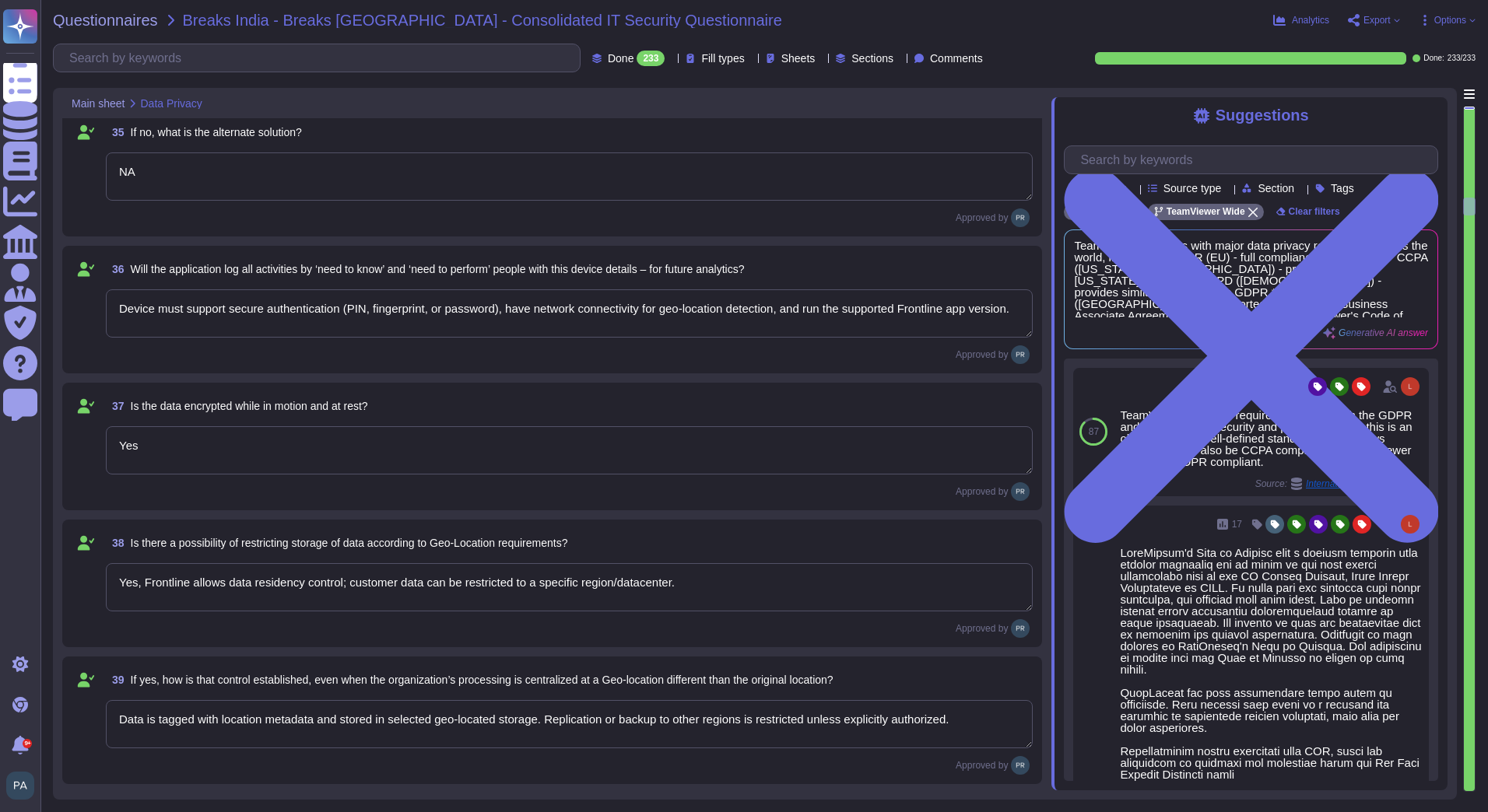
type textarea "Test environments are isolated from production, use anonymized or pseudonymized…"
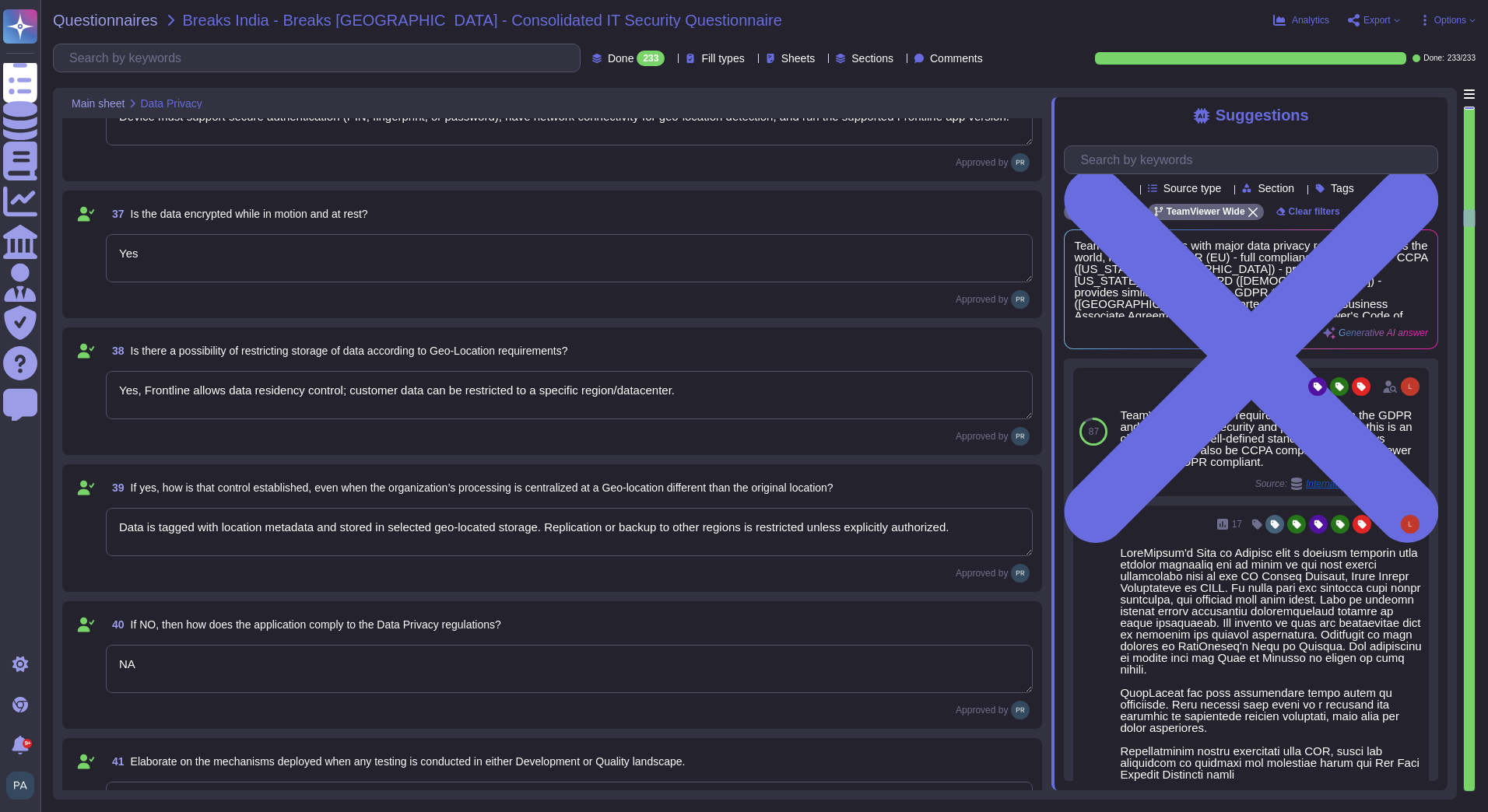
type textarea "Frontline supports data modification and erasure requests through admin tools. …"
type textarea "Yes, modifications/erasures require admin approval with audit logging for trace…"
type textarea "Logs include user requesting action, approver, timestamp, affected data, and ac…"
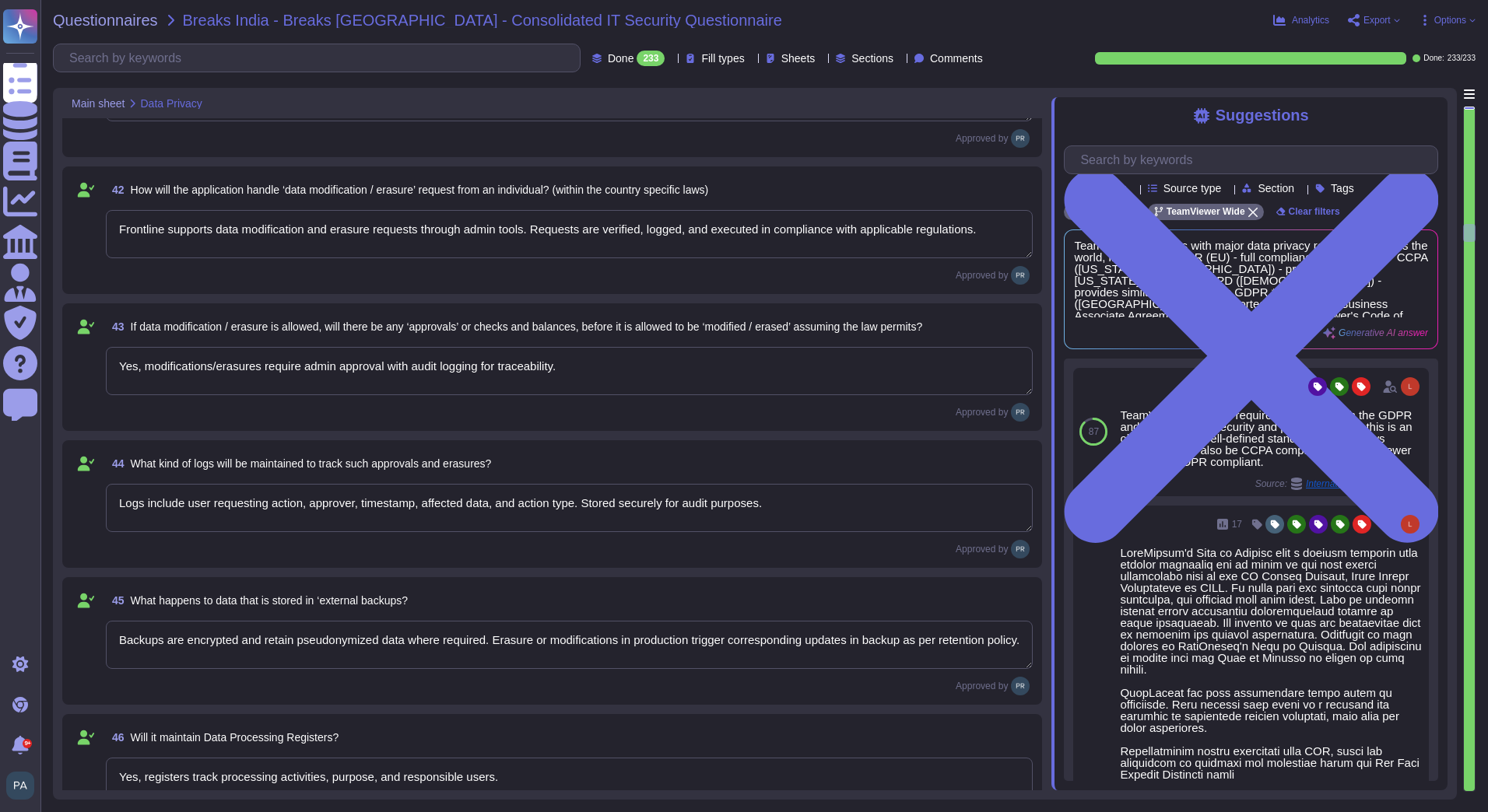
type textarea "Backups are encrypted and retain pseudonymized data where required. Erasure or …"
type textarea "Yes, registers track processing activities, purpose, and responsible users."
type textarea "Yes, all security or privacy incidents are logged with details for compliance a…"
type textarea "Yes, consent management logs all user consents, updates, withdrawals, and expir…"
type textarea "Yes, Frontline provides device and location inventory tools for DPOs to locate …"
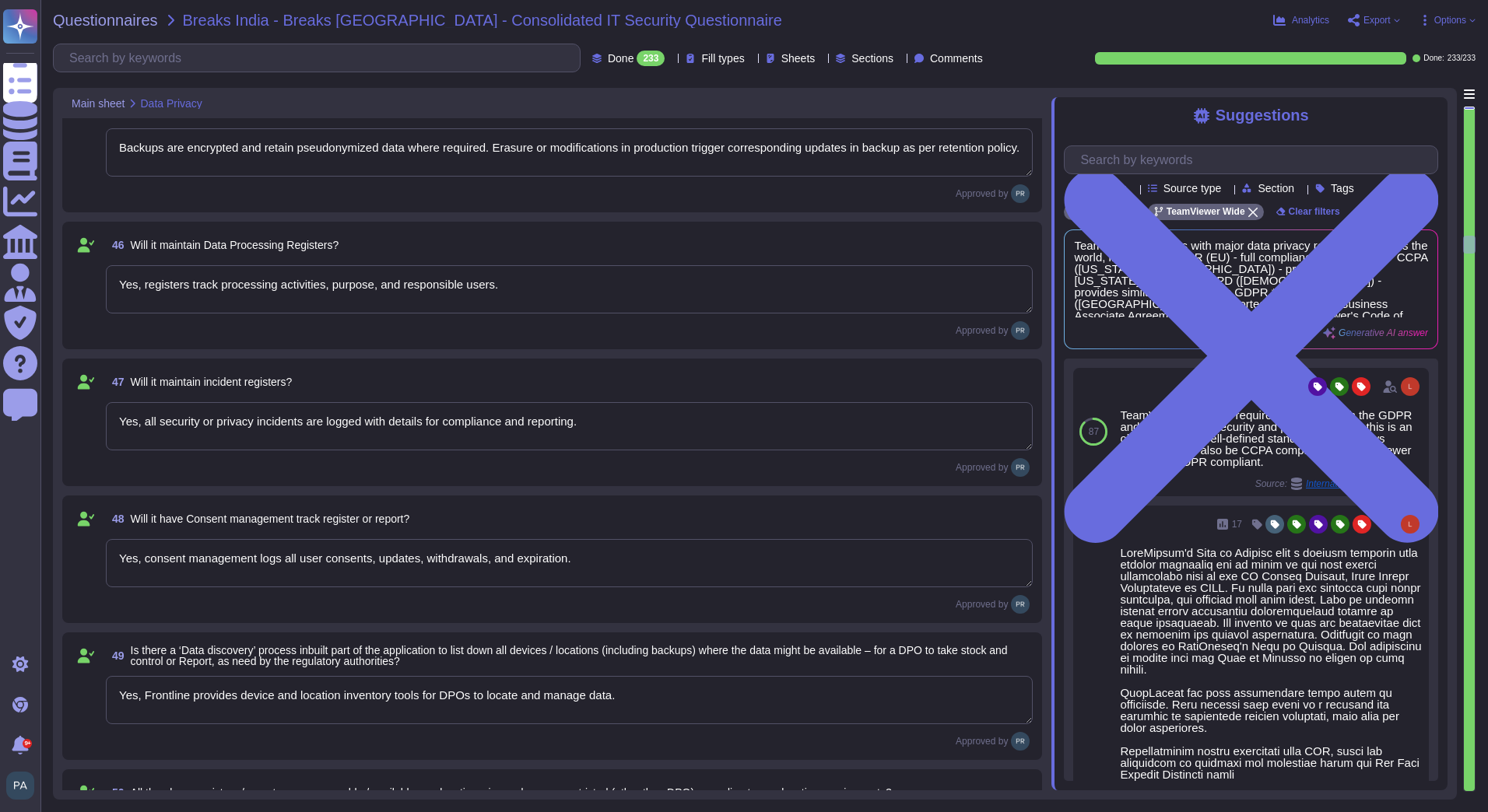
type textarea "Yes, access to registers is role-based and restricted to authorized personnel, …"
type textarea "Third-party auditors can be granted read-only access to registers and logs with…"
type textarea "Frontline does not provide an automated financial impact scorecard; compliance …"
type textarea "Yes, Frontline web interfaces respect standard cookie consent banners. Users ca…"
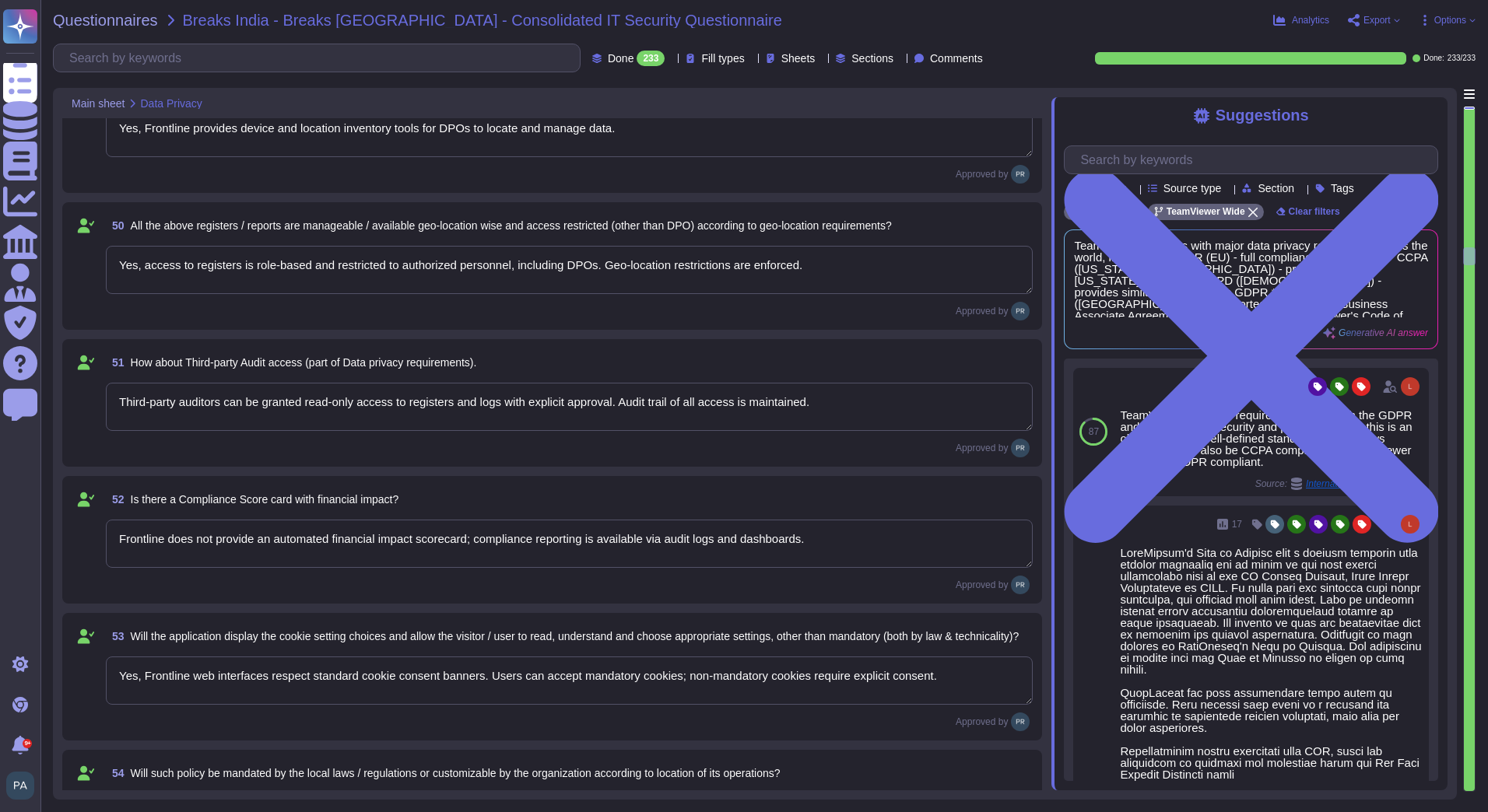
type textarea "The policy is customizable; local law mandates (e.g., GDPR, CCPA) are enforced …"
type textarea "Yes. Non-essential cookies are disabled until consent is provided. Analytics an…"
type textarea "Data is logically segregated per customer in the database and storage. No custo…"
type textarea "Data is stored in secure cloud datacenters (e.g., AWS, Azure), region selectabl…"
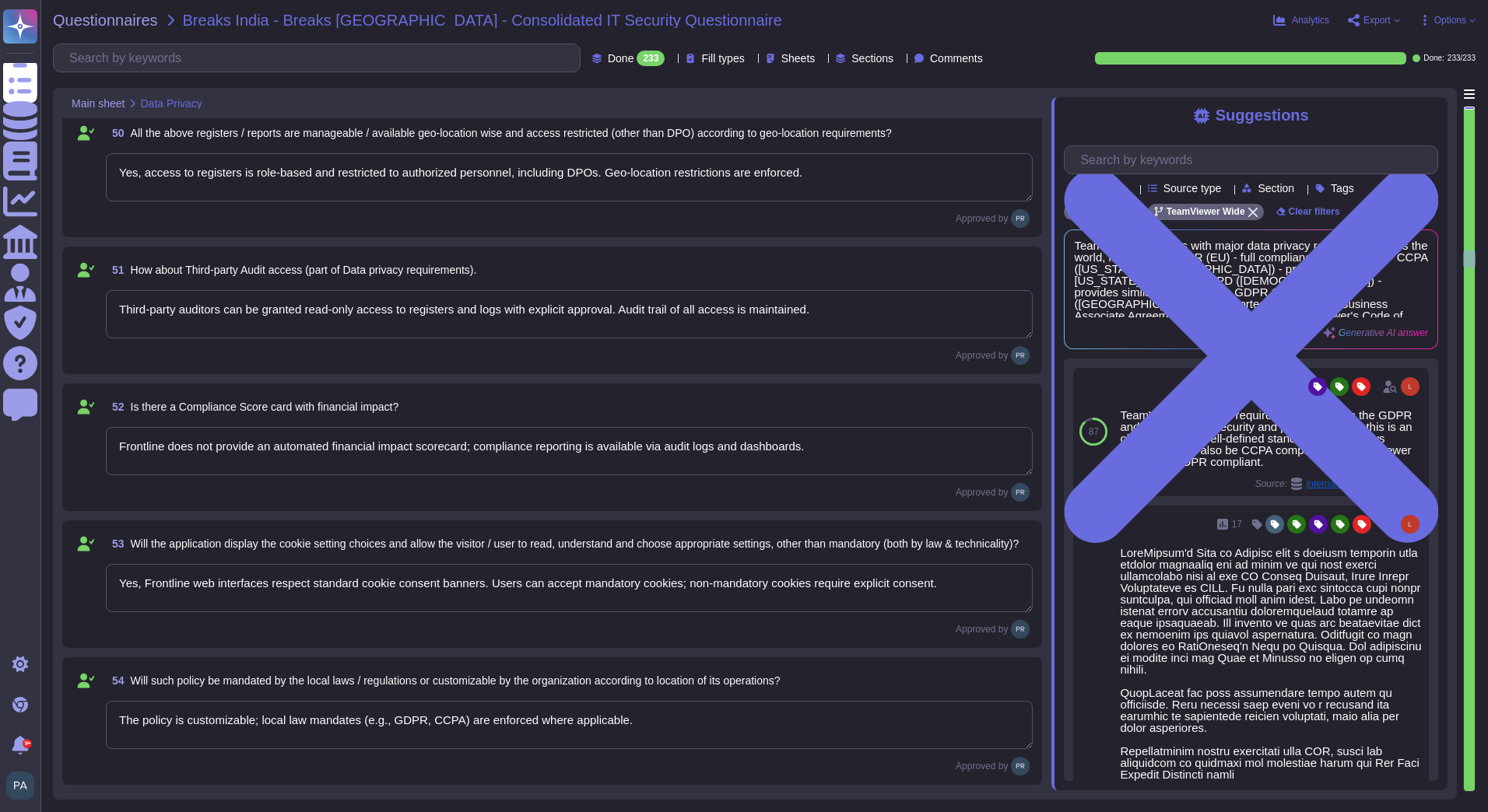
type textarea "AES-256 encryption at rest, TLS 1.2+ in transit; integrity verified via checksu…"
type textarea "Role-based access, MFA, device verification, and Zero Trust principles applied."
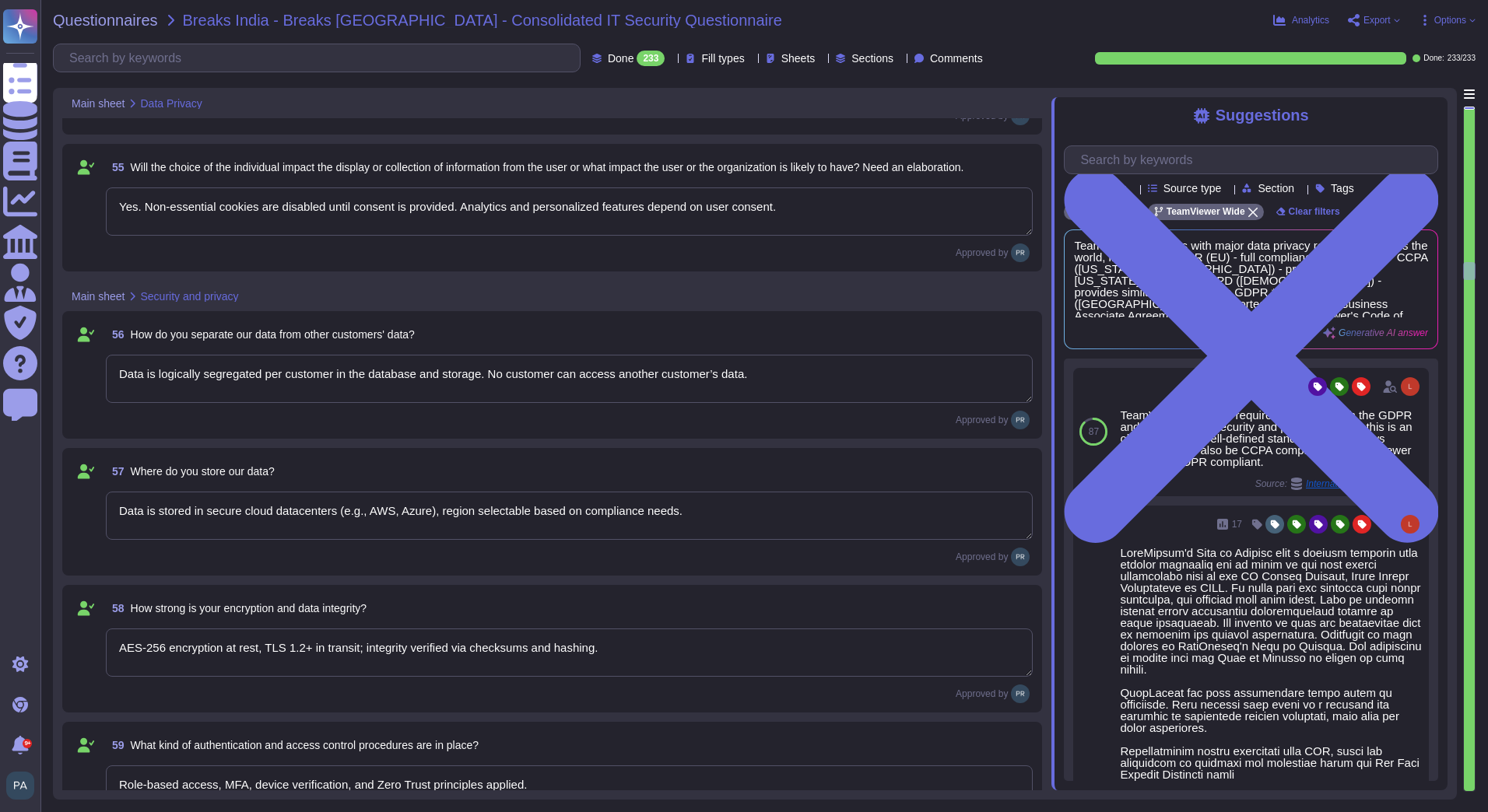
type textarea "Motion Actuation (Level A 2.1 only) Functionality that can be operated by devic…"
type textarea "Data is transmitted over encrypted TLS 1.2+ channels from client to server."
type textarea "Secure internal network and VPN channels between datacenters; TLS encrypted in …"
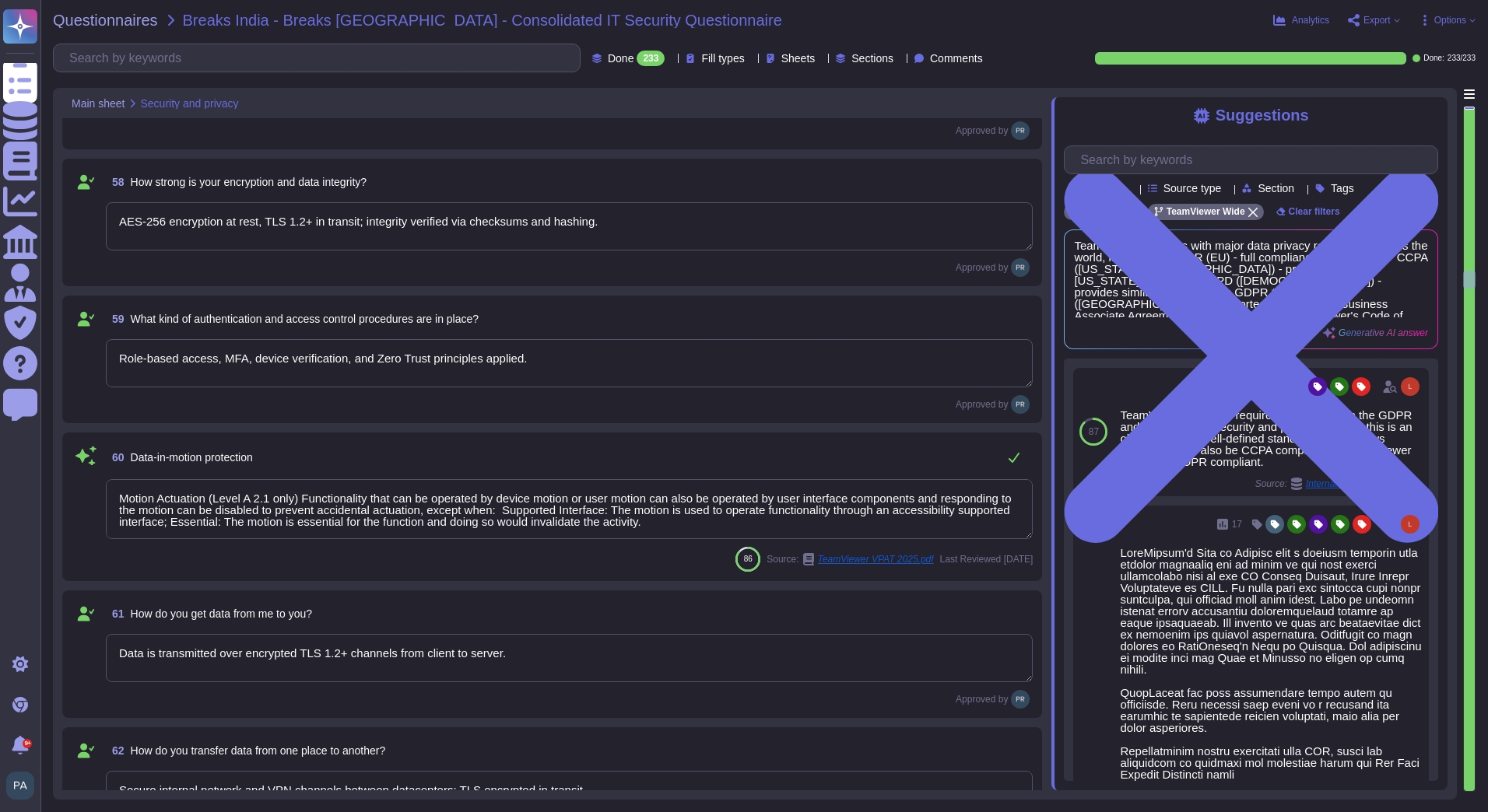
type textarea "Audit logging, role-based restrictions, no local download for sensitive data, a…"
type textarea "No"
type textarea "Yes, data is deleted from primary storage and backups within defined retention …"
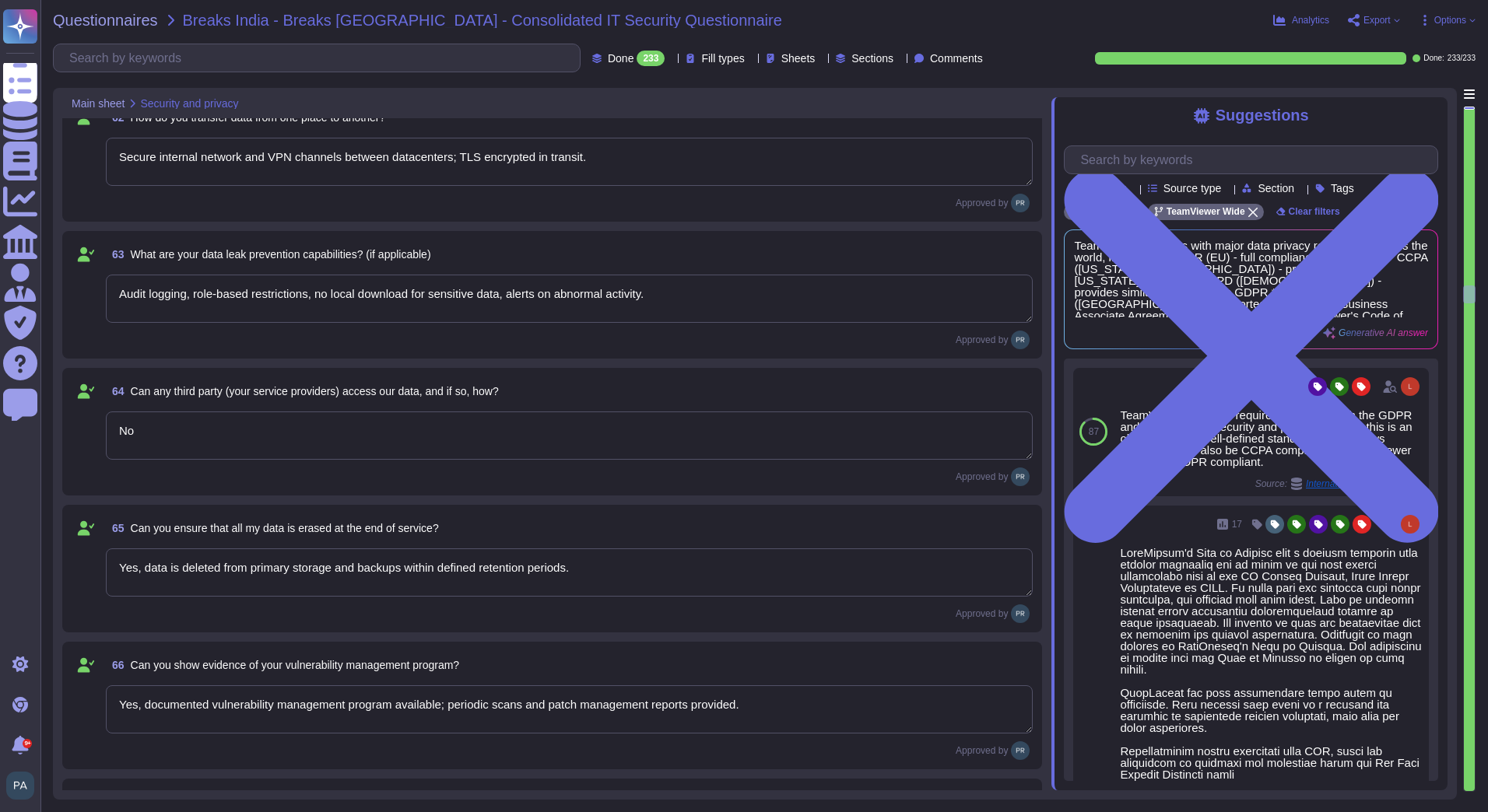
type textarea "Yes, documented vulnerability management program available; periodic scans and …"
type textarea "Vulnerability scans are conducted monthly, with critical updates applied immedi…"
type textarea "Yes, with prior written approval and coordination to avoid service disruption."
type textarea "Issues are triaged by severity; critical vulnerabilities patched within 24–48 h…"
type textarea "Yes, LDAP/AD integration supported via secure connection and role mapping."
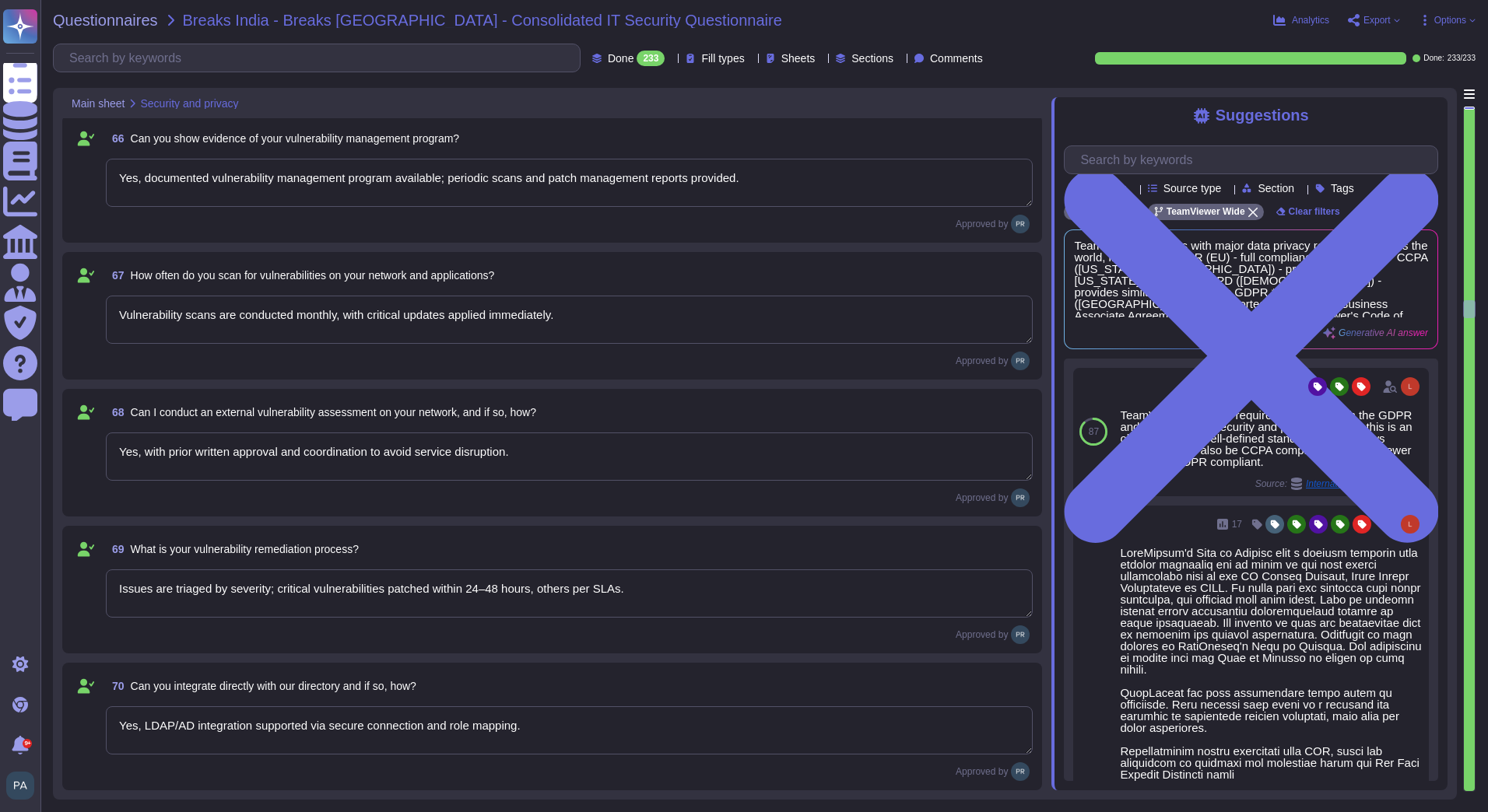
type textarea "Passwords hashed (bcrypt), MFA enforced, session timeouts, role-based controls."
type textarea "Admin portal enables account provisioning/deprovisioning; automated sync with d…"
type textarea "Yes, supports [PERSON_NAME] 2.0 and OIDC for SSO integration."
type textarea "Yes, supports [PERSON_NAME]-based federation."
type textarea "Yes, access logs, alerts, and role-based restrictions monitored continuously."
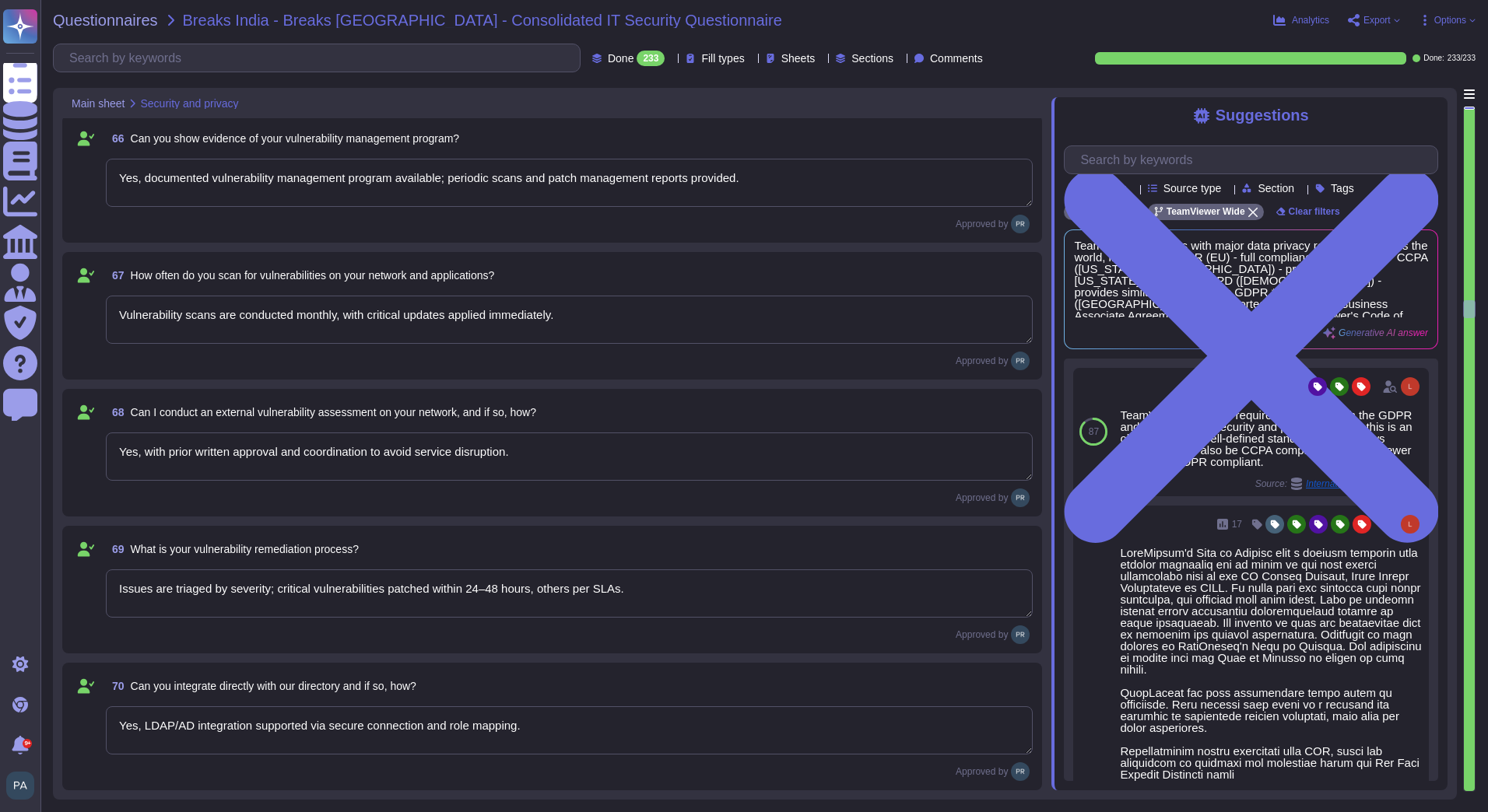
type textarea "Yes, dedicated tenants or isolated instances available upon request.Monthly sca…"
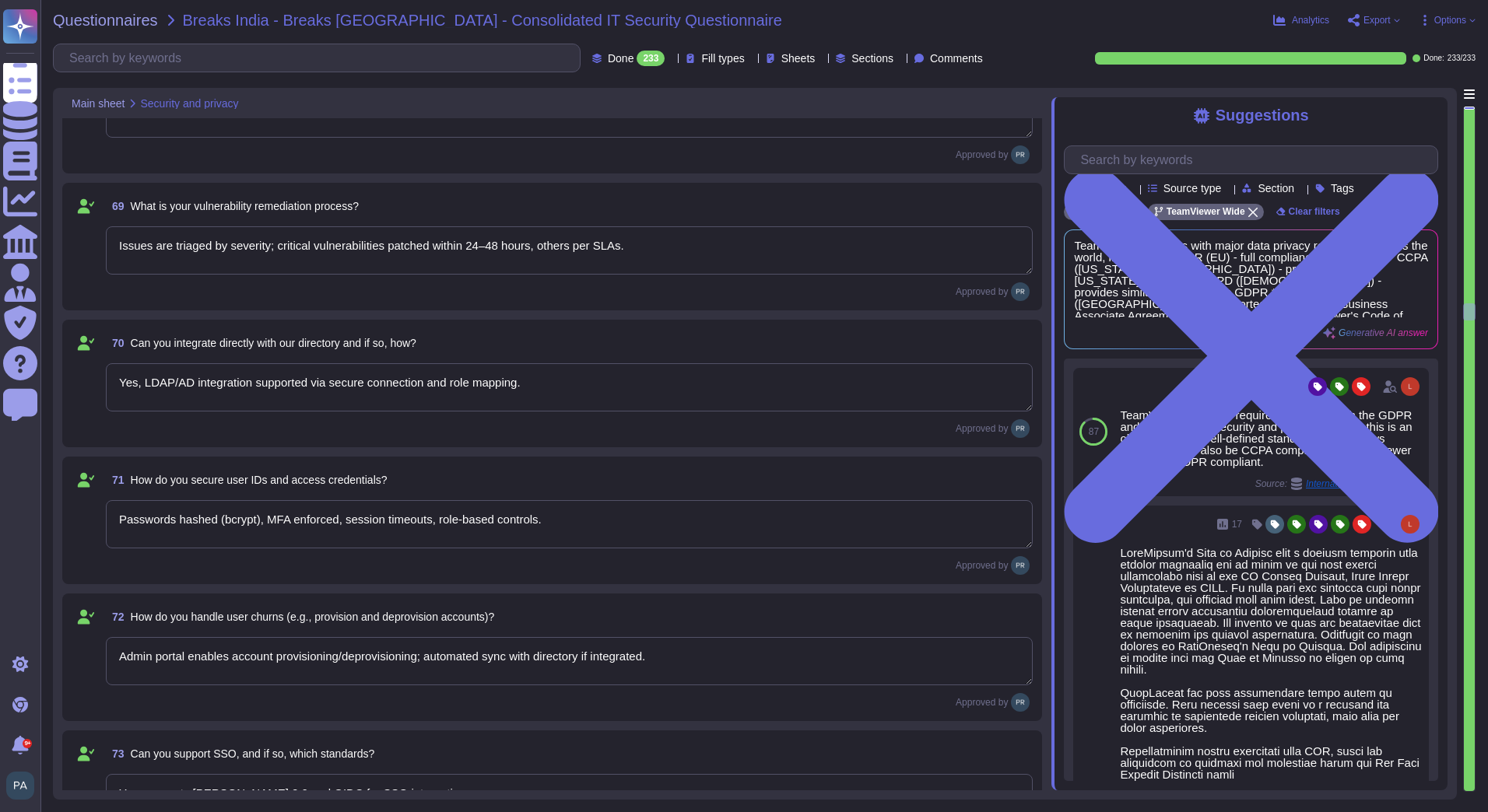
type textarea "Yes, standard employment background checks (identity, criminal, previous employ…"
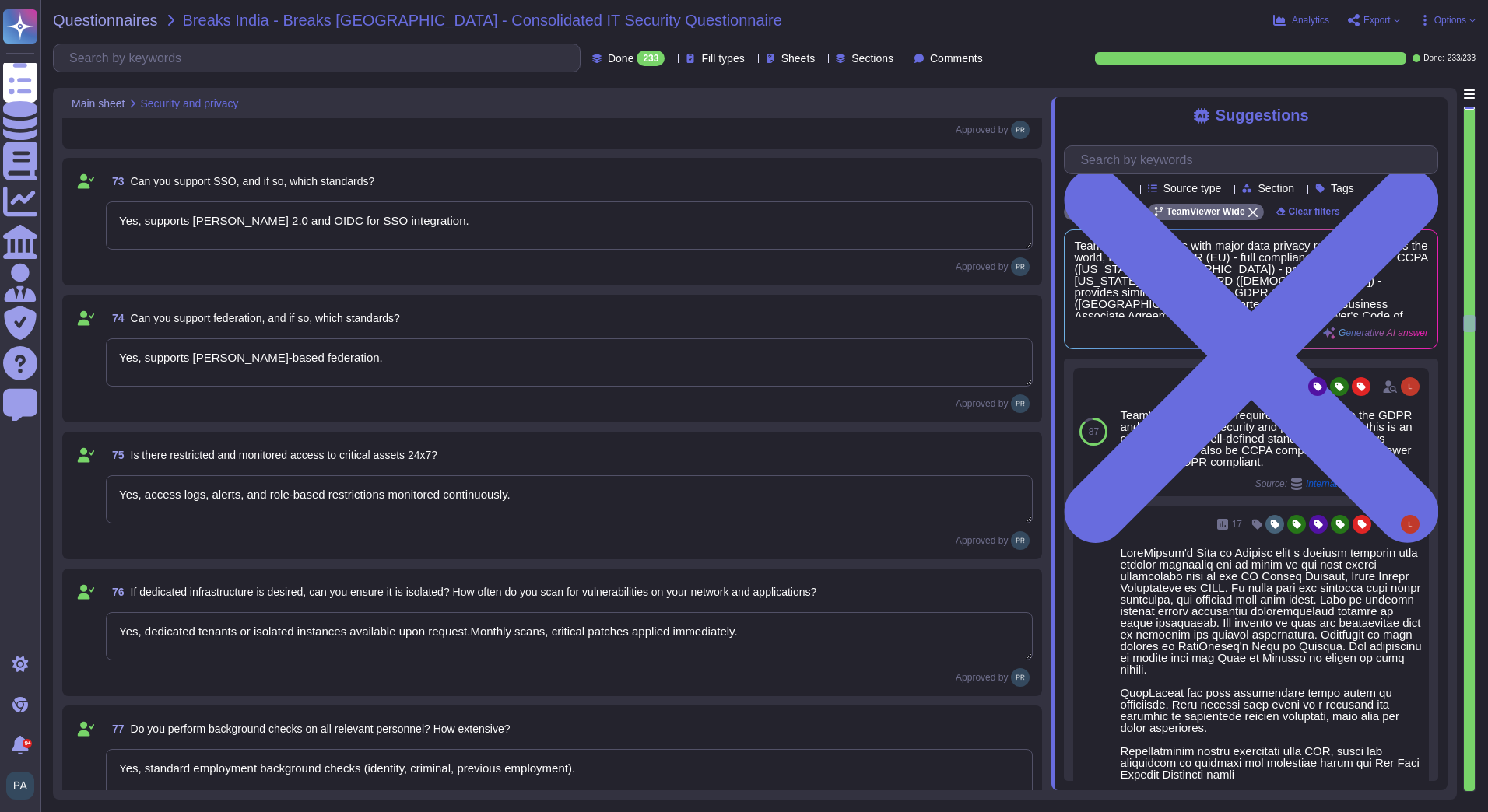
type textarea "Yes, access logs capture employee actions on customer data."
type textarea "Yes, SSAE 18 (replacement of SAS 70) Type II audits performed; reports availabl…"
type textarea "99.9% uptime guarantee; generally based on hosting provider infrastructure; mon…"
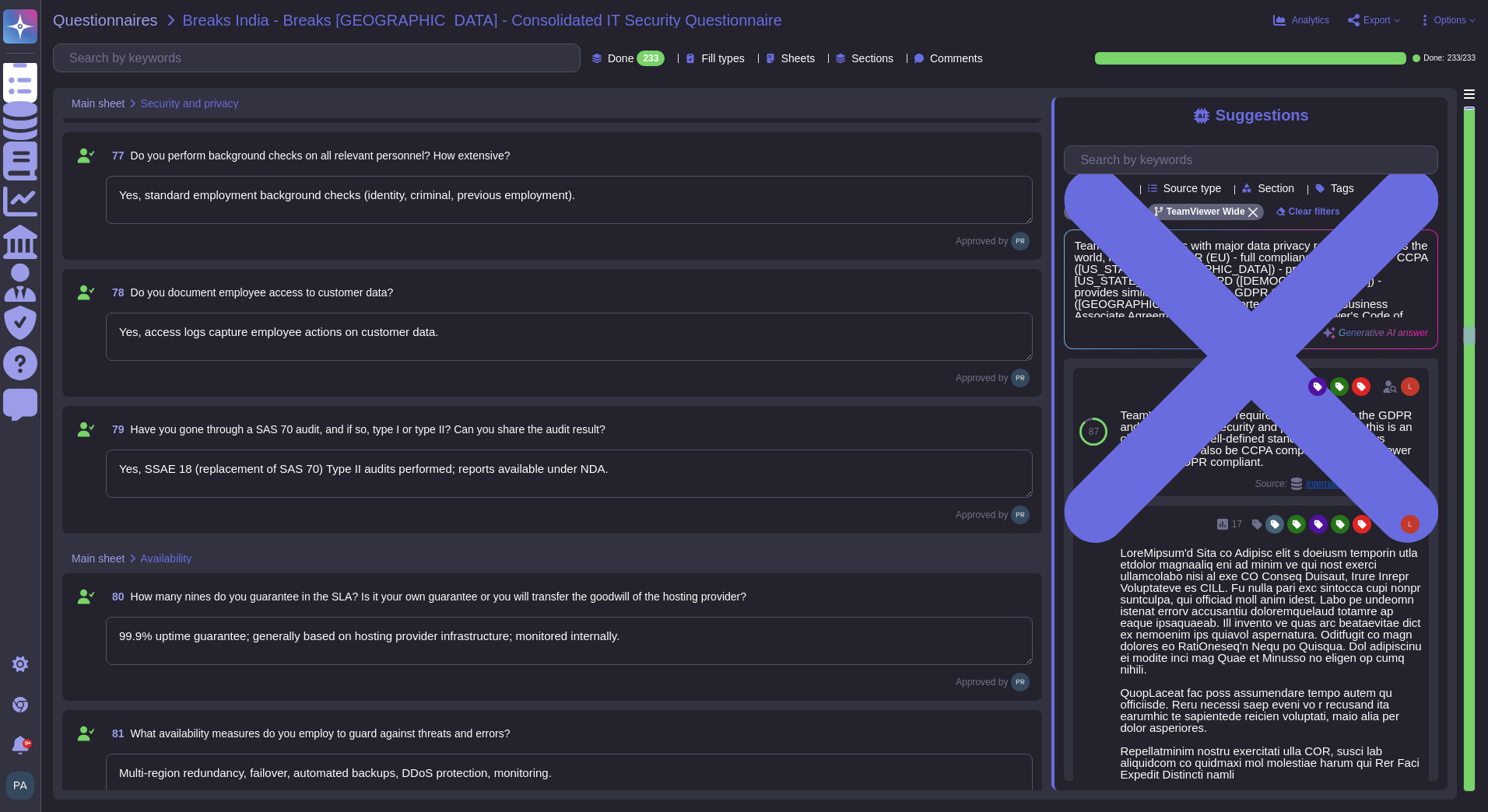
type textarea "Multi-region redundancy, failover, automated backups, DDoS protection, monitori…"
type textarea "Yes, multi-homed connections for redundancy."
type textarea "Availability defined per service tier and SLA; covers server, network, and appl…"
type textarea "As per the SLA"
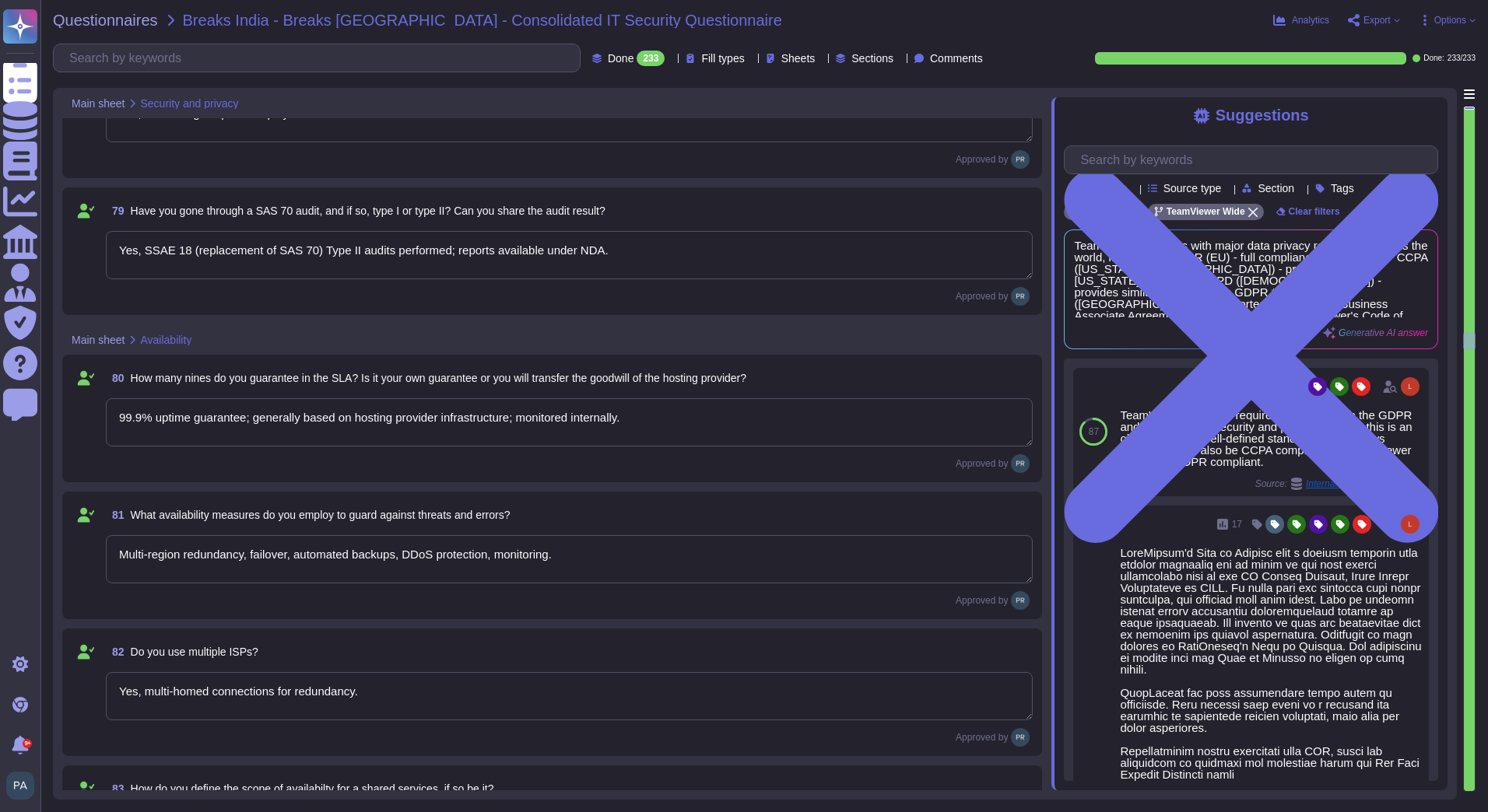
type textarea "Incident response within 15–30 minutes, depending on severity."
type textarea "Critical issues: 2–4 hours; non-critical: per SLA."
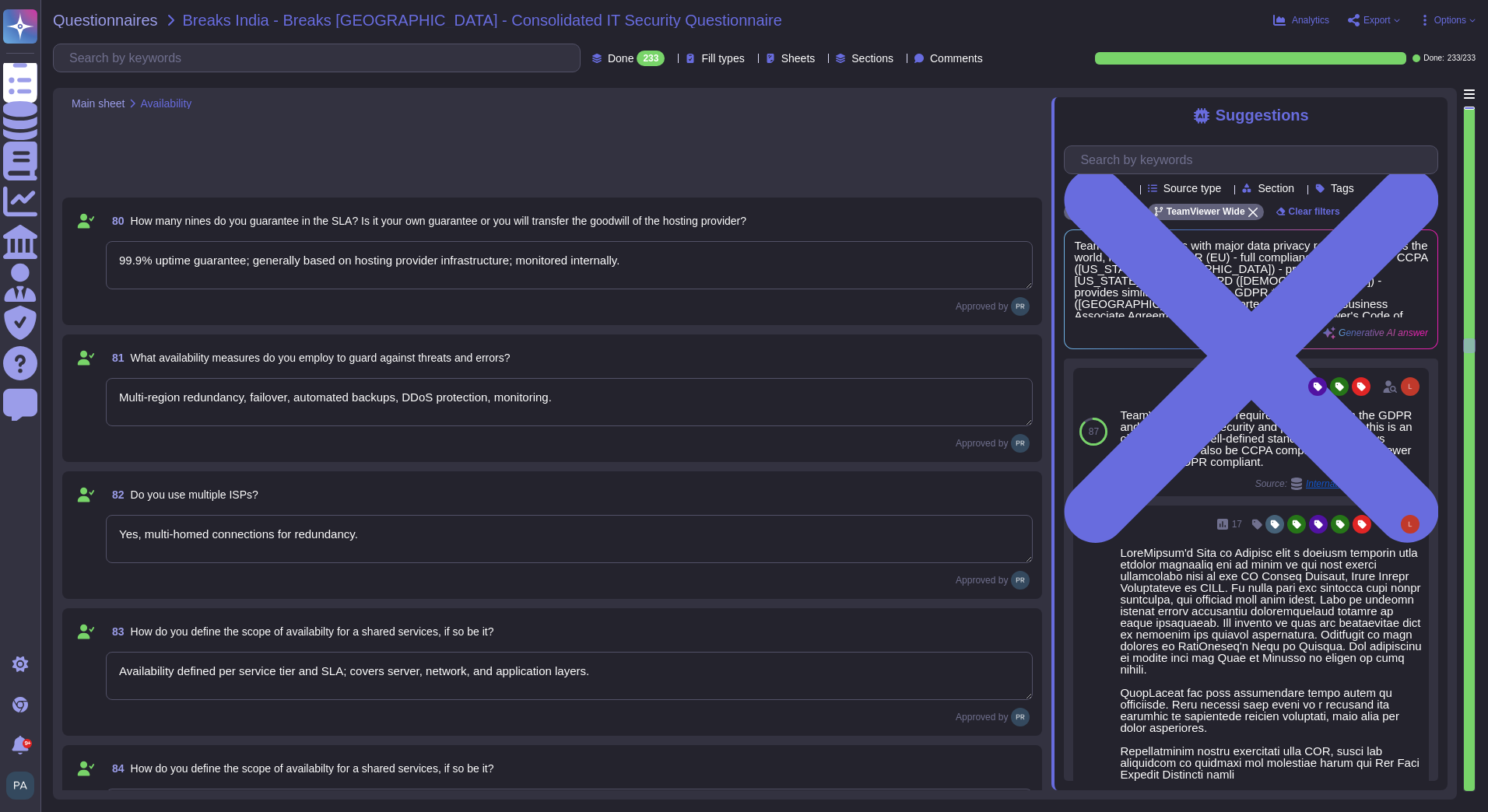
type textarea "Yes, post-incident RCA provided for all critical incidents."
type textarea "SLA credits or contractual remedies per agreement."
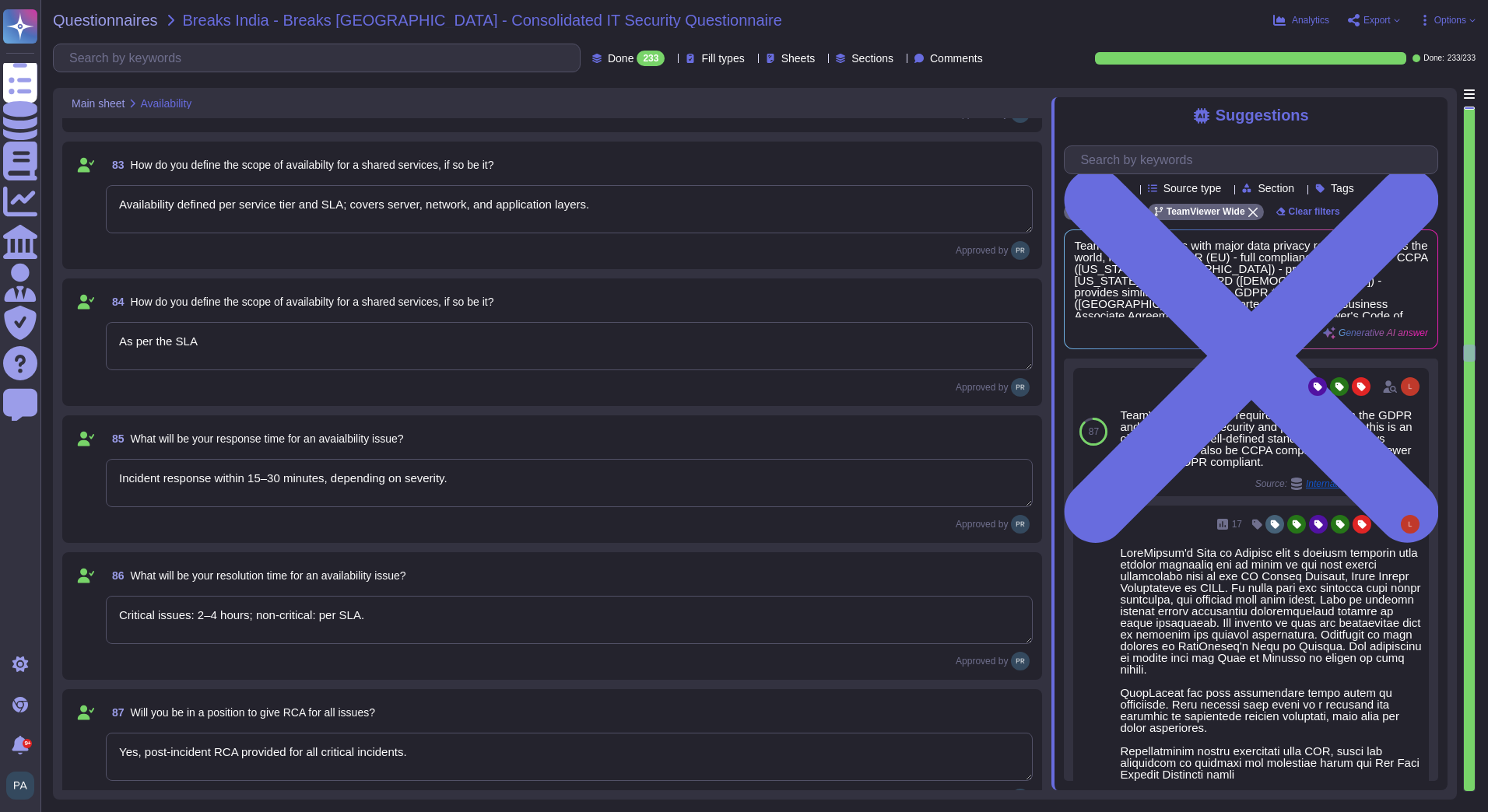
type textarea "Defined in SLA"
type textarea "Yes, via cloud provider and network-level DDoS mitigation, traffic monitoring, …"
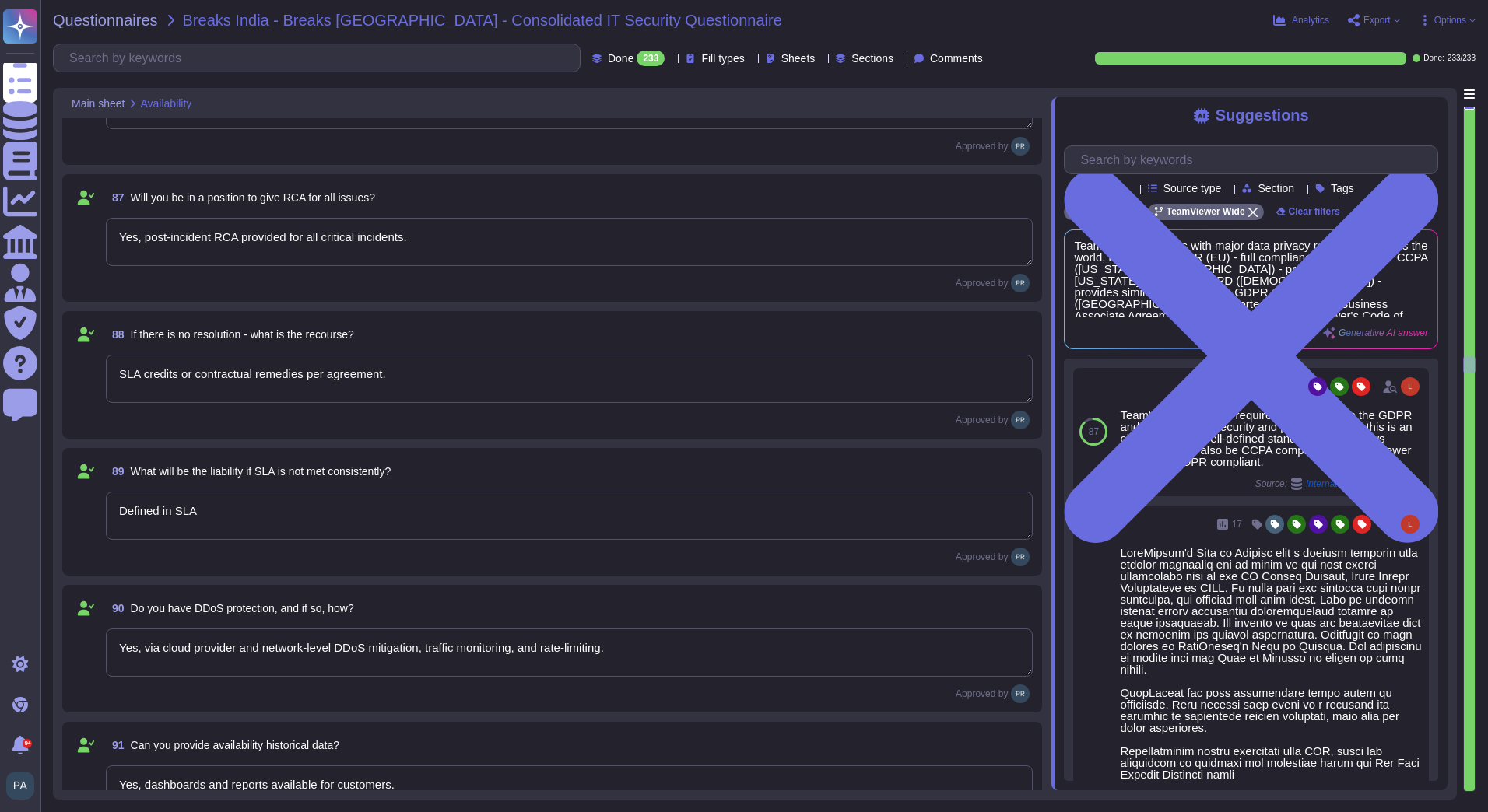
type textarea "Yes, dashboards and reports available for customers."
type textarea "Scheduled maintenance notifications; upgrade windows planned; minimal downtime."
type textarea "Auto-scaling infrastructure designed to handle peak loads."
type textarea "Yes, OWASP Top 10 and secure coding practices followed."
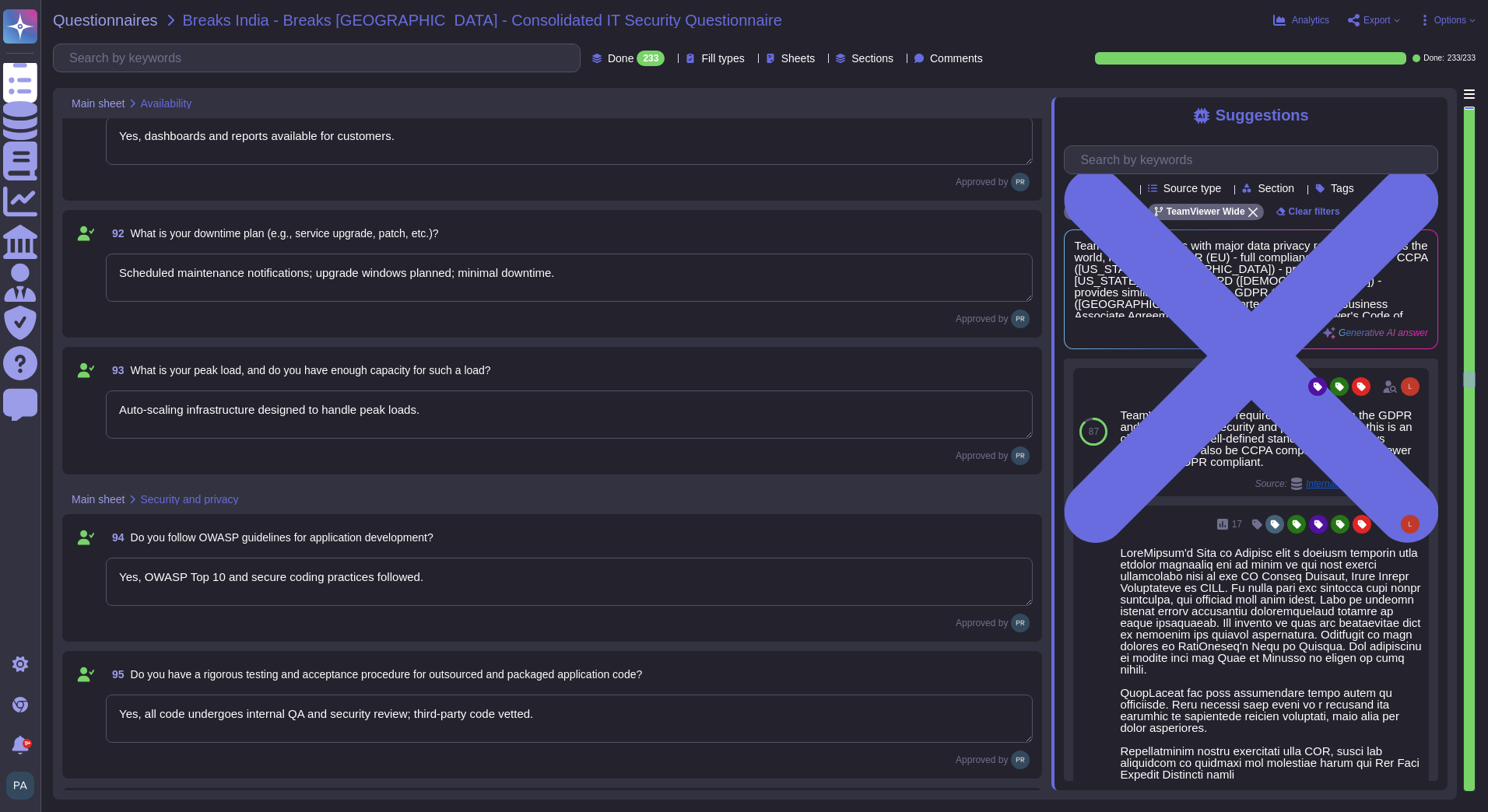
type textarea "Yes, all code undergoes internal QA and security review; third-party code vette…"
type textarea "Only vetted and approved components used; security checks applied."
type textarea "WAF, database auditing, logging, role-based access, regular penetration testing."
type textarea "Incident response plan, alerting, containment, investigation, reporting to affe…"
type textarea "Yes, within regulatory timelines (e.g., GDPR: 72 hours)."
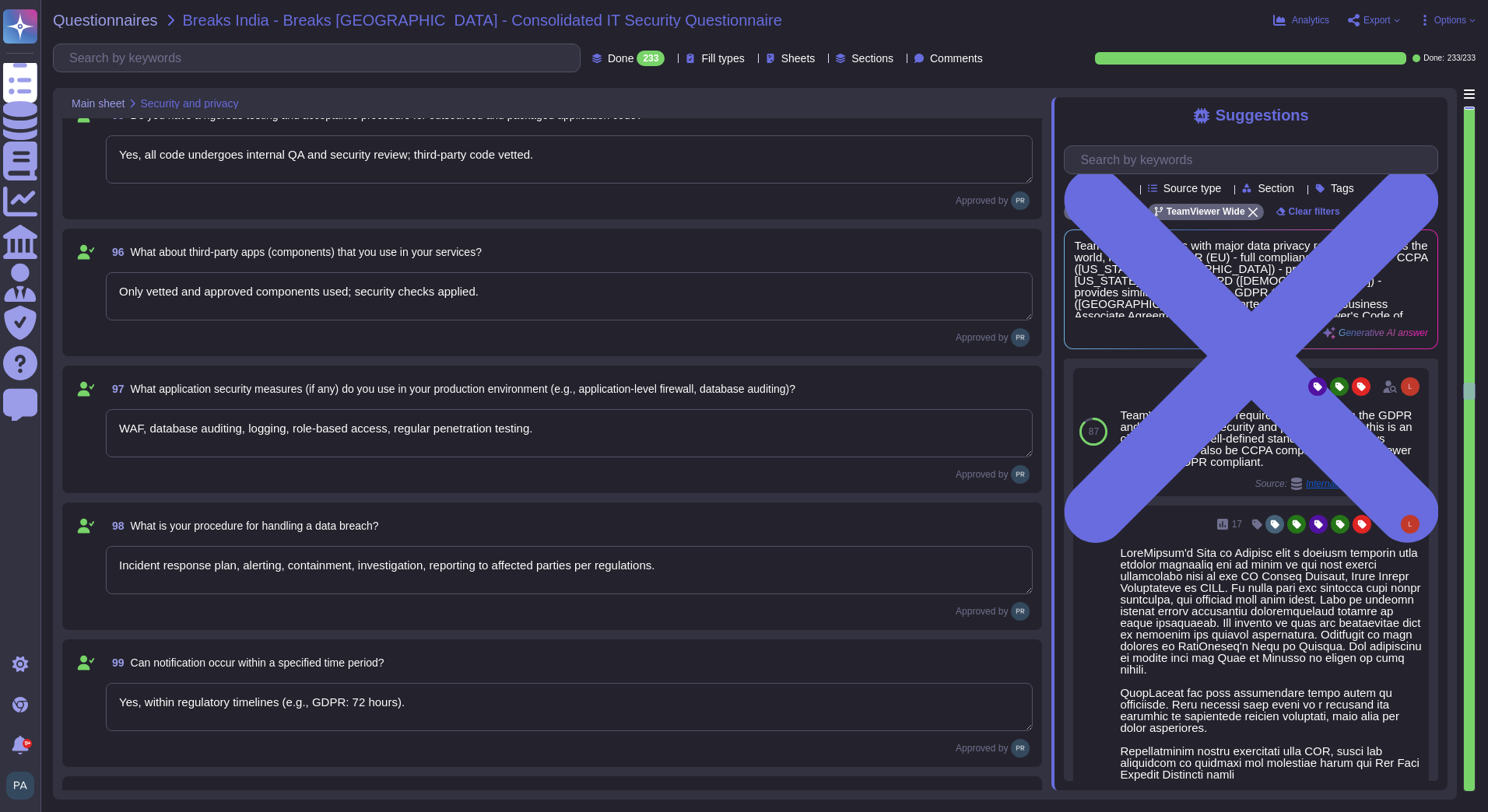
type textarea "Email/portal; includes incident description, affected data, mitigation actions,…"
type textarea "MFA, password hashing, role-based access, and session management; no credential…"
type textarea "Logs capture user activity, timestamps, device info; encrypted at rest; used fo…"
type textarea "Only via legal request/subpoena; access logged and restricted."
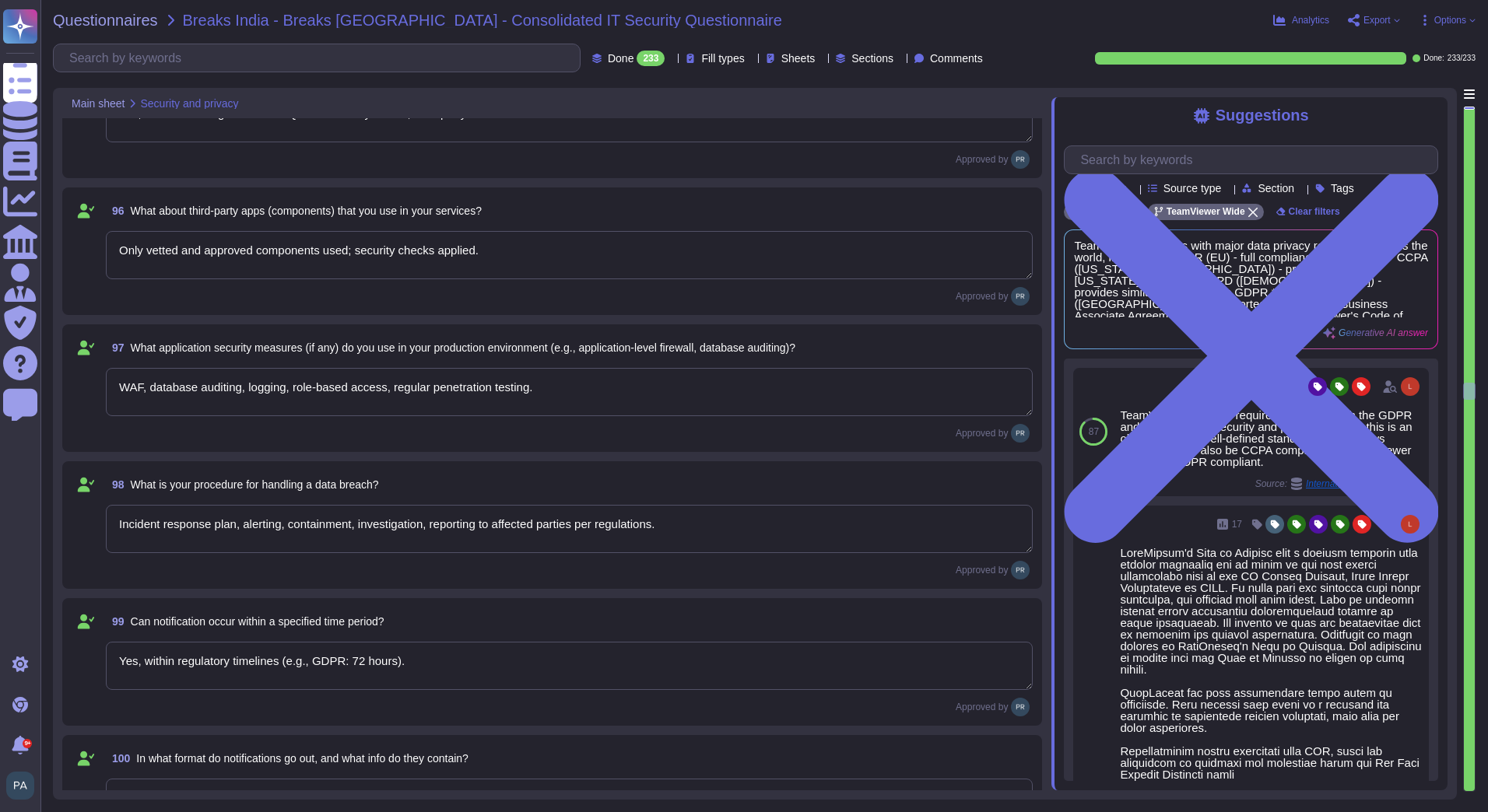
type textarea "Yes, logical segregation and access control applied; logs pseudonymized where r…"
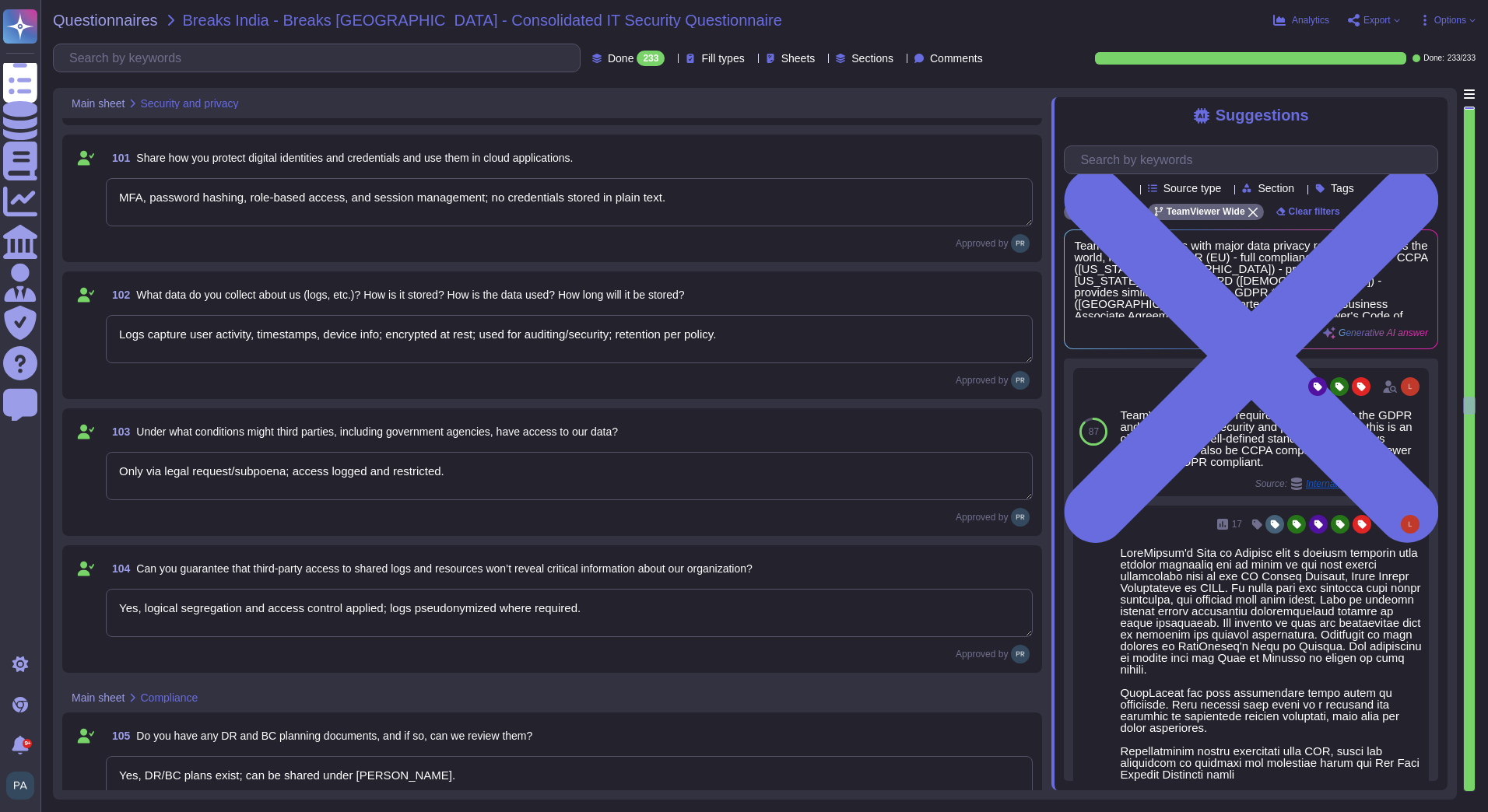
type textarea "Yes, DR/BC plans exist; can be shared under [PERSON_NAME]."
type textarea "Yes, with prior approval and under NDA."
type textarea "Geographically distributed cloud datacenters (e.g., Azure/AWS regions)."
type textarea "SLA specifies recovery time objectives (RTO) and recovery point objectives (RPO…"
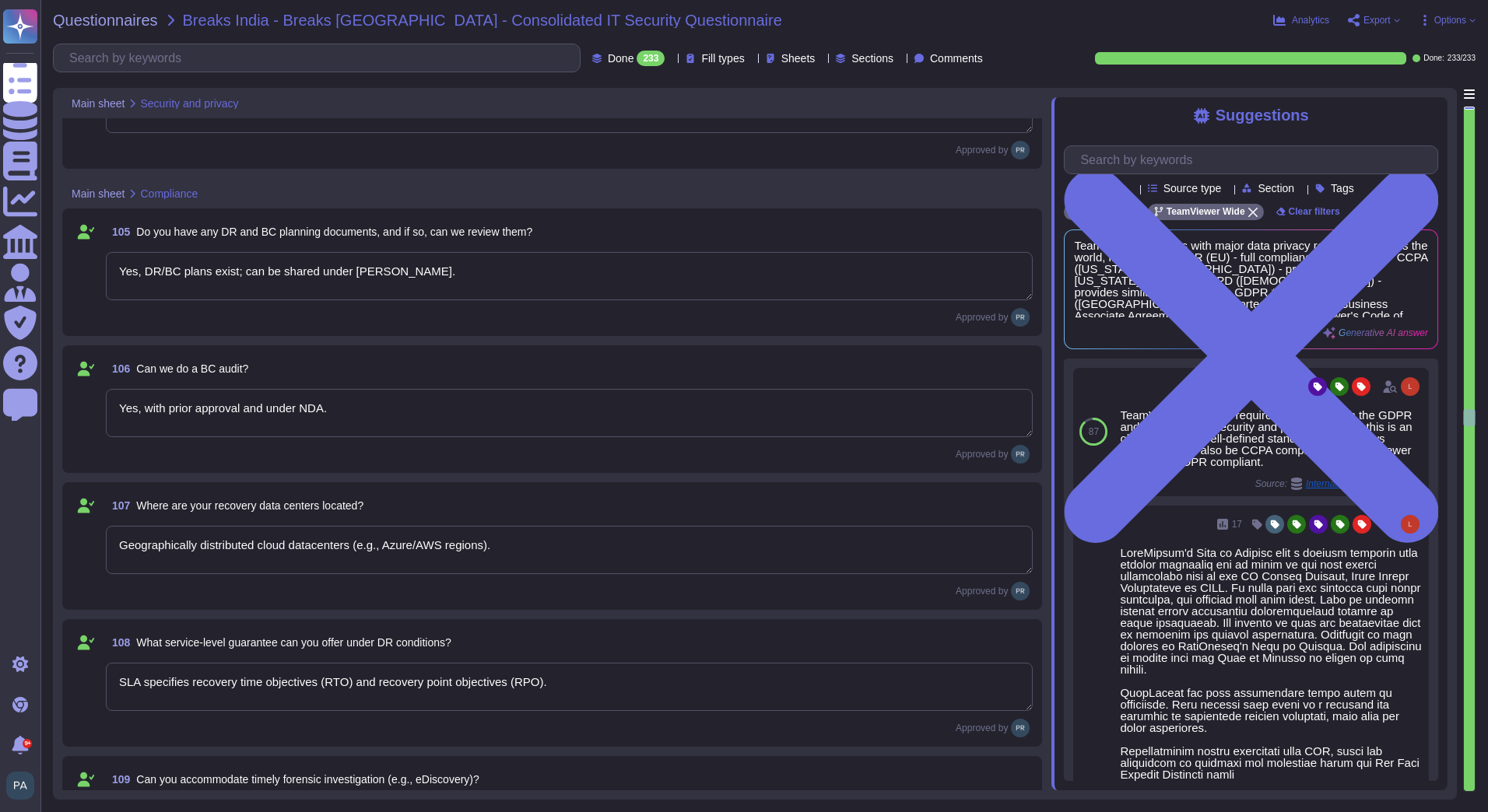
type textarea "Yes, logs and audit trails available; support forensic requests."
type textarea "Yes, contractual agreements possible for investigation support."
type textarea "Access to logs"
type textarea "Default retention policy; extended retention can be configured per contract."
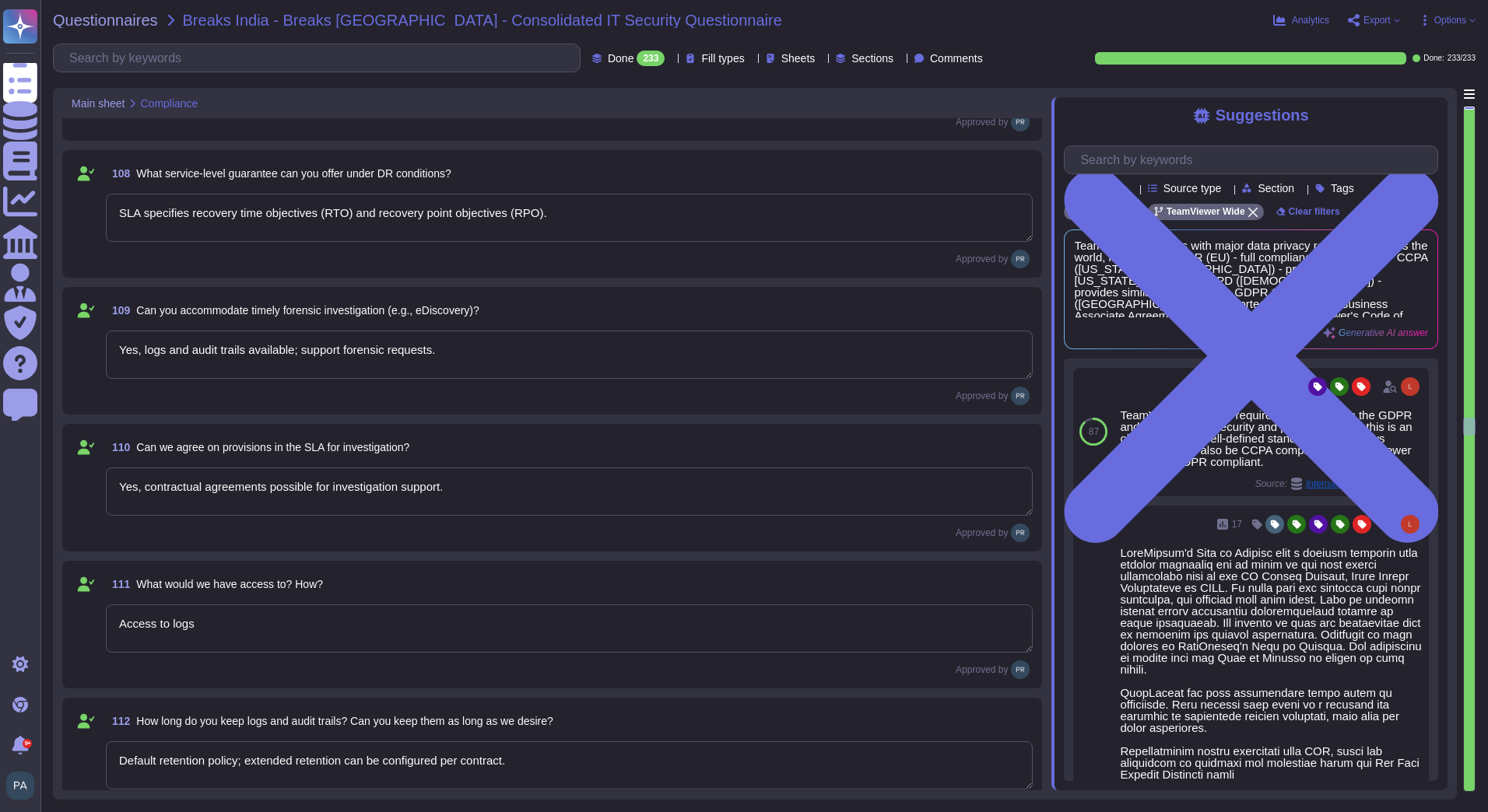
type textarea "Yes, dedicated storage provisioned in cloud; access restricted."
type textarea "Logs are append-only, encrypted, and write-protected."
type textarea "Yes; ISO 27001, SOC 2, GDPR compliance depending on region."
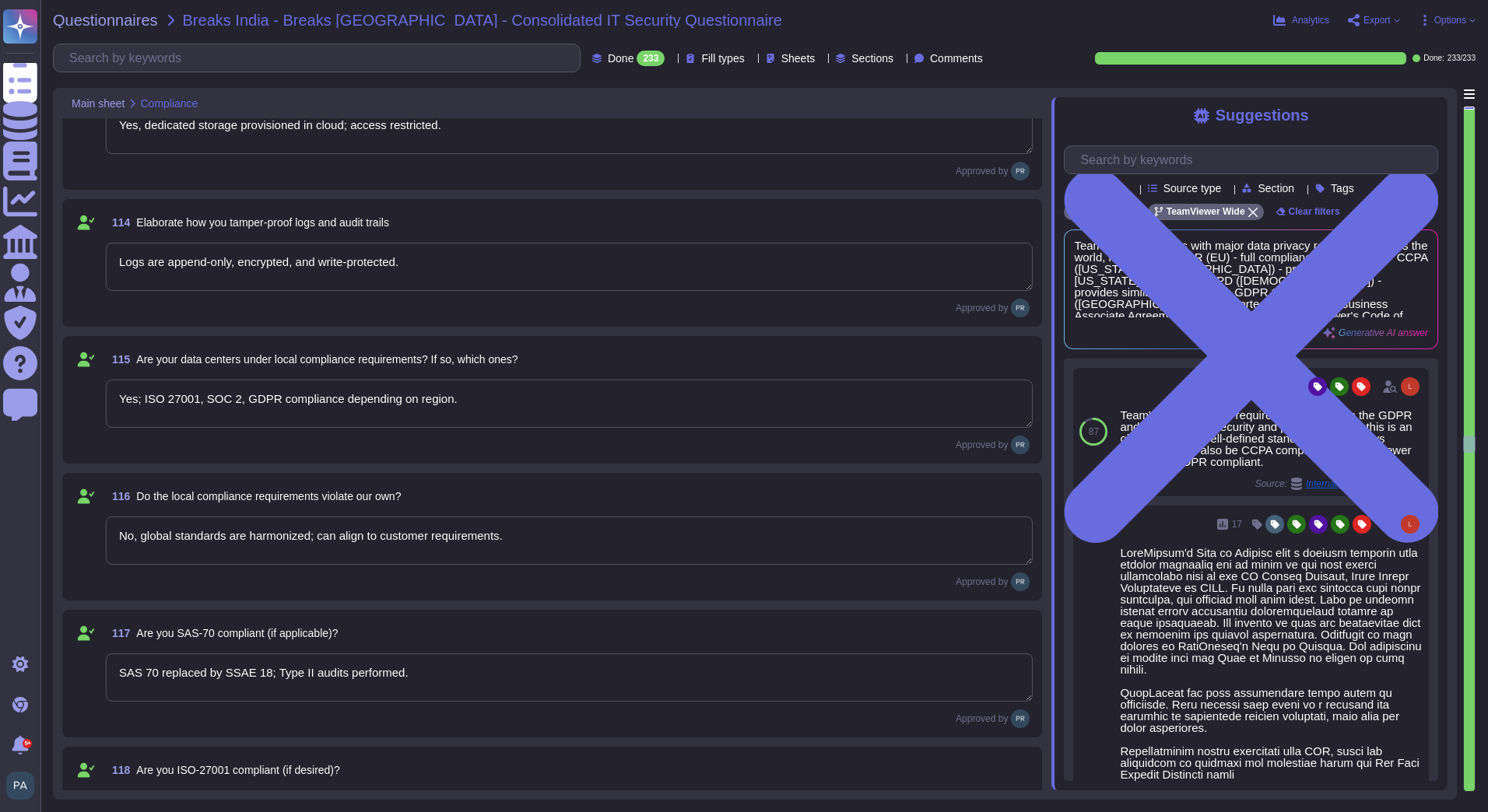
type textarea "No, global standards are harmonized; can align to customer requirements."
type textarea "SAS 70 replaced by SSAE 18; Type II audits performed."
type textarea "Yes, ISO-27001 certified."
type textarea "Defined in SLA: financial credits, early exit clauses, remediation support."
type textarea "Access and SLA terms depend on contractual agreement; specific conditions defin…"
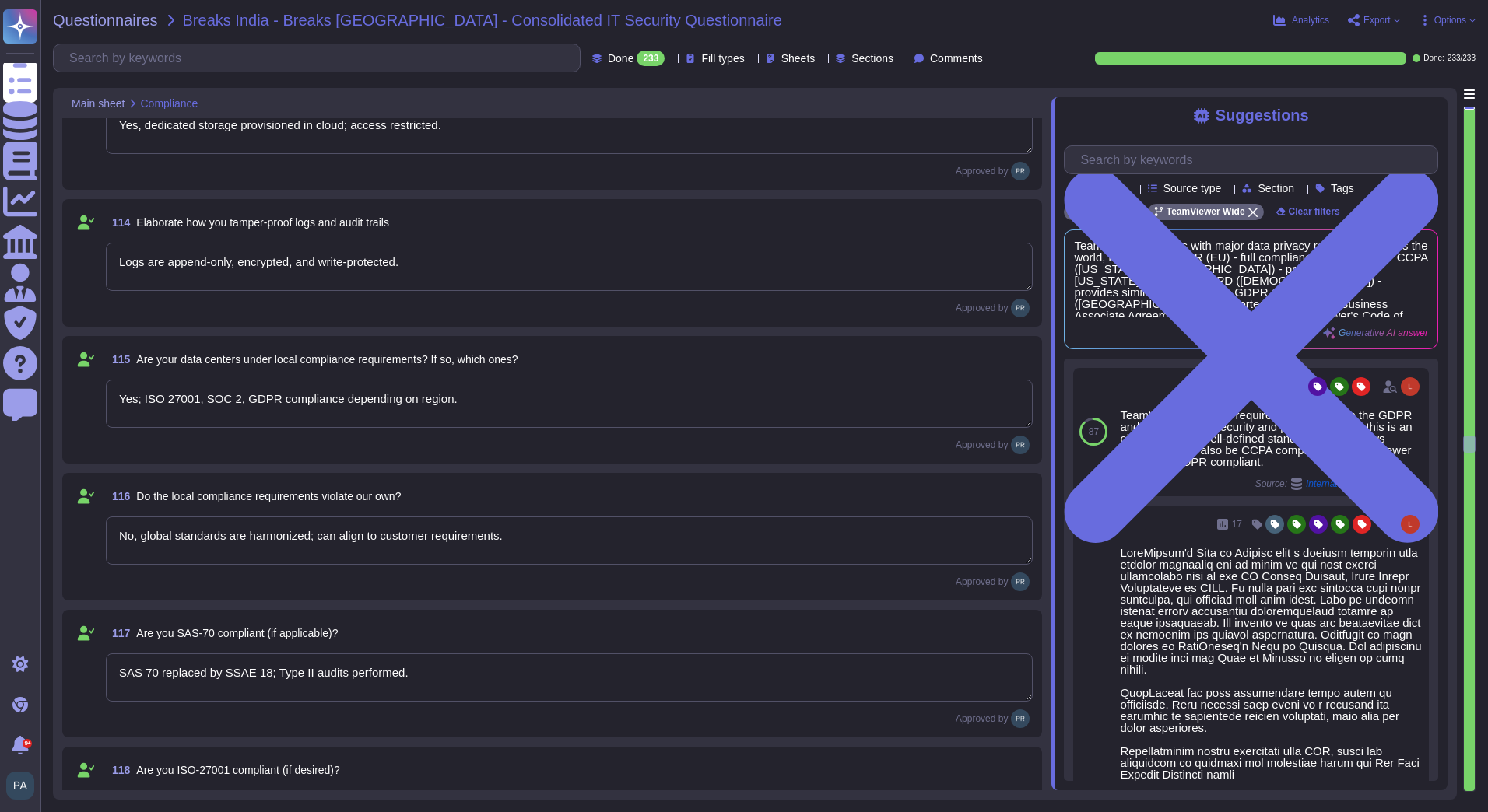
type textarea "Yes, contractual agreements can ensure data ownership rights."
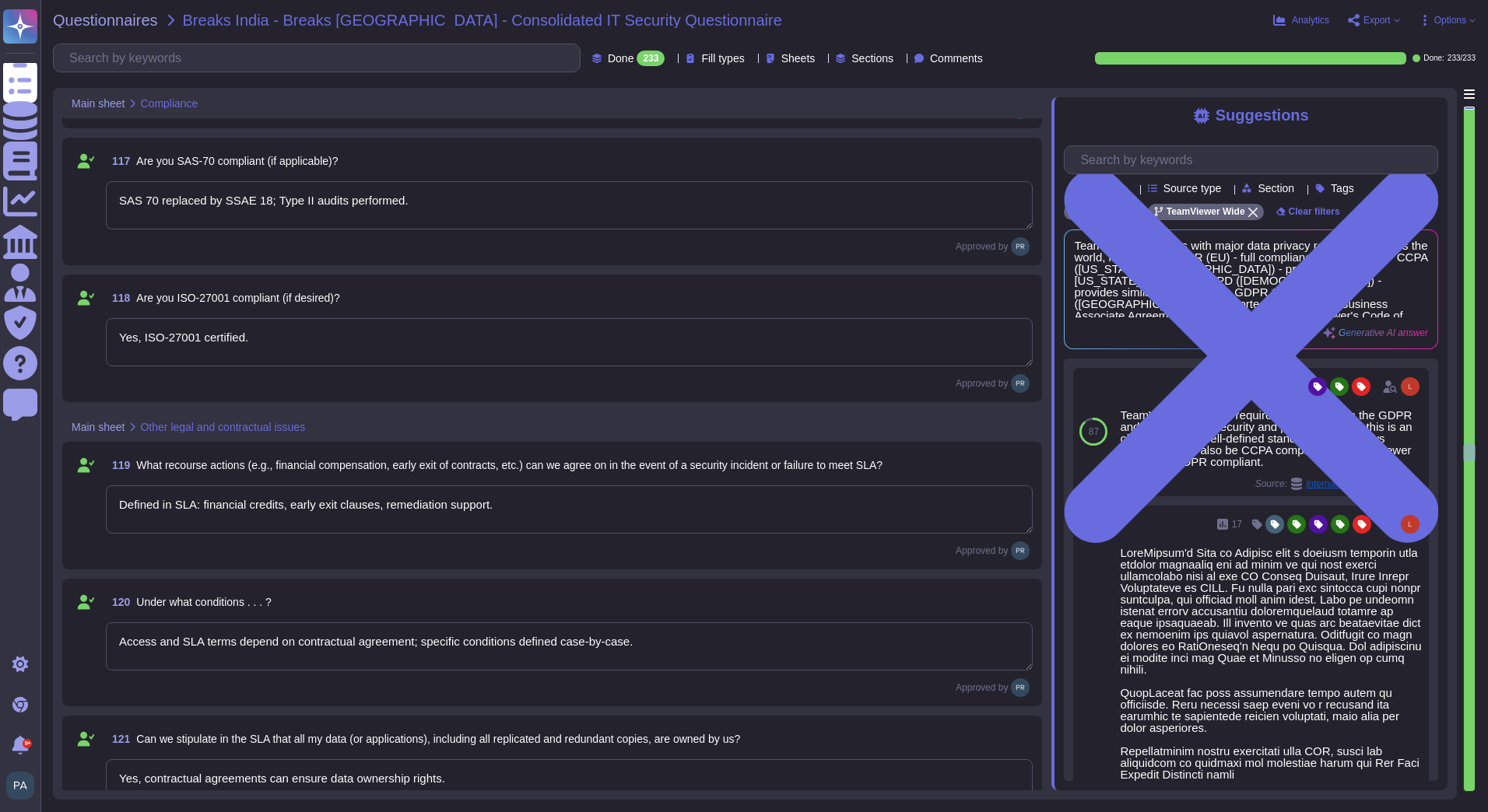
type textarea "Yes, export in standard formats (CSV, JSON, or application-specific)."
type textarea "Export available within defined timeframe in SLA, typically 1–3 business days."
type textarea "Yes, deletion performed per SLA; evidence of deletion can be shared."
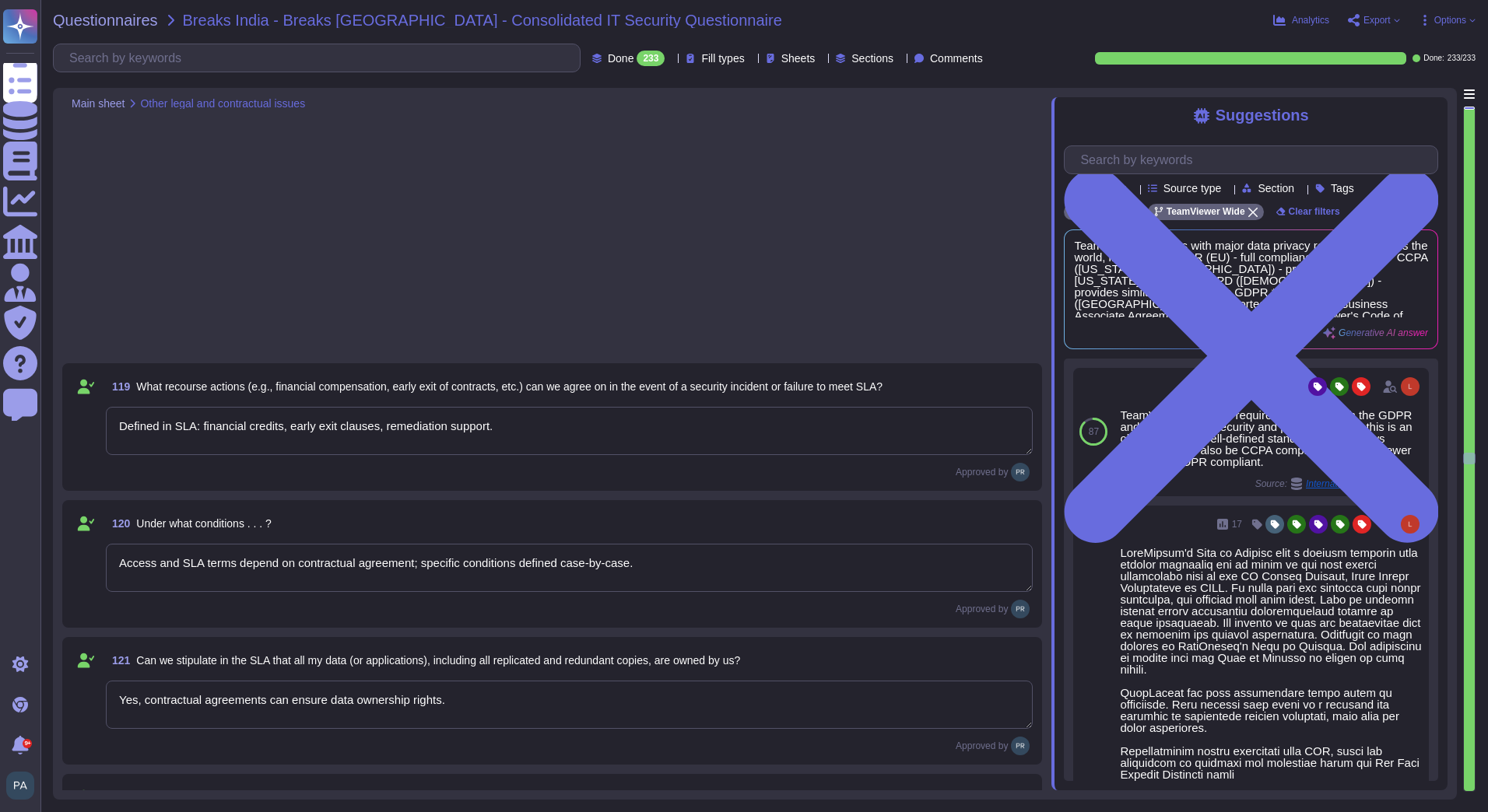
type textarea "Azure"
type textarea "Abroad"
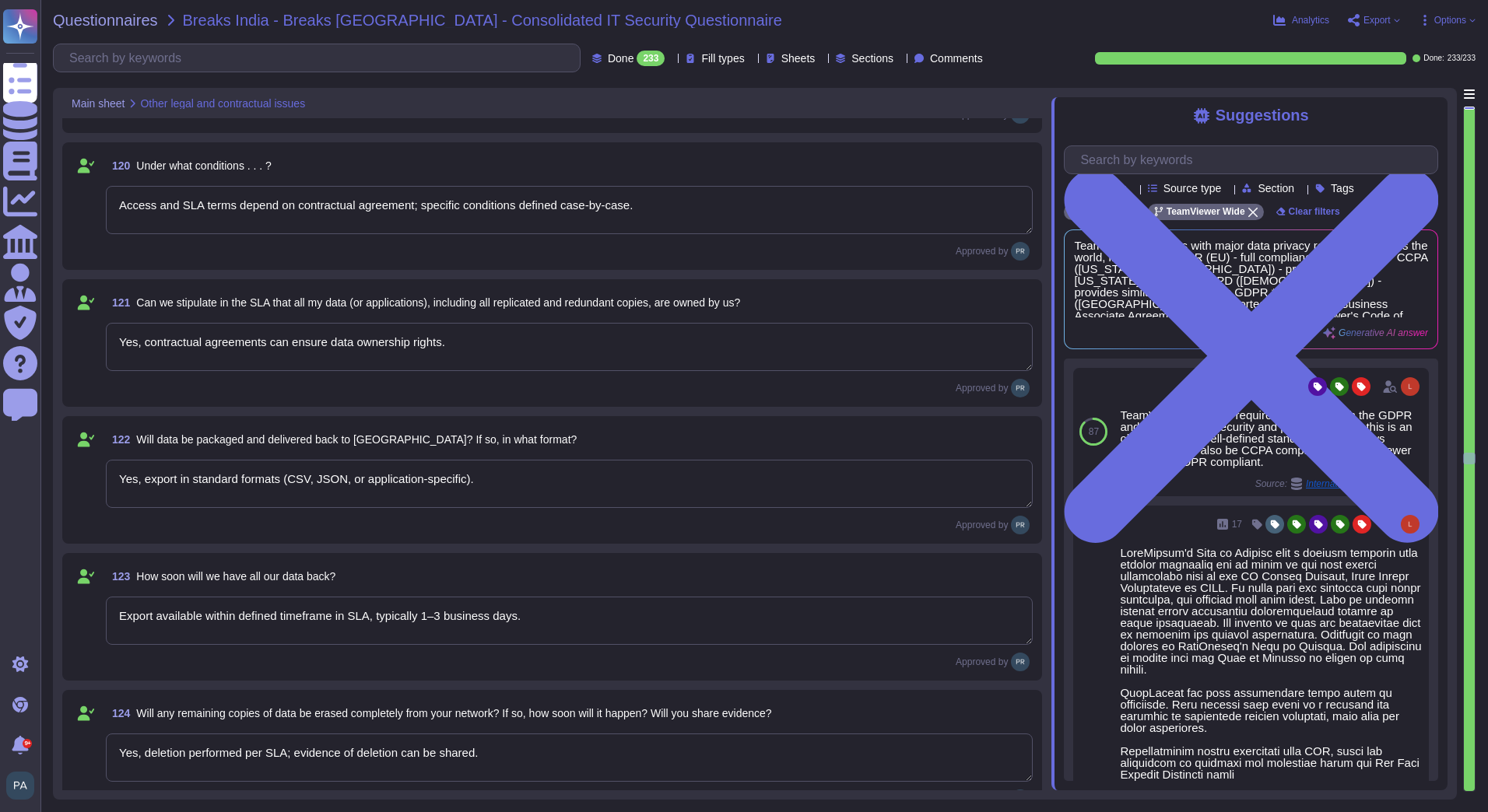
scroll to position [15554, 0]
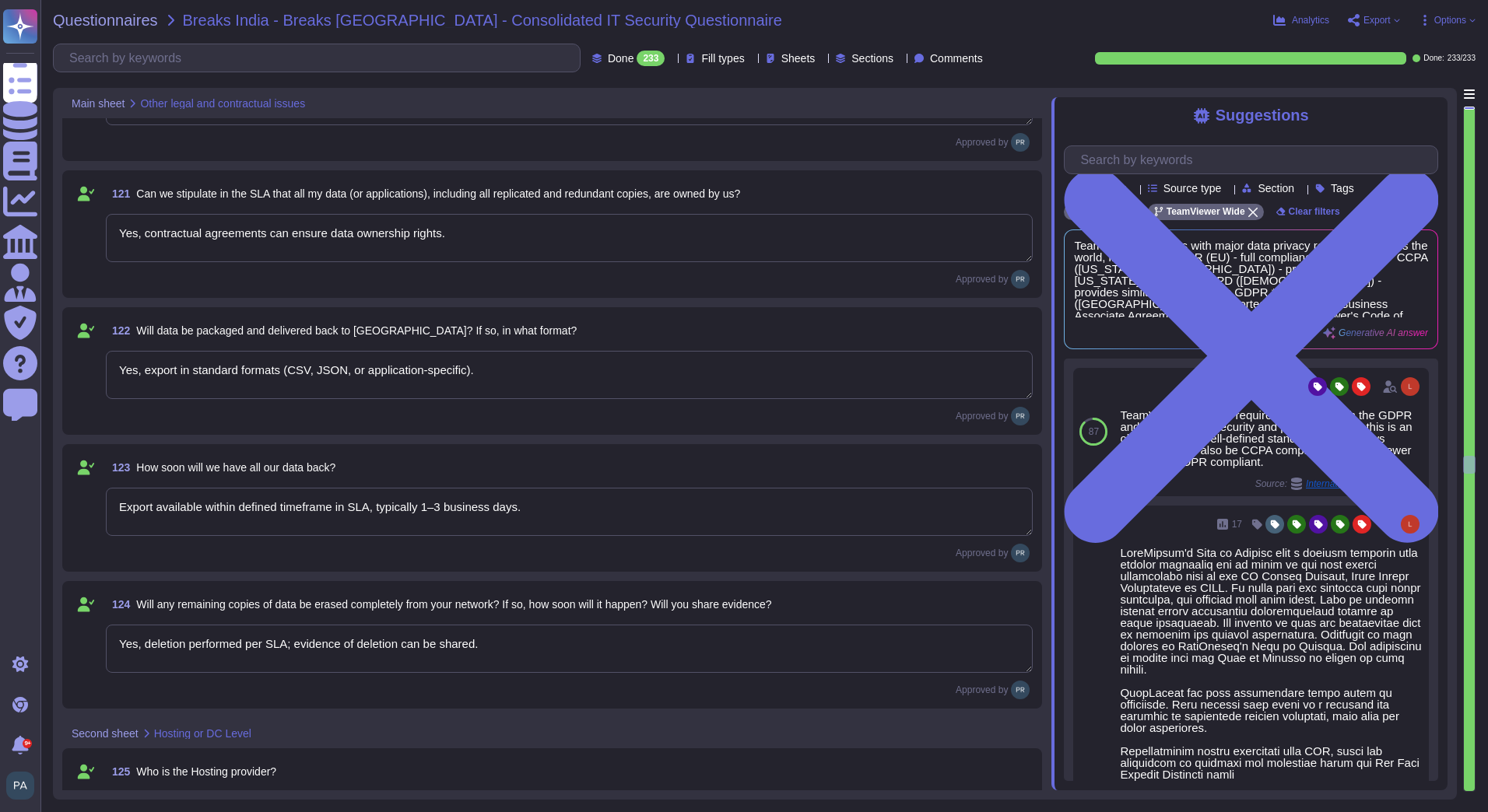
type textarea "Exclusive"
type textarea "NA"
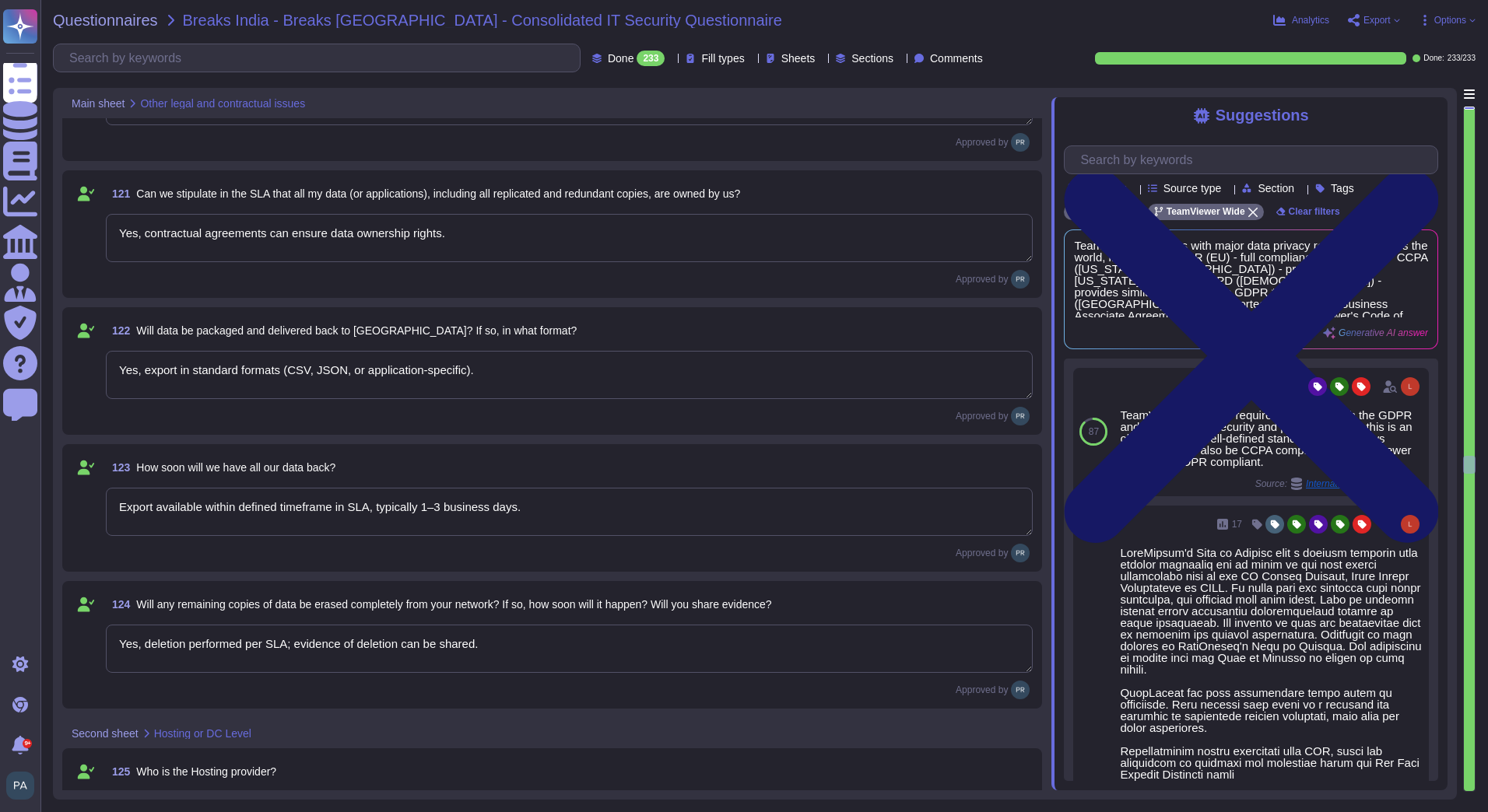
click at [1428, 118] on icon at bounding box center [1251, 355] width 374 height 499
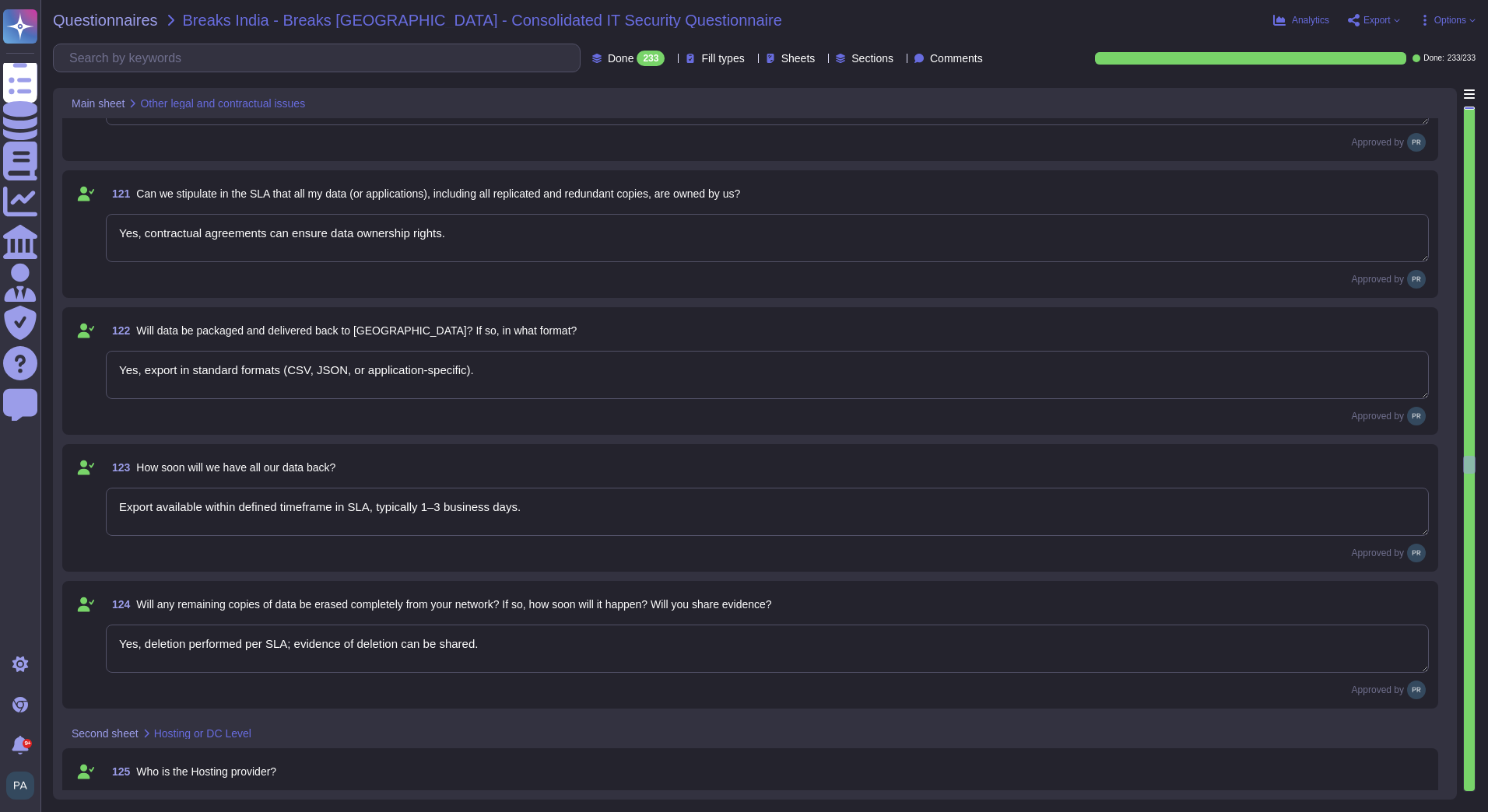
drag, startPoint x: 1472, startPoint y: 461, endPoint x: 1476, endPoint y: 843, distance: 382.0
click at [1476, 811] on html "Questionnaires Knowledge Base Documents Analytics CAIQ / SIG Admin Trust Center…" at bounding box center [744, 406] width 1488 height 812
click at [1466, 368] on div at bounding box center [1469, 449] width 11 height 684
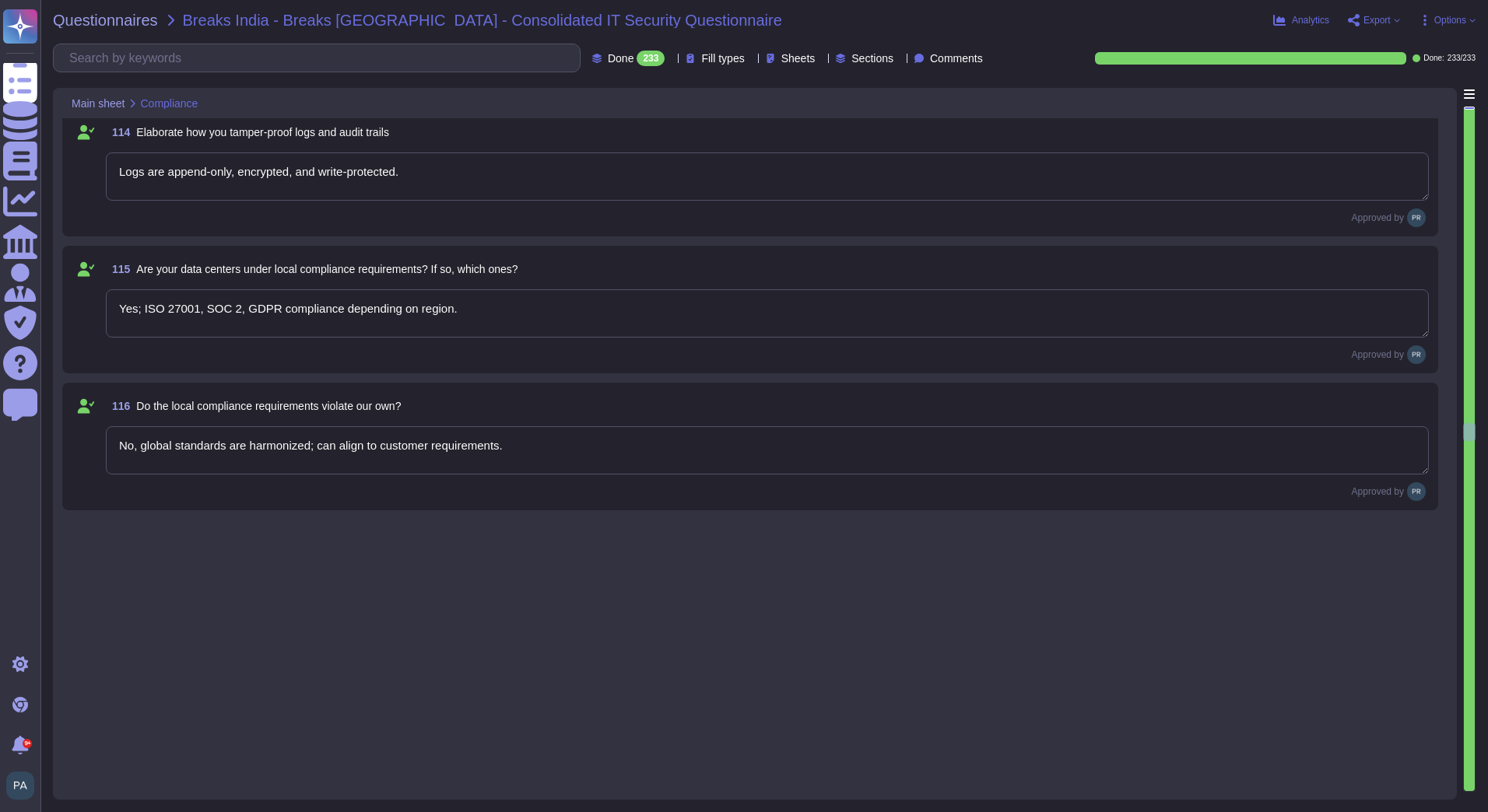
type textarea "Yes, with prior approval and under NDA."
type textarea "Geographically distributed cloud datacenters (e.g., Azure/AWS regions)."
type textarea "SLA specifies recovery time objectives (RTO) and recovery point objectives (RPO…"
type textarea "Yes, logs and audit trails available; support forensic requests."
type textarea "Yes, contractual agreements possible for investigation support."
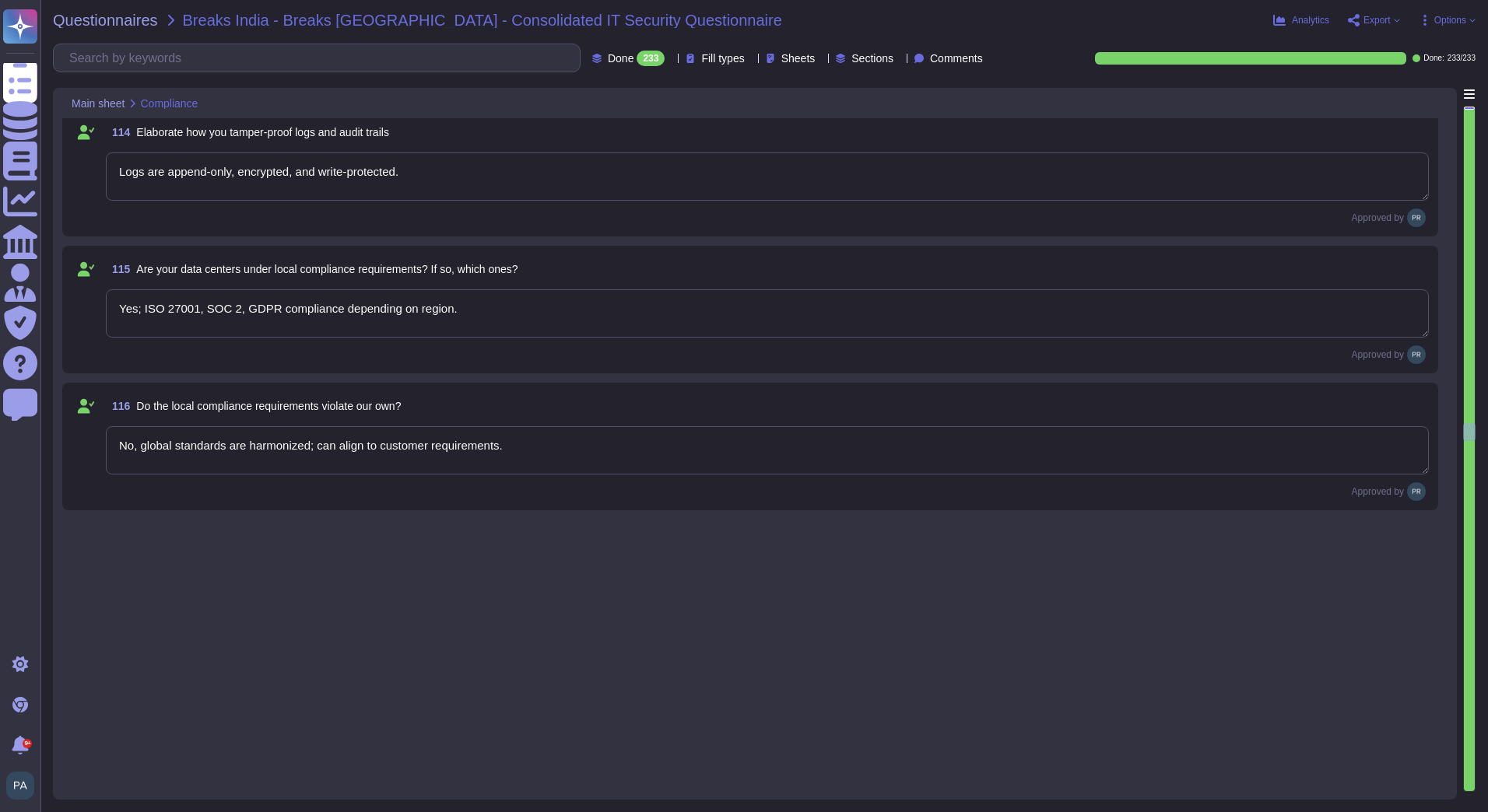
type textarea "Access to logs"
type textarea "Default retention policy; extended retention can be configured per contract."
type textarea "Yes, dedicated storage provisioned in cloud; access restricted."
type textarea "Logs are append-only, encrypted, and write-protected."
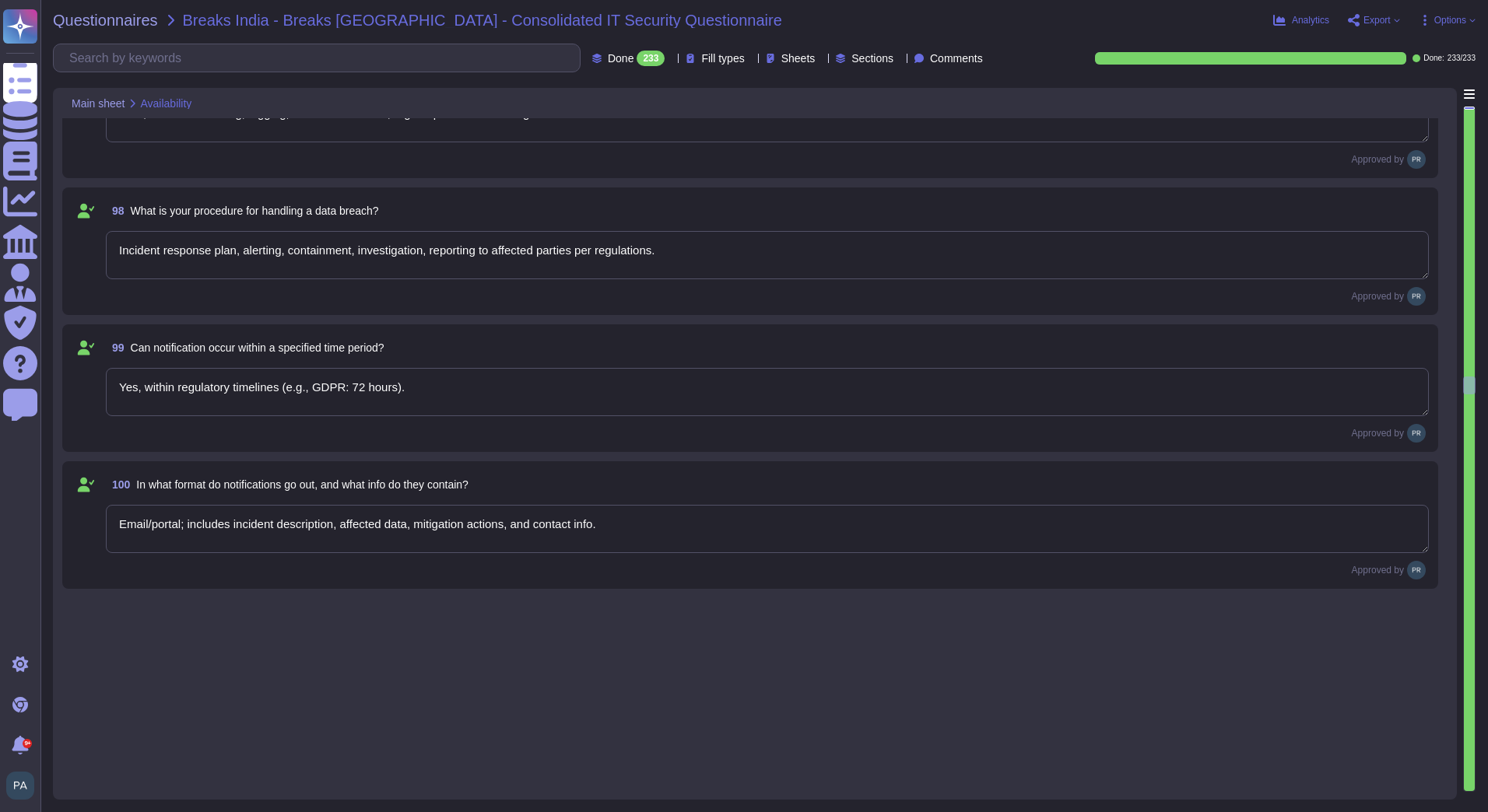
type textarea "Yes, via cloud provider and network-level DDoS mitigation, traffic monitoring, …"
type textarea "Yes, dashboards and reports available for customers."
type textarea "Scheduled maintenance notifications; upgrade windows planned; minimal downtime."
type textarea "Auto-scaling infrastructure designed to handle peak loads."
type textarea "Yes, OWASP Top 10 and secure coding practices followed."
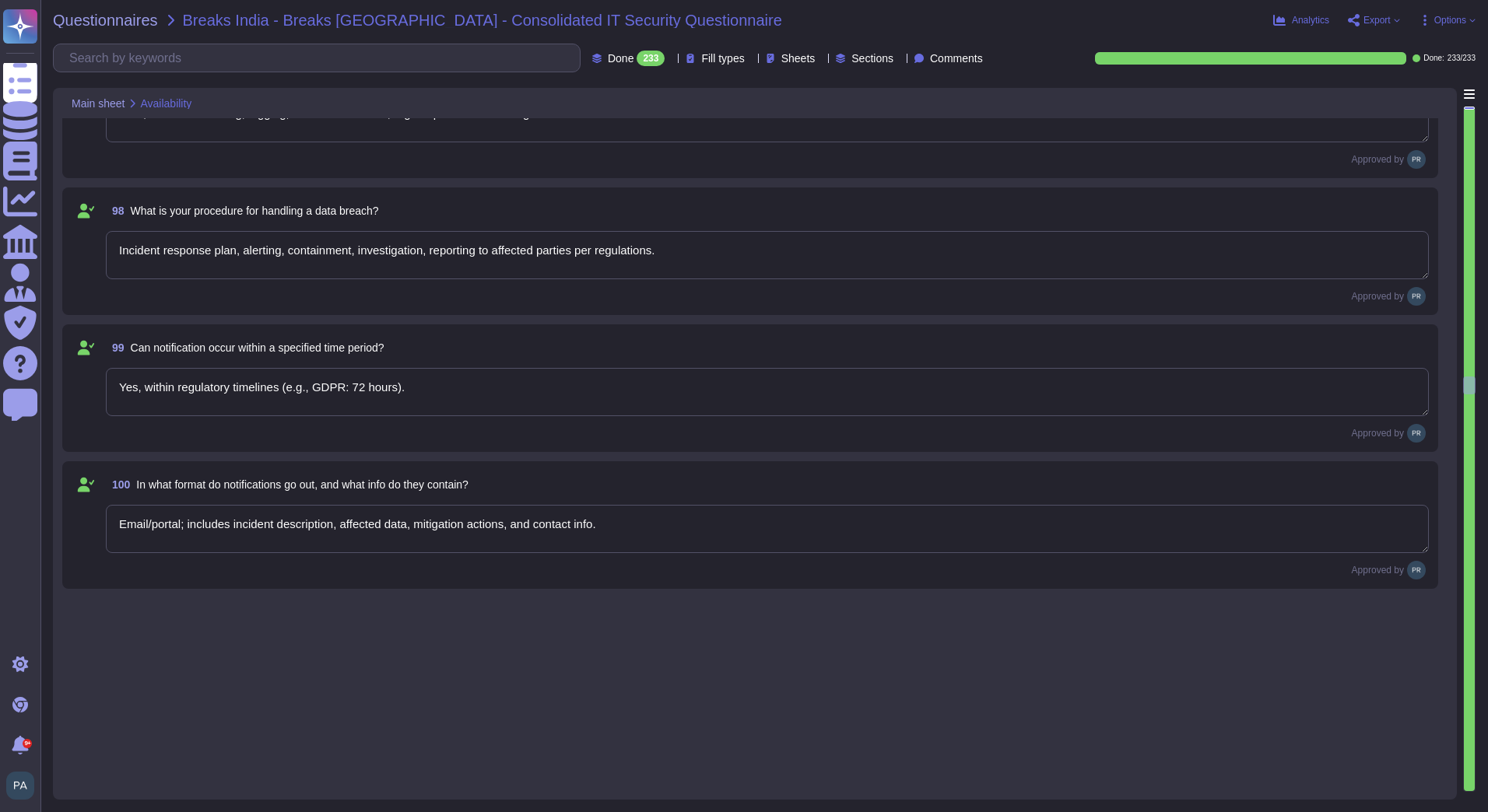
type textarea "Yes, all code undergoes internal QA and security review; third-party code vette…"
type textarea "Only vetted and approved components used; security checks applied."
type textarea "WAF, database auditing, logging, role-based access, regular penetration testing."
type textarea "Incident response plan, alerting, containment, investigation, reporting to affe…"
type textarea "Yes, within regulatory timelines (e.g., GDPR: 72 hours)."
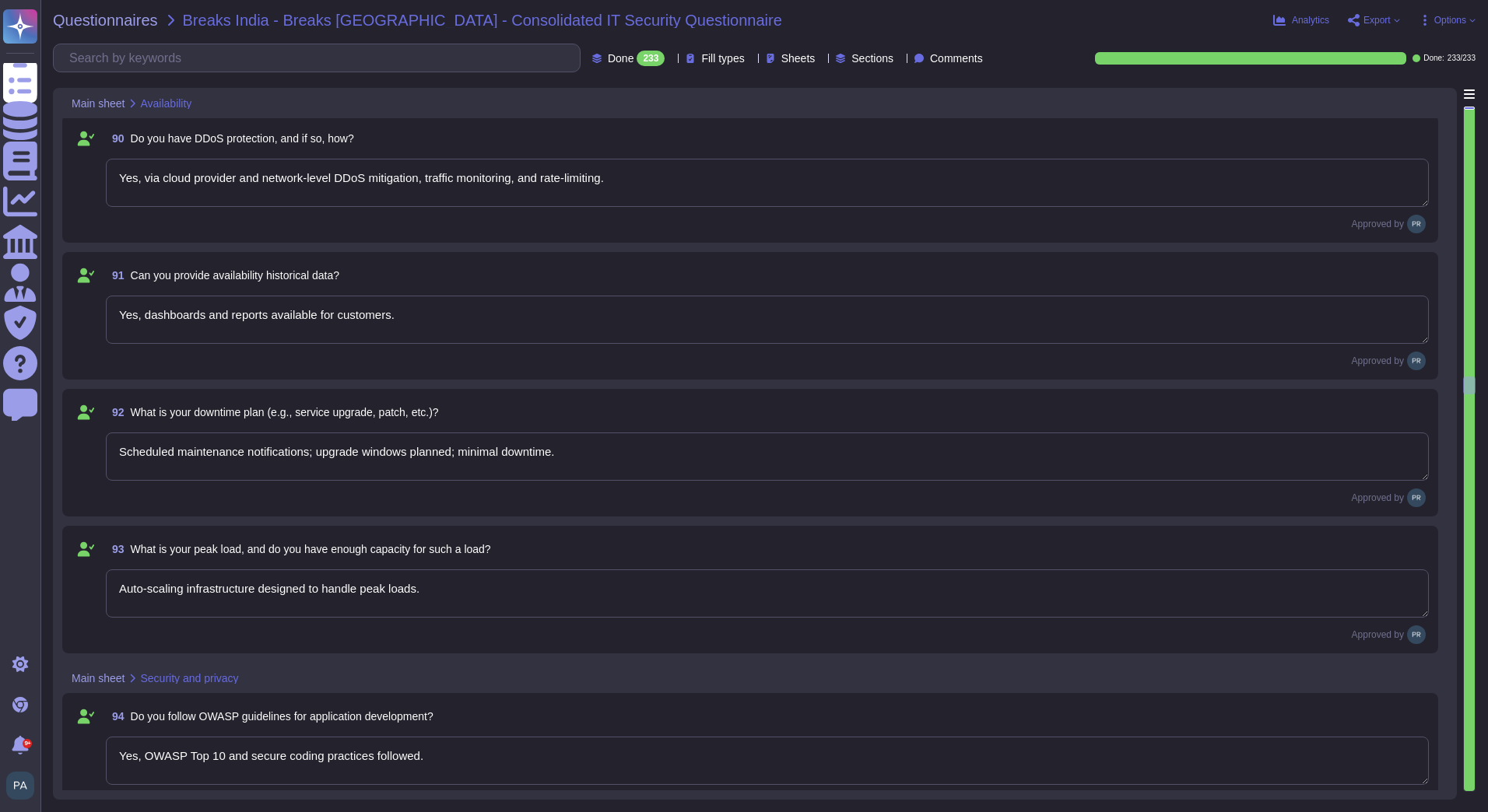
scroll to position [11542, 0]
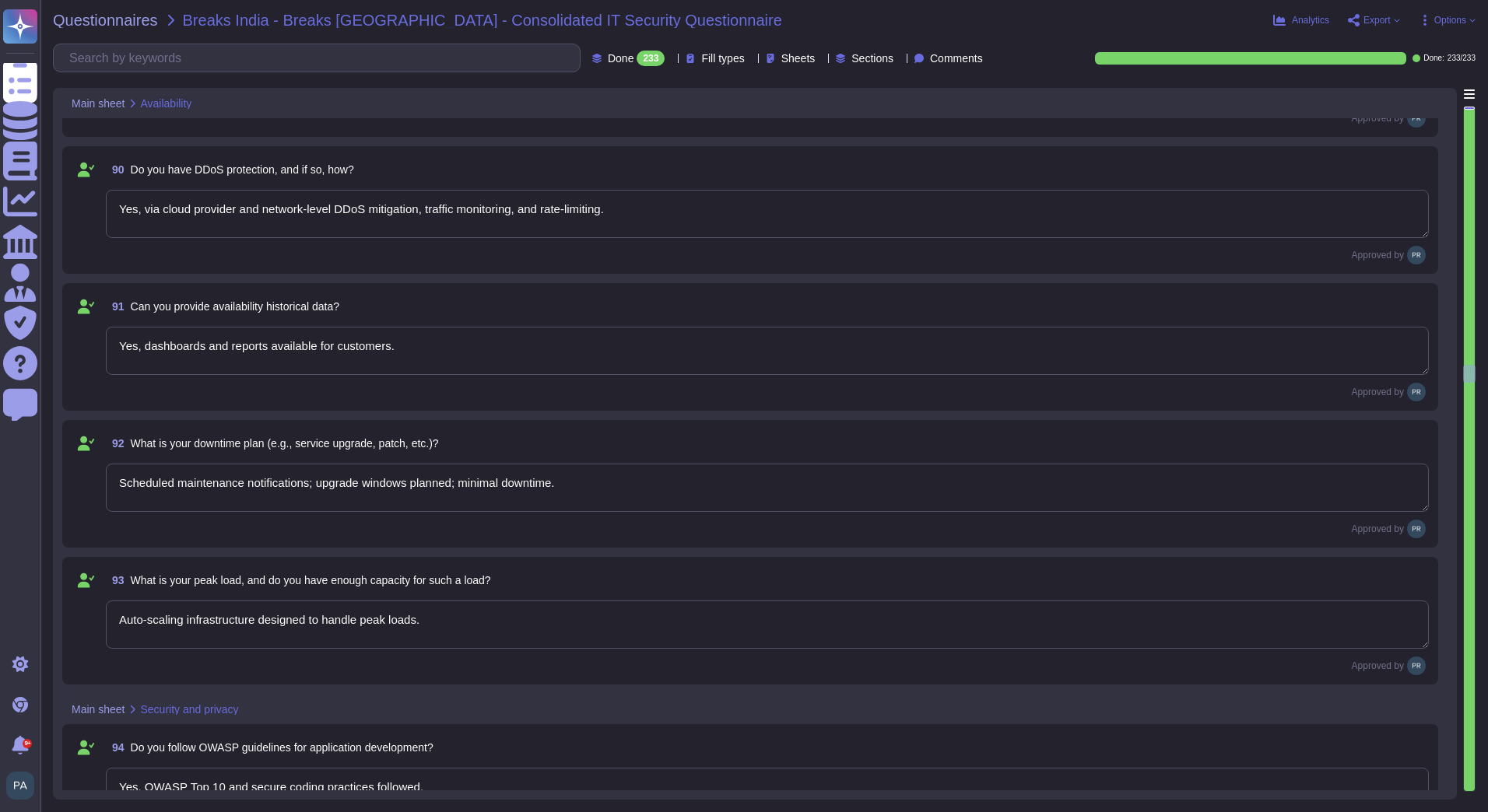
type textarea "Yes, post-incident RCA provided for all critical incidents."
type textarea "SLA credits or contractual remedies per agreement."
type textarea "Defined in SLA"
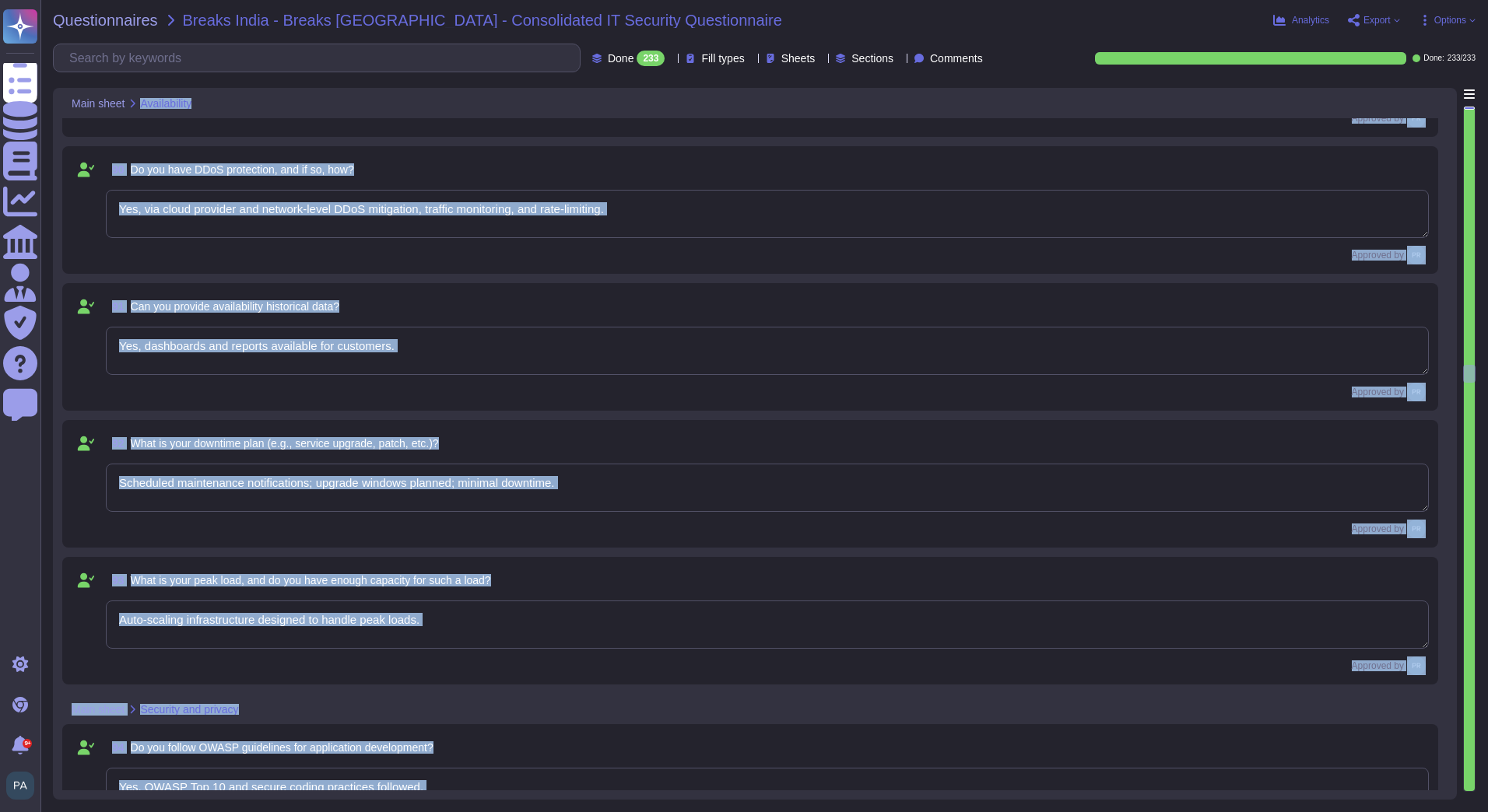
click at [1468, 113] on div at bounding box center [1469, 449] width 11 height 684
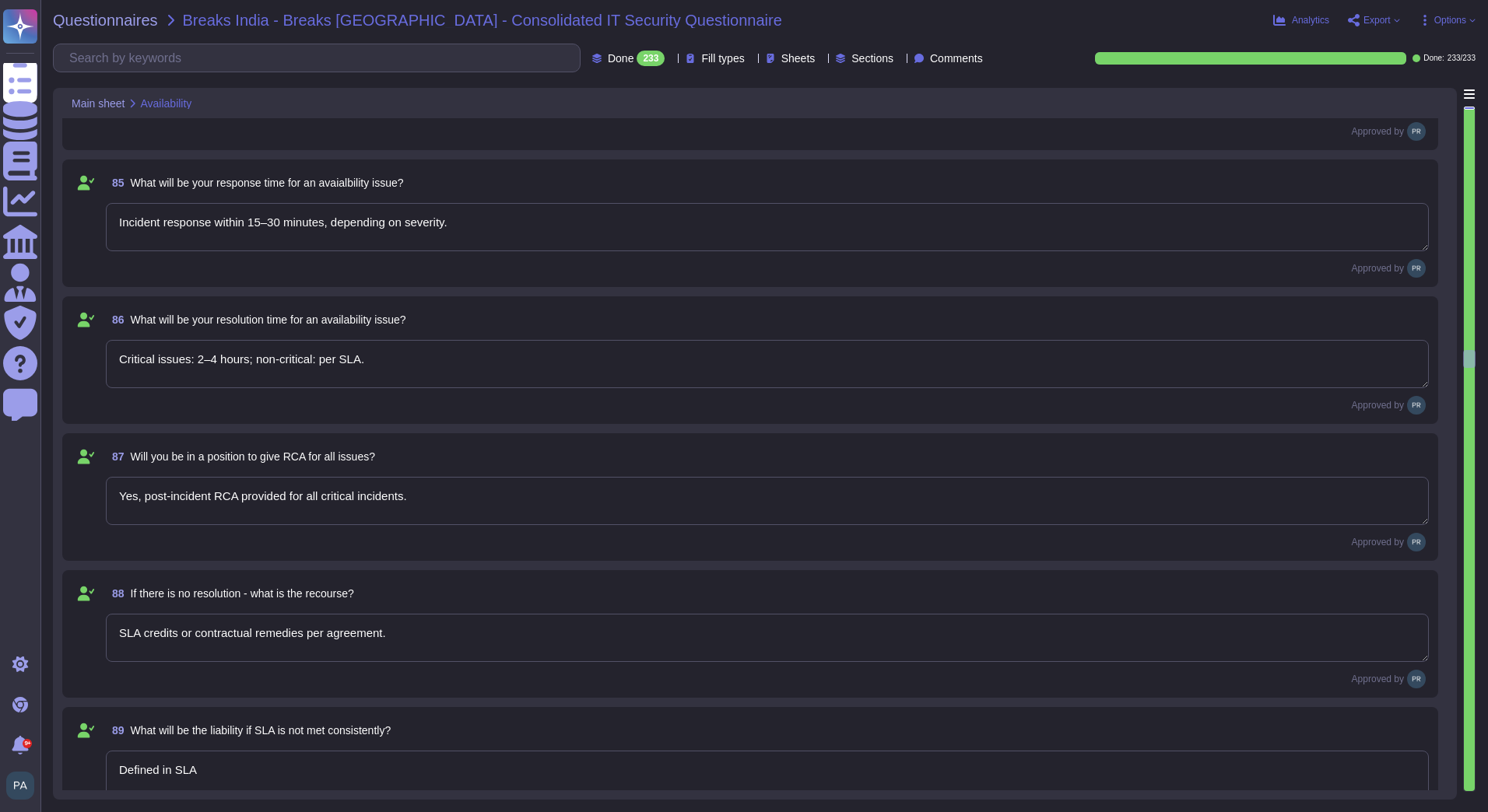
type textarea "99.9% uptime guarantee; generally based on hosting provider infrastructure; mon…"
type textarea "Multi-region redundancy, failover, automated backups, DDoS protection, monitori…"
type textarea "Yes, multi-homed connections for redundancy."
type textarea "Availability defined per service tier and SLA; covers server, network, and appl…"
type textarea "As per the SLA"
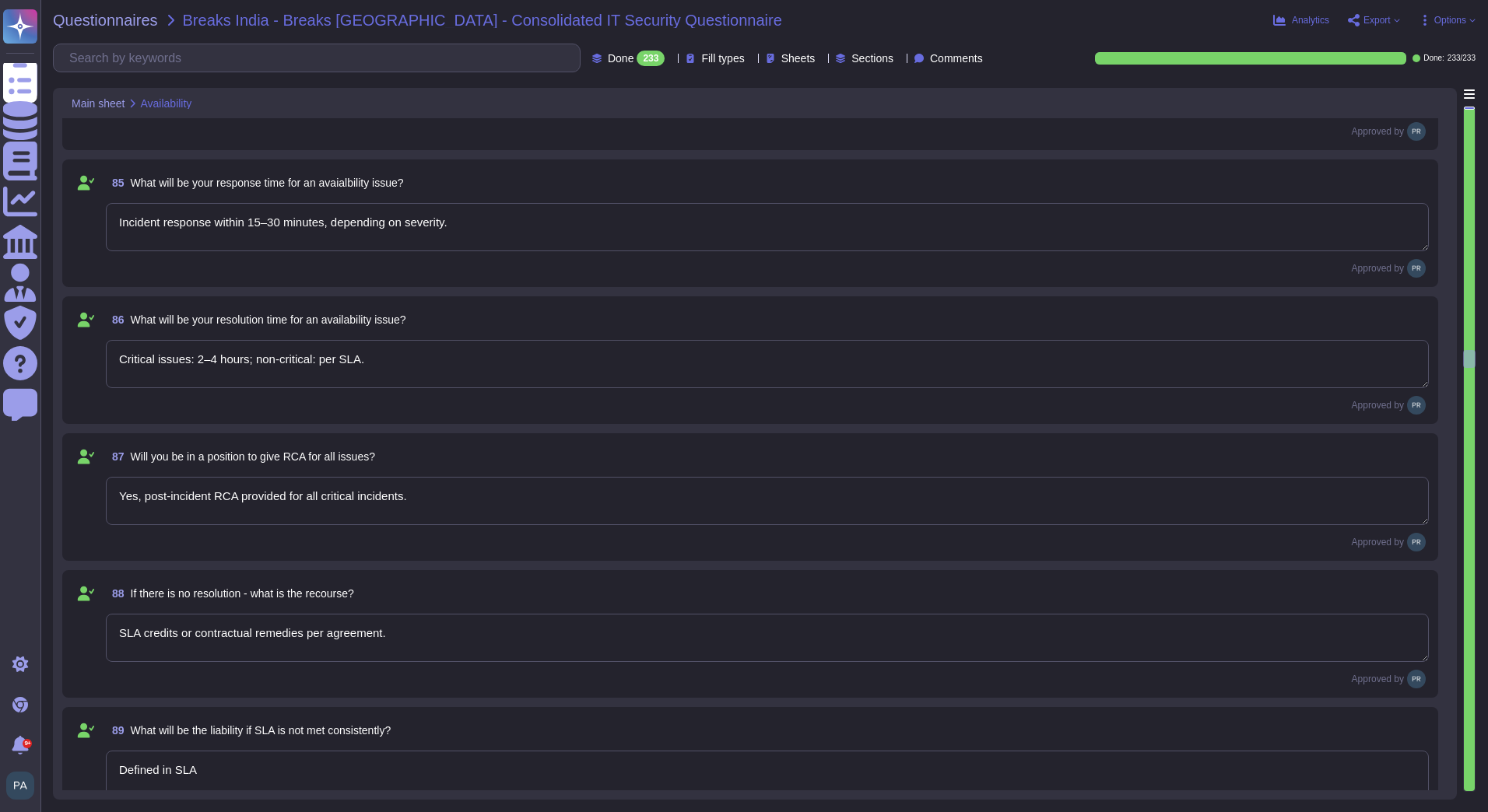
type textarea "Incident response within 15–30 minutes, depending on severity."
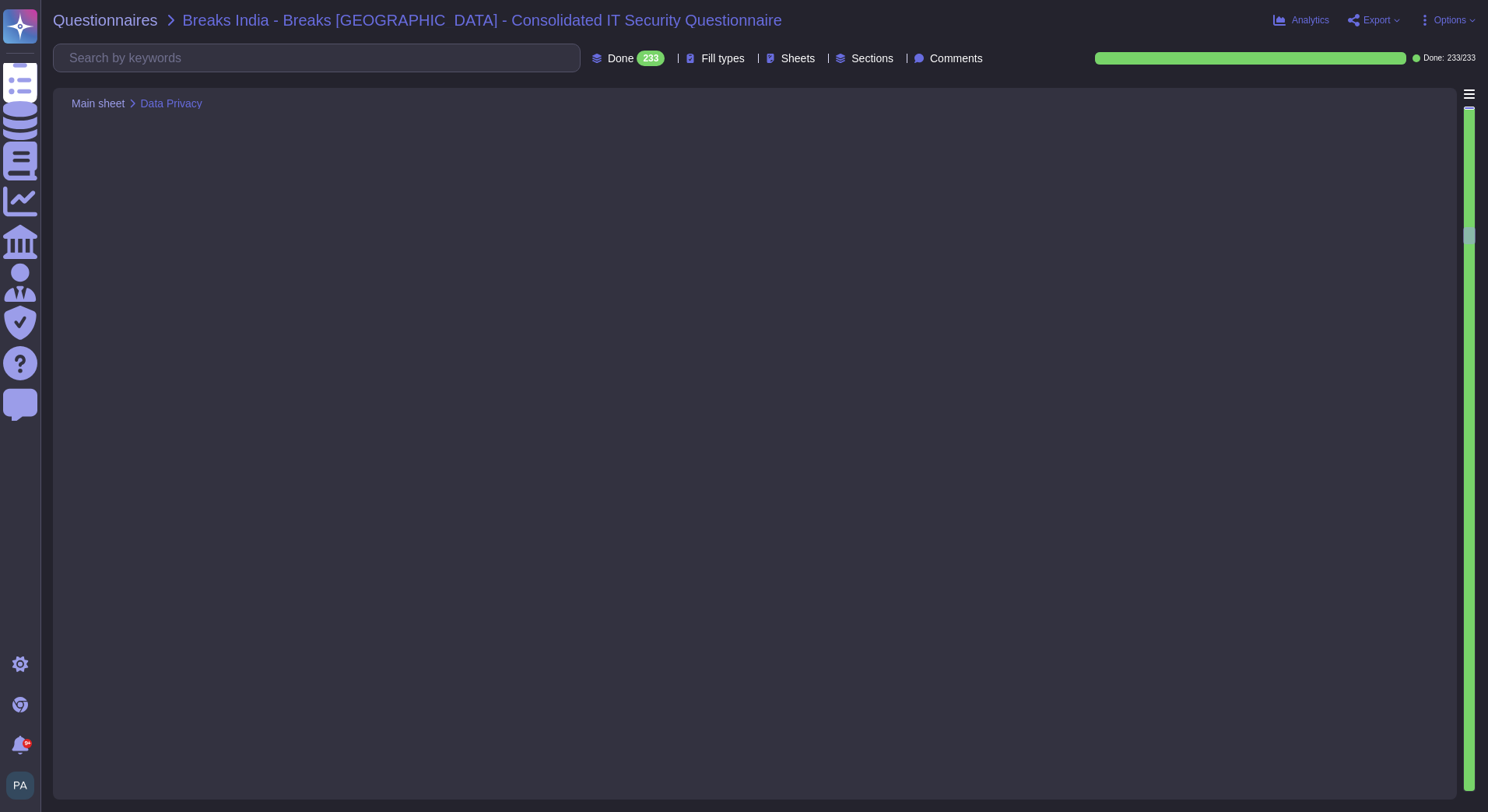
type textarea "Device must support secure authentication (PIN, fingerprint, or password), have…"
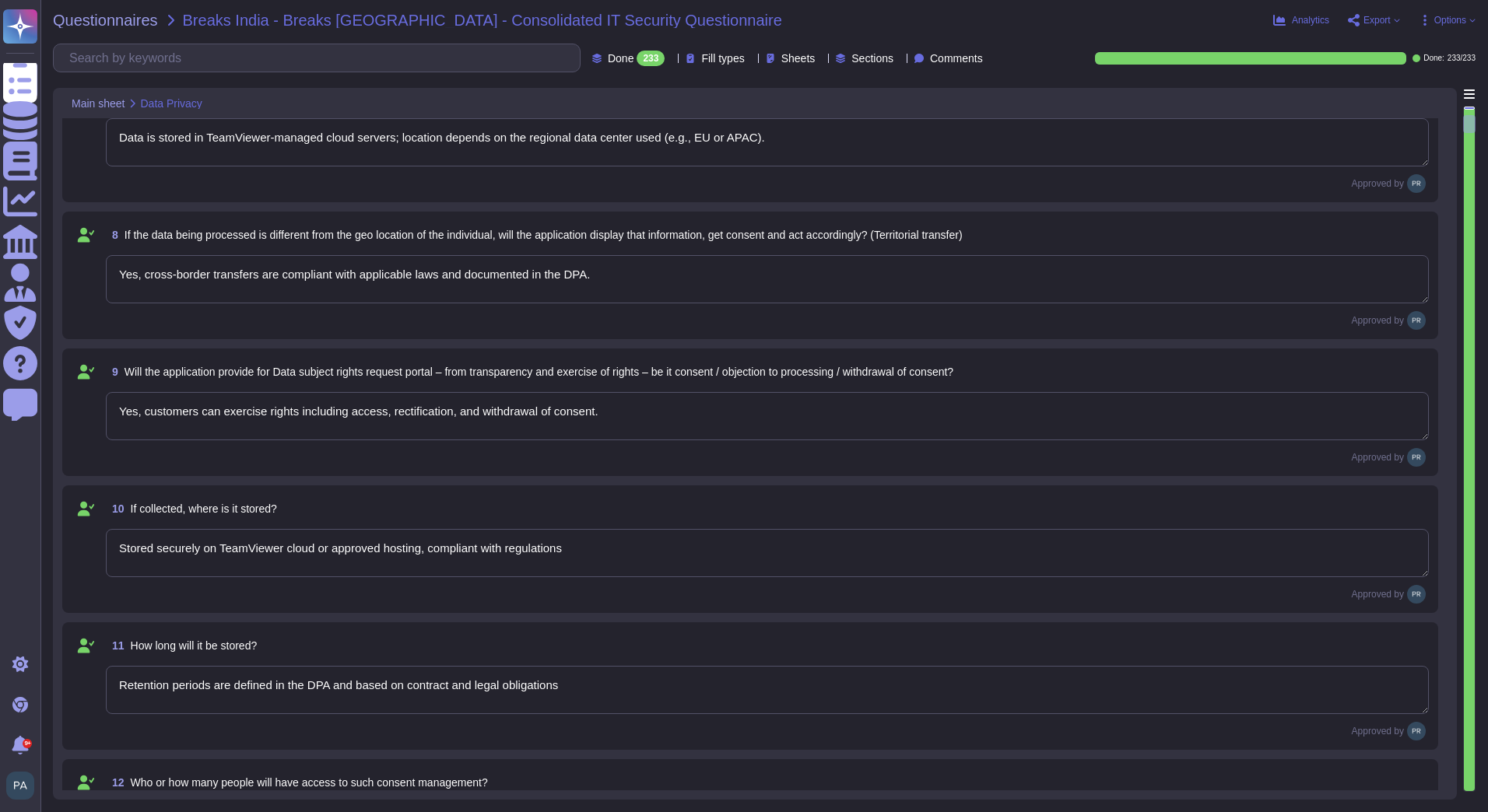
type textarea "A: Yes. Consent is collected via the End User License Agreement ([PERSON_NAME])…"
type textarea "[PERSON_NAME]"
type textarea "Gross Upstream leased assets n/a3 n/a3"
type textarea "TeamViewer Frontline collects only operational and user interaction data; detai…"
type textarea "Yes, the purpose is clearly outlined in the consent and privacy notices."
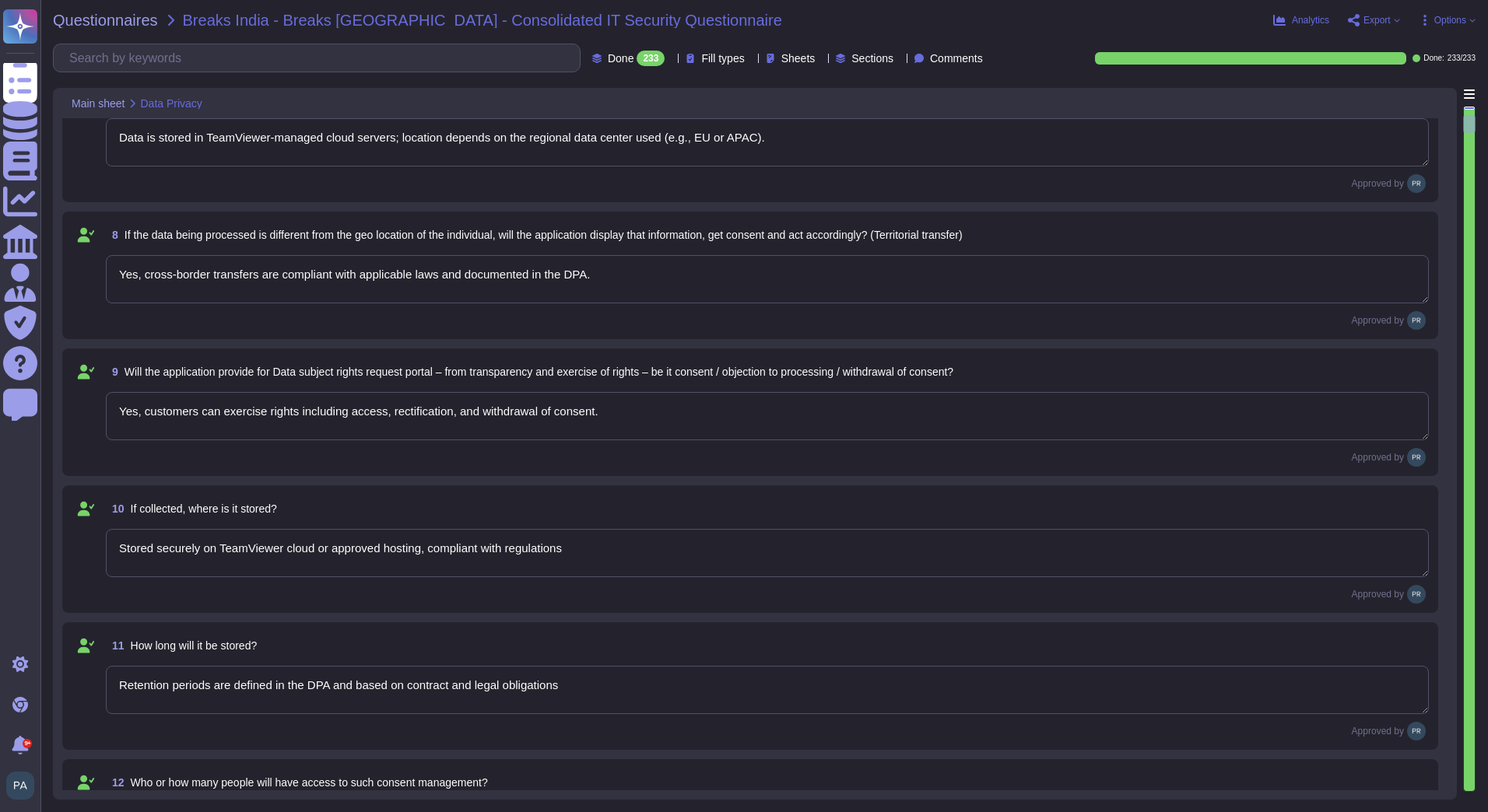
type textarea "Data is stored in TeamViewer-managed cloud servers; location depends on the reg…"
type textarea "Yes, cross-border transfers are compliant with applicable laws and documented i…"
type textarea "Yes, customers can exercise rights including access, rectification, and withdra…"
type textarea "Stored securely on TeamViewer cloud or approved hosting, compliant with regulat…"
type textarea "Retention periods are defined in the DPA and based on contract and legal obliga…"
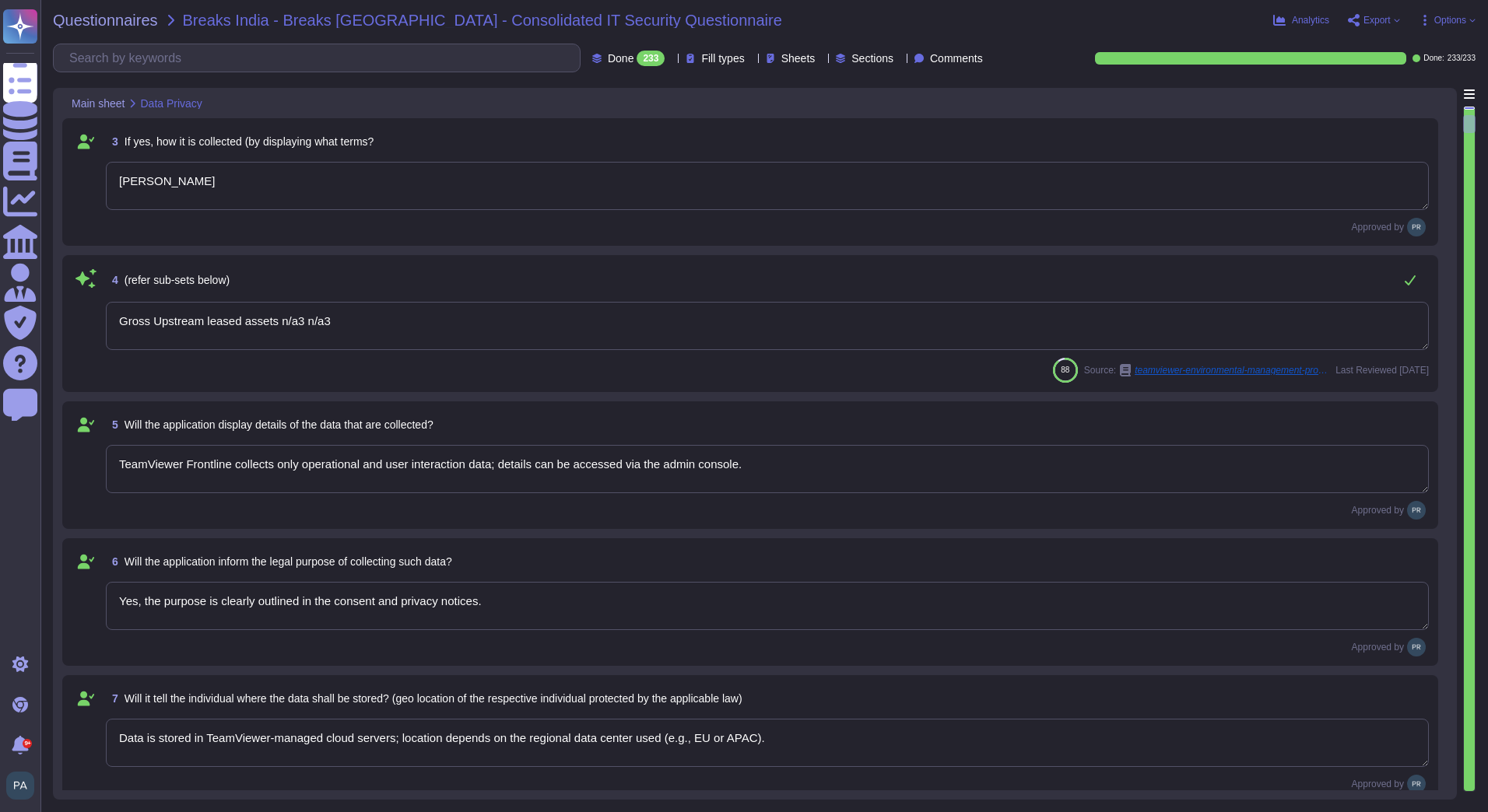
scroll to position [355, 0]
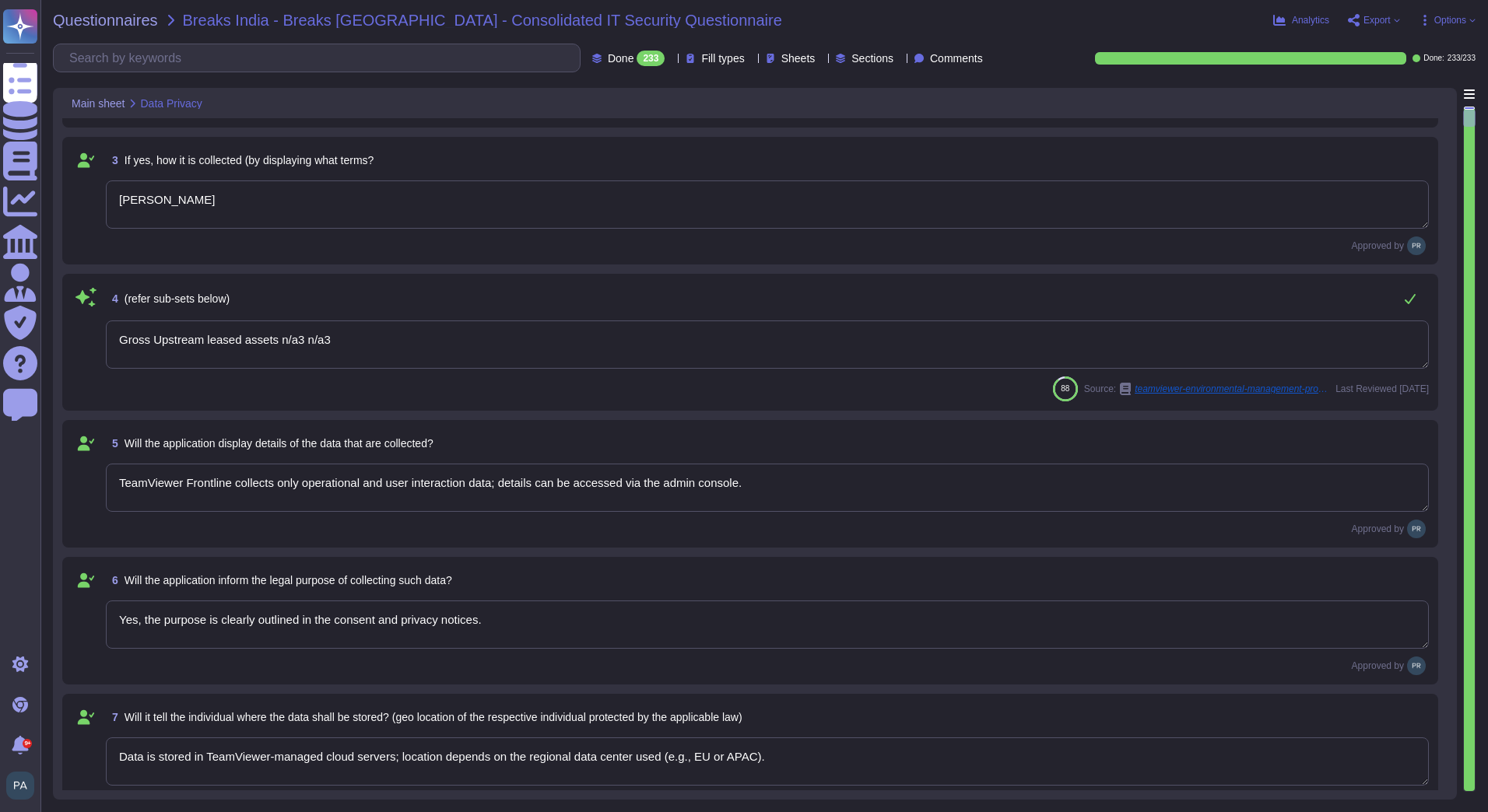
click at [1469, 114] on div at bounding box center [1469, 449] width 13 height 685
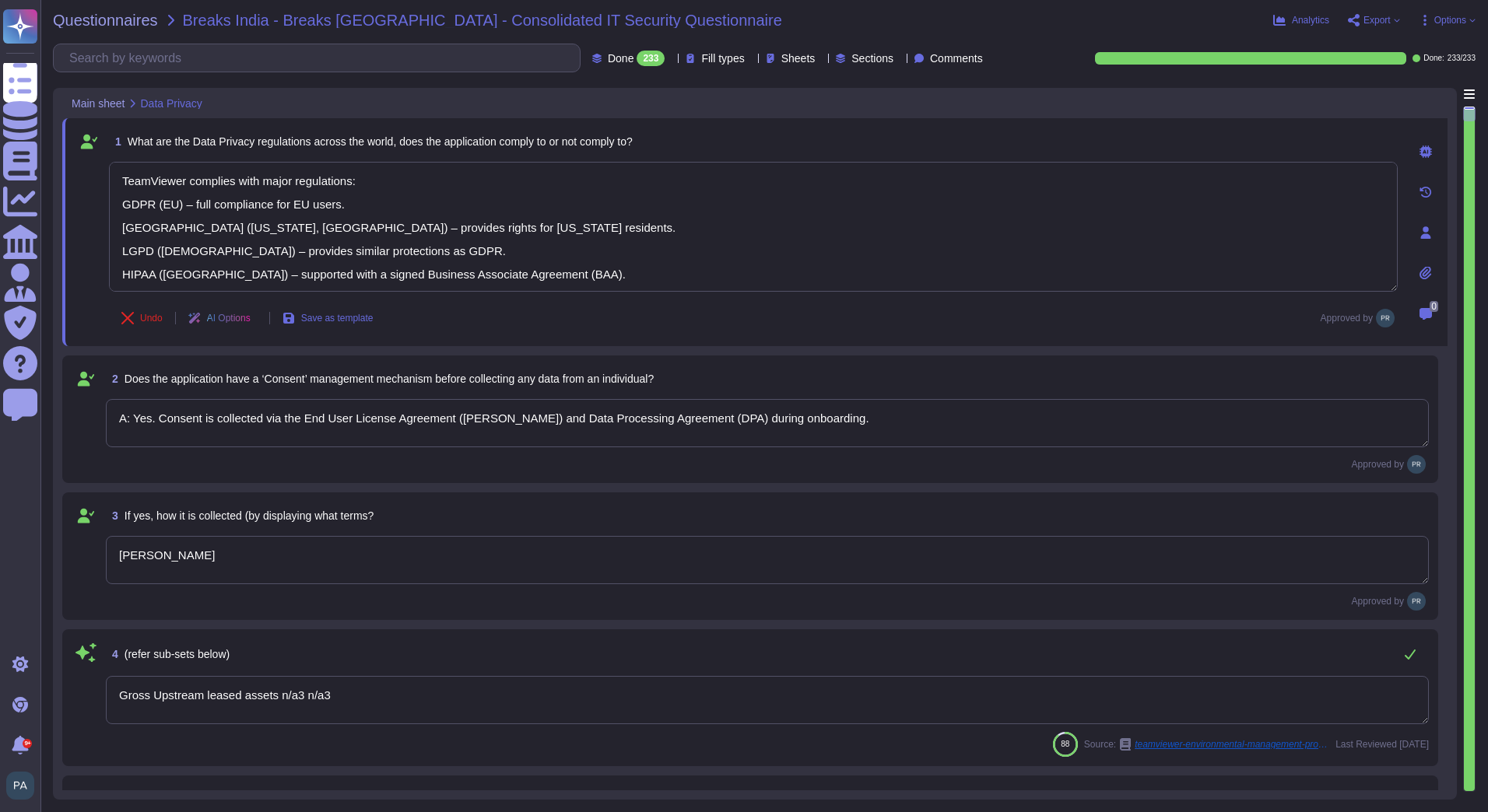
type textarea "TeamViewer complies with major regulations: GDPR (EU) – full compliance for EU …"
click at [131, 322] on icon at bounding box center [128, 318] width 13 height 13
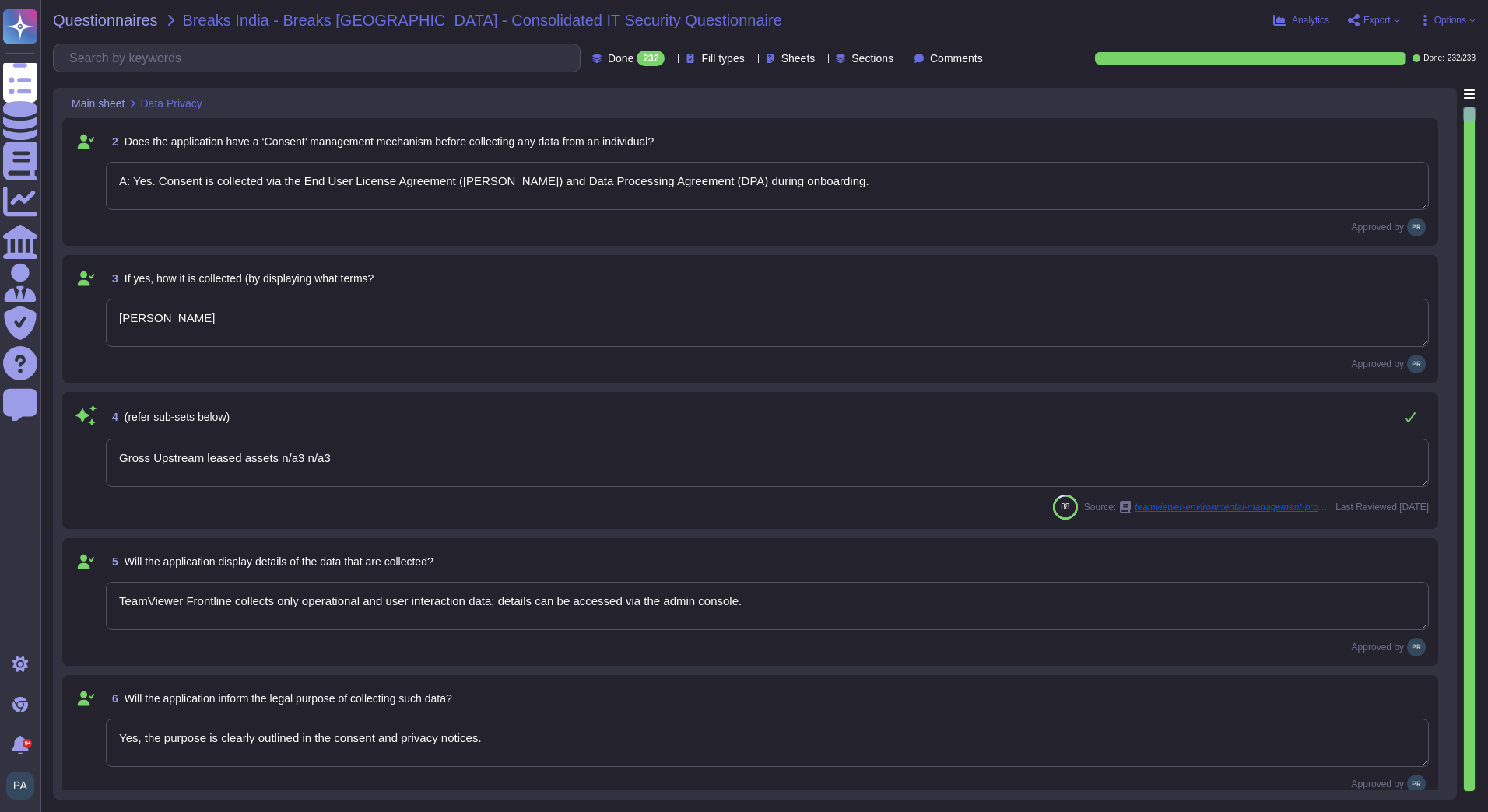
type textarea "[PERSON_NAME]"
type textarea "Gross Upstream leased assets n/a3 n/a3"
type textarea "TeamViewer Frontline collects only operational and user interaction data; detai…"
type textarea "Yes, the purpose is clearly outlined in the consent and privacy notices."
type textarea "Data is stored in TeamViewer-managed cloud servers; location depends on the reg…"
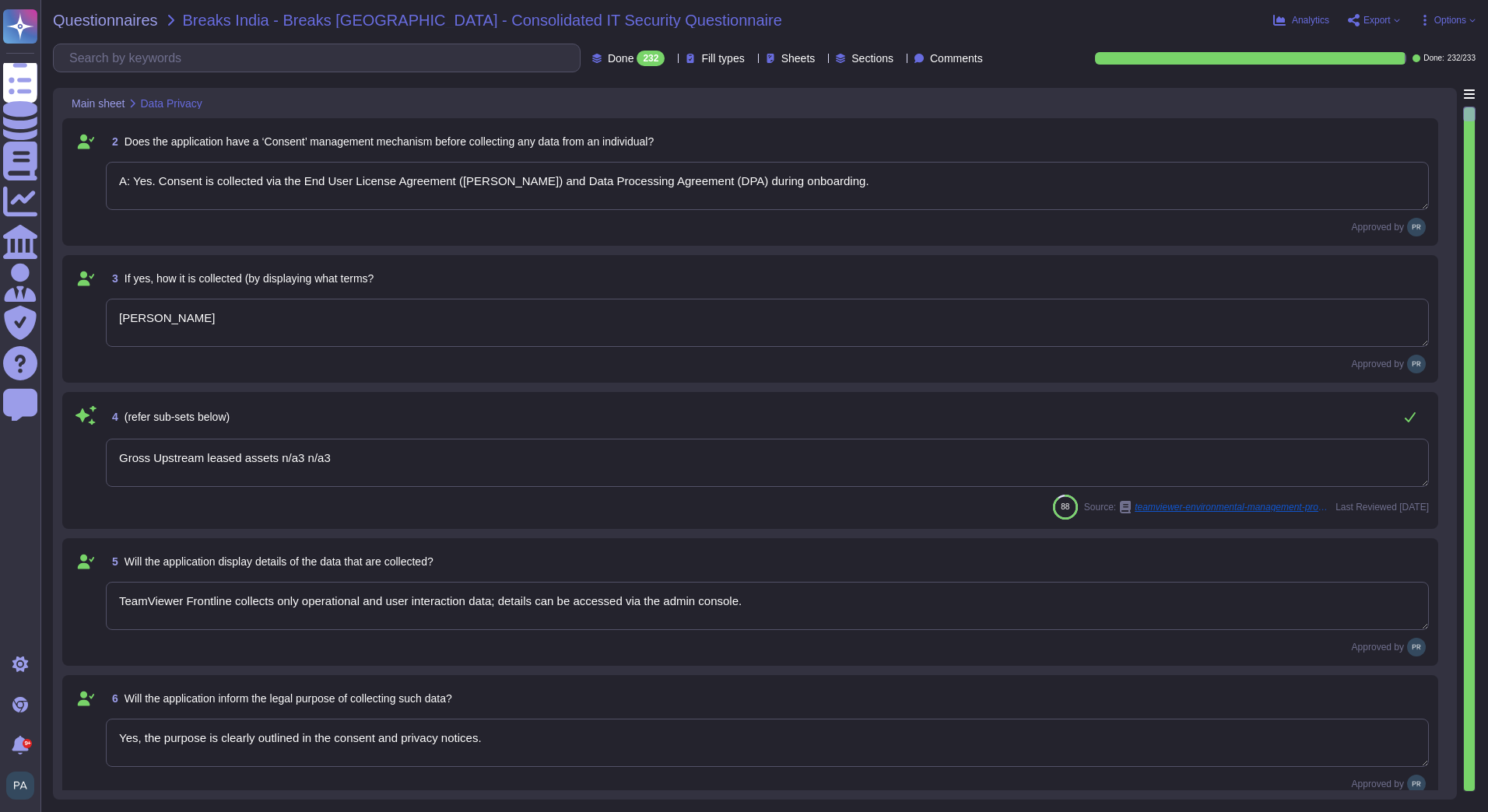
type textarea "Yes, cross-border transfers are compliant with applicable laws and documented i…"
type textarea "A: Yes. Consent is collected via the End User License Agreement ([PERSON_NAME])…"
type textarea "Yes, customers can exercise rights including access, rectification, and withdra…"
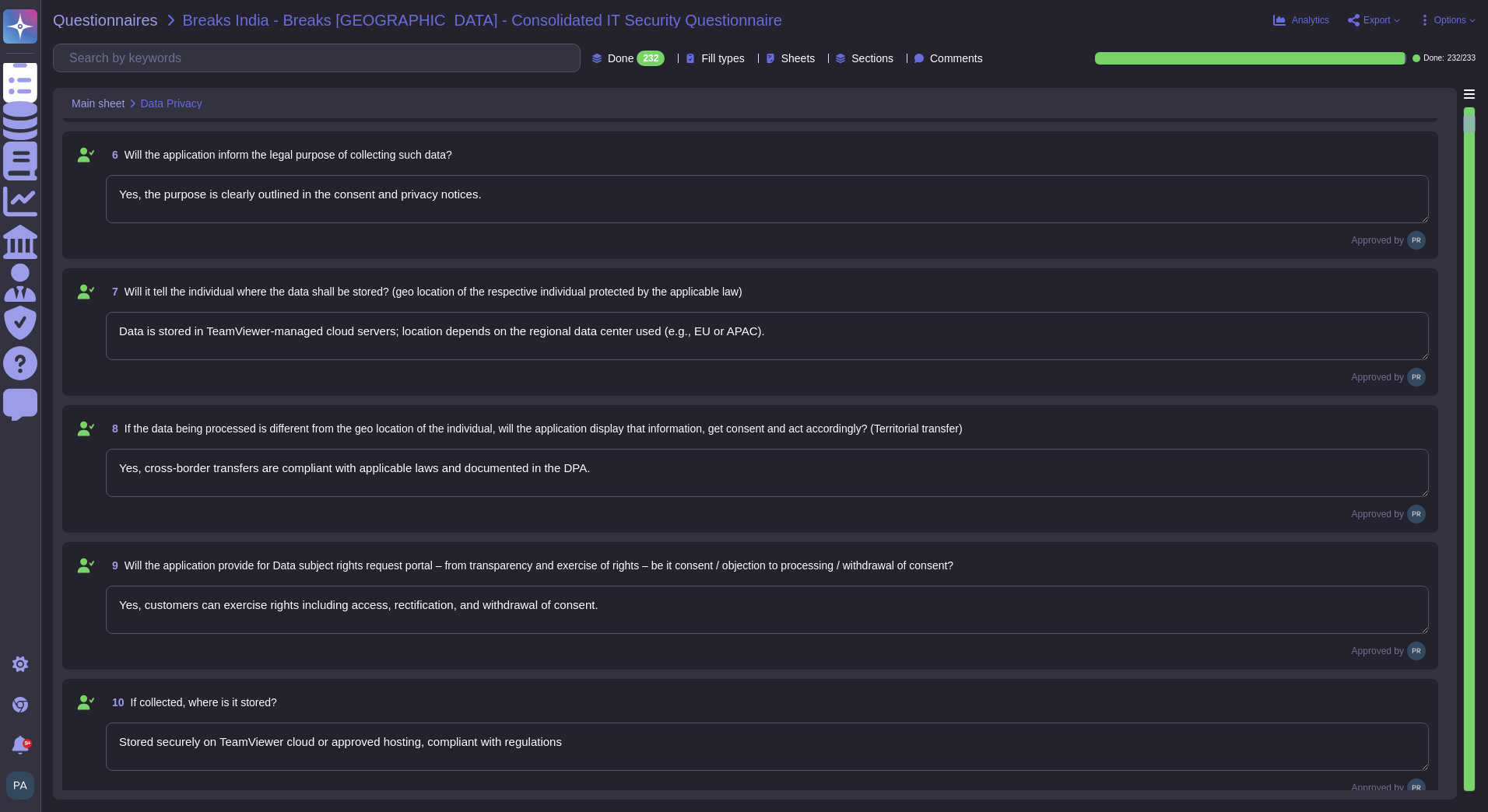
type textarea "Stored securely on TeamViewer cloud or approved hosting, compliant with regulat…"
type textarea "Retention periods are defined in the DPA and based on contract and legal obliga…"
type textarea "Only authorized personnel based on role."
type textarea "No"
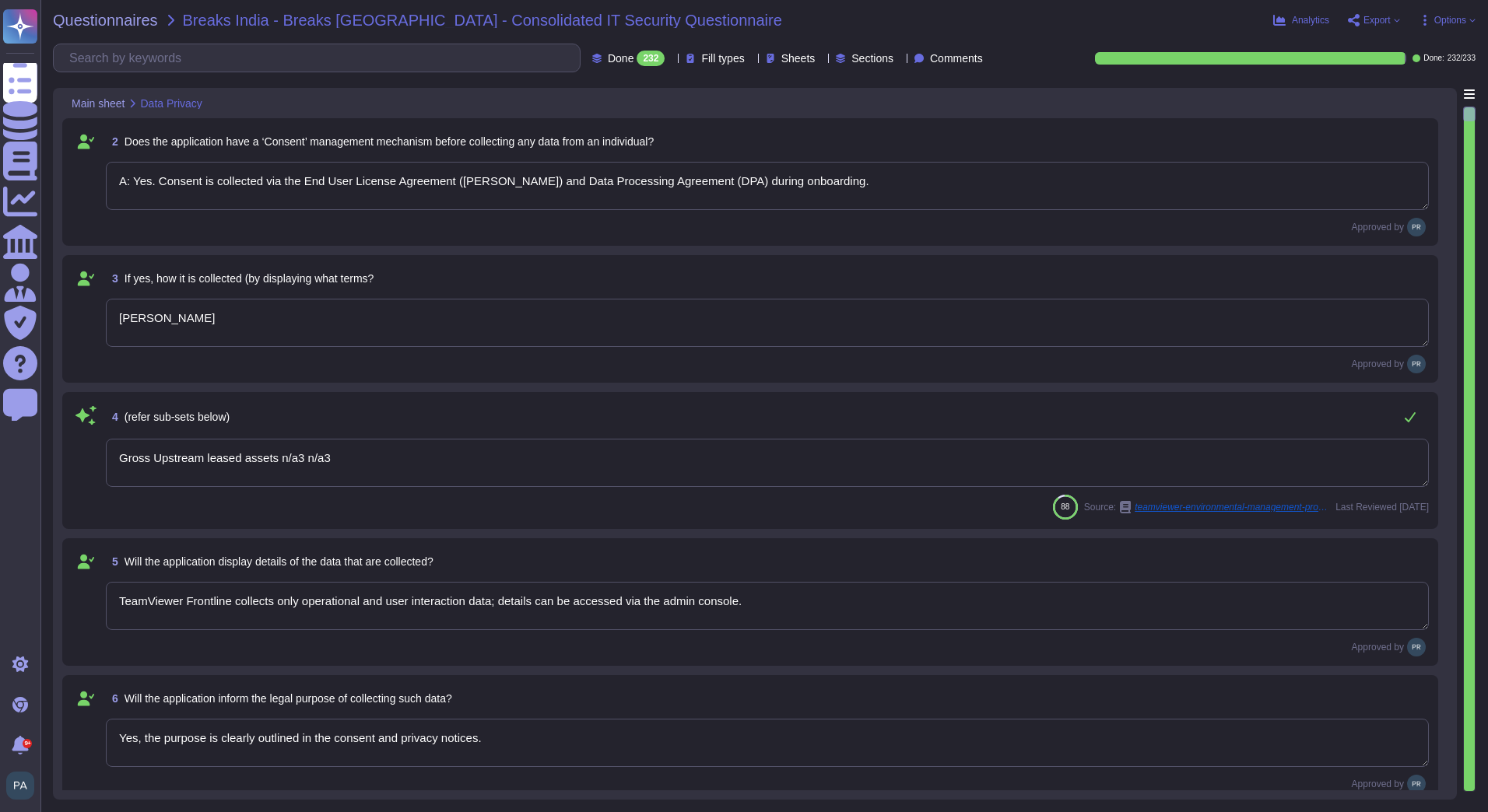
click at [608, 57] on span "Done" at bounding box center [621, 58] width 25 height 11
click at [597, 134] on div "To do 1" at bounding box center [627, 137] width 126 height 17
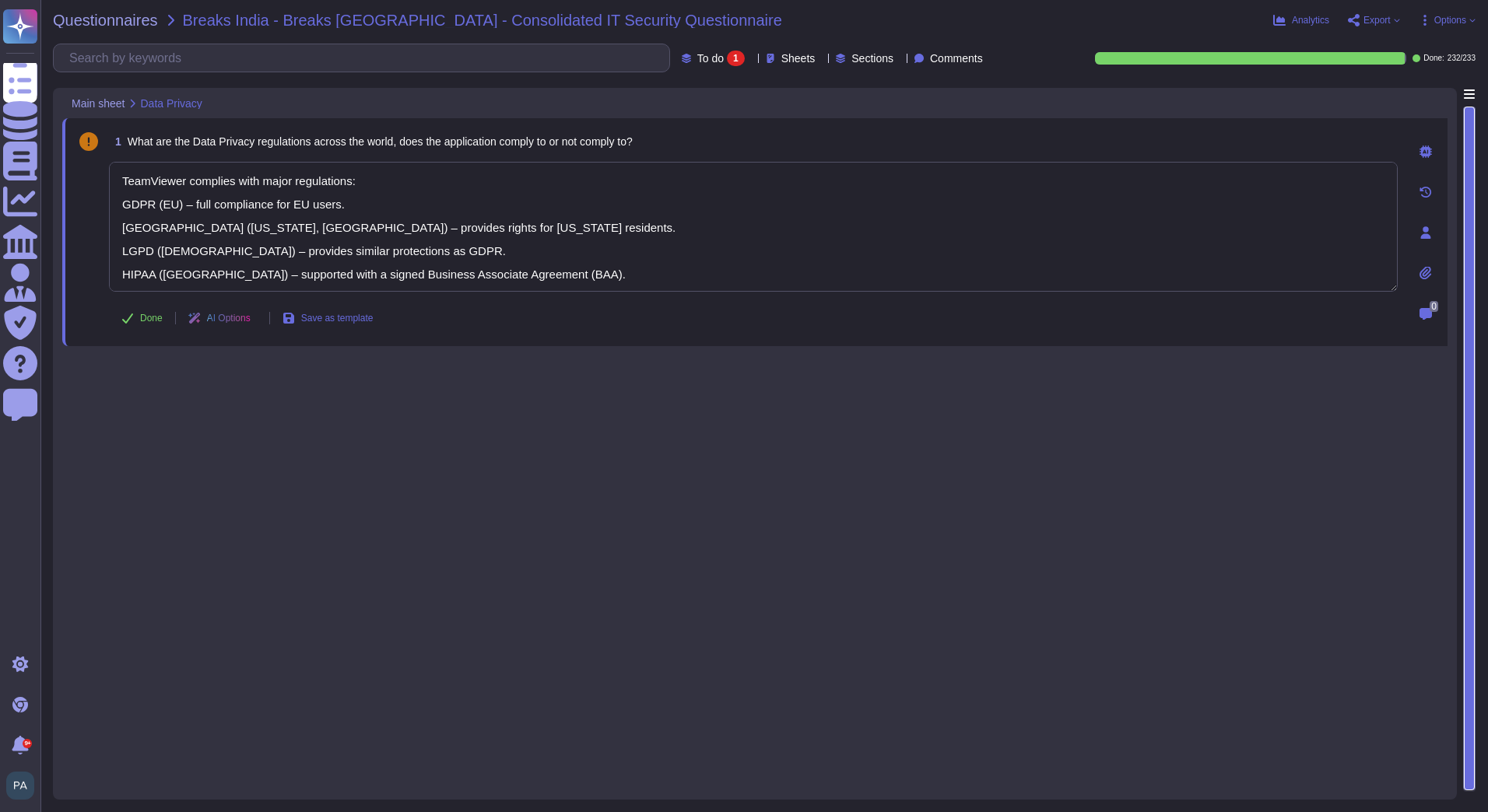
drag, startPoint x: 568, startPoint y: 270, endPoint x: 85, endPoint y: 153, distance: 497.0
click at [85, 153] on div "1 What are the Data Privacy regulations across the world, does the application …" at bounding box center [736, 231] width 1322 height 209
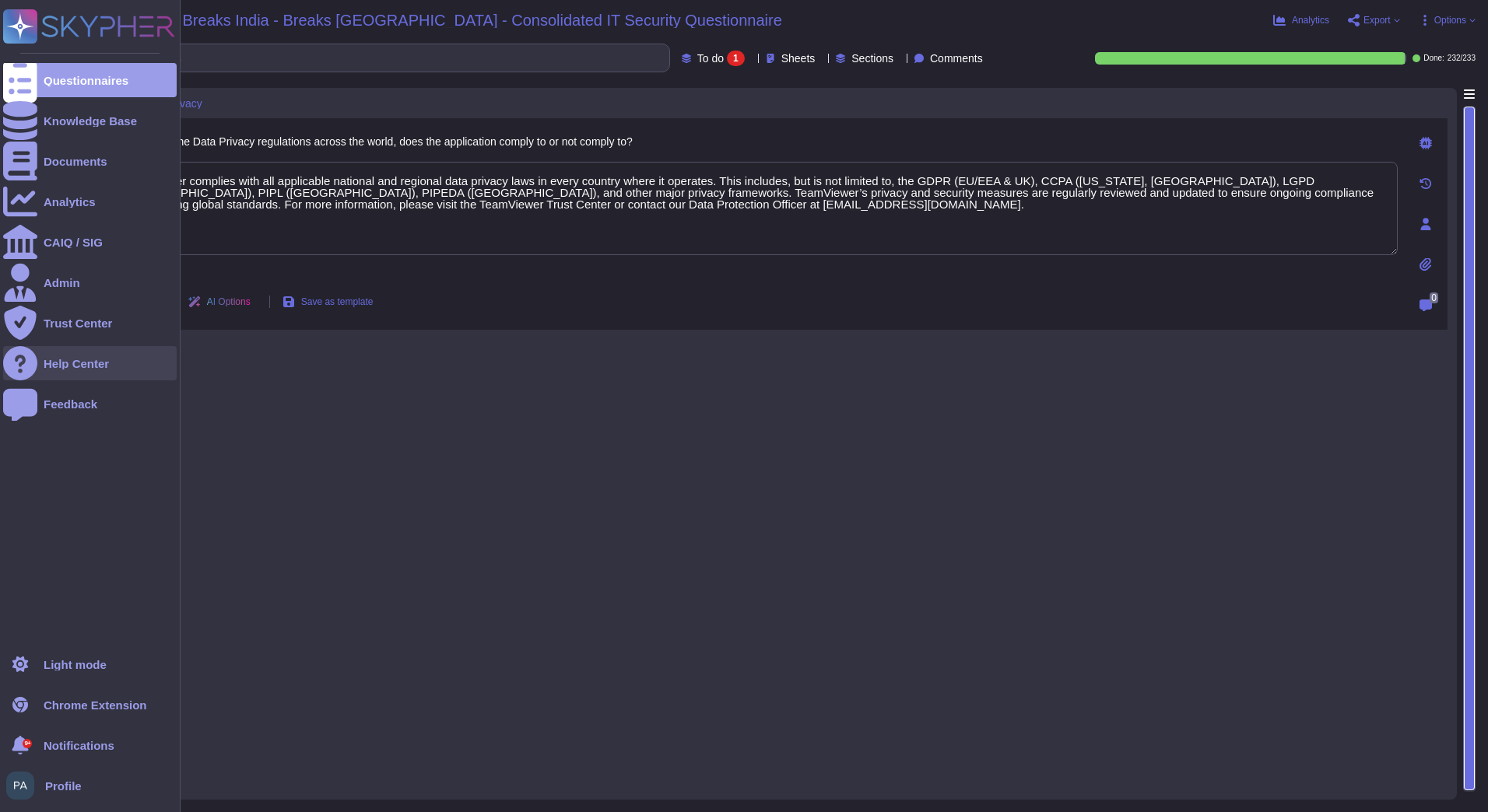
type textarea "TeamViewer complies with all applicable national and regional data privacy laws…"
